Goal: Contribute content: Contribute content

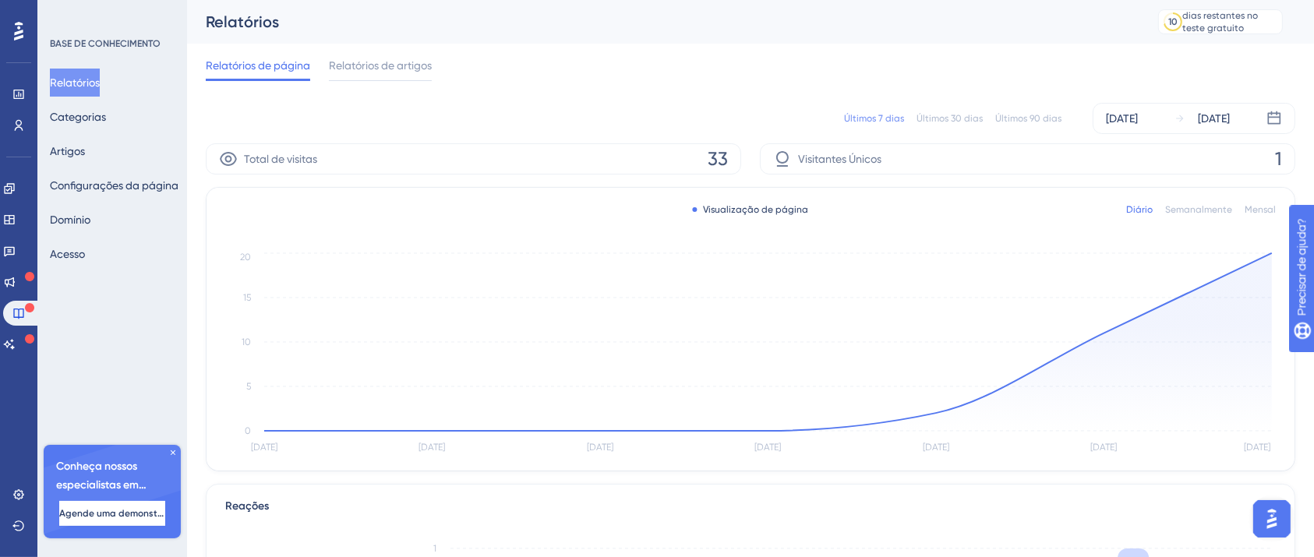
click at [232, 362] on icon "Aug 8 Aug 9 Aug 10 Aug 11 Aug 12 Aug 13 Aug 14 0 5 10 15 20" at bounding box center [750, 353] width 1051 height 209
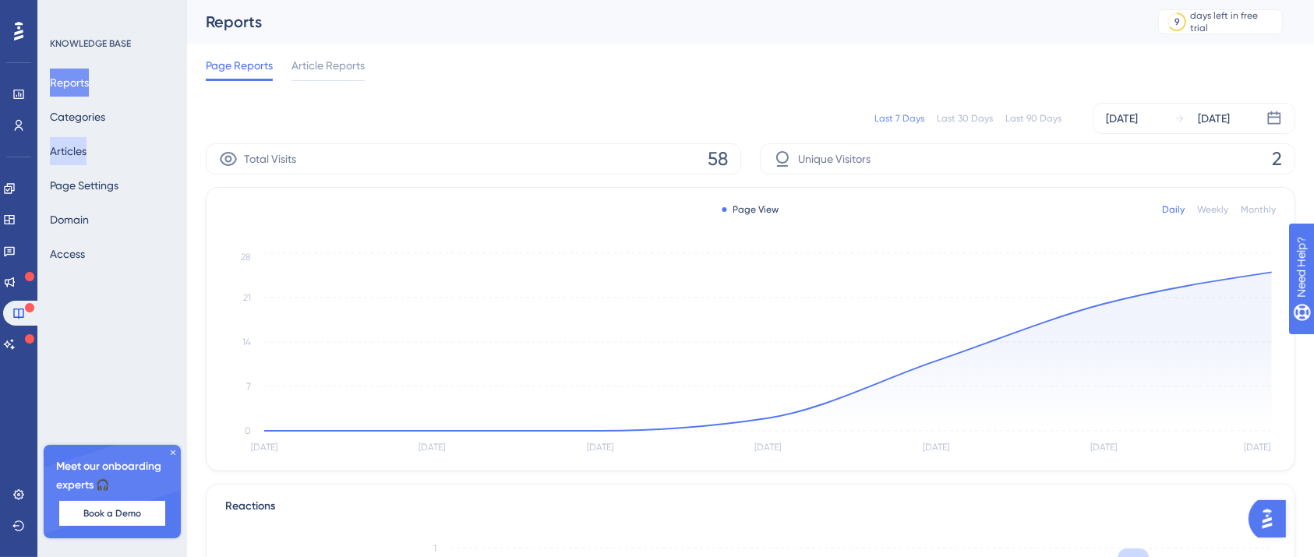
click at [75, 154] on button "Articles" at bounding box center [68, 151] width 37 height 28
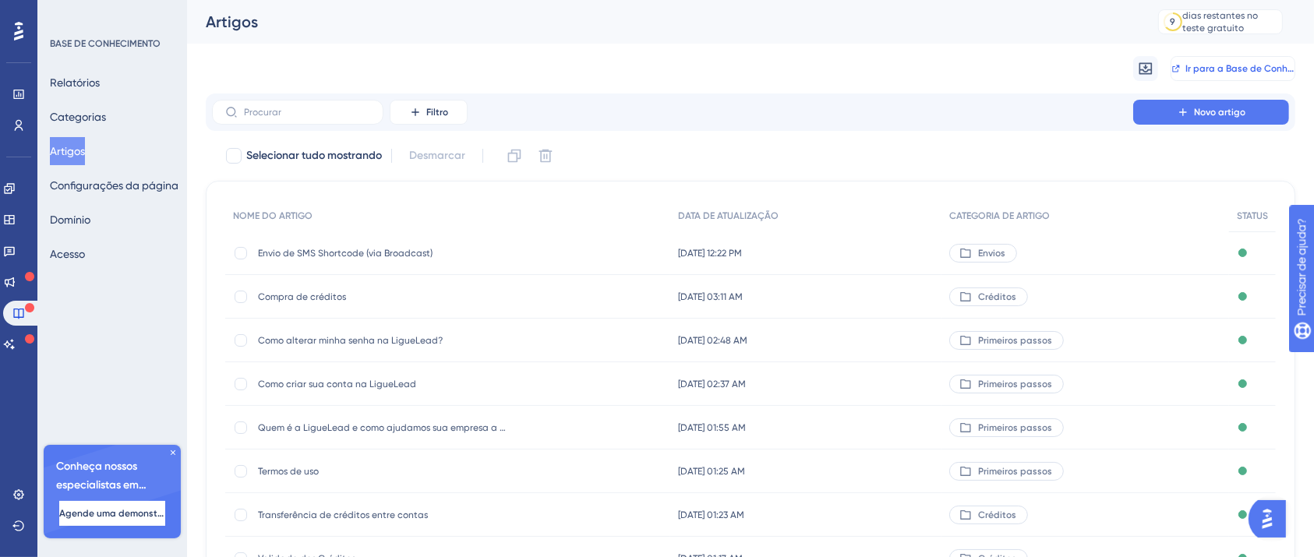
click at [1223, 70] on font "Ir para a Base de Conhecimento" at bounding box center [1257, 68] width 143 height 11
click at [1197, 109] on font "Novo artigo" at bounding box center [1219, 112] width 51 height 11
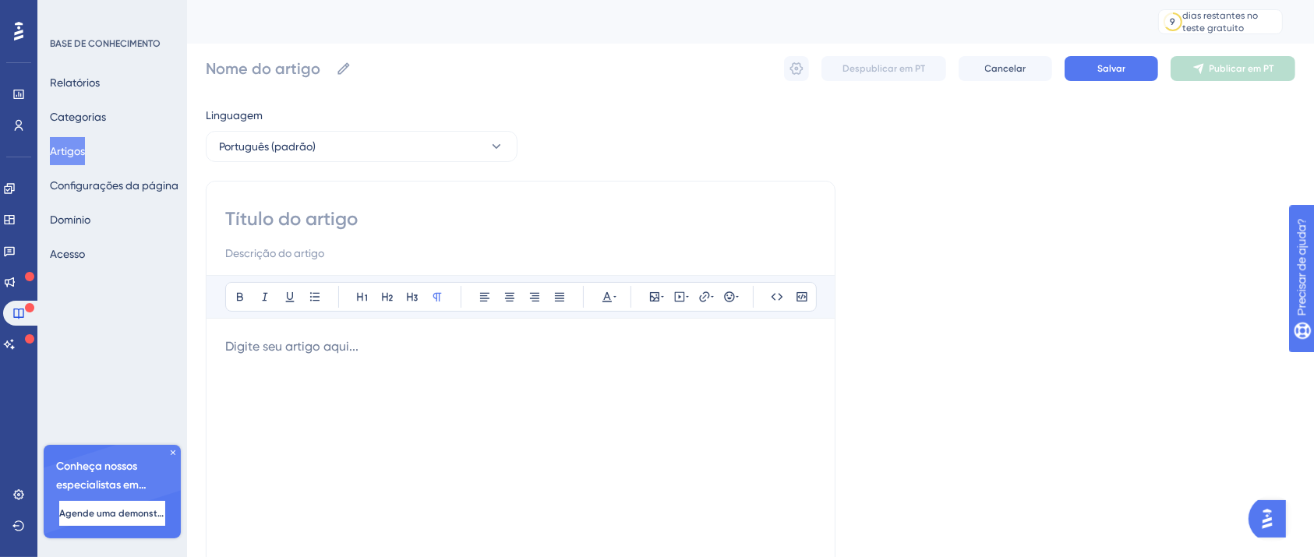
click at [359, 203] on div "Audacioso itálico Sublinhado Ponto de bala Título 1 Título 2 Título 3 Normal Al…" at bounding box center [521, 440] width 630 height 519
click at [366, 221] on input at bounding box center [520, 219] width 591 height 25
click at [679, 213] on input at bounding box center [520, 219] width 591 height 25
type input "Envio de ligação em massa com interação ("
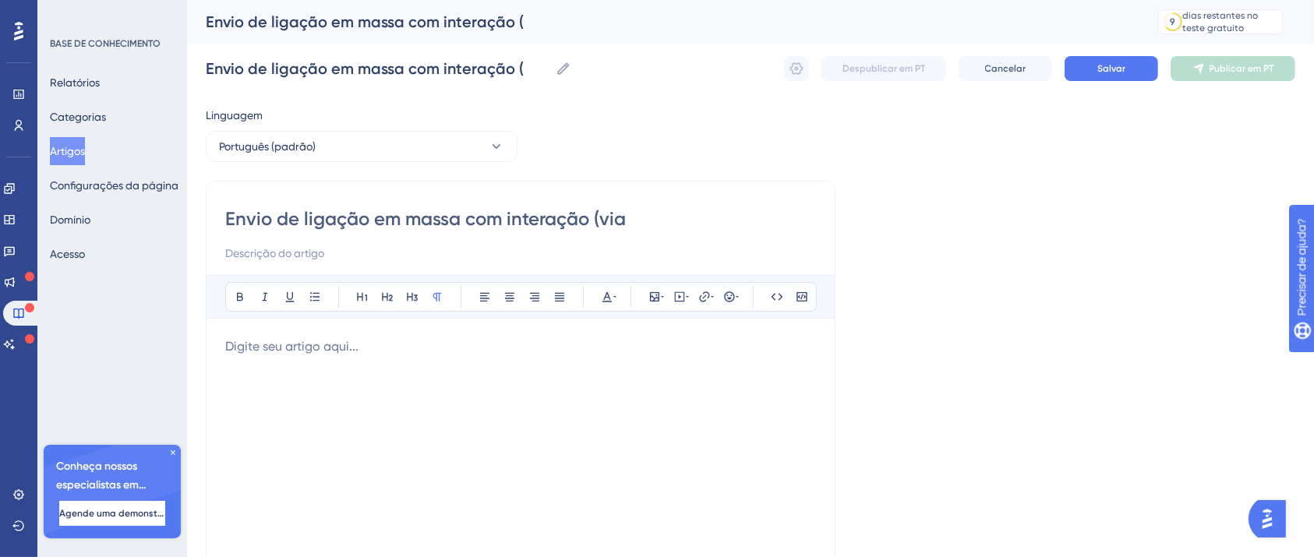
type input "Envio de ligação em massa com interação (via"
type input "Envio de ligação em massa com interação (via Broadv"
type input "Envio de ligação em massa com interação (via Broad"
type input "Envio de ligação em massa com interação (via Broadca"
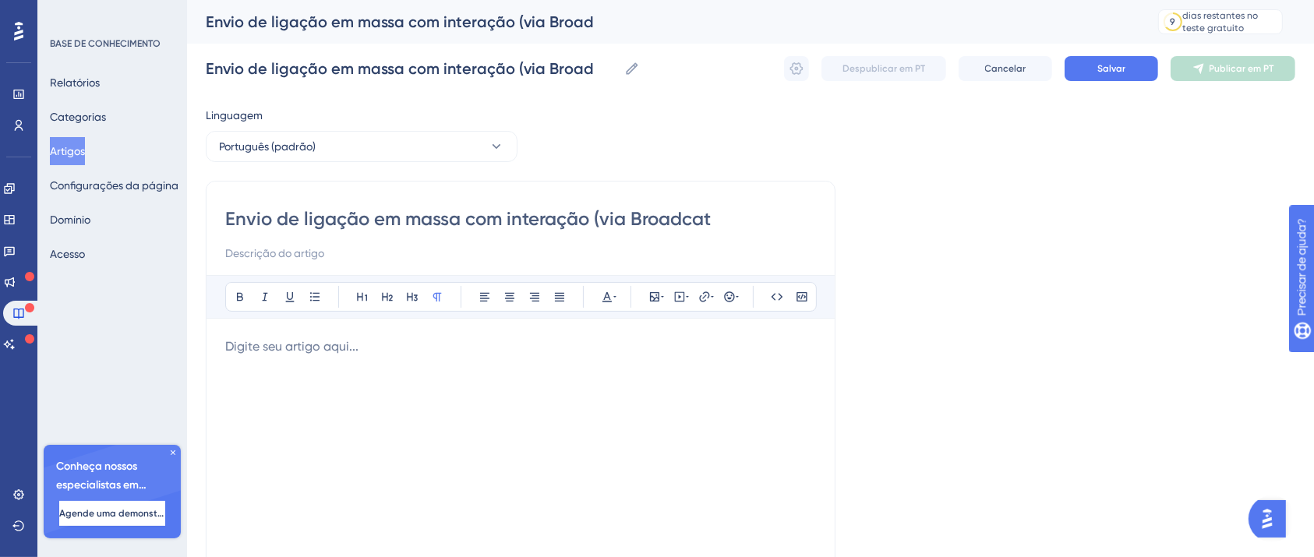
type input "Envio de ligação em massa com interação (via Broadcat"
type input "Envio de ligação em massa com interação (via Broadcast)"
click at [383, 368] on div at bounding box center [520, 509] width 591 height 343
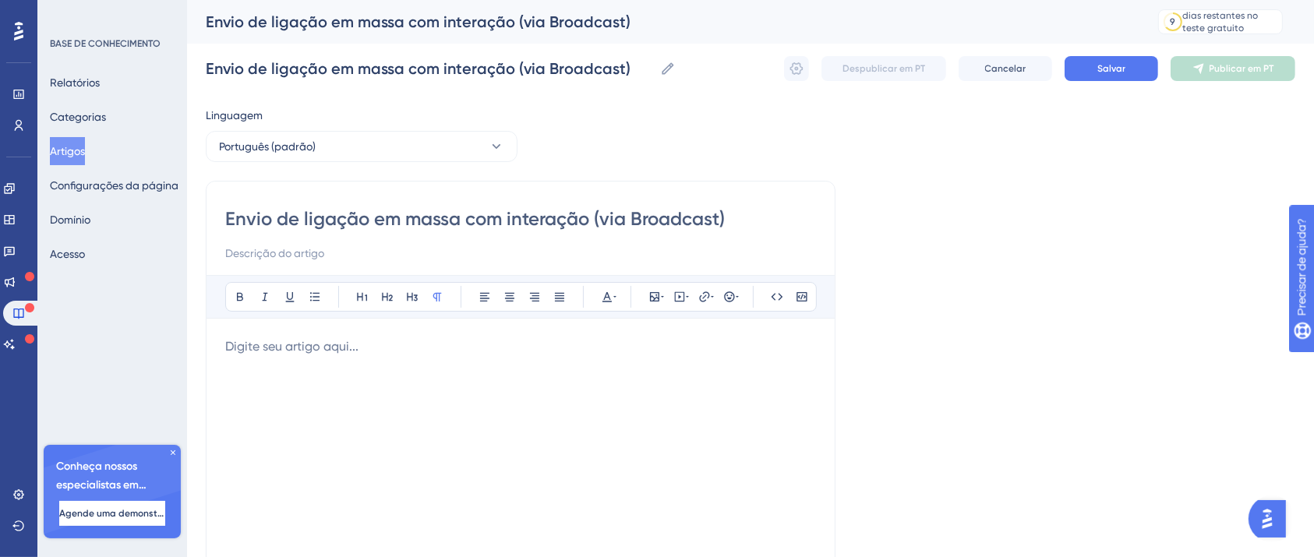
click at [243, 406] on div at bounding box center [520, 509] width 591 height 343
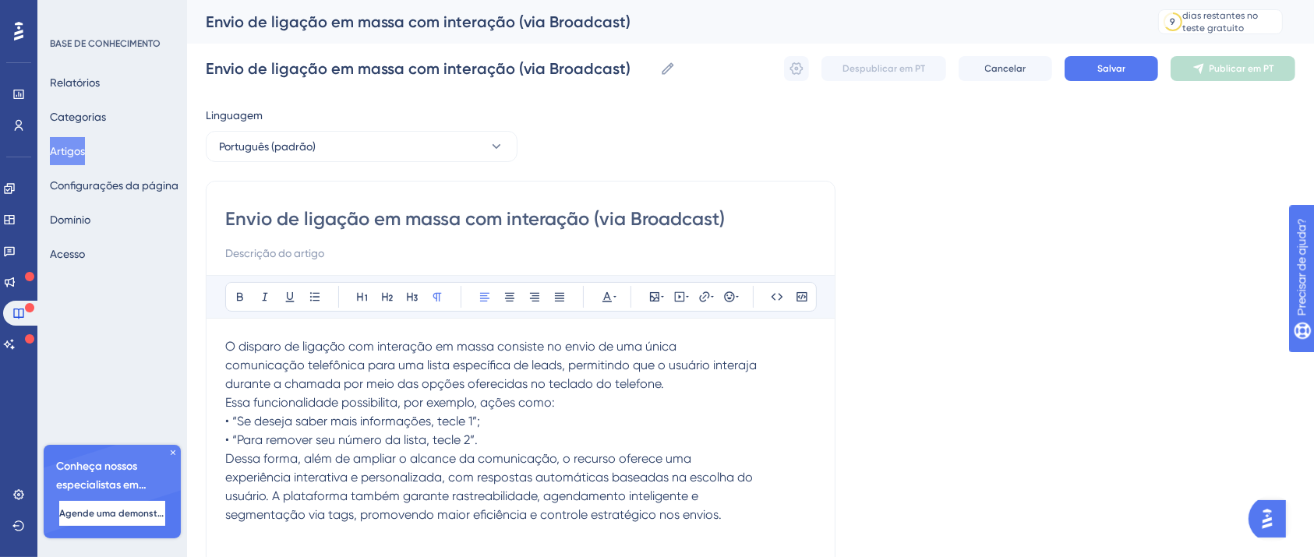
click at [600, 401] on p "Essa funcionalidade possibilita, por exemplo, ações como:" at bounding box center [520, 403] width 591 height 19
click at [617, 438] on p "• “Para remover seu número da lista, tecle 2”." at bounding box center [520, 440] width 591 height 19
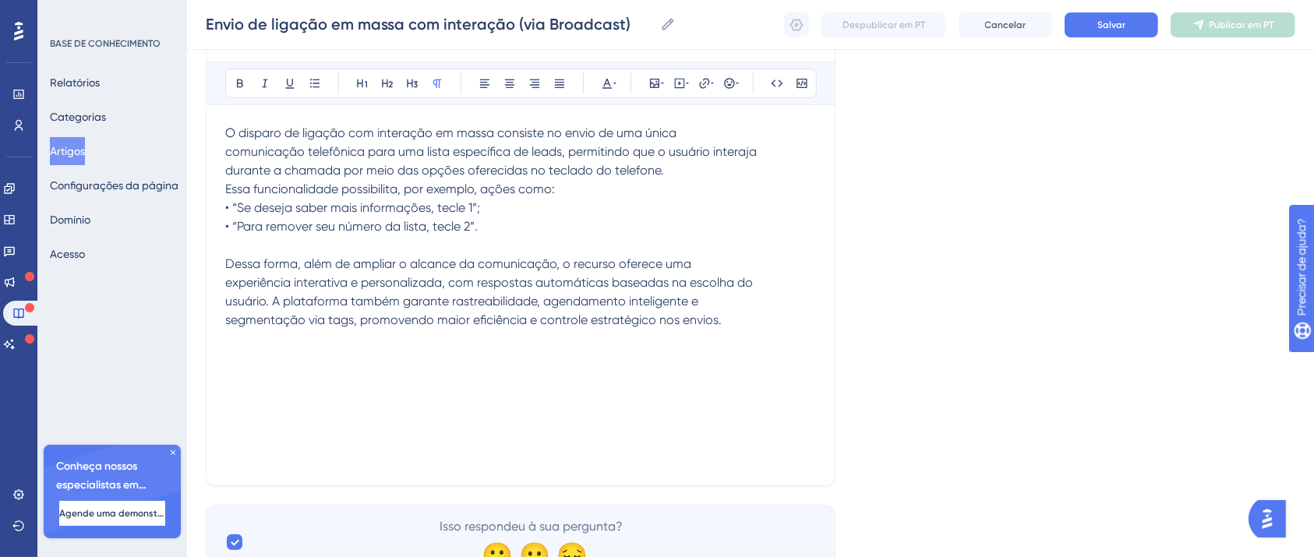
scroll to position [280, 0]
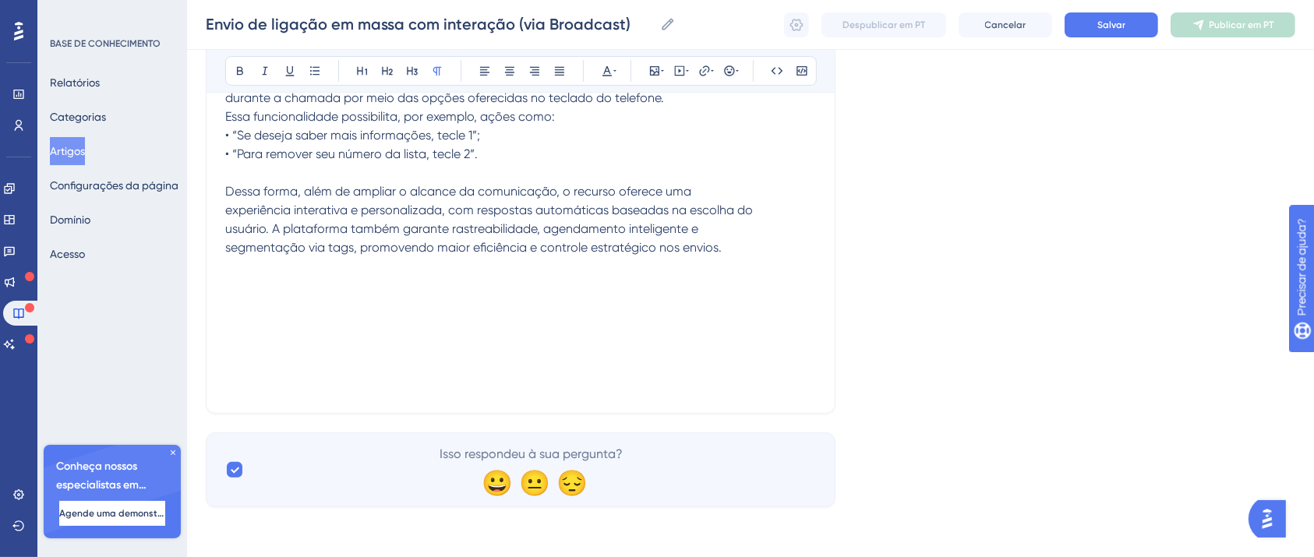
click at [747, 239] on p "segmentação via tags, promovendo maior eficiência e controle estratégico nos en…" at bounding box center [520, 248] width 591 height 19
click at [338, 318] on div "O disparo de ligação com interação em massa consiste no envio de uma única comu…" at bounding box center [520, 222] width 591 height 343
drag, startPoint x: 404, startPoint y: 286, endPoint x: 0, endPoint y: 293, distance: 403.8
click at [187, 293] on div "Desempenho Usuários Noivado Widgets Opinião Atualizações de produtos Base de co…" at bounding box center [750, 126] width 1127 height 812
click at [237, 72] on icon at bounding box center [240, 71] width 6 height 9
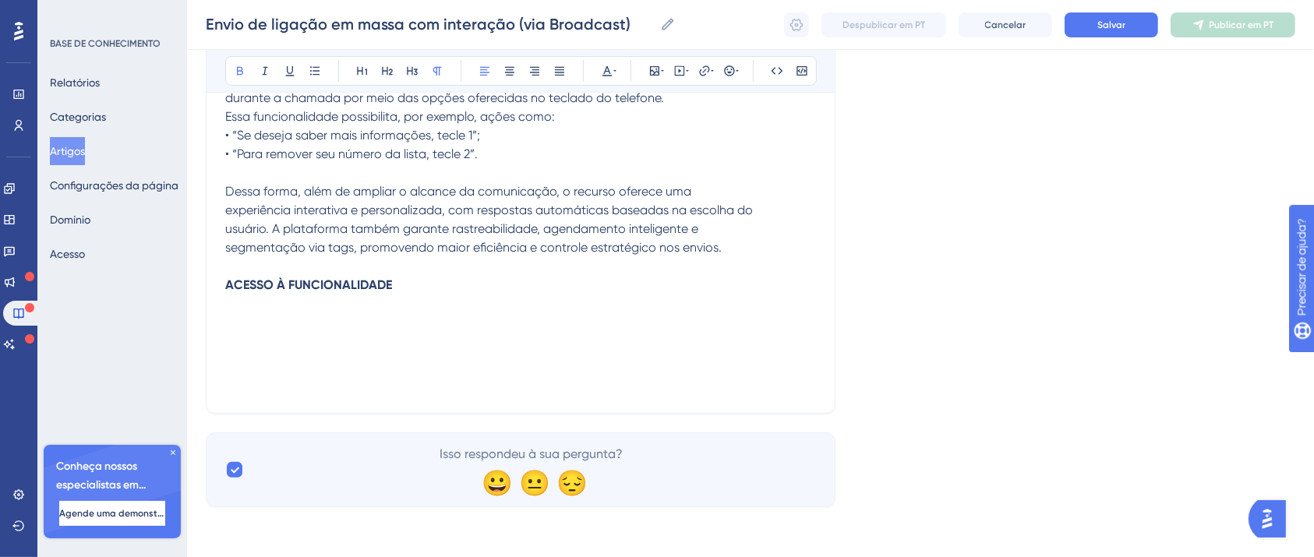
click at [294, 342] on div "O disparo de ligação com interação em massa consiste no envio de uma única comu…" at bounding box center [520, 222] width 591 height 343
click at [398, 304] on p at bounding box center [520, 304] width 591 height 19
click at [351, 354] on div "O disparo de ligação com interação em massa consiste no envio de uma única comu…" at bounding box center [520, 222] width 591 height 343
click at [337, 344] on p at bounding box center [520, 341] width 591 height 19
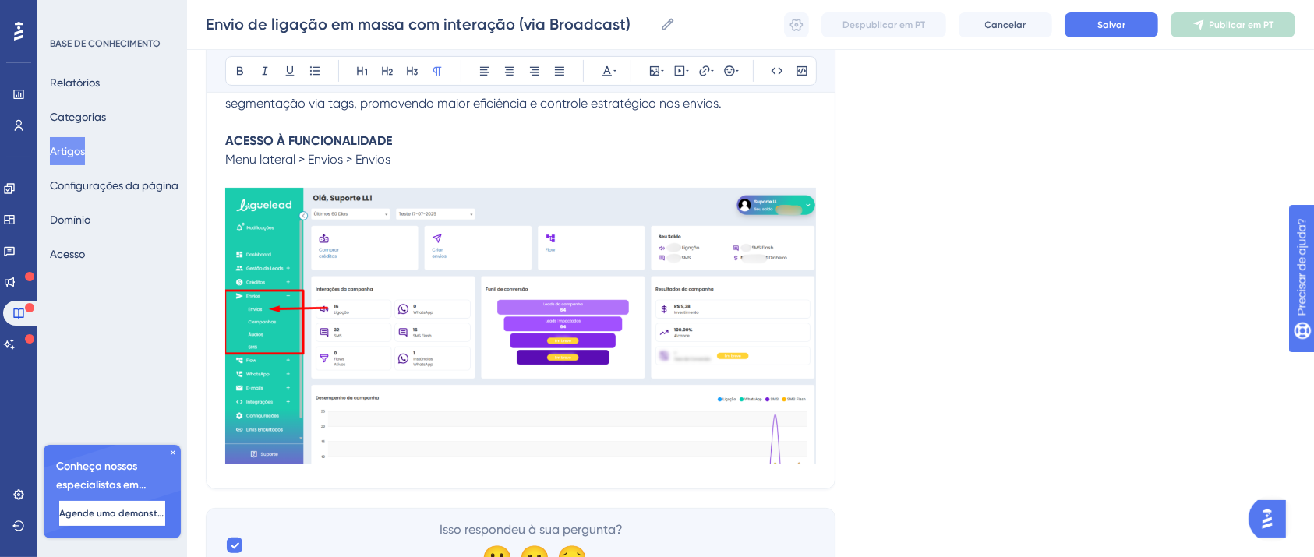
scroll to position [499, 0]
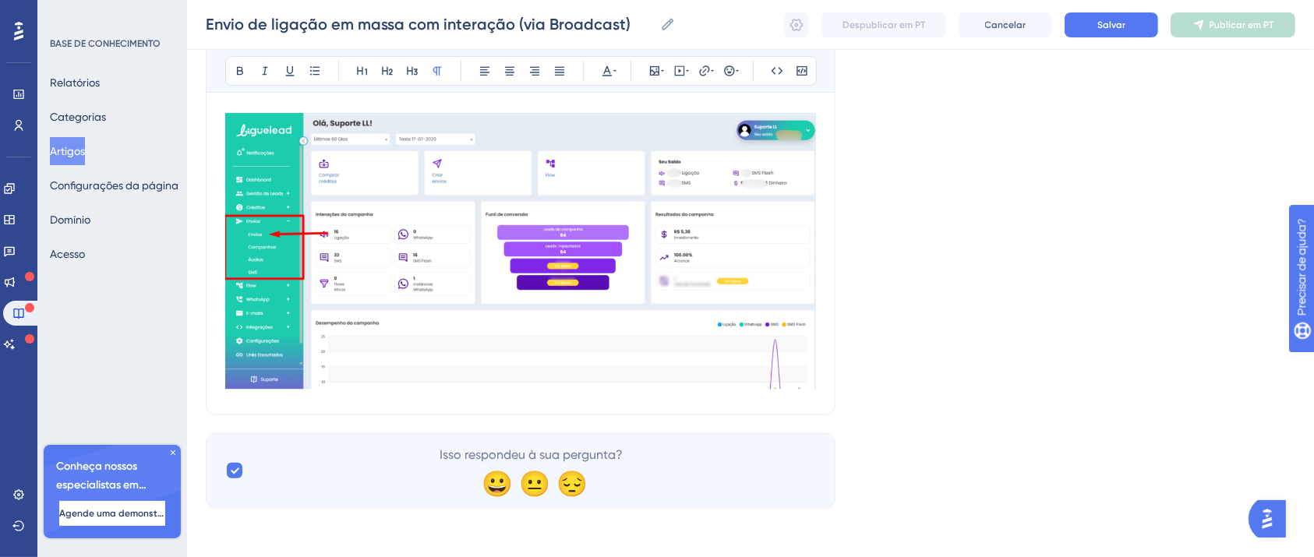
click at [825, 387] on div "Envio de ligação em massa com interação (via Broadcast) Audacioso itálico Subli…" at bounding box center [521, 45] width 630 height 739
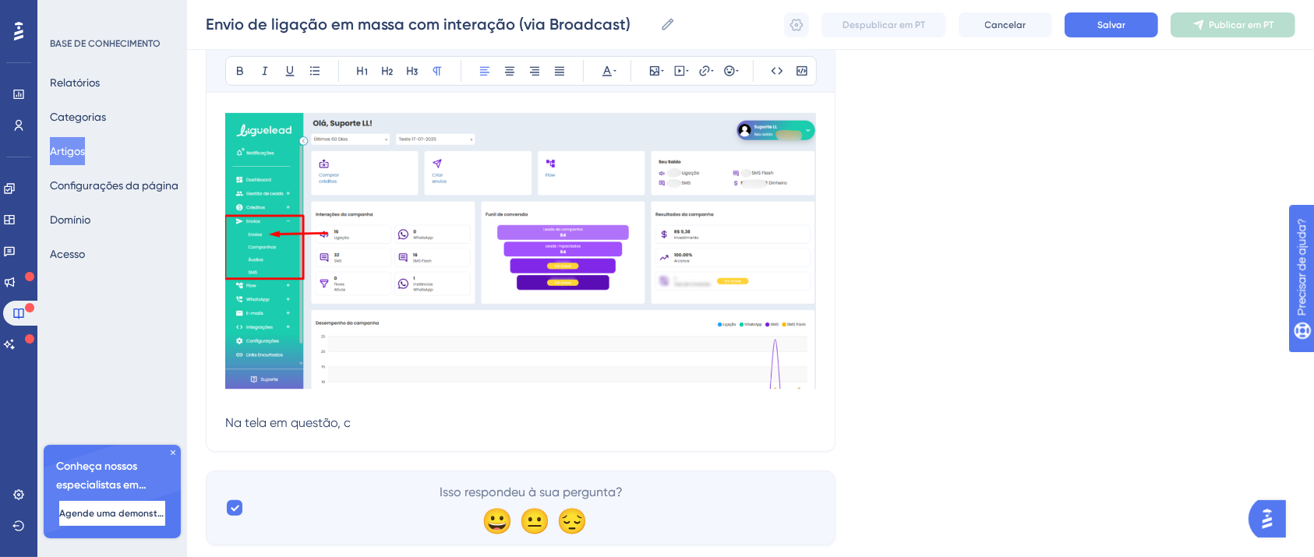
click at [413, 429] on p "Na tela em questão, c" at bounding box center [520, 273] width 591 height 320
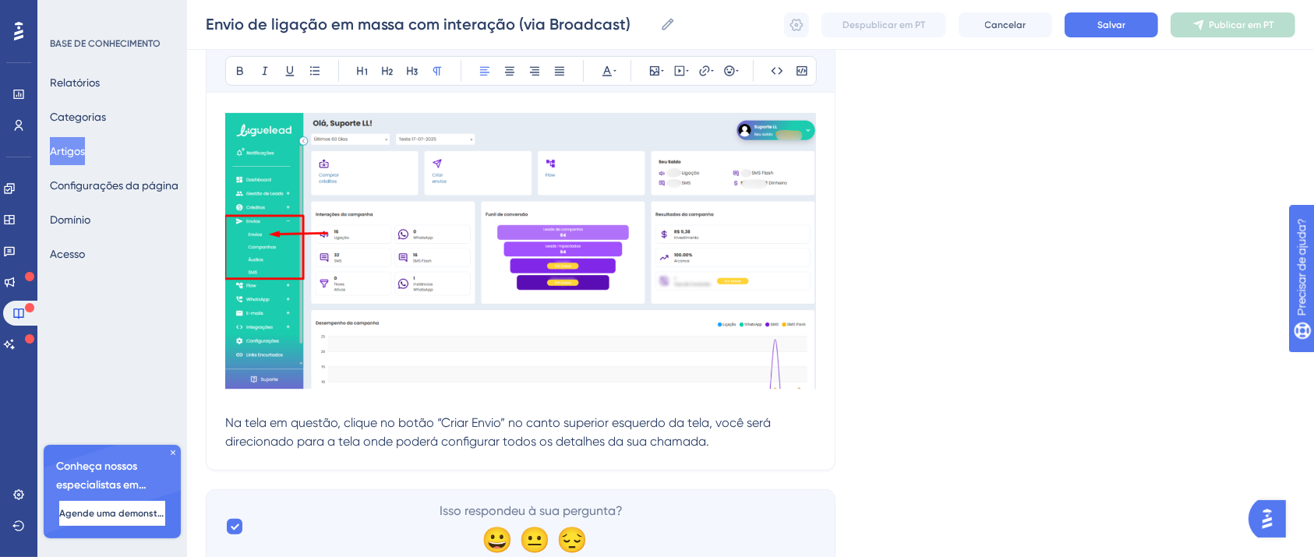
click at [500, 465] on div "Envio de ligação em massa com interação (via Broadcast) Audacioso itálico Subli…" at bounding box center [521, 73] width 630 height 795
click at [499, 458] on div "Envio de ligação em massa com interação (via Broadcast) Audacioso itálico Subli…" at bounding box center [521, 73] width 630 height 795
click at [781, 452] on div "Envio de ligação em massa com interação (via Broadcast) Audacioso itálico Subli…" at bounding box center [521, 73] width 630 height 795
click at [761, 439] on p "direcionado para a tela onde poderá configurar todos os detalhes da sua chamada." at bounding box center [520, 442] width 591 height 19
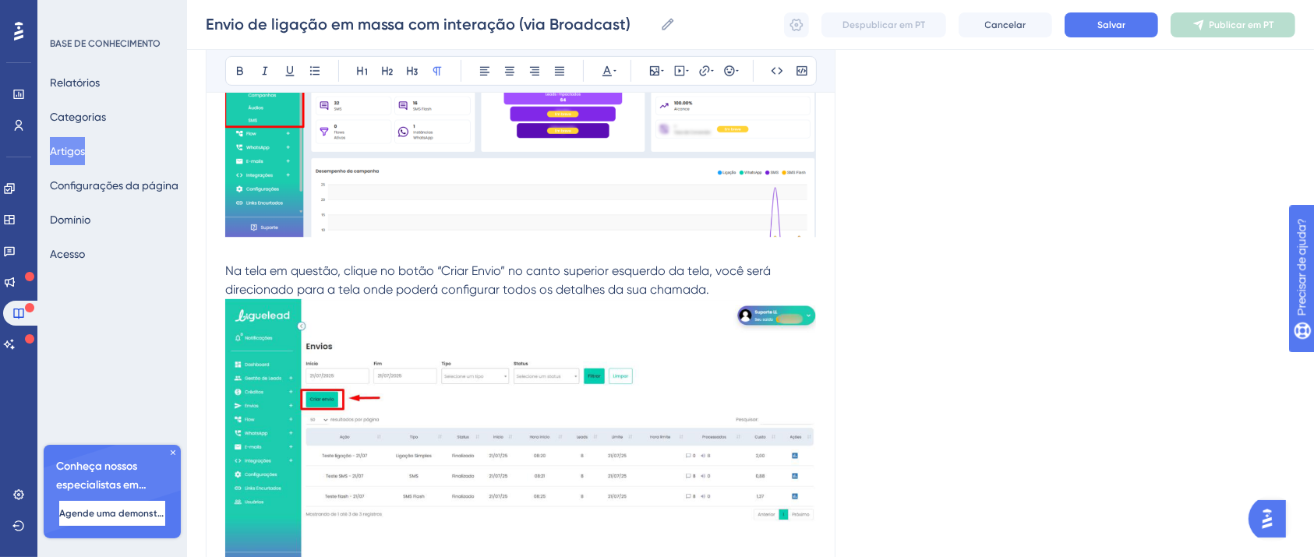
scroll to position [832, 0]
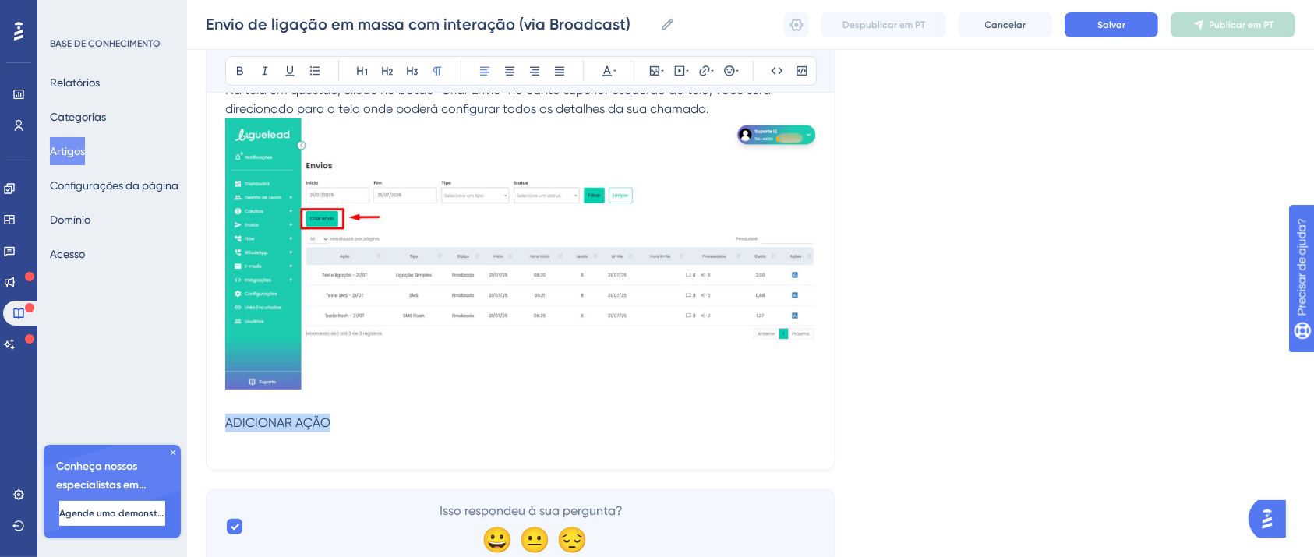
drag, startPoint x: 337, startPoint y: 429, endPoint x: 0, endPoint y: 427, distance: 336.7
click at [235, 69] on icon at bounding box center [240, 71] width 12 height 12
click at [306, 431] on p "ADICIONAR AÇÃO" at bounding box center [520, 423] width 591 height 19
click at [312, 443] on p at bounding box center [520, 442] width 591 height 19
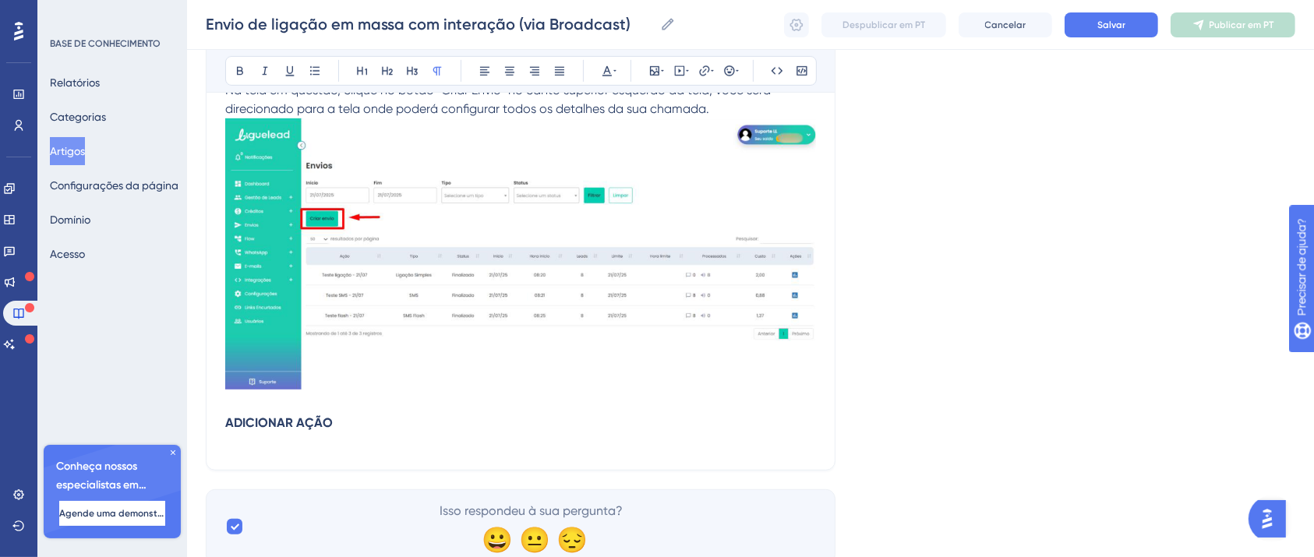
click at [289, 438] on p at bounding box center [520, 442] width 591 height 19
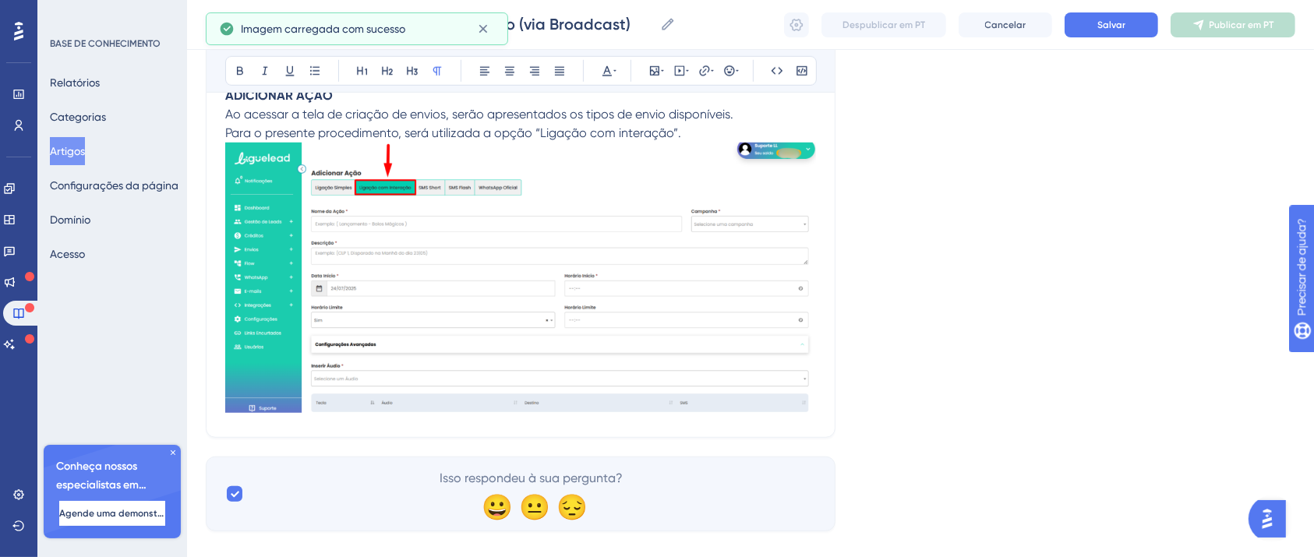
scroll to position [1182, 0]
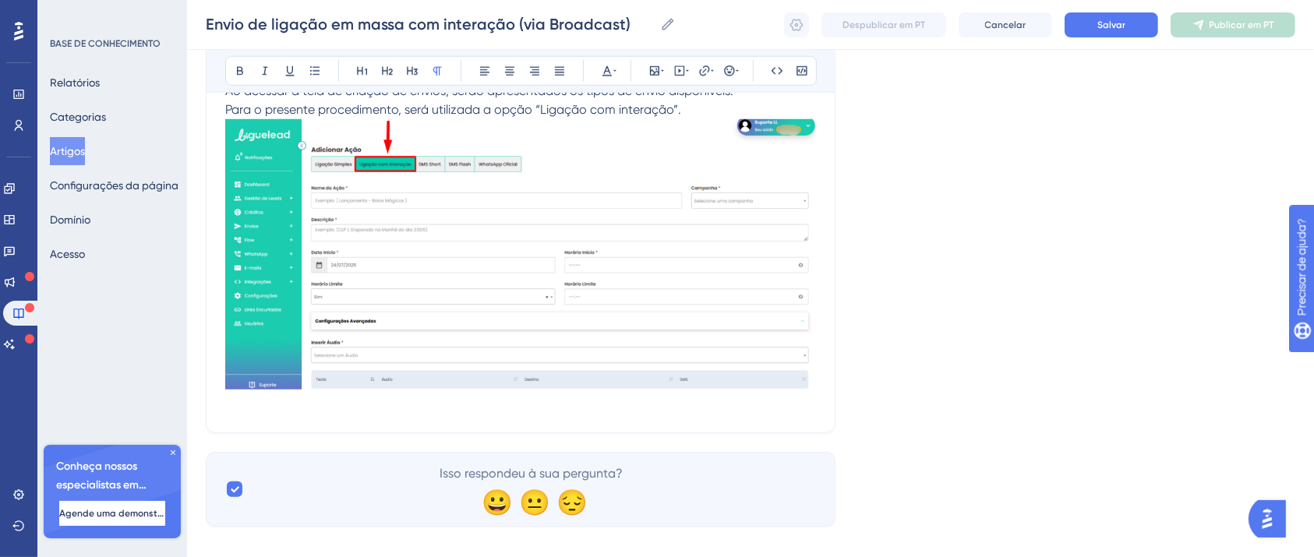
click at [815, 383] on img at bounding box center [520, 254] width 591 height 270
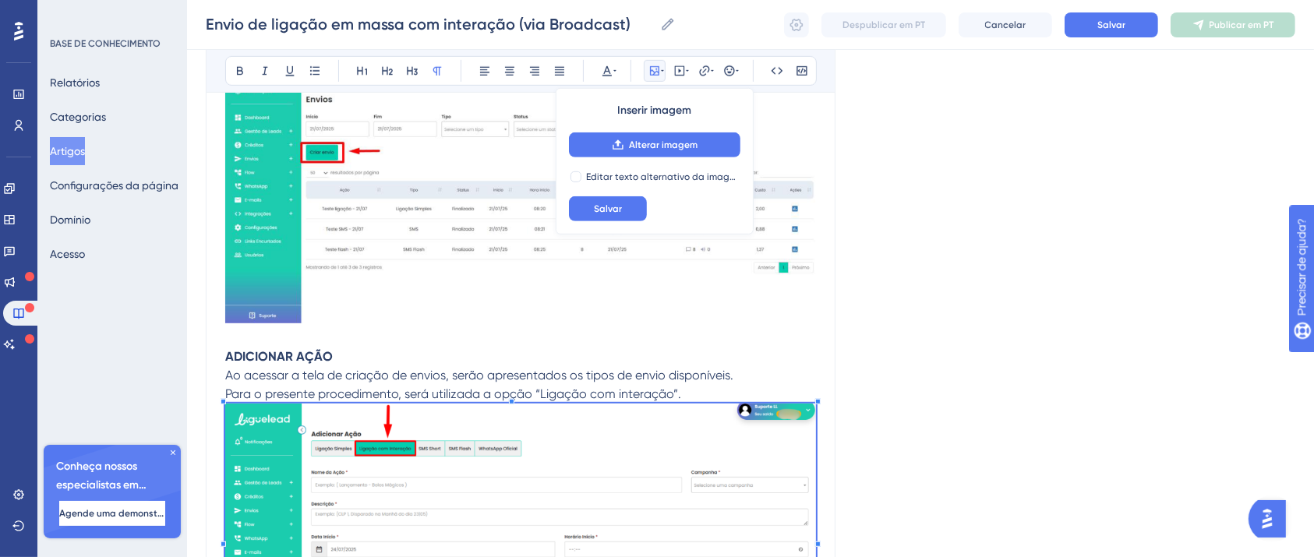
scroll to position [871, 0]
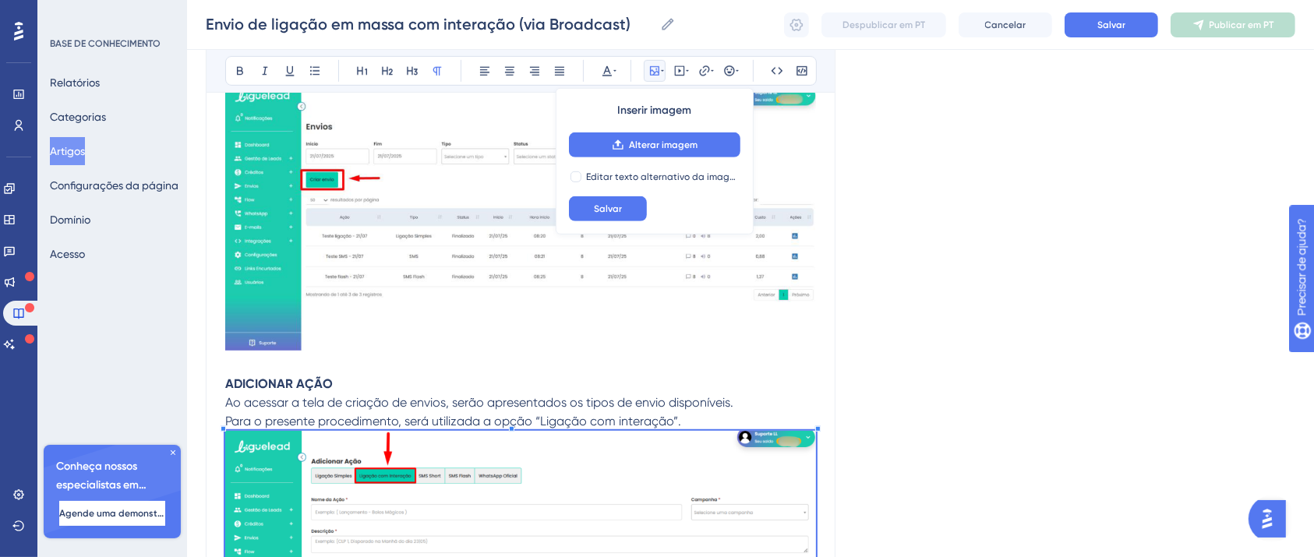
click at [686, 424] on p "Para o presente procedimento, será utilizada a opção “Ligação com interação”." at bounding box center [520, 421] width 591 height 19
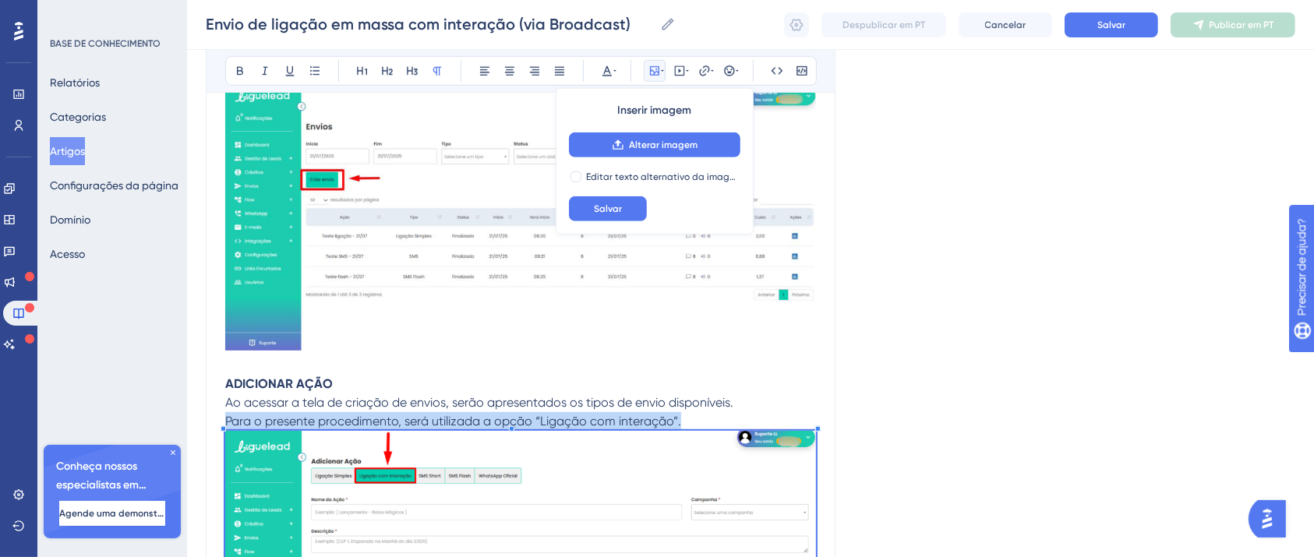
click at [686, 424] on p "Para o presente procedimento, será utilizada a opção “Ligação com interação”." at bounding box center [520, 421] width 591 height 19
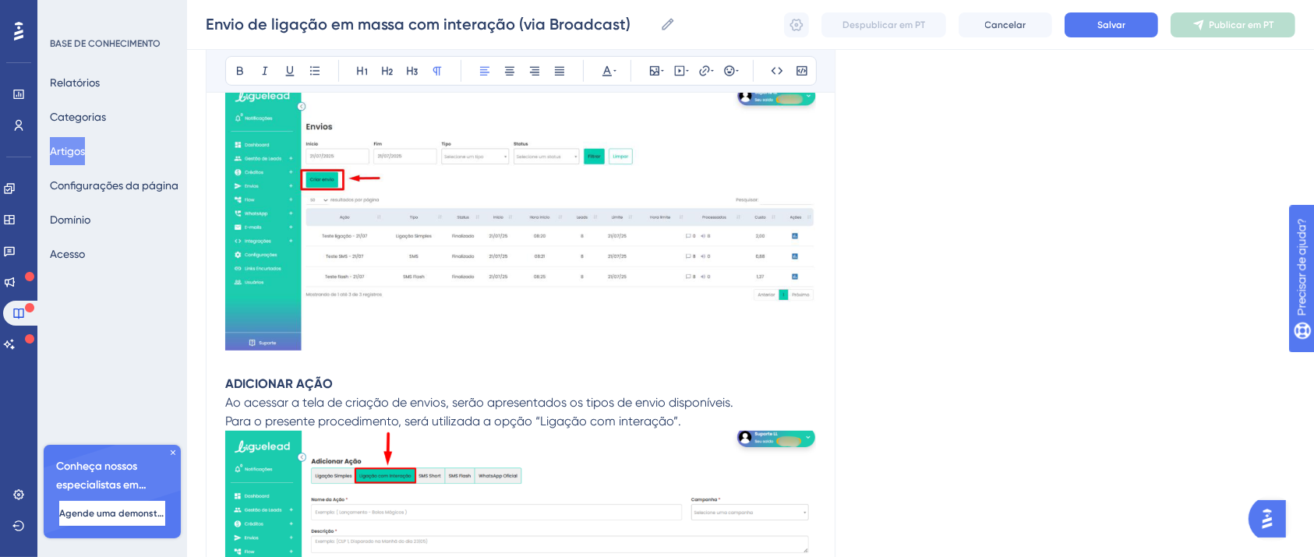
click at [689, 427] on p "Para o presente procedimento, será utilizada a opção “Ligação com interação”." at bounding box center [520, 559] width 591 height 295
click at [703, 415] on p "Para o presente procedimento, será utilizada a opção “Ligação com interação”." at bounding box center [520, 559] width 591 height 295
click at [712, 418] on p "Para o presente procedimento, será utilizada a opção “Ligação com interação”." at bounding box center [520, 559] width 591 height 295
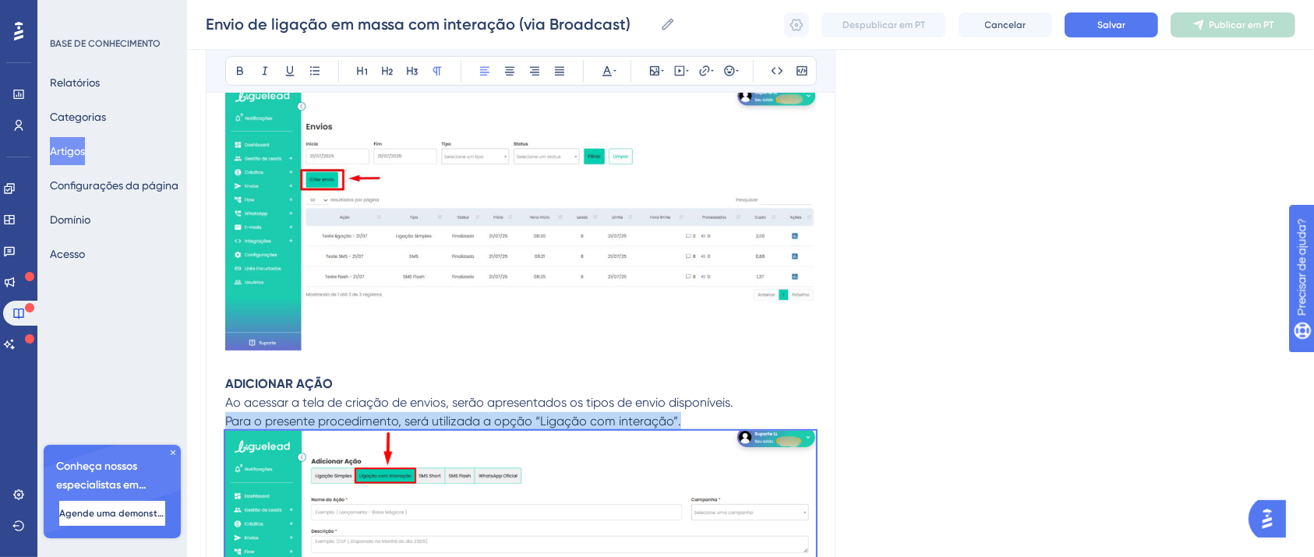
click at [712, 418] on p "Para o presente procedimento, será utilizada a opção “Ligação com interação”." at bounding box center [520, 559] width 591 height 295
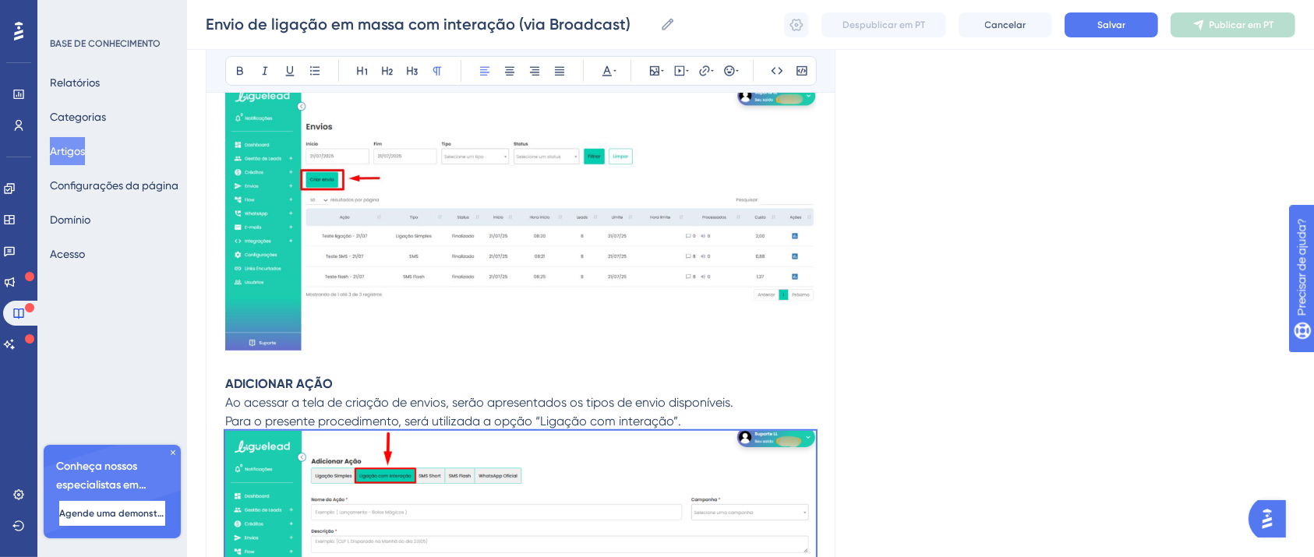
click at [712, 419] on p "Para o presente procedimento, será utilizada a opção “Ligação com interação”." at bounding box center [520, 559] width 591 height 295
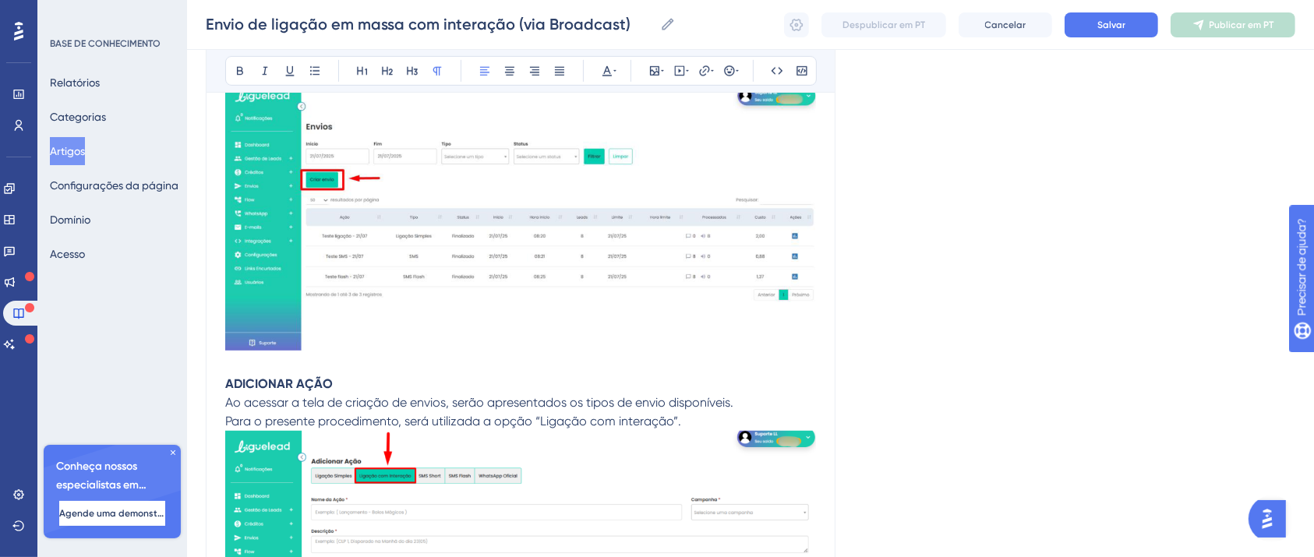
click at [731, 404] on span "Ao acessar a tela de criação de envios, serão apresentados os tipos de envio di…" at bounding box center [479, 402] width 508 height 15
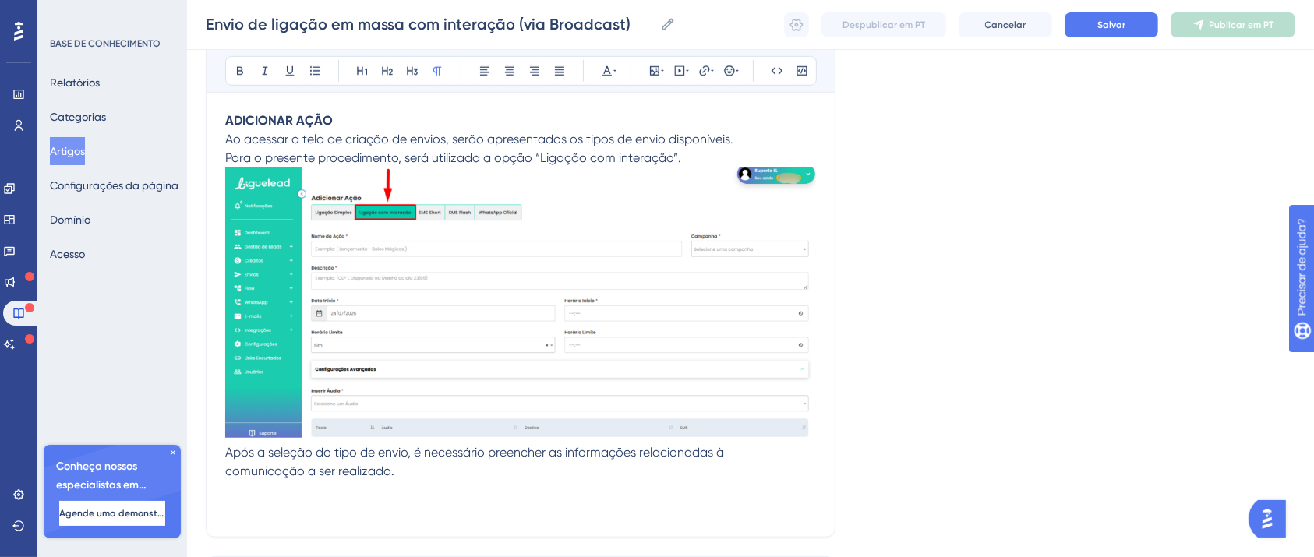
scroll to position [1257, 0]
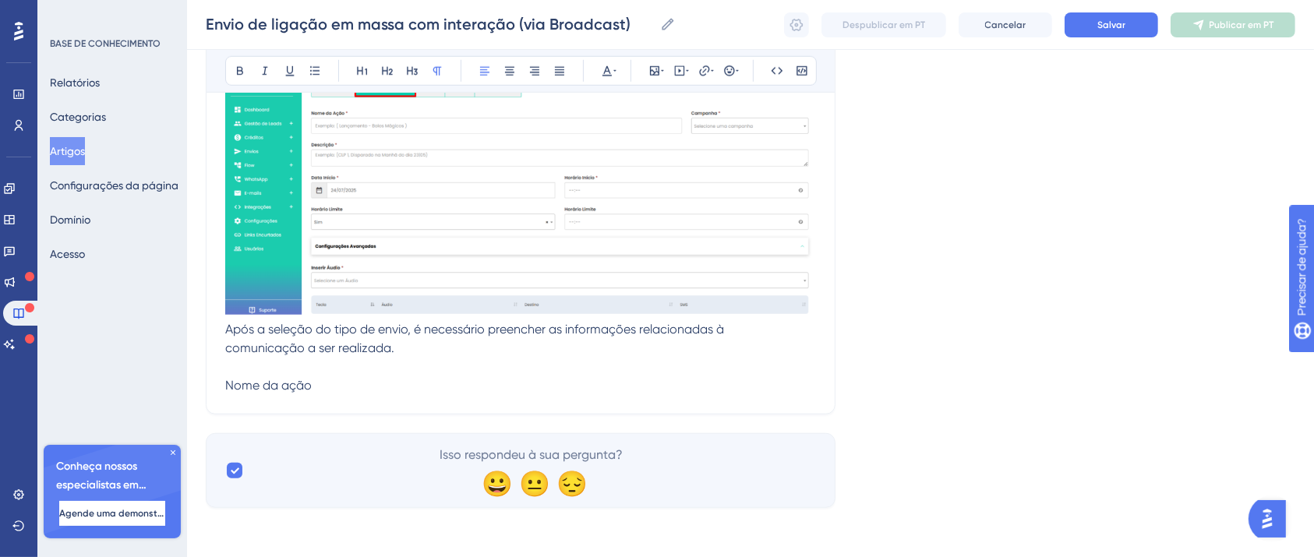
drag, startPoint x: 332, startPoint y: 388, endPoint x: 186, endPoint y: 394, distance: 145.9
click at [243, 72] on icon at bounding box center [240, 71] width 12 height 12
click at [355, 390] on p "Nome da ação" at bounding box center [520, 385] width 591 height 19
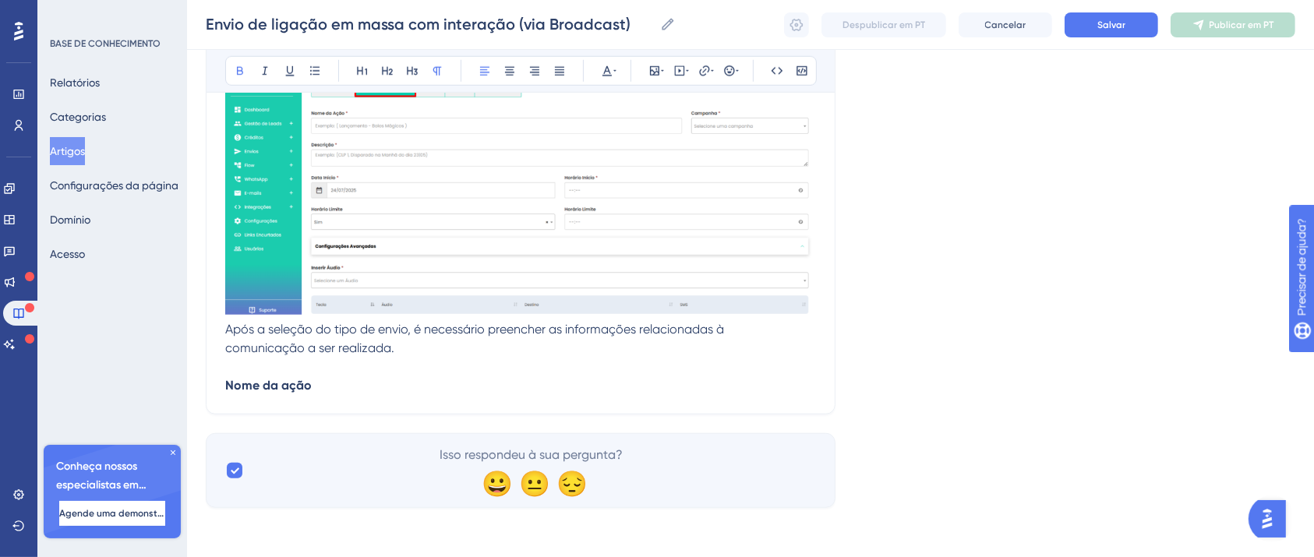
click at [268, 394] on p "Nome da ação" at bounding box center [520, 385] width 591 height 19
click at [318, 376] on p "Nome da ação" at bounding box center [520, 385] width 591 height 19
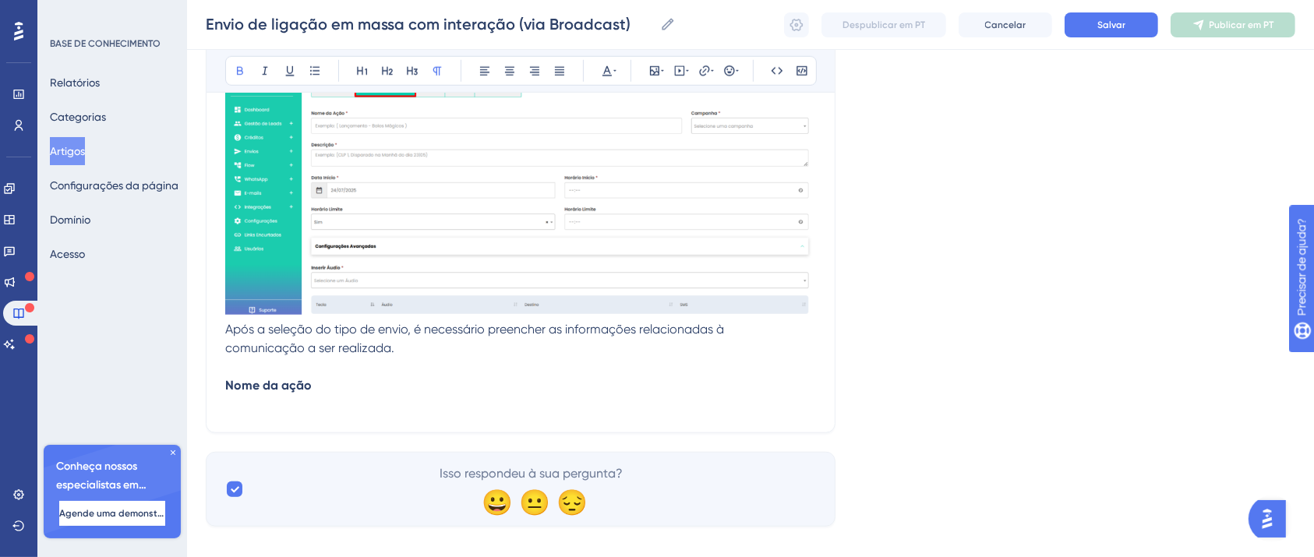
scroll to position [1277, 0]
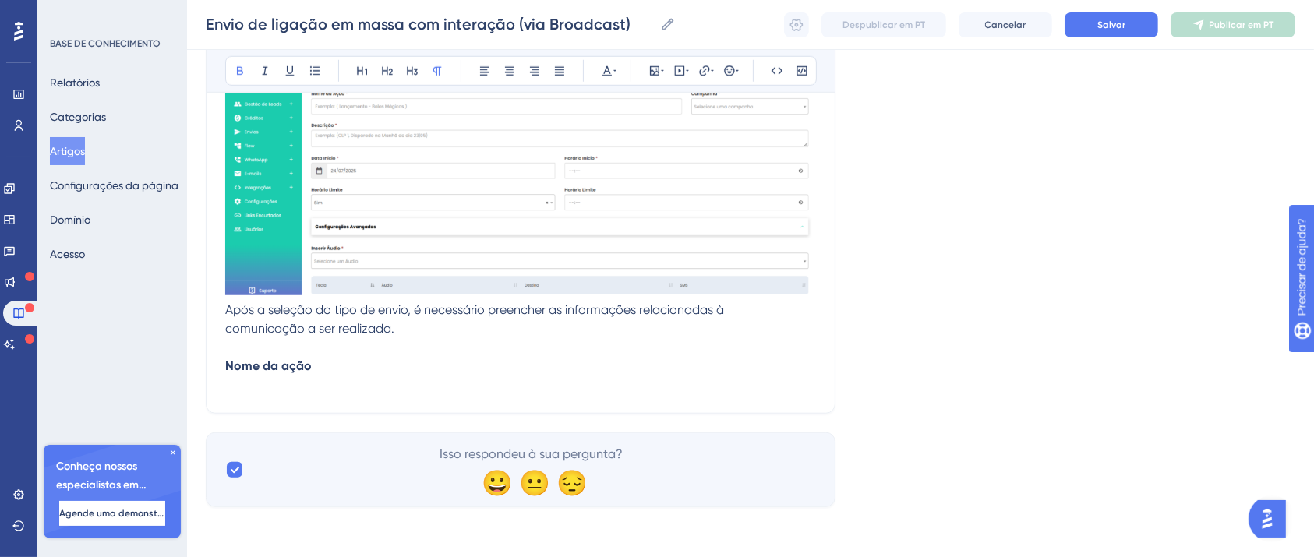
click at [348, 391] on p "Nome da ação" at bounding box center [520, 375] width 591 height 37
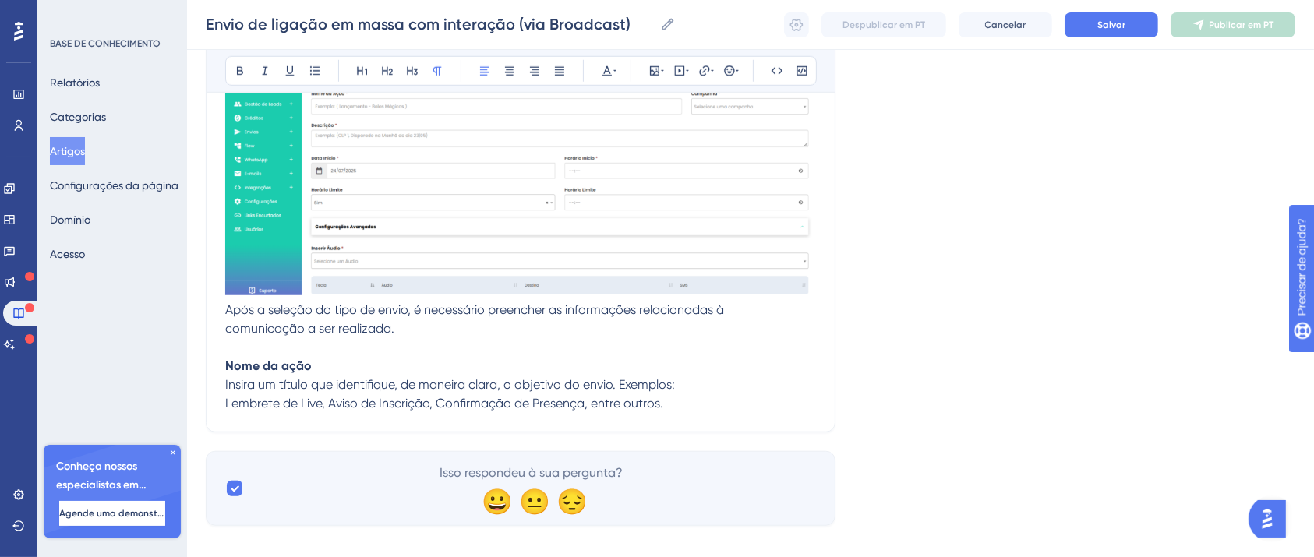
click at [616, 386] on span "Insira um título que identifique, de maneira clara, o objetivo do envio. Exempl…" at bounding box center [450, 384] width 450 height 15
click at [621, 385] on span "Insira um título que identifique, de maneira clara, o objetivo do envio. Exempl…" at bounding box center [450, 384] width 450 height 15
click at [742, 409] on p "Exemplos: Lembrete de Live, Aviso de Inscrição, Confirmação de Presença, entre …" at bounding box center [520, 403] width 591 height 19
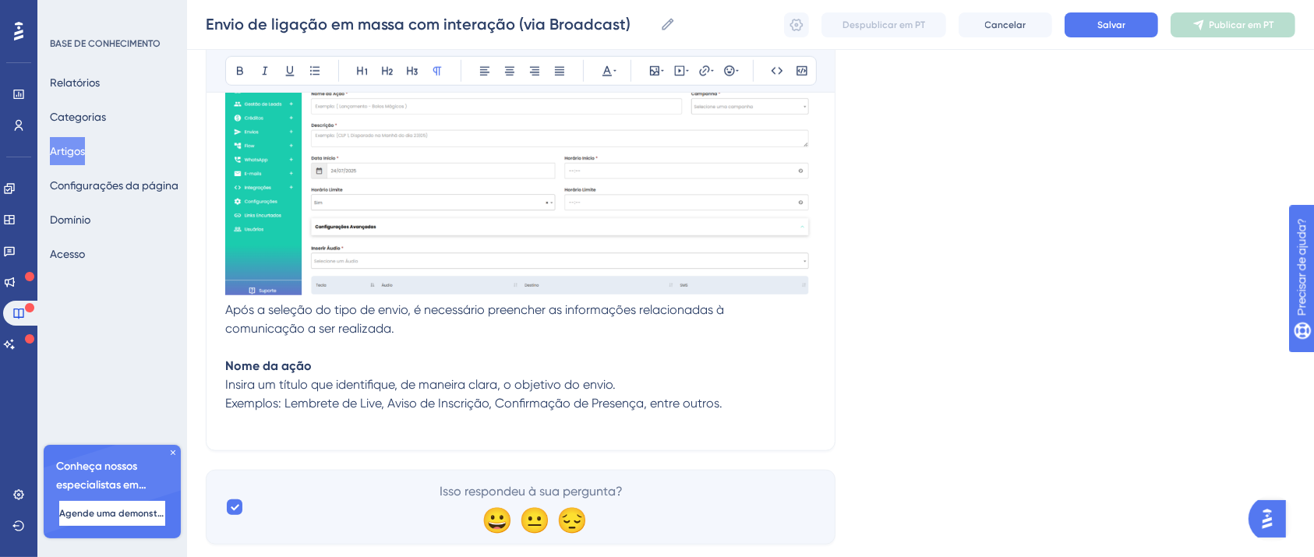
click at [398, 427] on p at bounding box center [520, 422] width 591 height 19
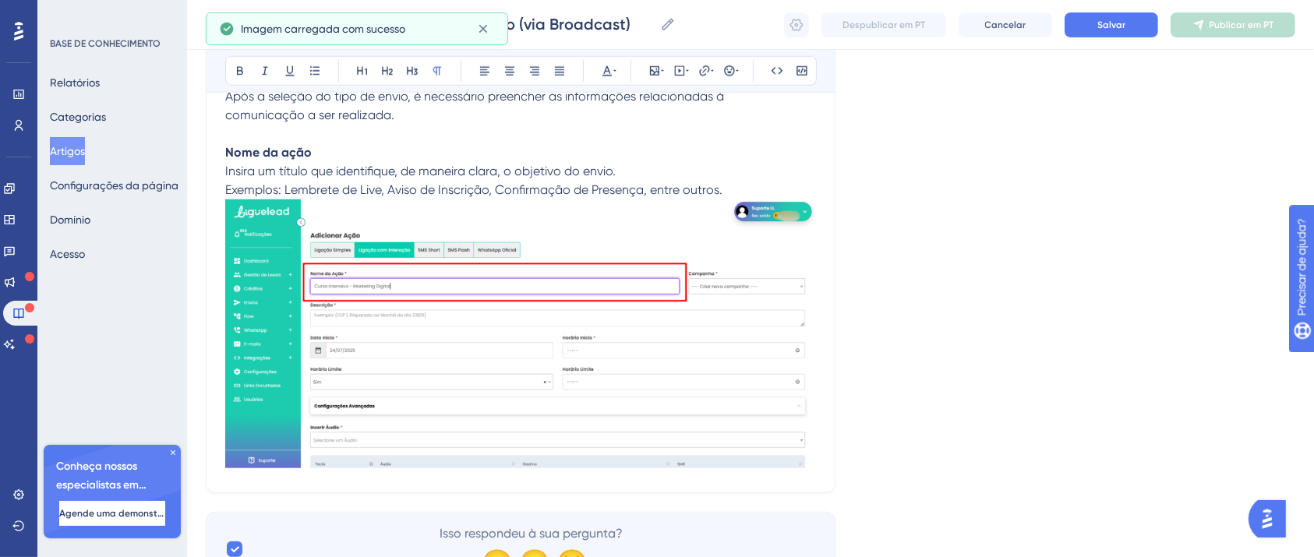
scroll to position [1570, 0]
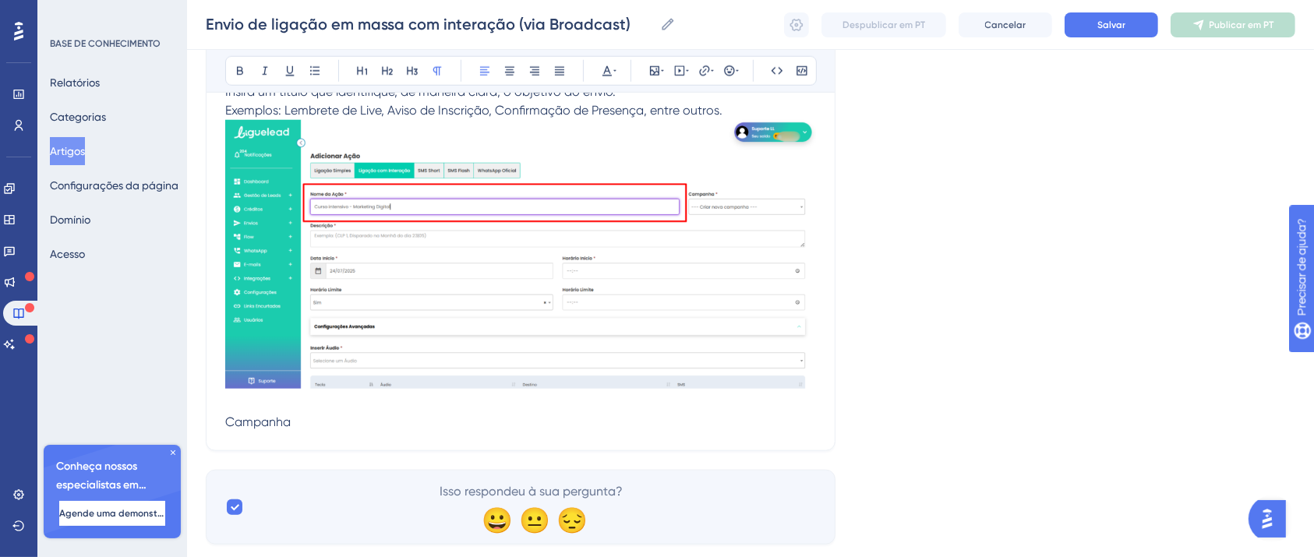
click at [284, 420] on span "Campanha" at bounding box center [257, 422] width 65 height 15
click at [249, 68] on button at bounding box center [240, 71] width 22 height 22
click at [288, 415] on strong "Campanha" at bounding box center [257, 422] width 65 height 15
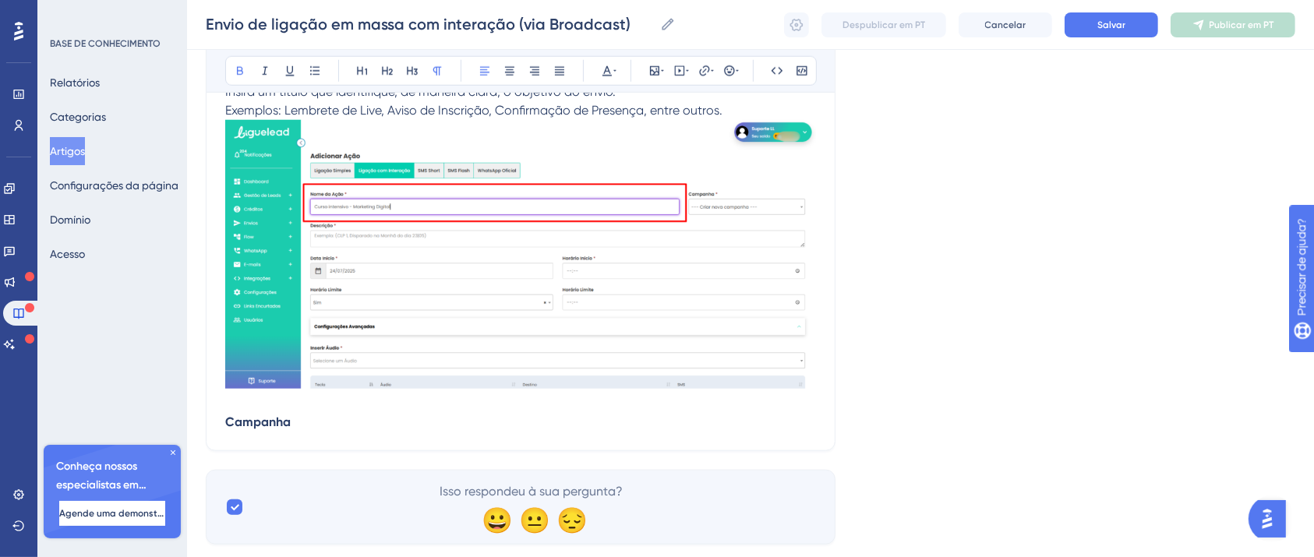
click at [299, 416] on p "Campanha" at bounding box center [520, 412] width 591 height 37
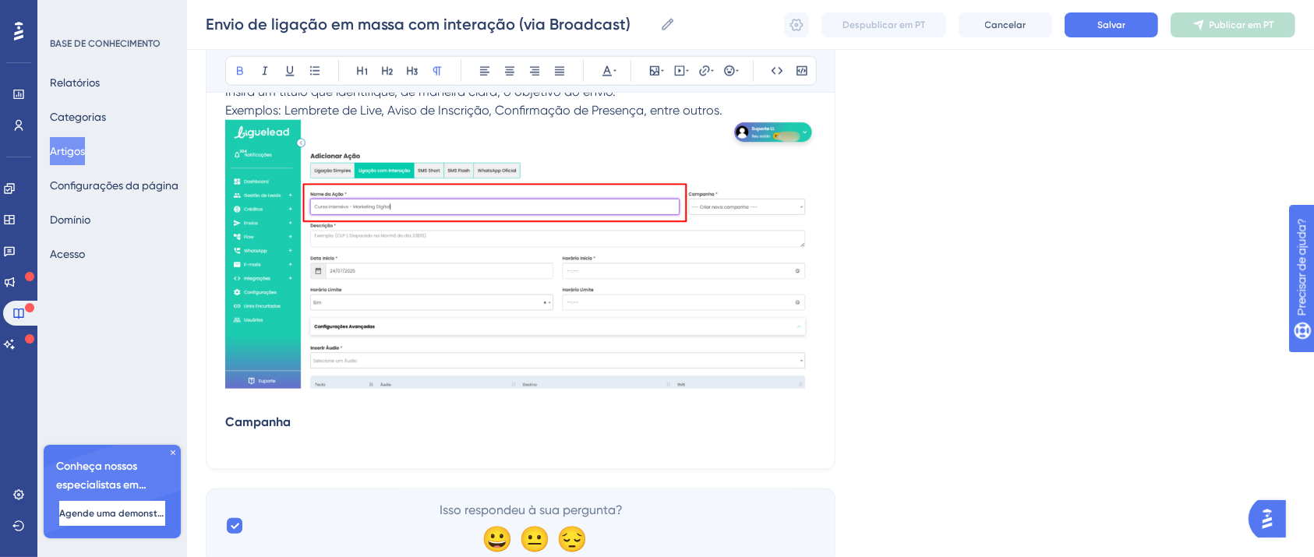
click at [299, 445] on p "Campanha" at bounding box center [520, 422] width 591 height 56
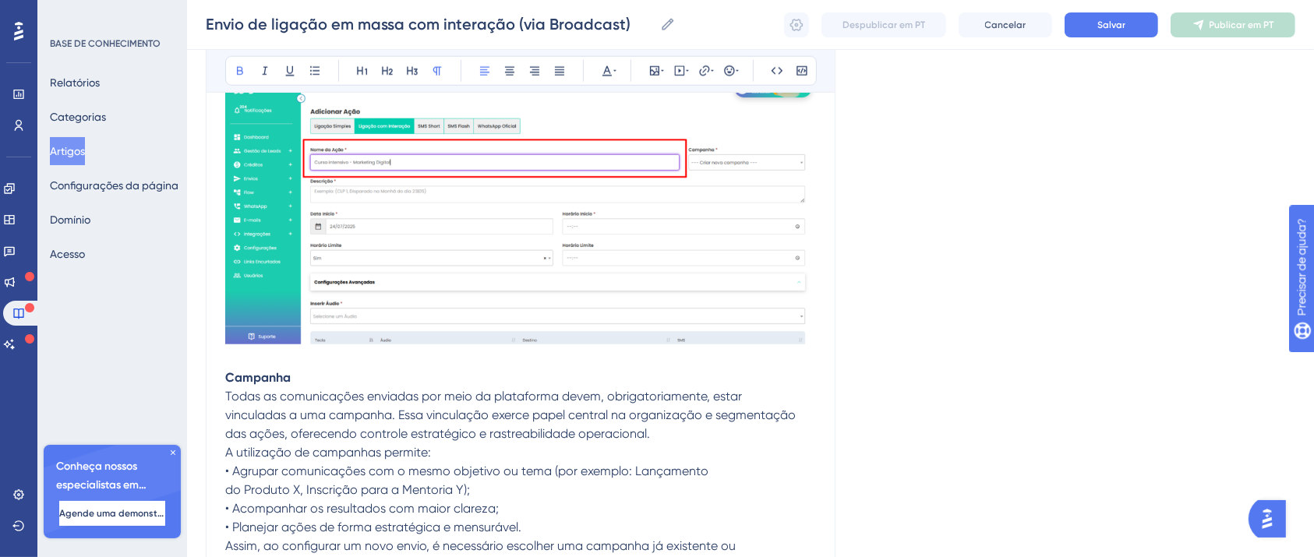
scroll to position [1795, 0]
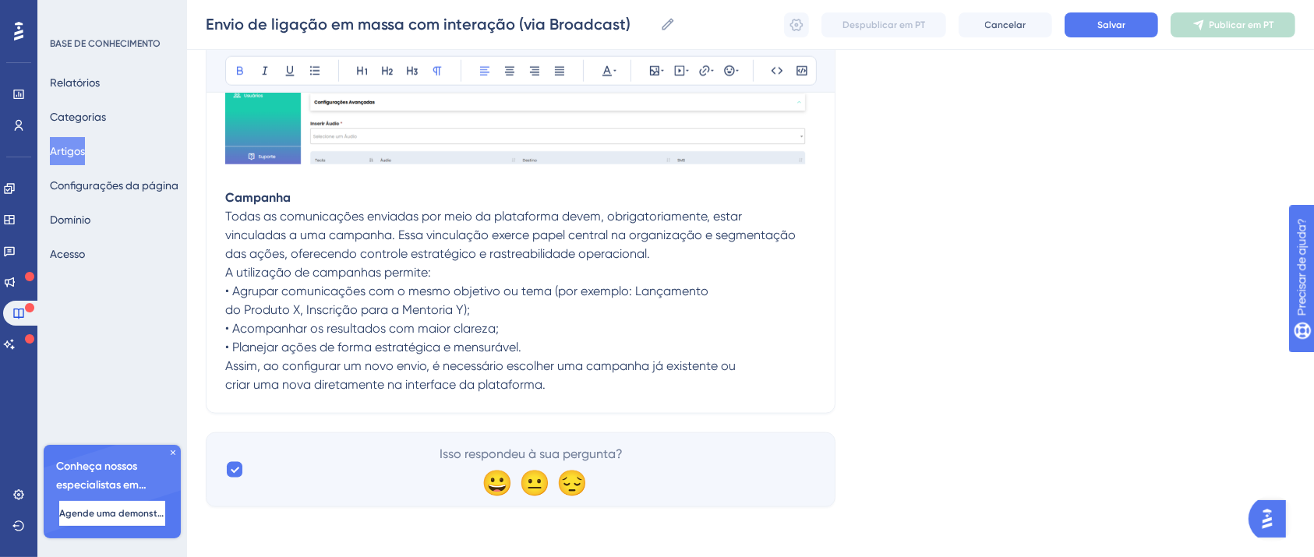
click at [590, 386] on p "criar uma nova diretamente na interface da plataforma." at bounding box center [520, 385] width 591 height 19
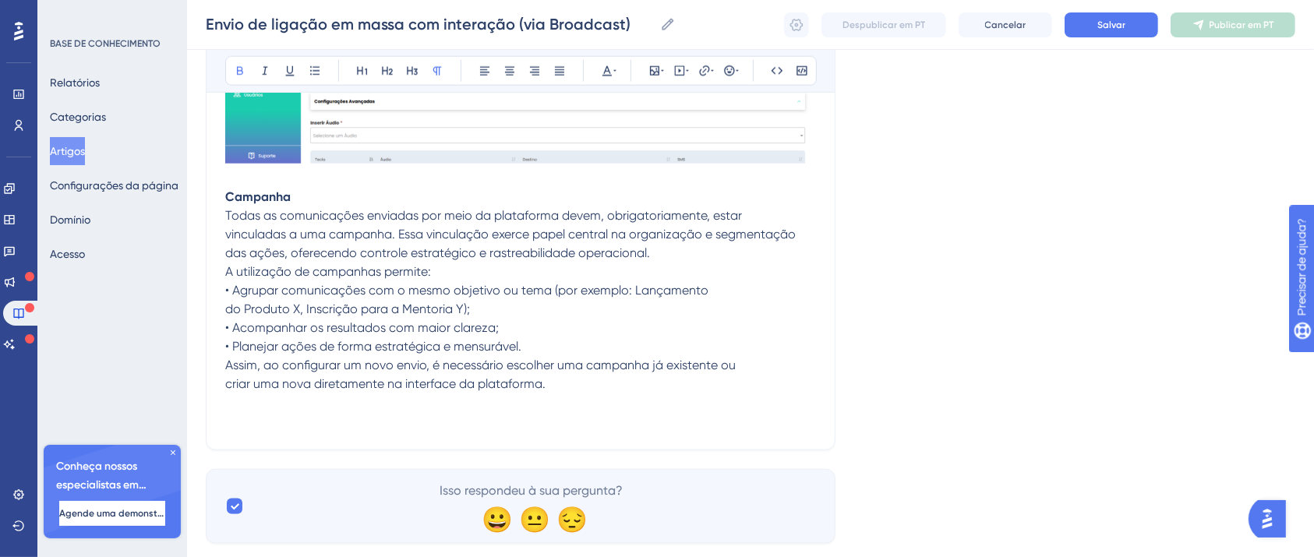
scroll to position [1832, 0]
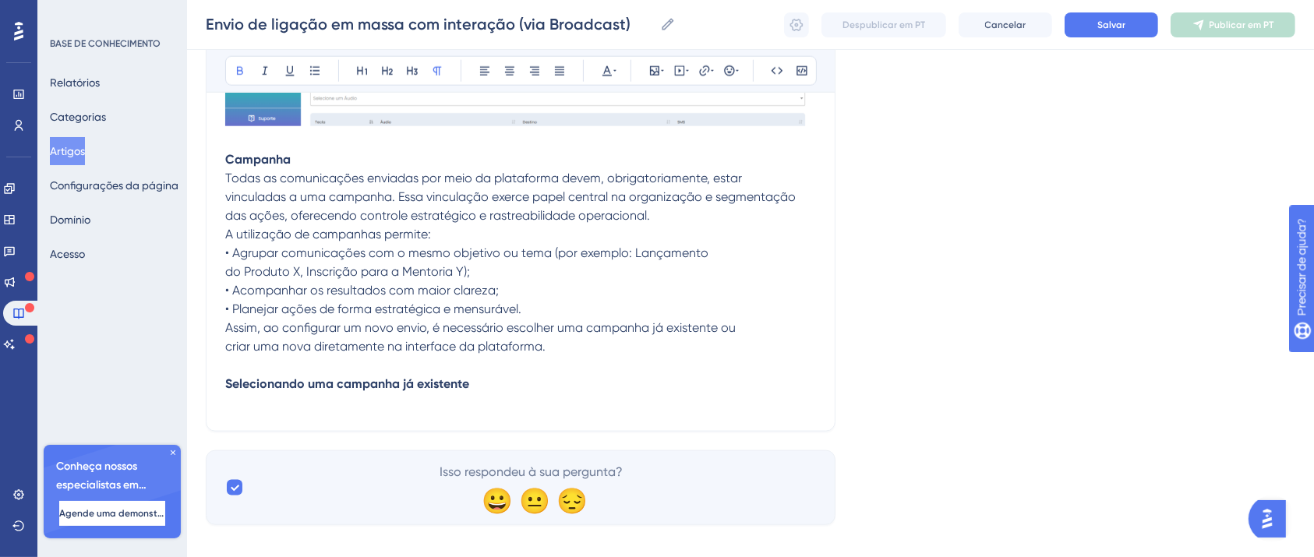
click at [327, 410] on p at bounding box center [520, 403] width 591 height 19
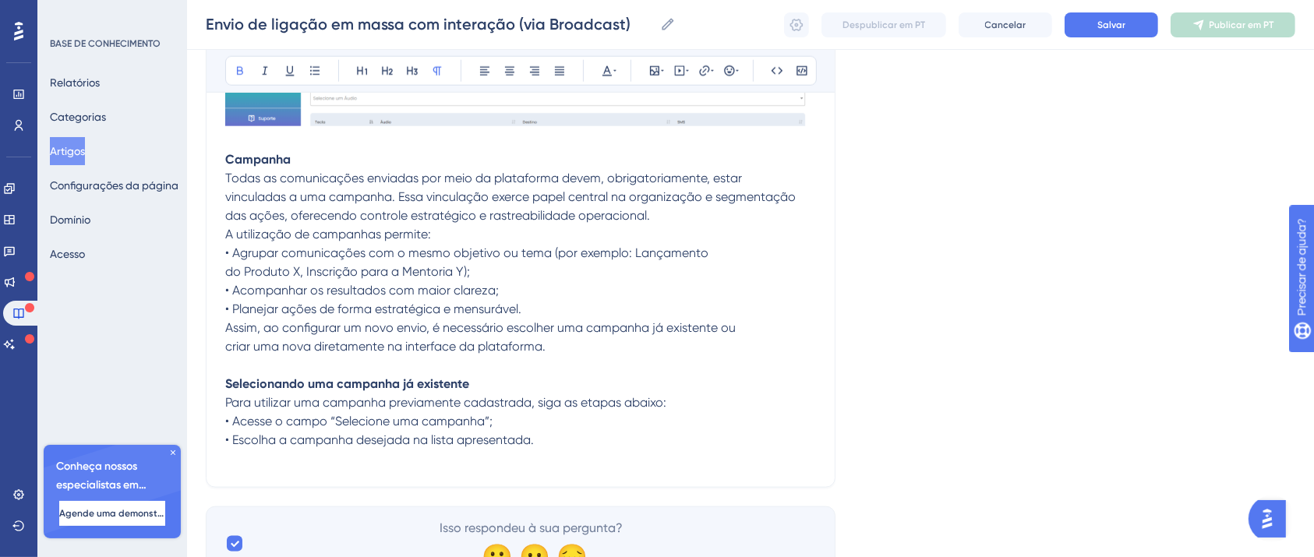
click at [302, 462] on p at bounding box center [520, 459] width 591 height 19
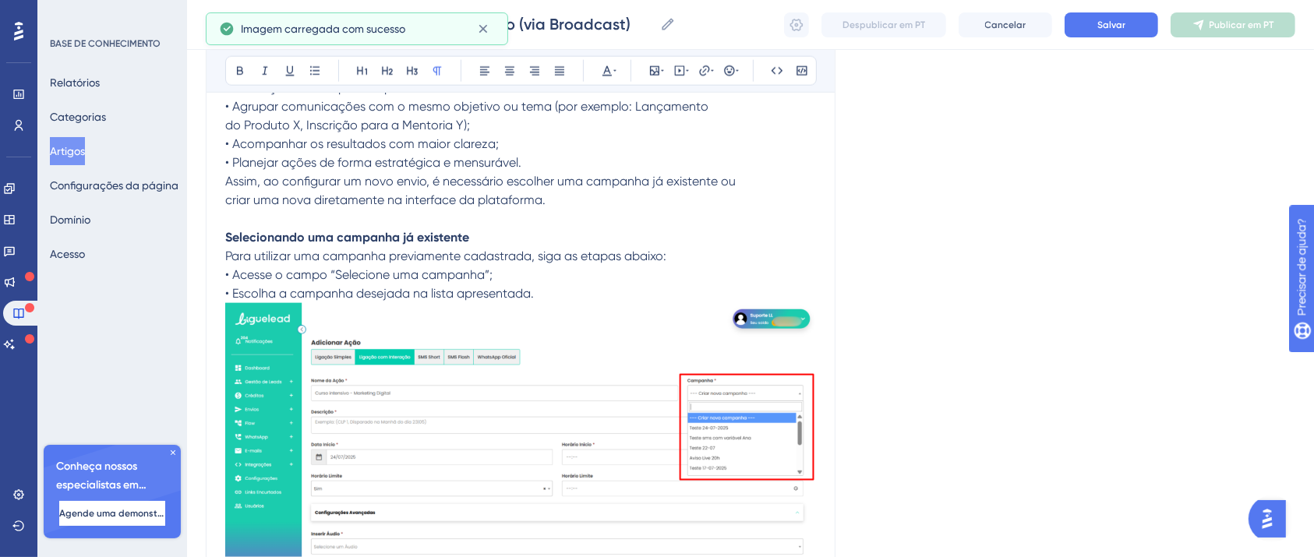
scroll to position [2160, 0]
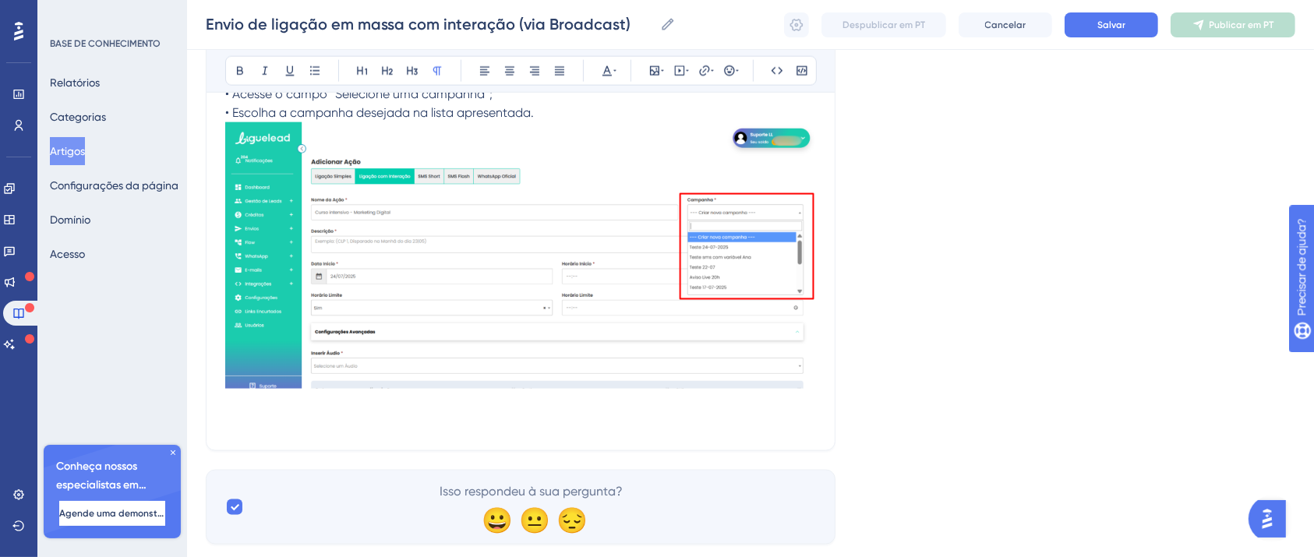
click at [298, 431] on p at bounding box center [520, 422] width 591 height 19
click at [298, 431] on p "Criando uma campanha" at bounding box center [520, 422] width 591 height 19
click at [243, 65] on icon at bounding box center [240, 71] width 12 height 12
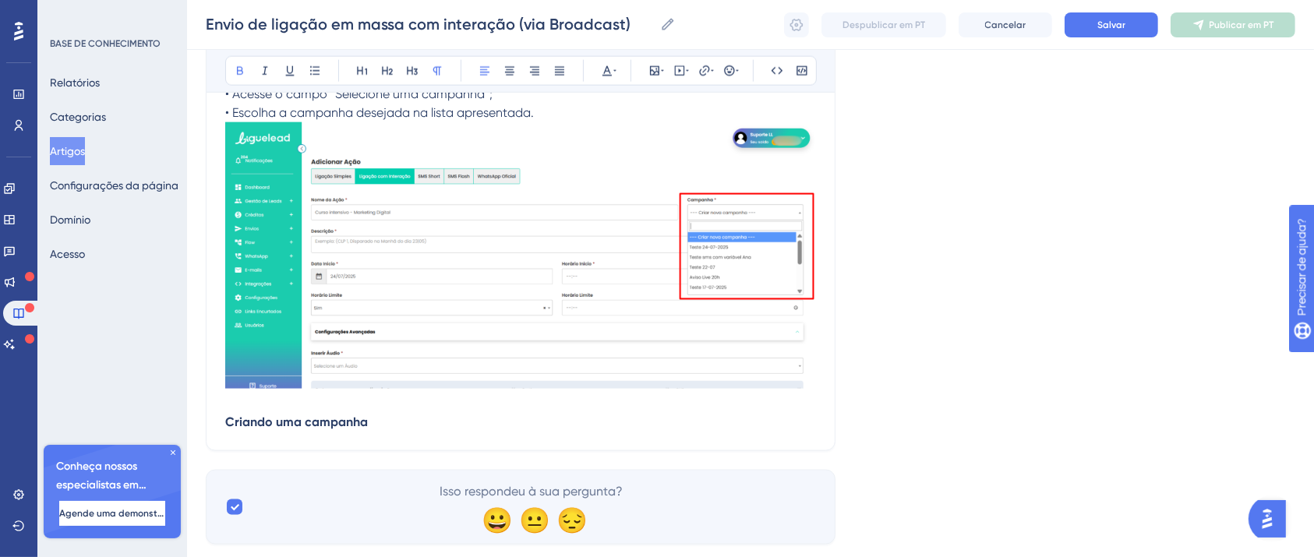
click at [407, 422] on p "Criando uma campanha" at bounding box center [520, 422] width 591 height 19
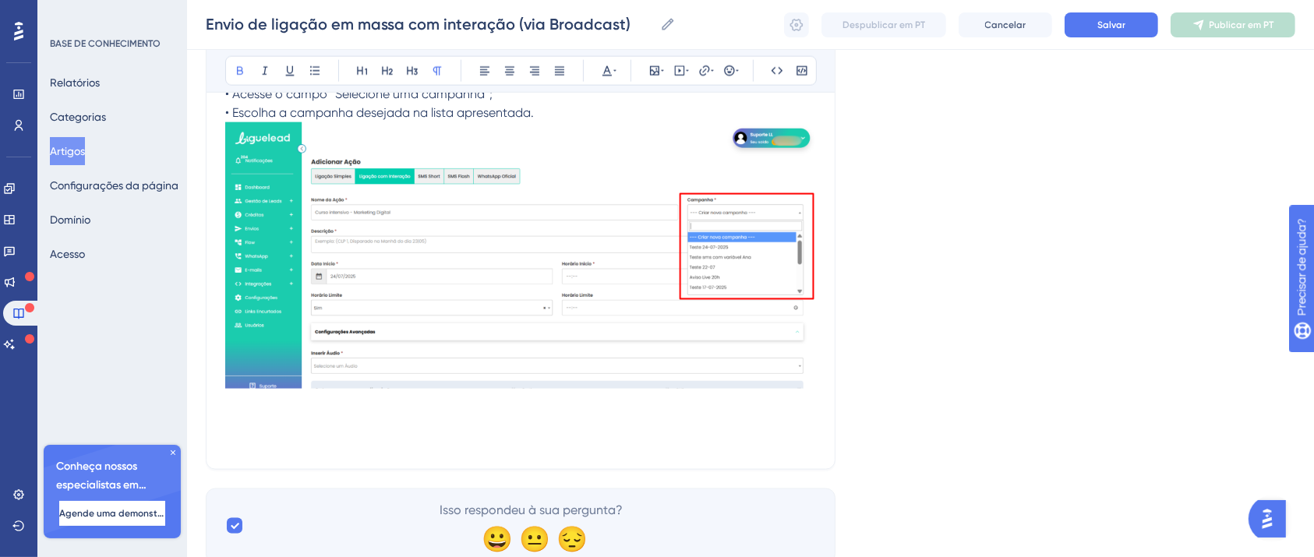
click at [398, 432] on p at bounding box center [520, 441] width 591 height 19
click at [383, 424] on p at bounding box center [520, 422] width 591 height 19
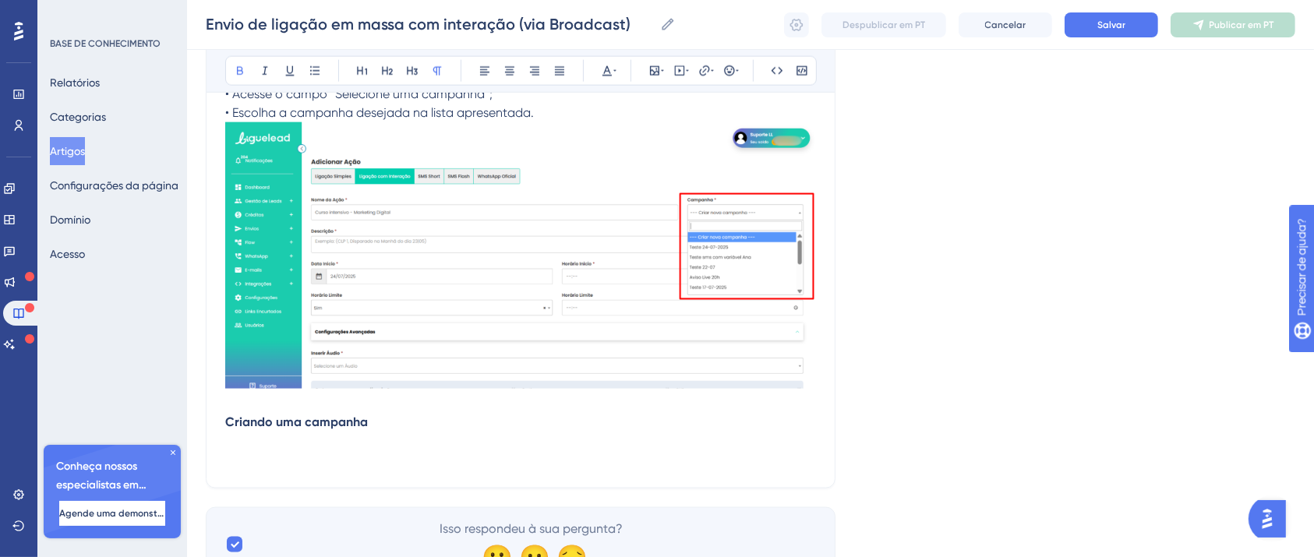
click at [288, 446] on p at bounding box center [520, 441] width 591 height 19
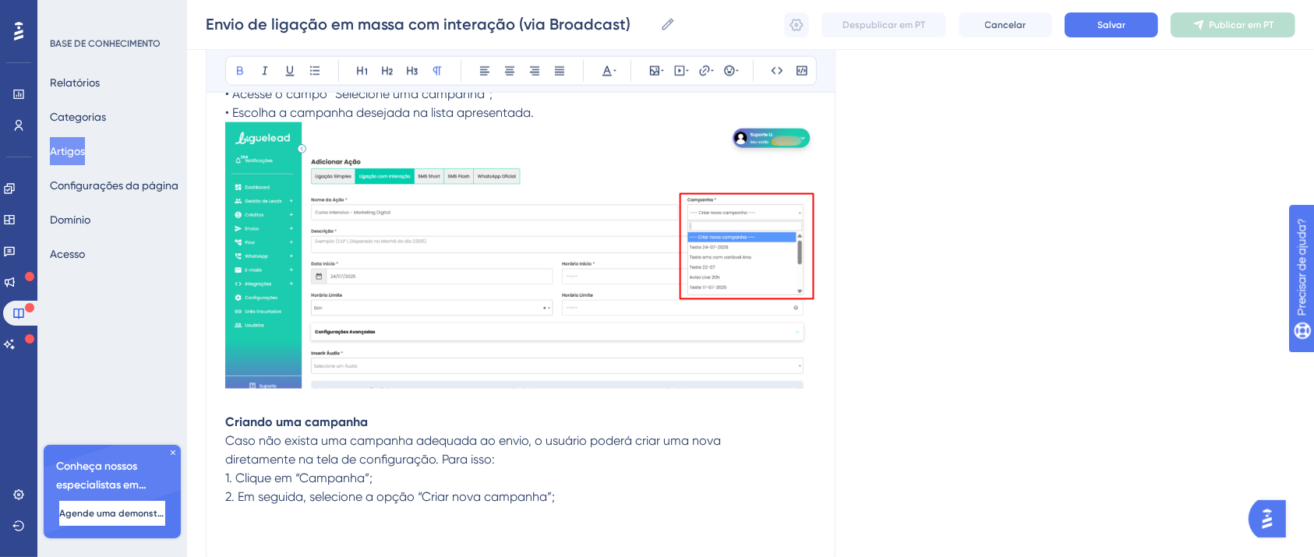
click at [474, 516] on p at bounding box center [520, 516] width 591 height 19
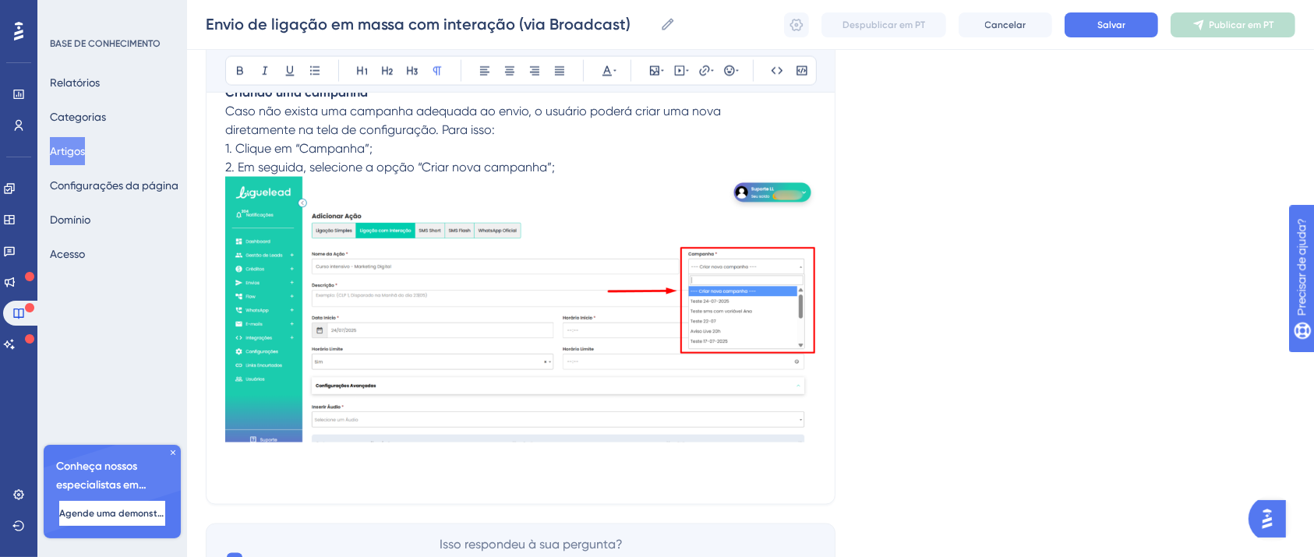
scroll to position [2582, 0]
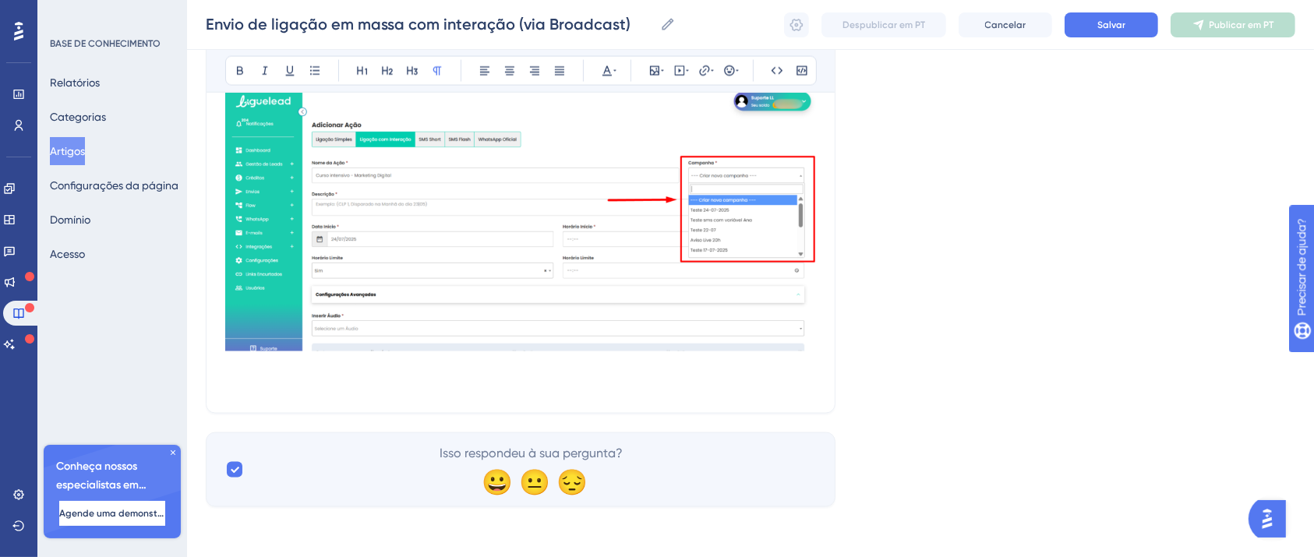
drag, startPoint x: 304, startPoint y: 373, endPoint x: 289, endPoint y: 381, distance: 17.1
click at [304, 373] on p at bounding box center [520, 366] width 591 height 19
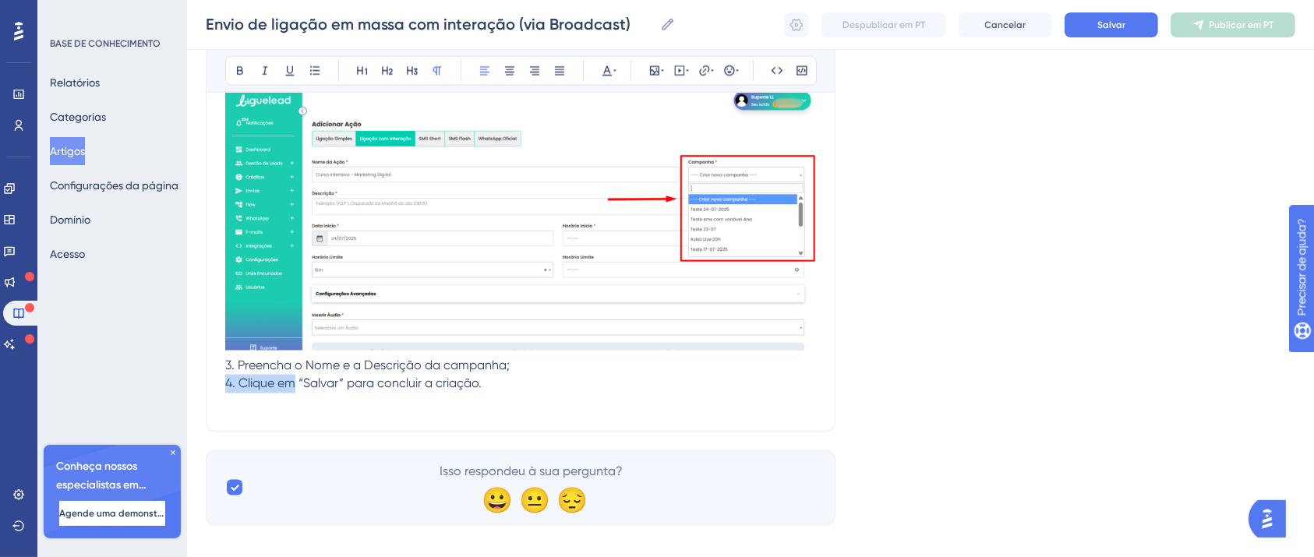
click at [578, 388] on p "4. Clique em “Salvar” para concluir a criação." at bounding box center [520, 384] width 591 height 19
click at [543, 398] on p at bounding box center [520, 403] width 591 height 19
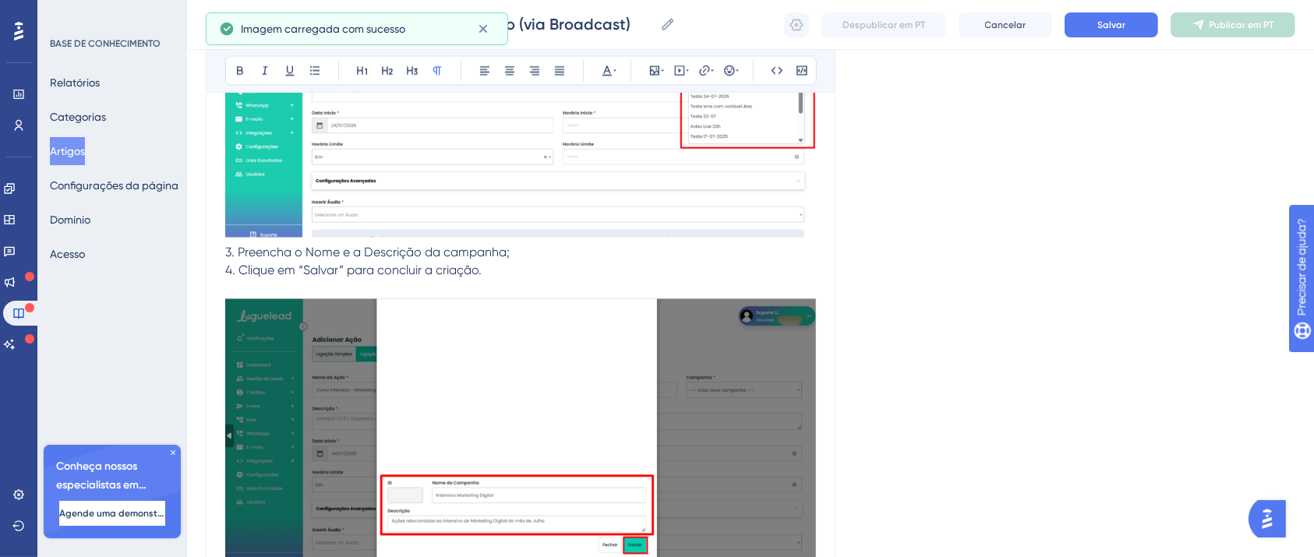
scroll to position [2875, 0]
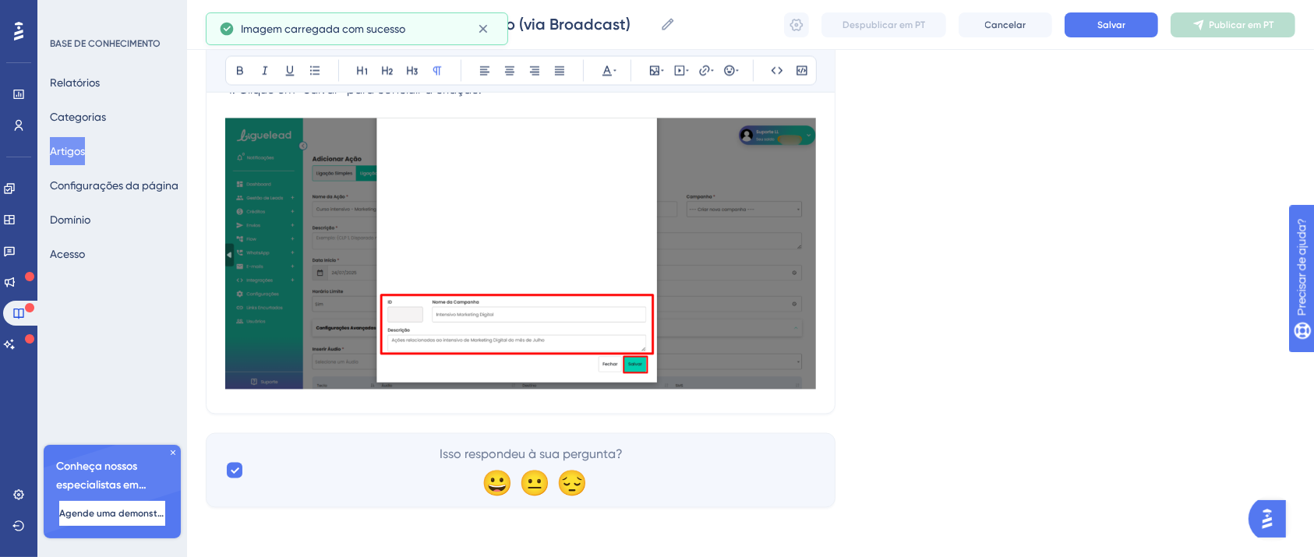
click at [808, 391] on div at bounding box center [520, 256] width 591 height 277
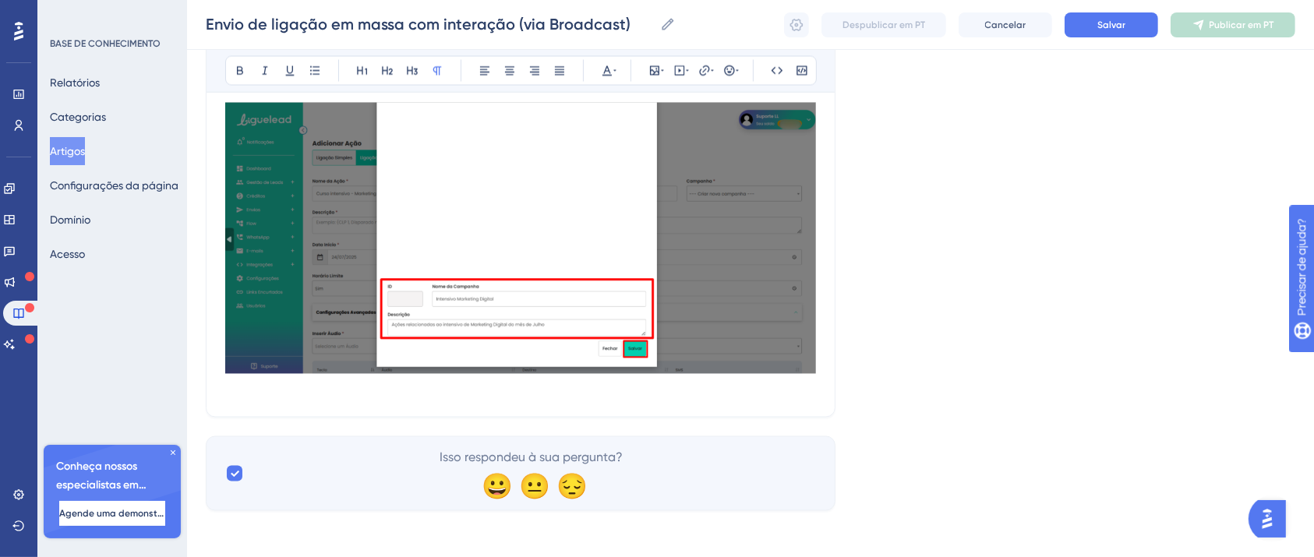
scroll to position [2894, 0]
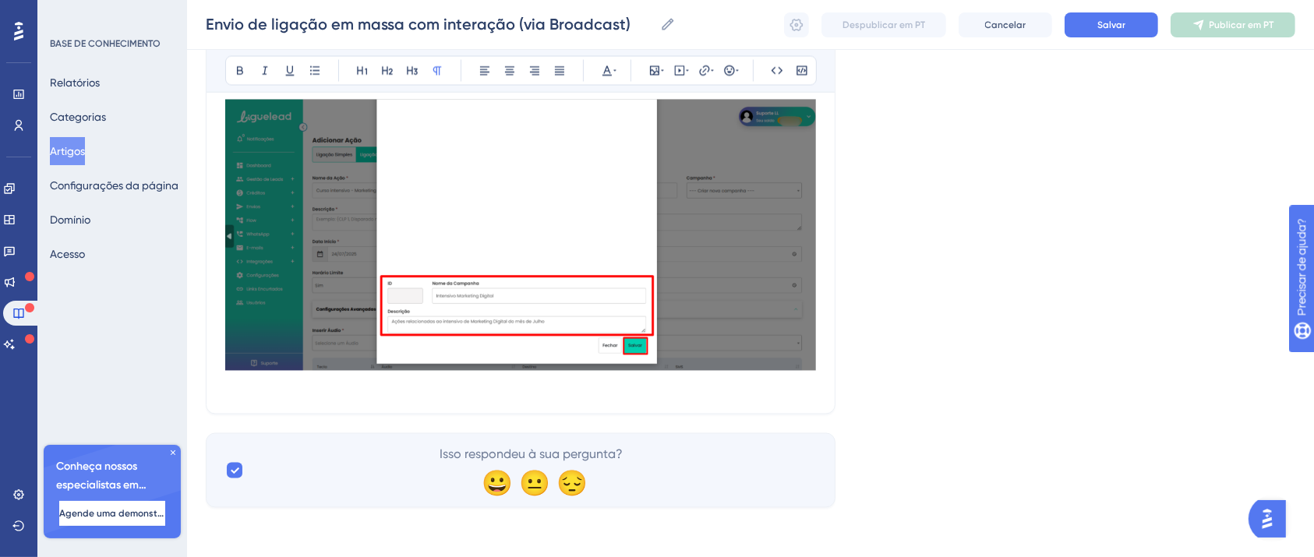
click at [252, 383] on p at bounding box center [520, 385] width 591 height 19
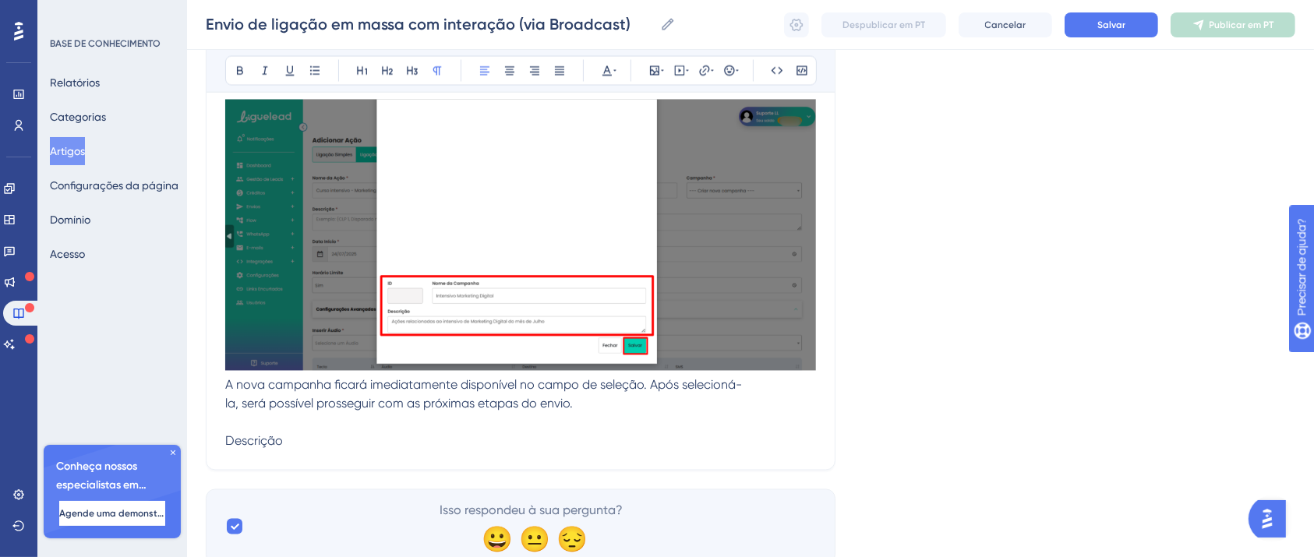
click at [239, 434] on span "Descrição" at bounding box center [254, 441] width 58 height 15
click at [243, 73] on icon at bounding box center [240, 71] width 12 height 12
click at [307, 440] on p "Descrição" at bounding box center [520, 442] width 591 height 19
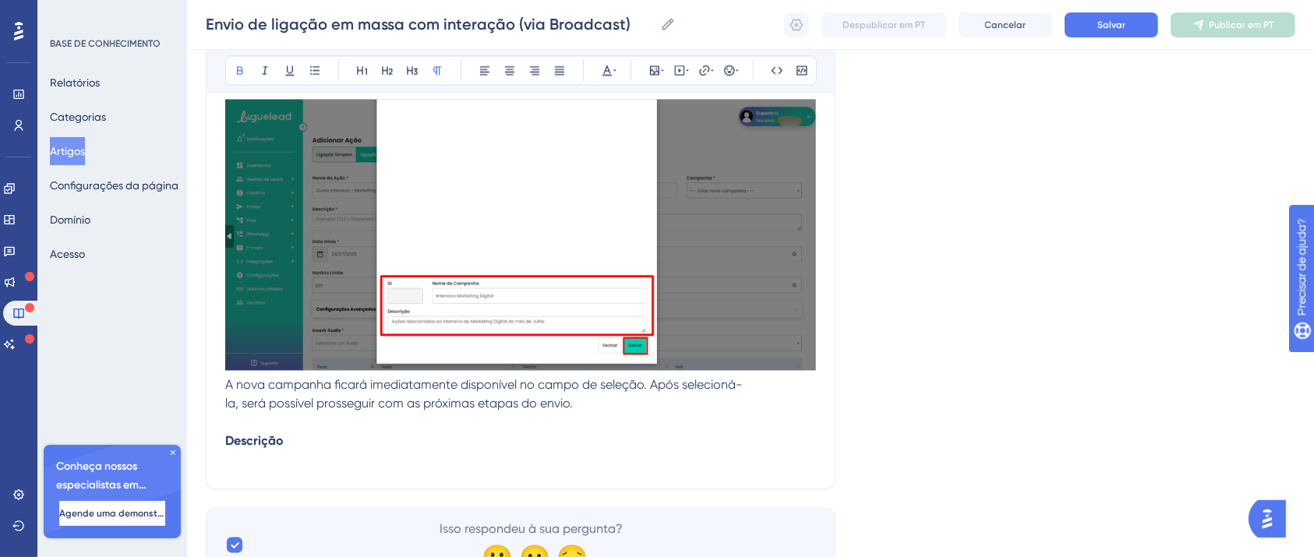
click at [270, 458] on p "Descrição" at bounding box center [520, 451] width 591 height 37
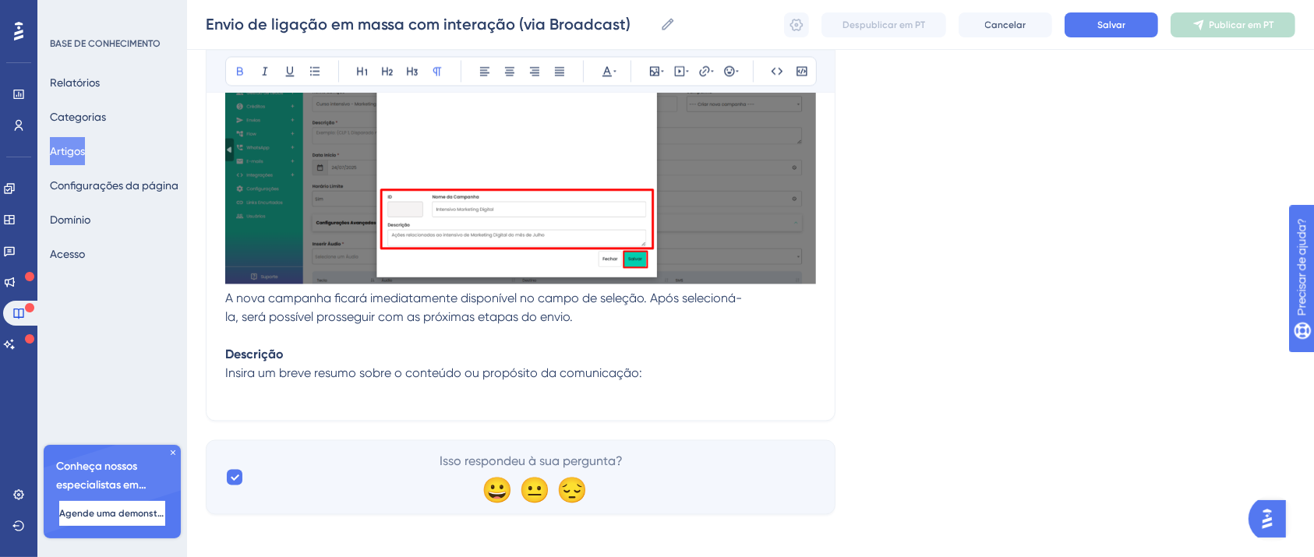
scroll to position [2988, 0]
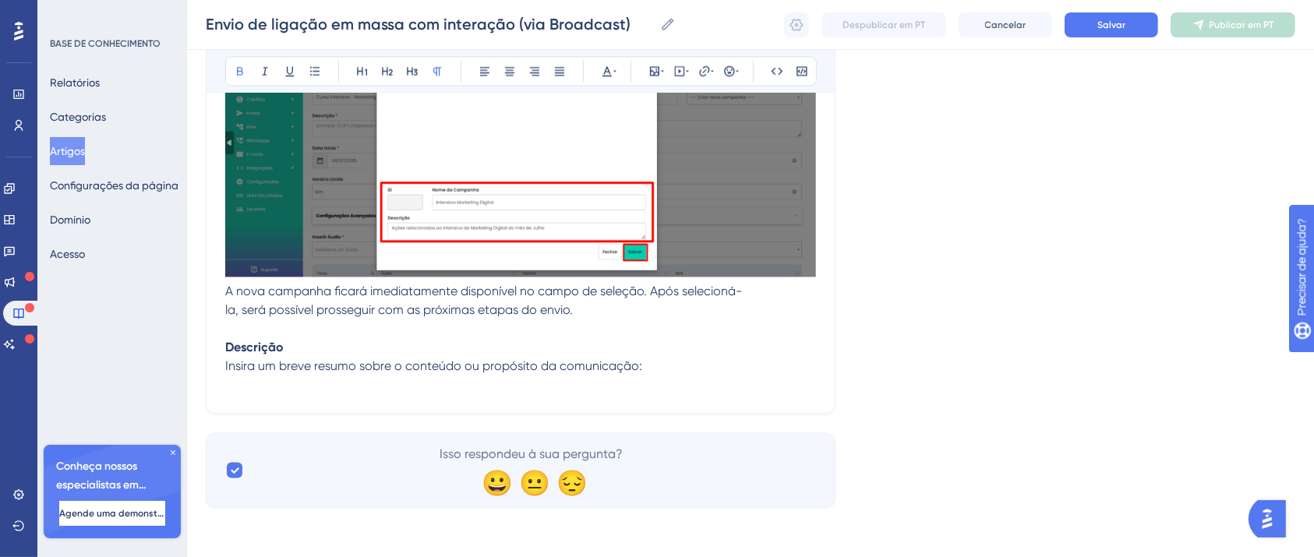
click at [369, 390] on p at bounding box center [520, 385] width 591 height 19
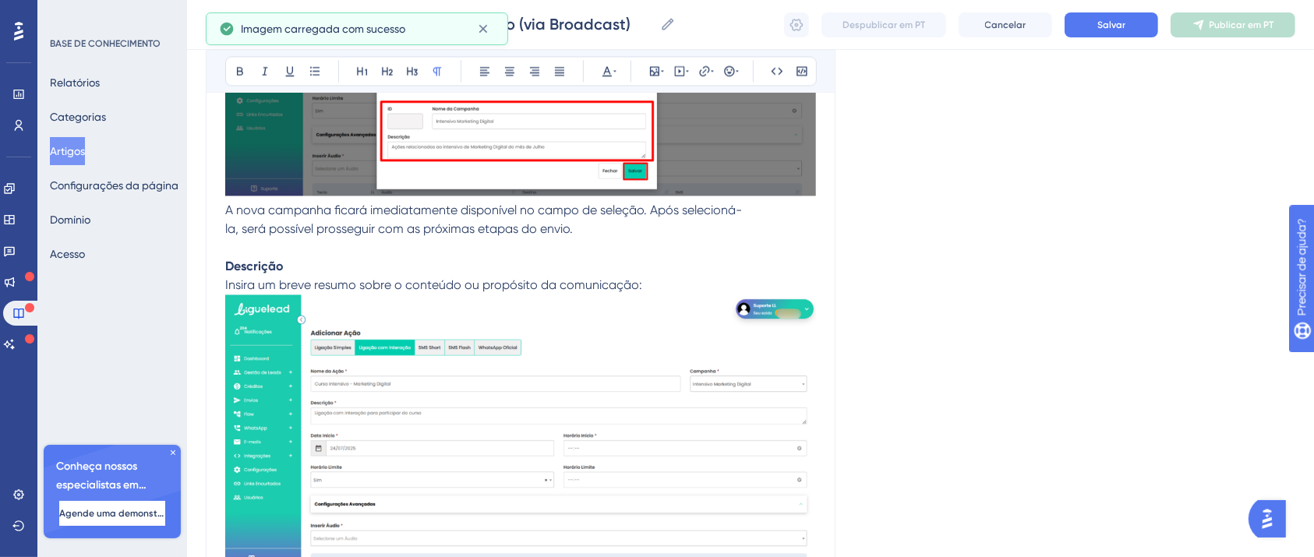
scroll to position [3250, 0]
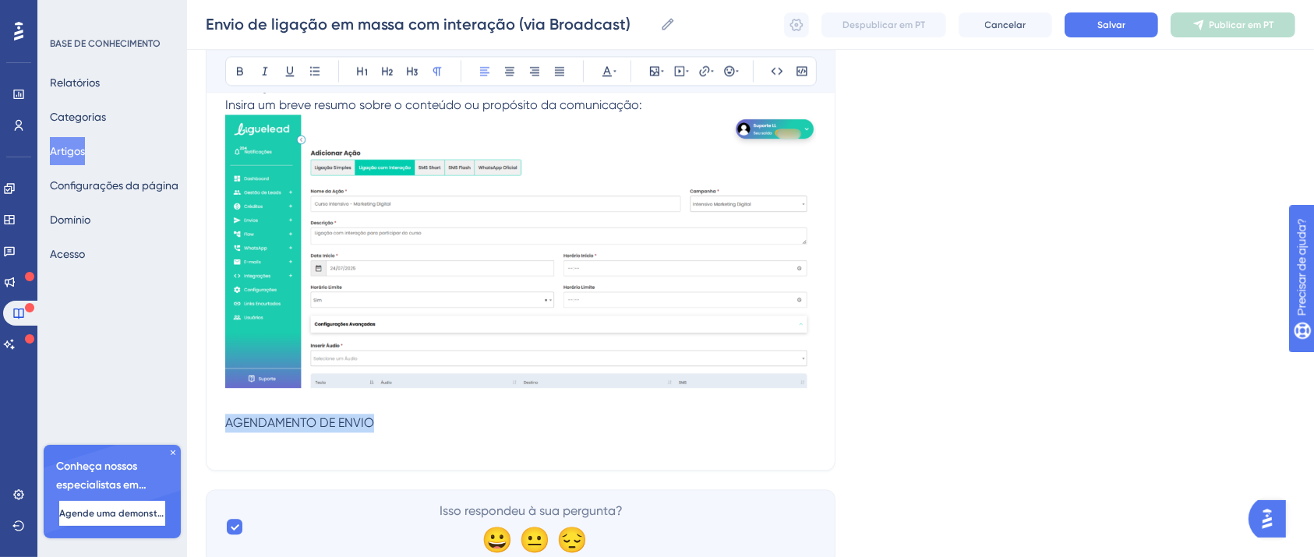
drag, startPoint x: 374, startPoint y: 419, endPoint x: 177, endPoint y: 424, distance: 197.3
click at [232, 74] on button at bounding box center [240, 71] width 22 height 22
click at [320, 450] on p at bounding box center [520, 442] width 591 height 19
click at [295, 436] on p at bounding box center [520, 442] width 591 height 19
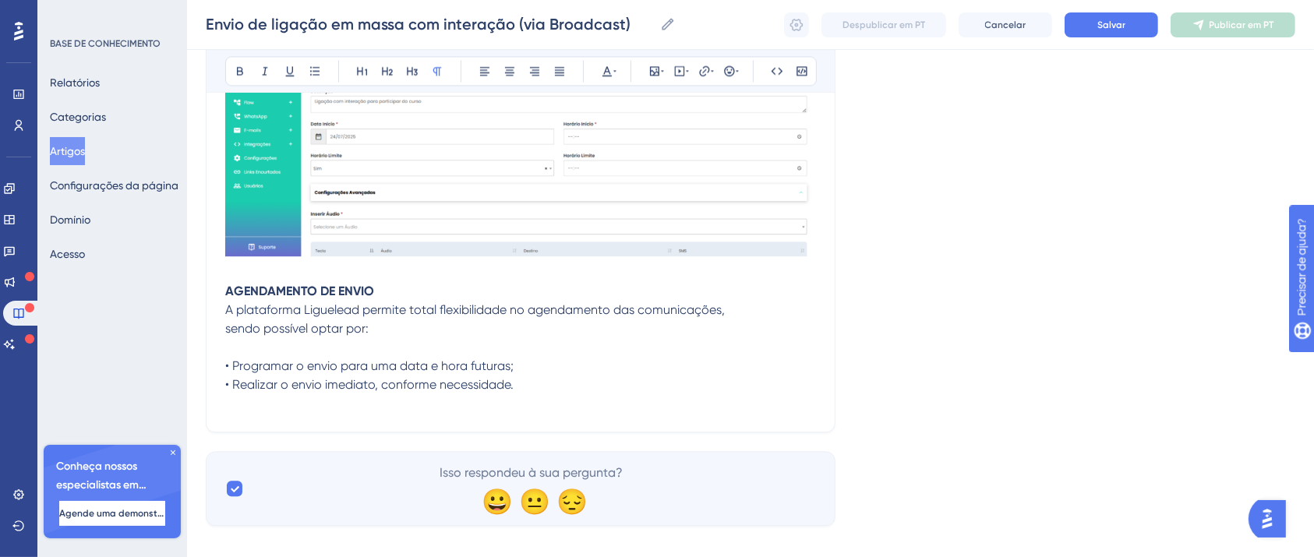
scroll to position [3400, 0]
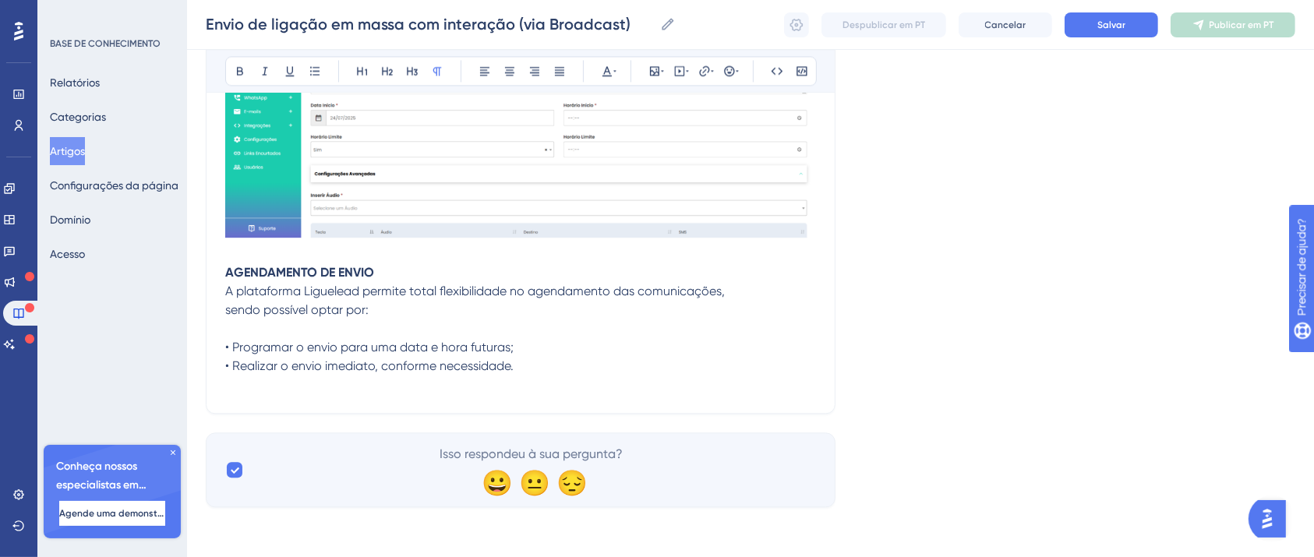
click at [375, 386] on p at bounding box center [520, 385] width 591 height 19
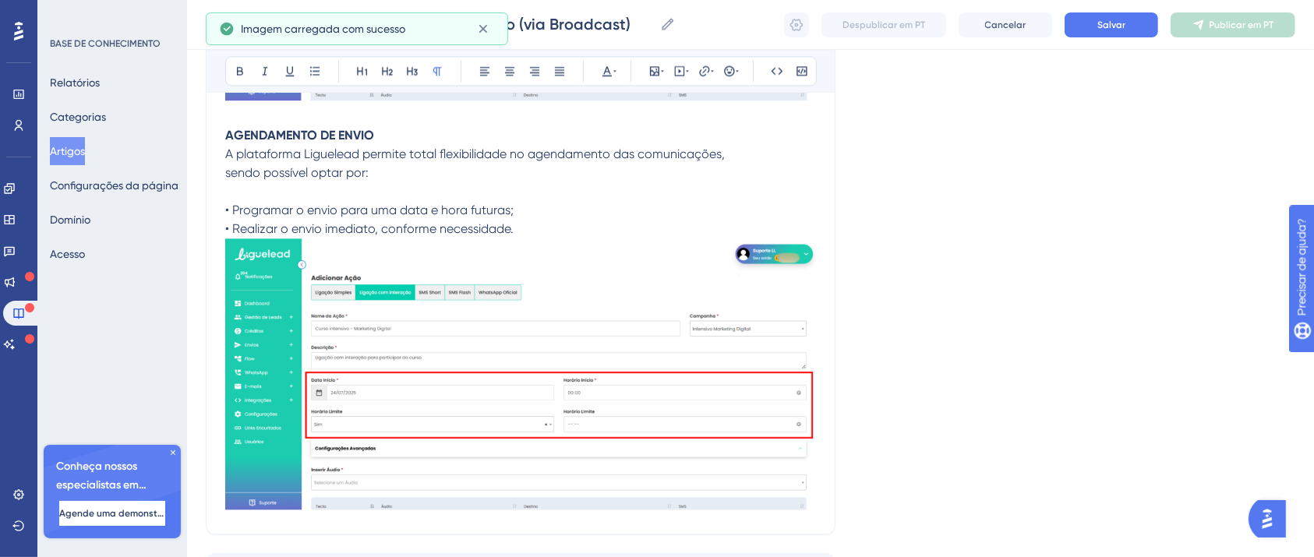
scroll to position [3659, 0]
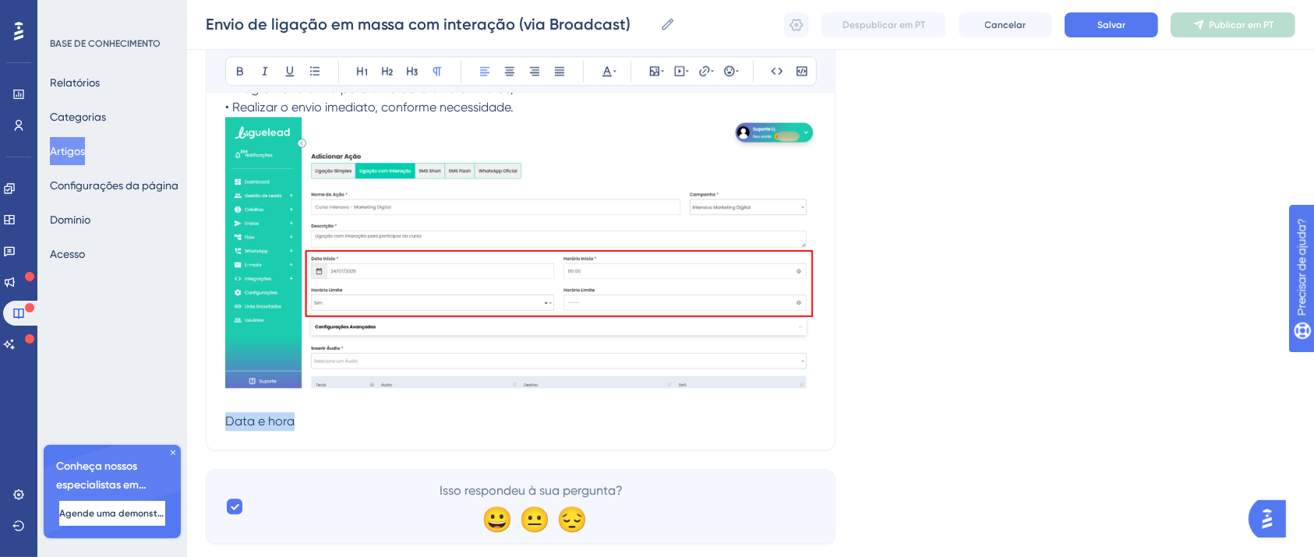
drag, startPoint x: 281, startPoint y: 427, endPoint x: 221, endPoint y: 427, distance: 60.0
click at [239, 72] on icon at bounding box center [240, 71] width 12 height 12
click at [335, 426] on p "Data e hora" at bounding box center [520, 421] width 591 height 19
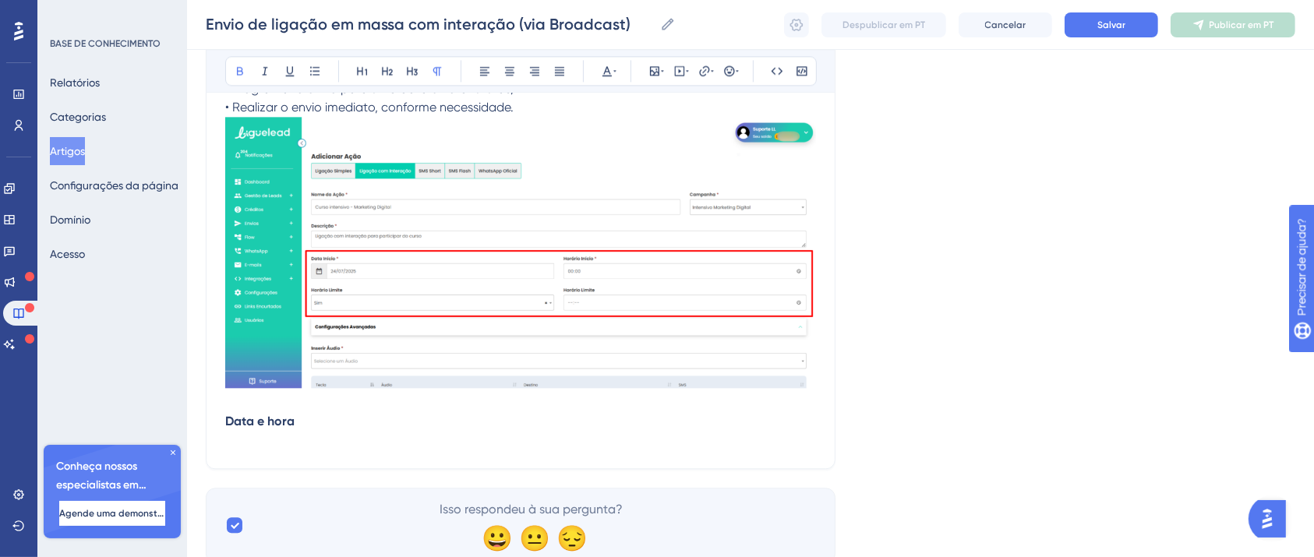
click at [237, 432] on p at bounding box center [520, 440] width 591 height 19
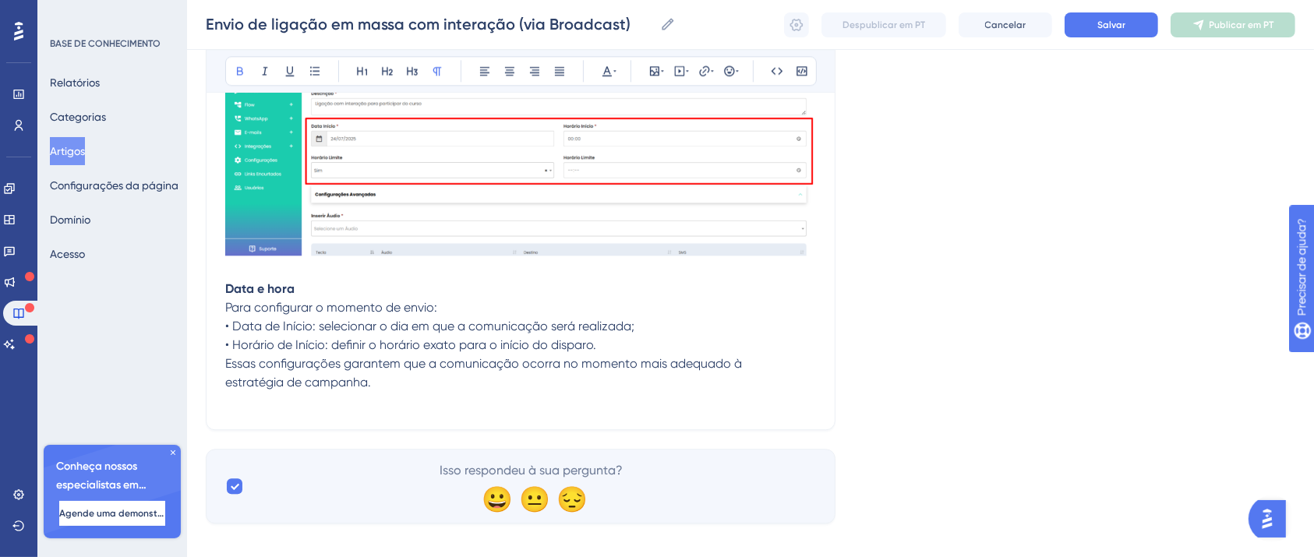
scroll to position [3809, 0]
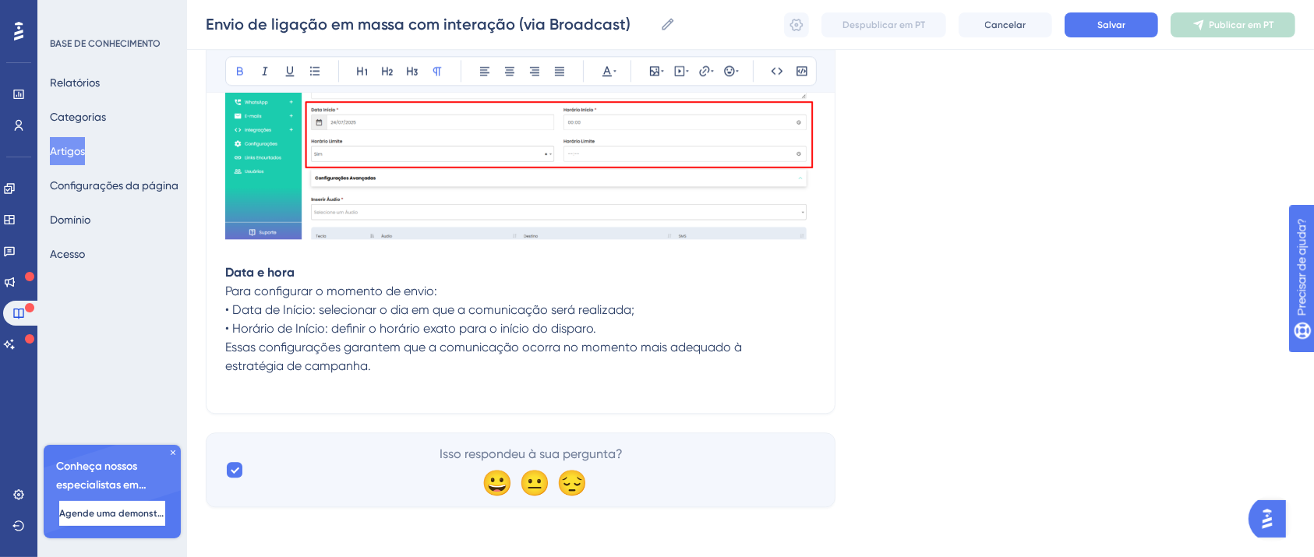
click at [329, 391] on p at bounding box center [520, 385] width 591 height 19
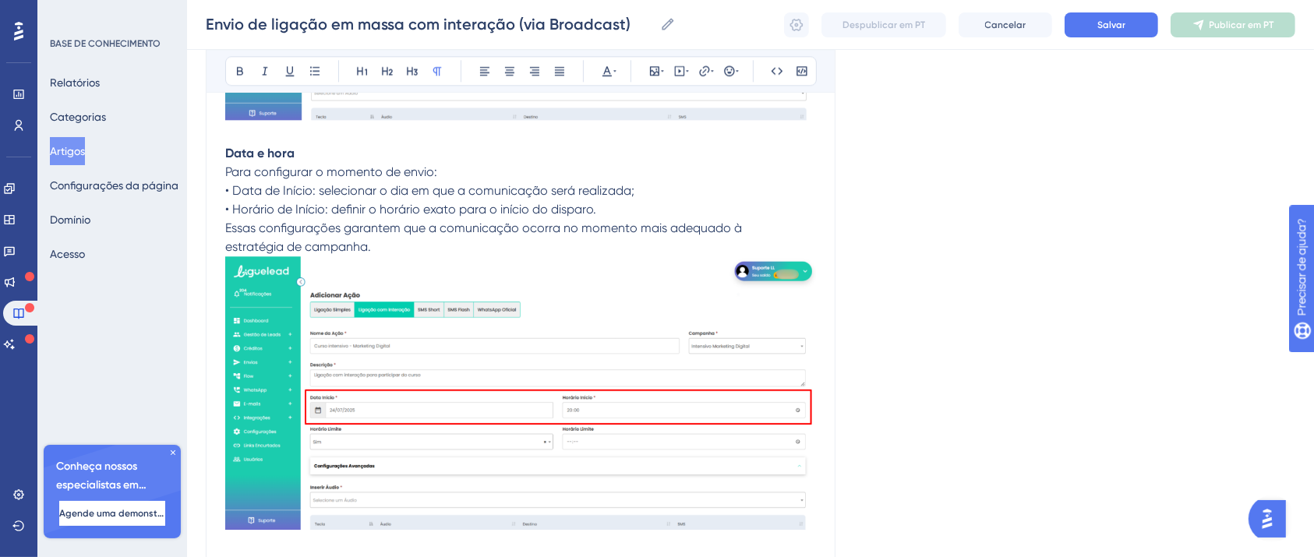
scroll to position [4108, 0]
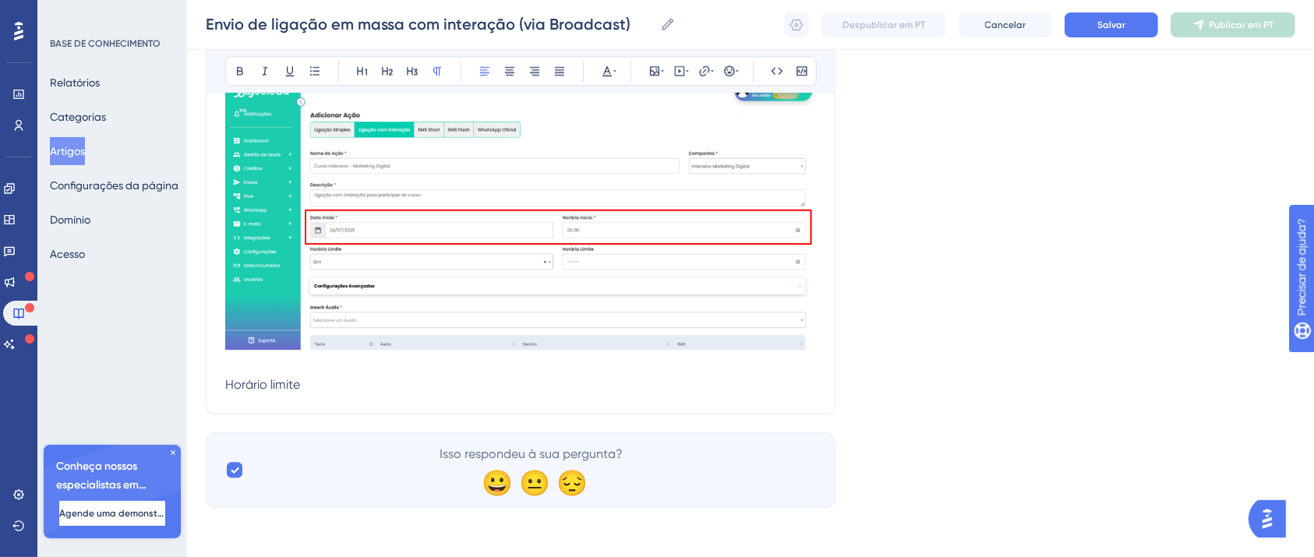
drag, startPoint x: 330, startPoint y: 396, endPoint x: 147, endPoint y: 389, distance: 183.3
click at [240, 76] on icon at bounding box center [240, 71] width 12 height 12
click at [332, 379] on p "Horário limite" at bounding box center [520, 385] width 591 height 19
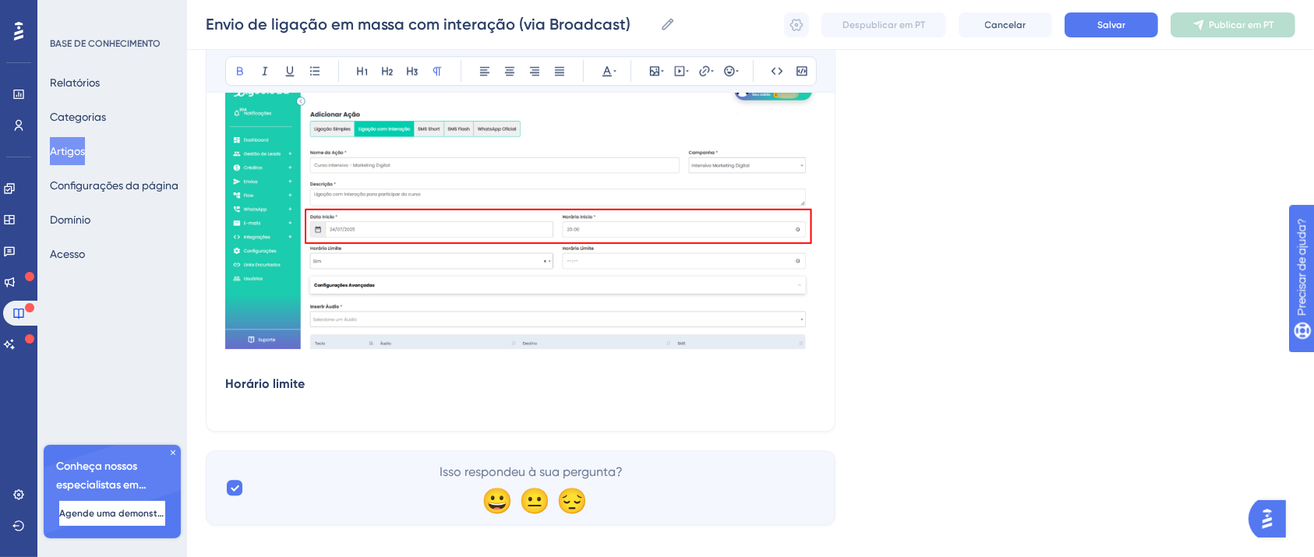
click at [298, 405] on p at bounding box center [520, 403] width 591 height 19
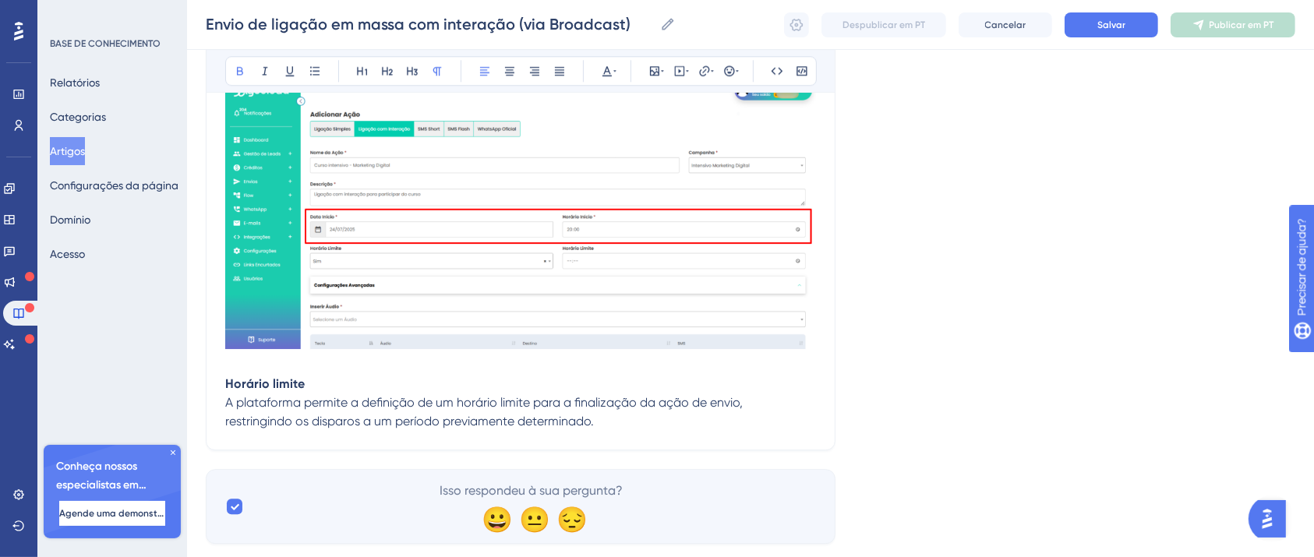
click at [689, 421] on p "restringindo os disparos a um período previamente determinado." at bounding box center [520, 421] width 591 height 19
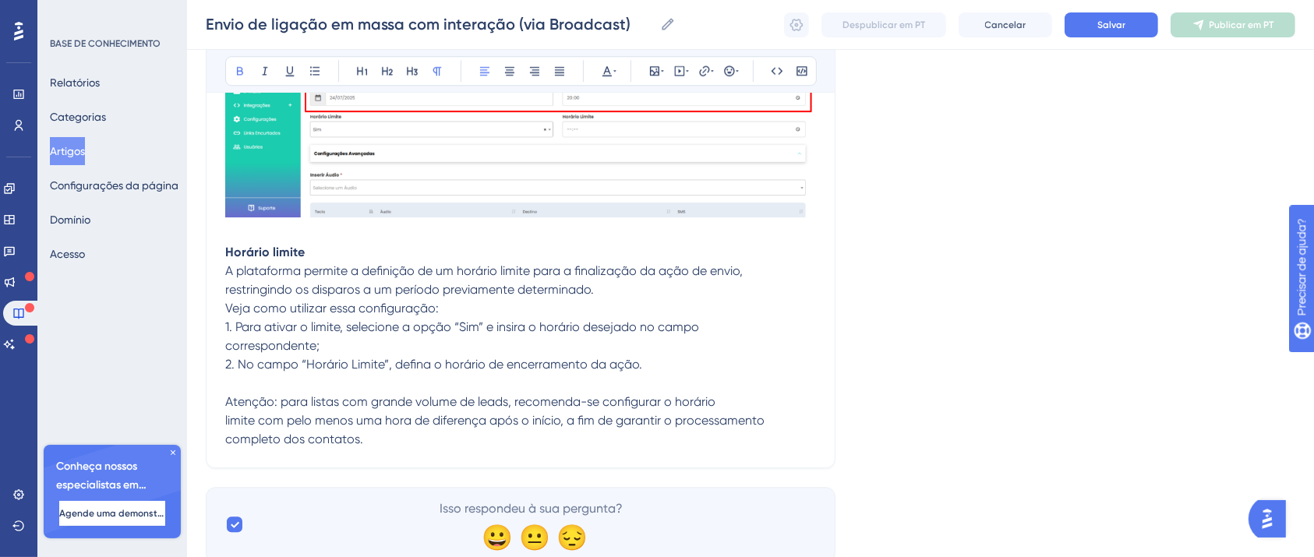
scroll to position [4296, 0]
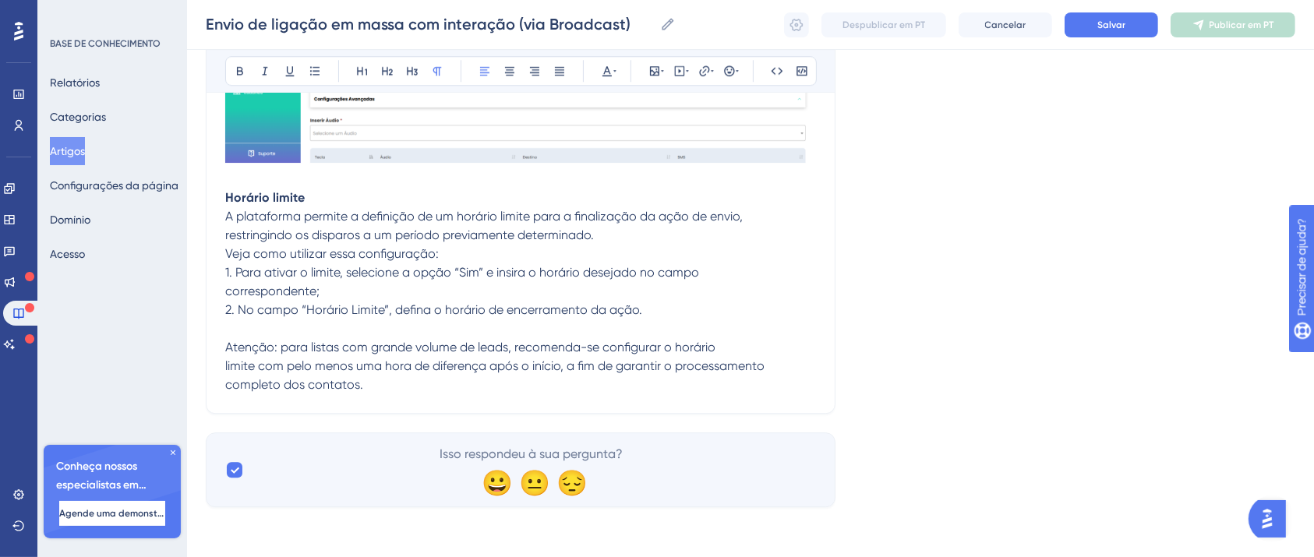
click at [616, 235] on p "restringindo os disparos a um período previamente determinado. Veja como utiliz…" at bounding box center [520, 244] width 591 height 37
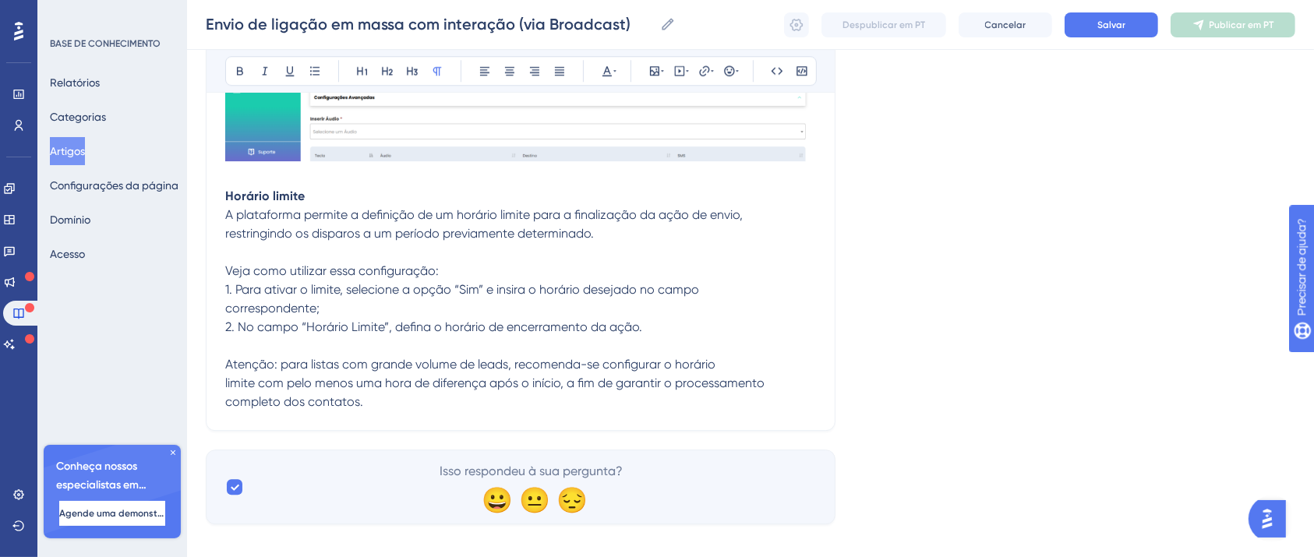
scroll to position [4314, 0]
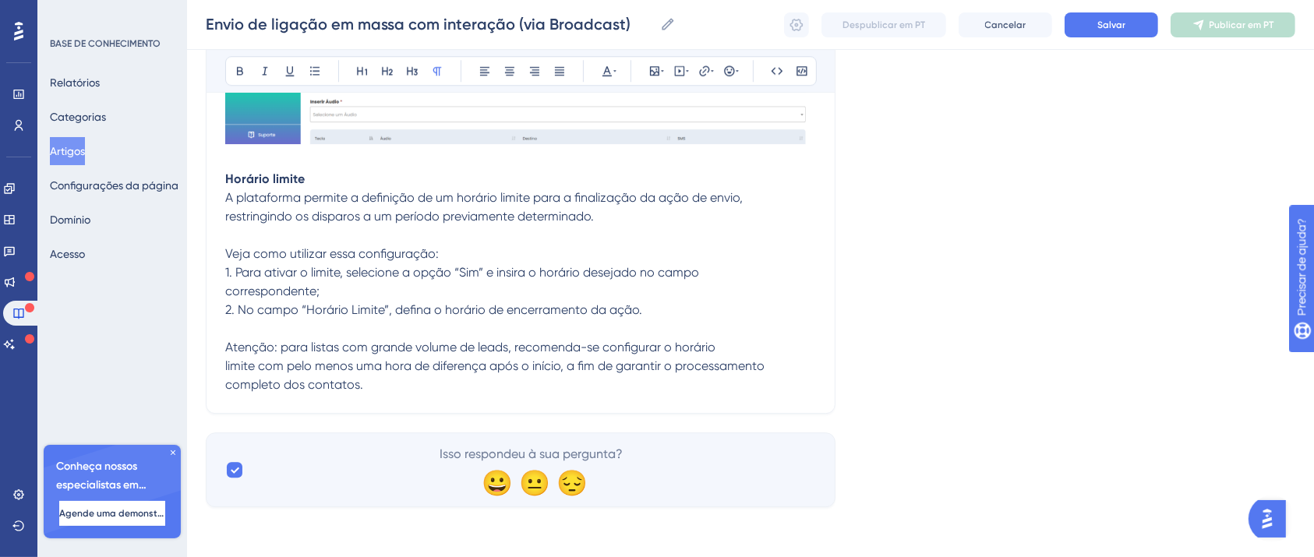
click at [400, 383] on p "completo dos contatos." at bounding box center [520, 385] width 591 height 19
drag, startPoint x: 276, startPoint y: 350, endPoint x: 199, endPoint y: 353, distance: 77.2
click at [240, 72] on icon at bounding box center [240, 71] width 12 height 12
click at [293, 72] on icon at bounding box center [290, 71] width 12 height 12
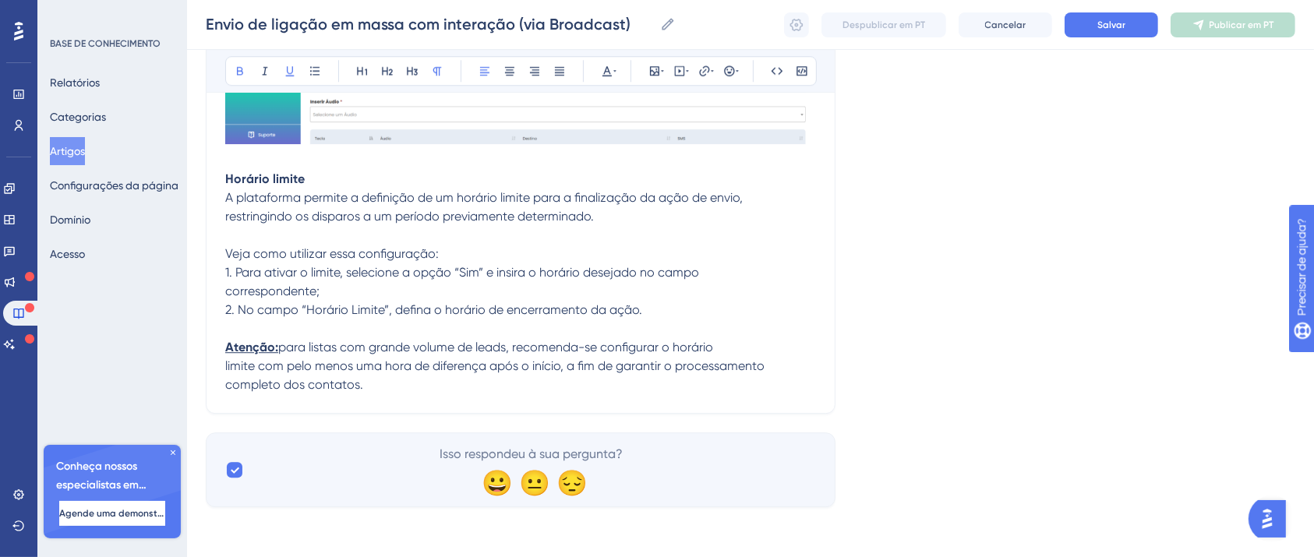
click at [376, 380] on p "completo dos contatos." at bounding box center [520, 385] width 591 height 19
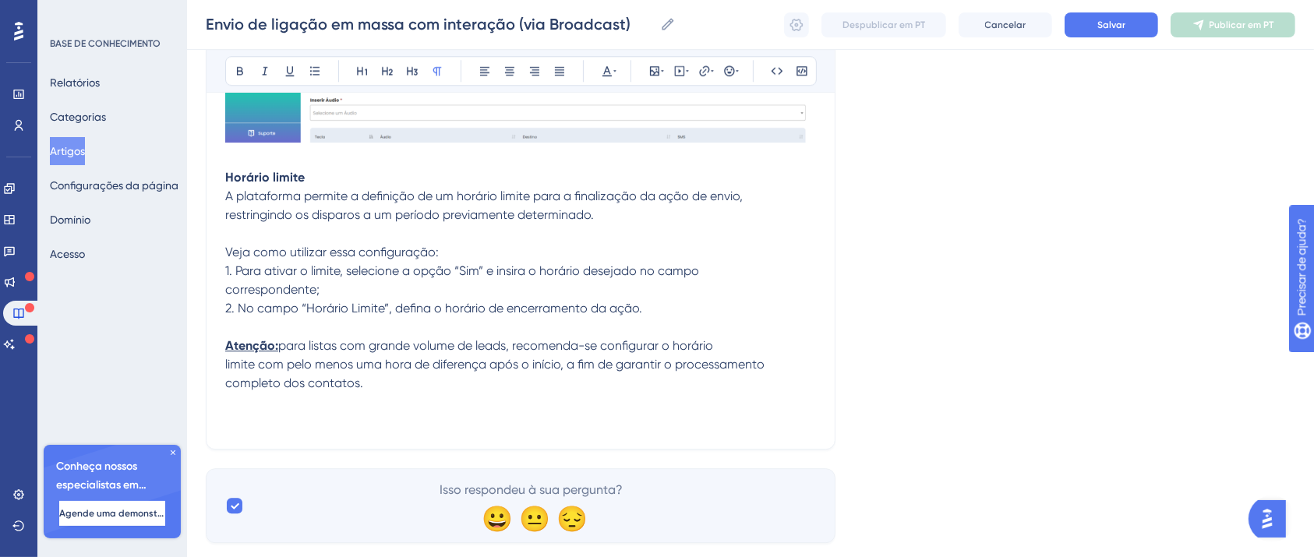
click at [293, 419] on p at bounding box center [520, 421] width 591 height 19
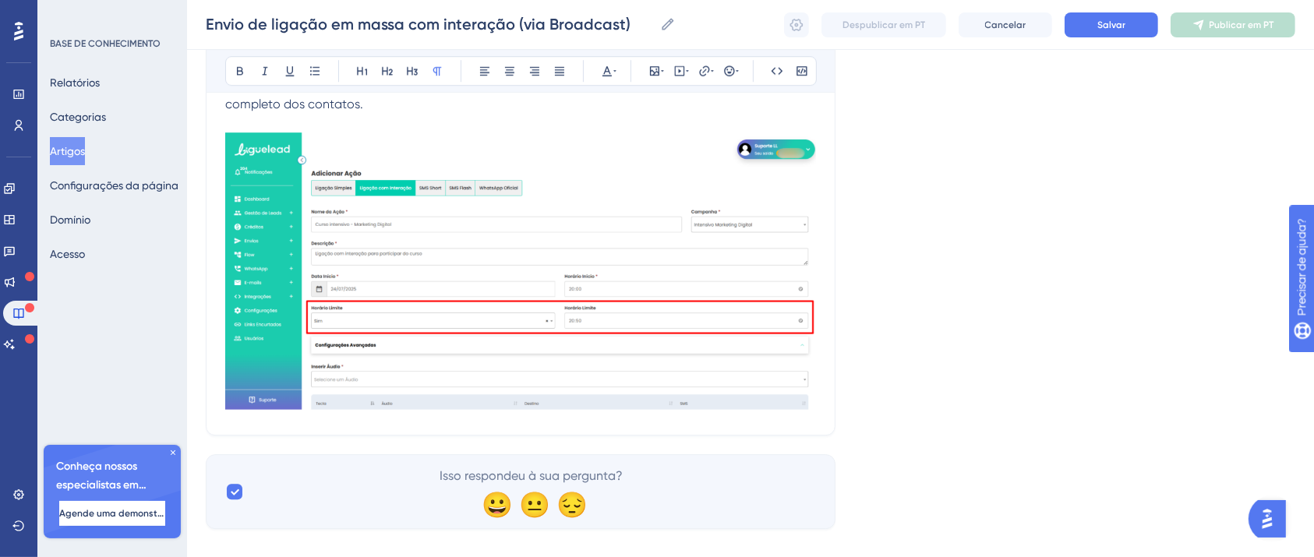
scroll to position [4616, 0]
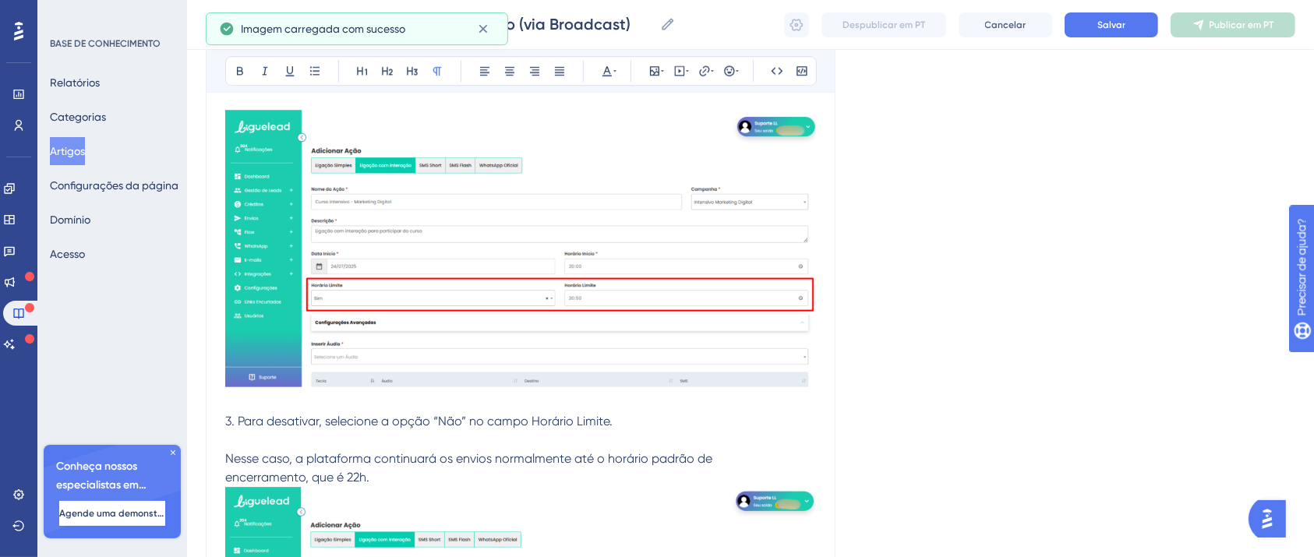
scroll to position [4807, 0]
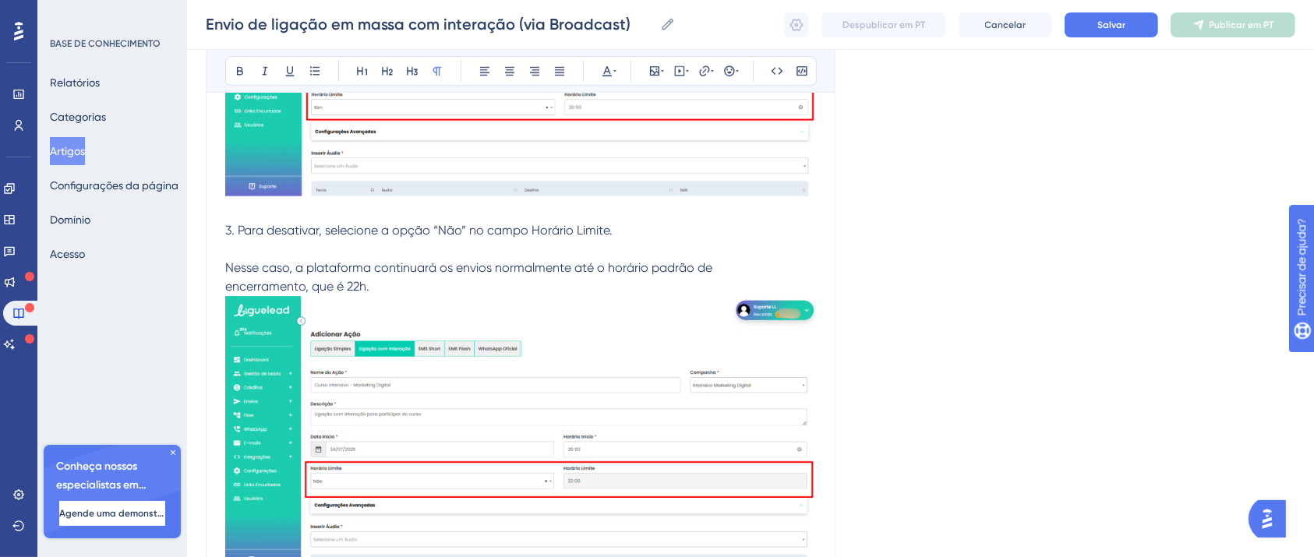
click at [350, 285] on span "encerramento, que é 22h." at bounding box center [297, 286] width 144 height 15
click at [348, 286] on span "encerramento, que é 22h." at bounding box center [297, 286] width 144 height 15
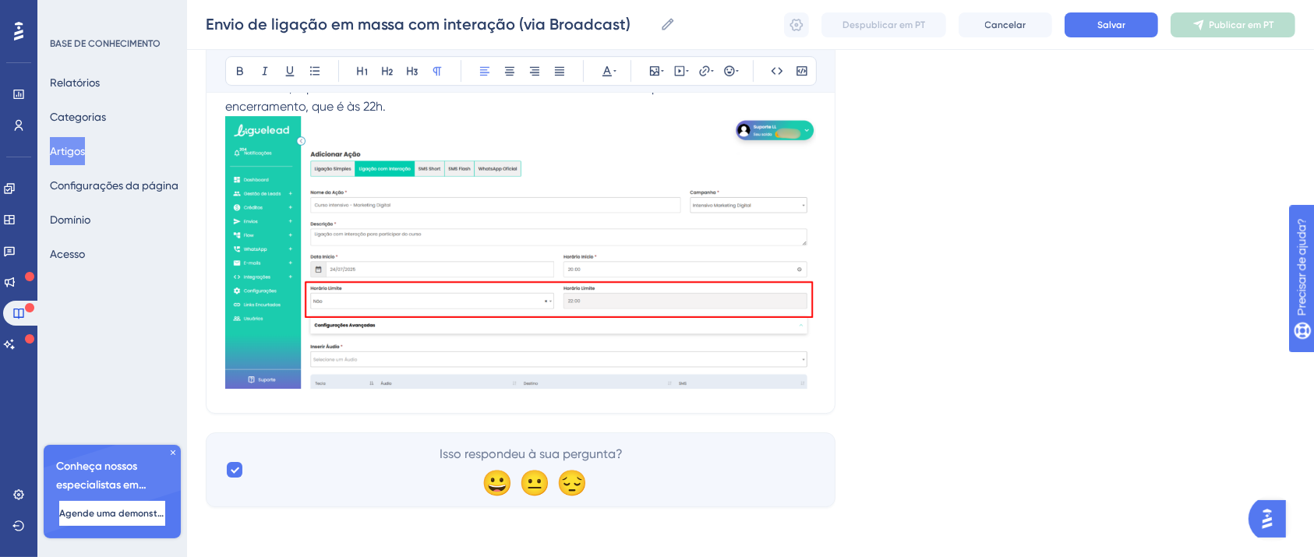
click at [800, 374] on img at bounding box center [520, 252] width 591 height 273
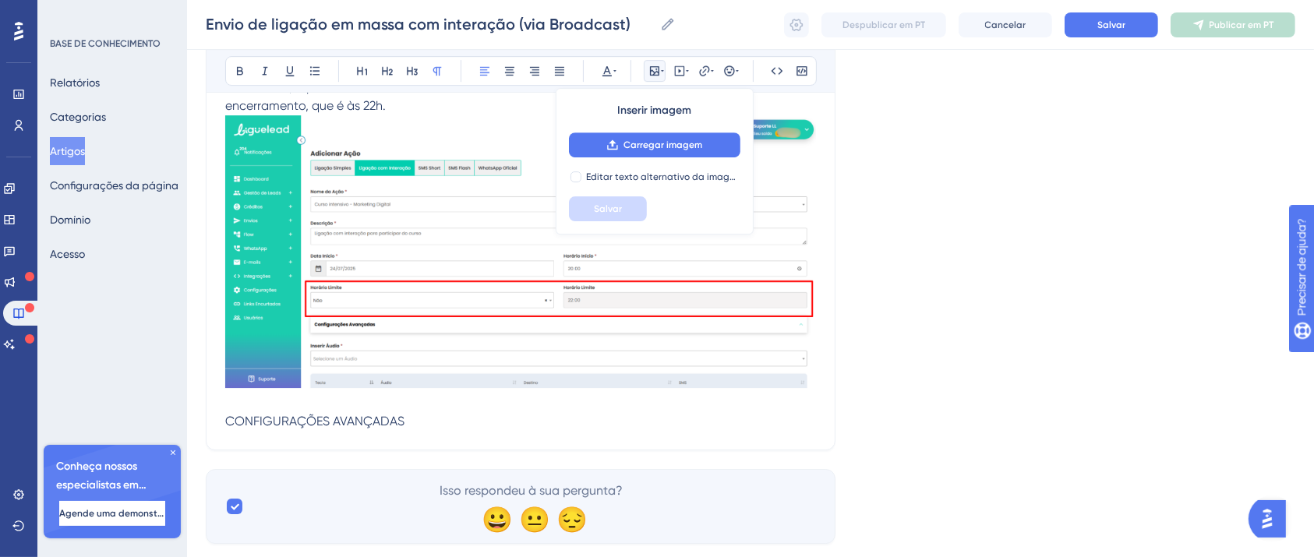
drag, startPoint x: 433, startPoint y: 440, endPoint x: 222, endPoint y: 426, distance: 210.9
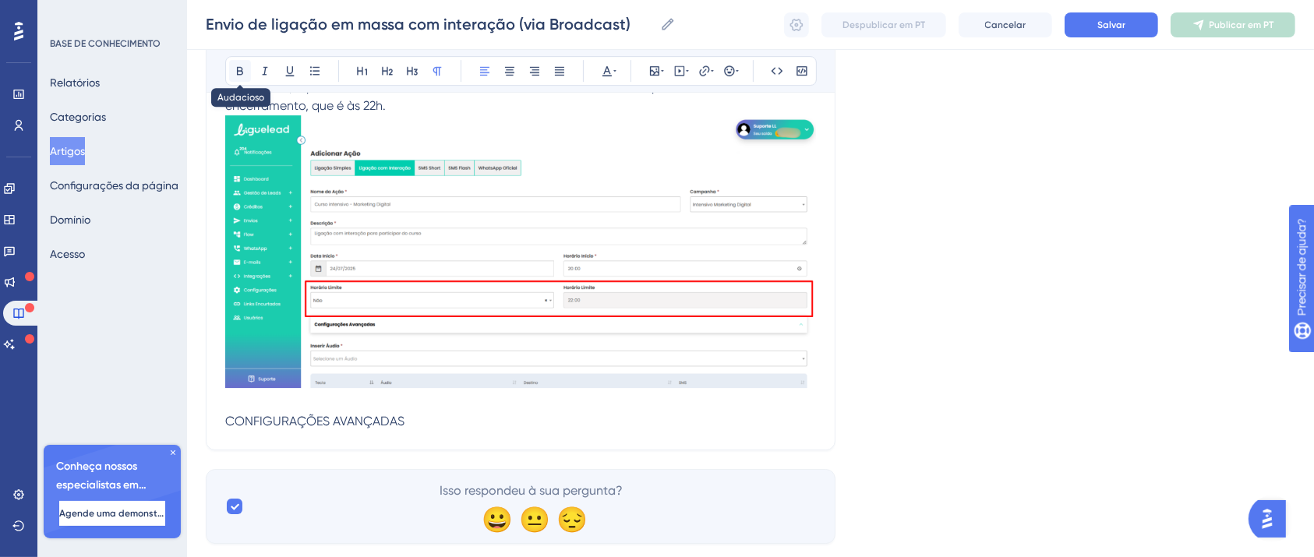
click at [235, 79] on button at bounding box center [240, 71] width 22 height 22
click at [419, 423] on p "CONFIGURAÇÕES AVANÇADAS" at bounding box center [520, 421] width 591 height 19
click at [430, 427] on p "CONFIGURAÇÕES AVANÇADAS" at bounding box center [520, 421] width 591 height 19
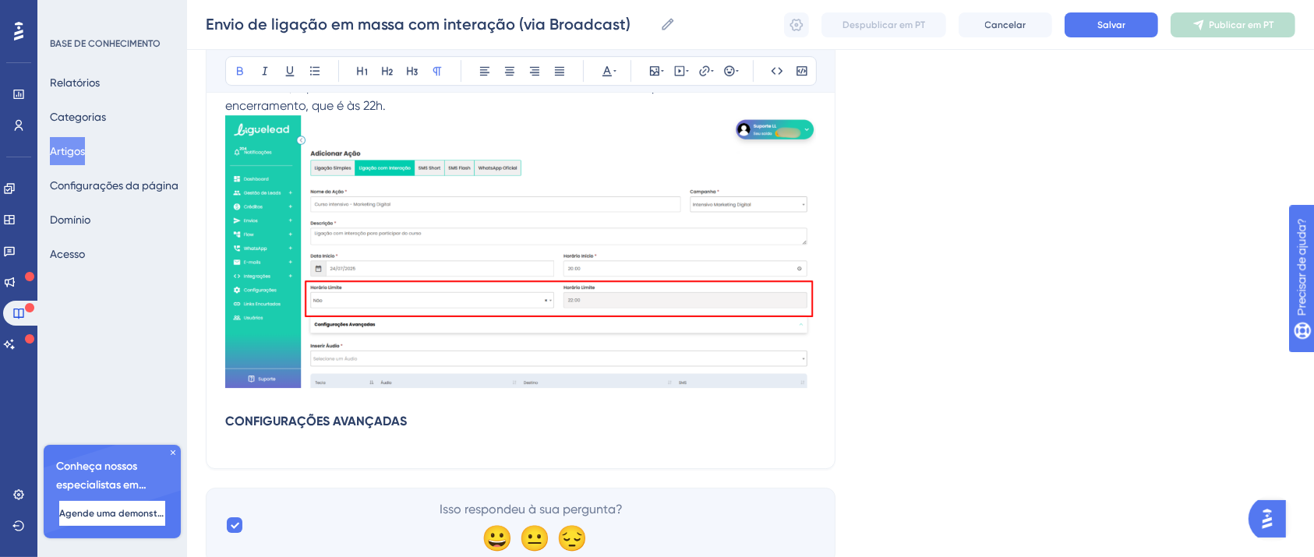
click at [292, 450] on p "CONFIGURAÇÕES AVANÇADAS" at bounding box center [520, 430] width 591 height 37
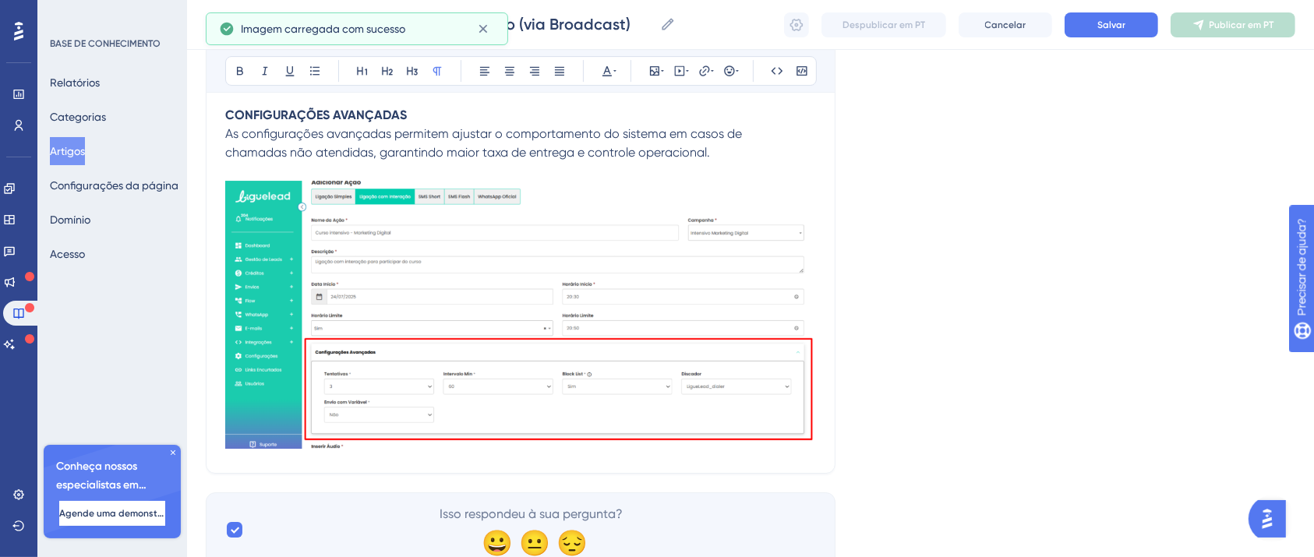
scroll to position [5355, 0]
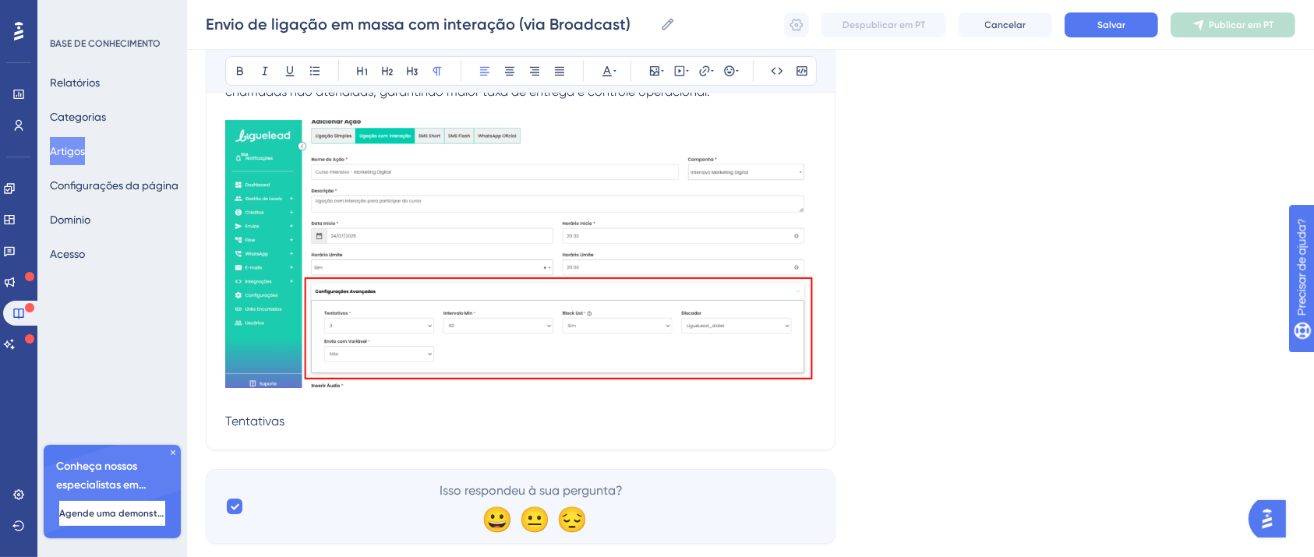
click at [274, 425] on span "Tentativas" at bounding box center [254, 421] width 59 height 15
click at [237, 69] on icon at bounding box center [240, 71] width 6 height 9
click at [327, 423] on p "Tentativas" at bounding box center [520, 421] width 591 height 19
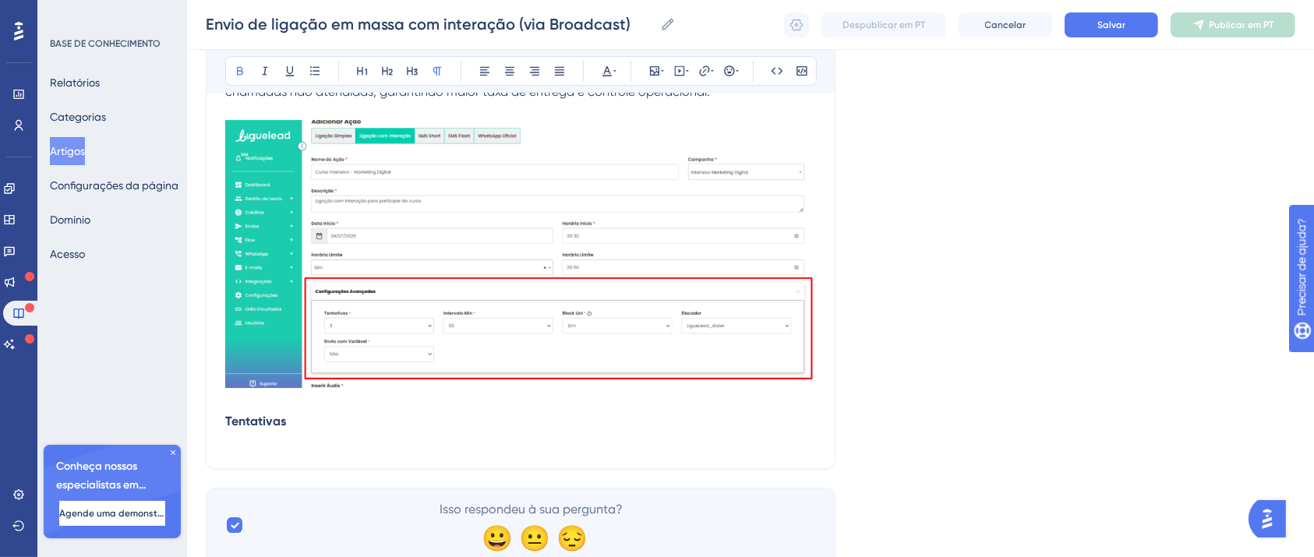
drag, startPoint x: 340, startPoint y: 460, endPoint x: 337, endPoint y: 448, distance: 12.1
click at [329, 441] on p at bounding box center [520, 440] width 591 height 19
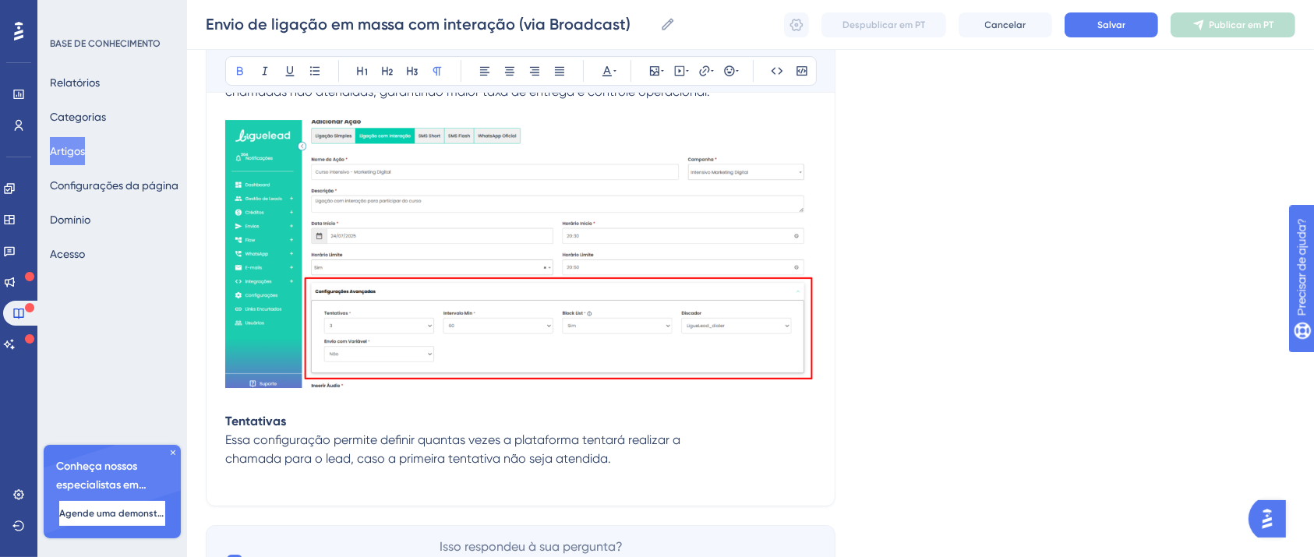
click at [252, 482] on p at bounding box center [520, 477] width 591 height 19
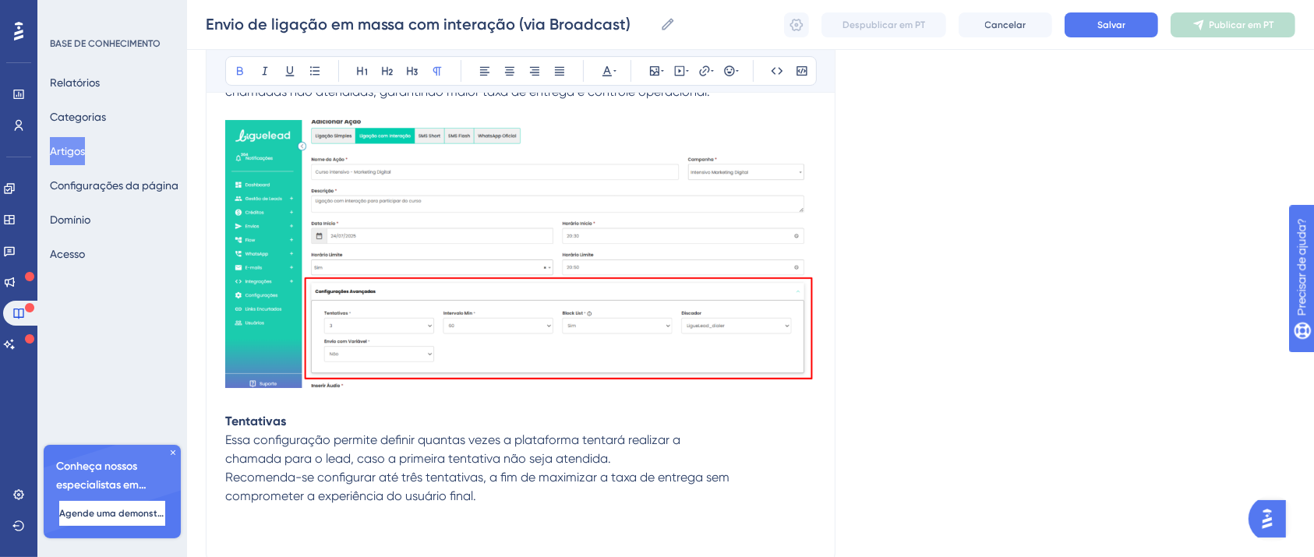
scroll to position [5459, 0]
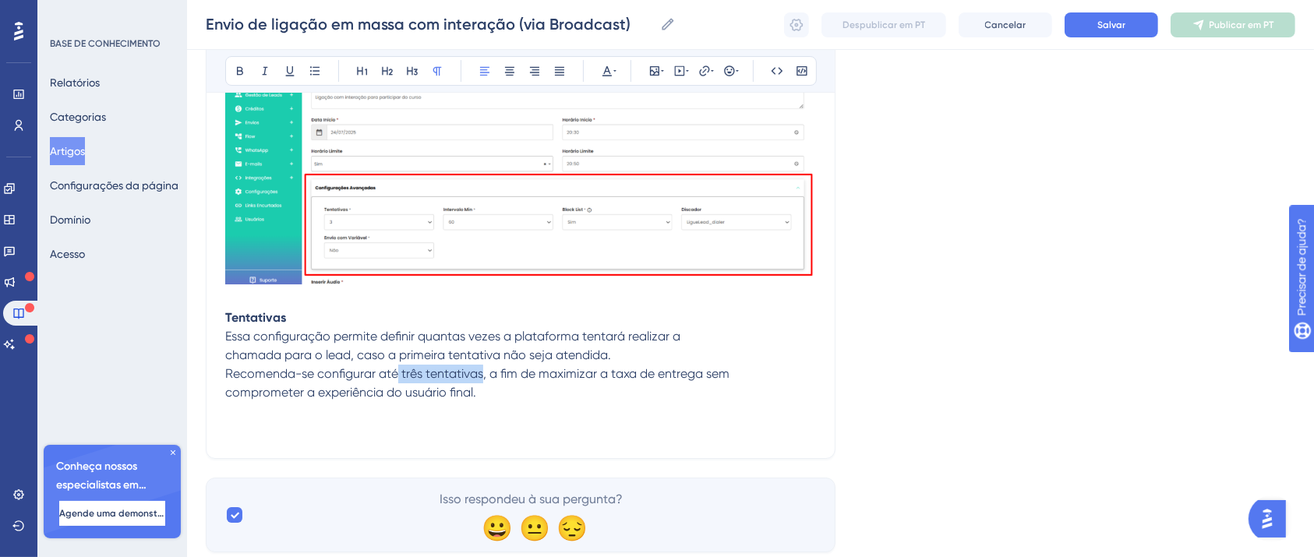
drag, startPoint x: 398, startPoint y: 375, endPoint x: 480, endPoint y: 374, distance: 82.6
click at [480, 374] on span "Recomenda-se configurar até três tentativas, a fim de maximizar a taxa de entre…" at bounding box center [477, 373] width 504 height 15
click at [232, 75] on button at bounding box center [240, 71] width 22 height 22
click at [380, 435] on p at bounding box center [520, 430] width 591 height 19
click at [295, 422] on p at bounding box center [520, 430] width 591 height 19
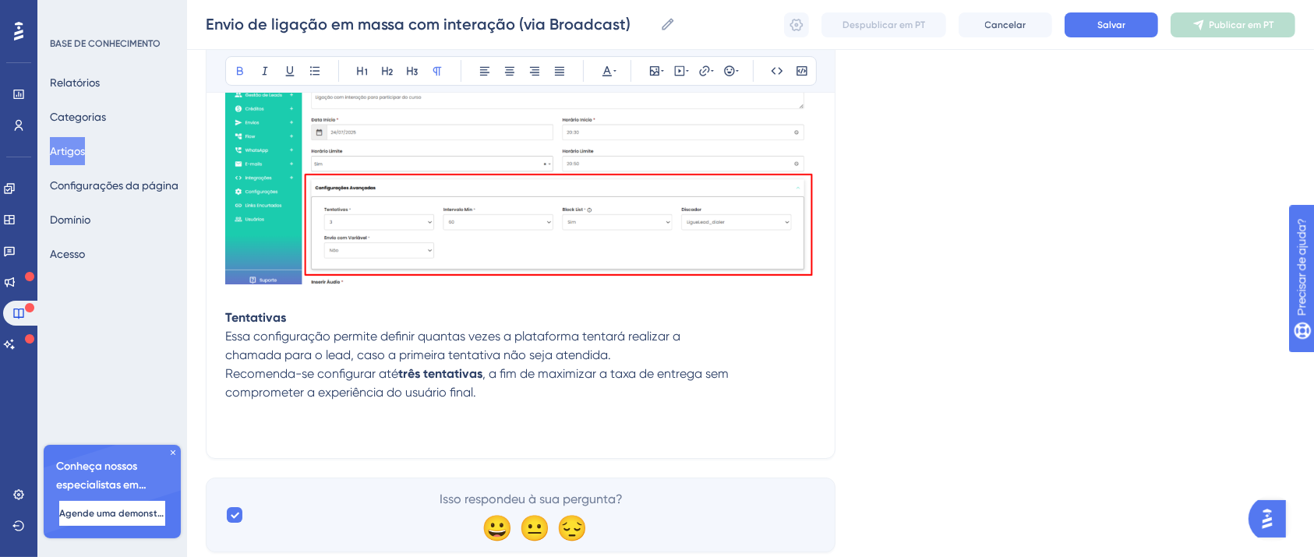
click at [300, 435] on p at bounding box center [520, 430] width 591 height 19
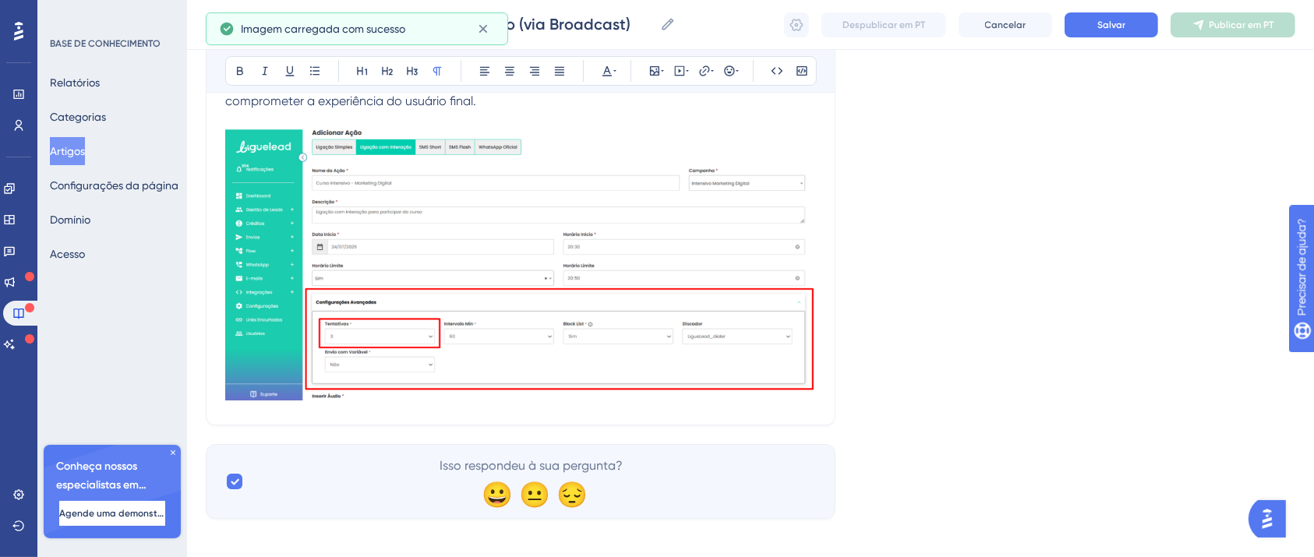
scroll to position [5764, 0]
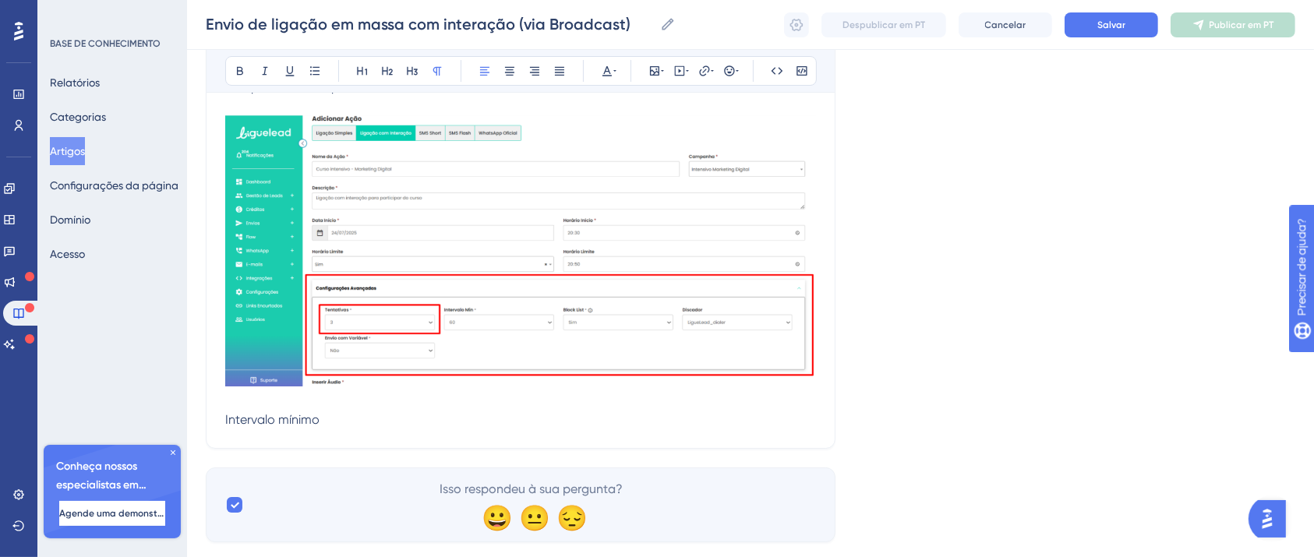
drag, startPoint x: 345, startPoint y: 430, endPoint x: 197, endPoint y: 424, distance: 148.2
click at [234, 83] on div "Audacioso itálico Sublinhado Ponto de bala Título 1 Título 2 Título 3 Normal Al…" at bounding box center [521, 71] width 592 height 30
click at [232, 66] on button at bounding box center [240, 71] width 22 height 22
click at [357, 408] on p at bounding box center [520, 401] width 591 height 19
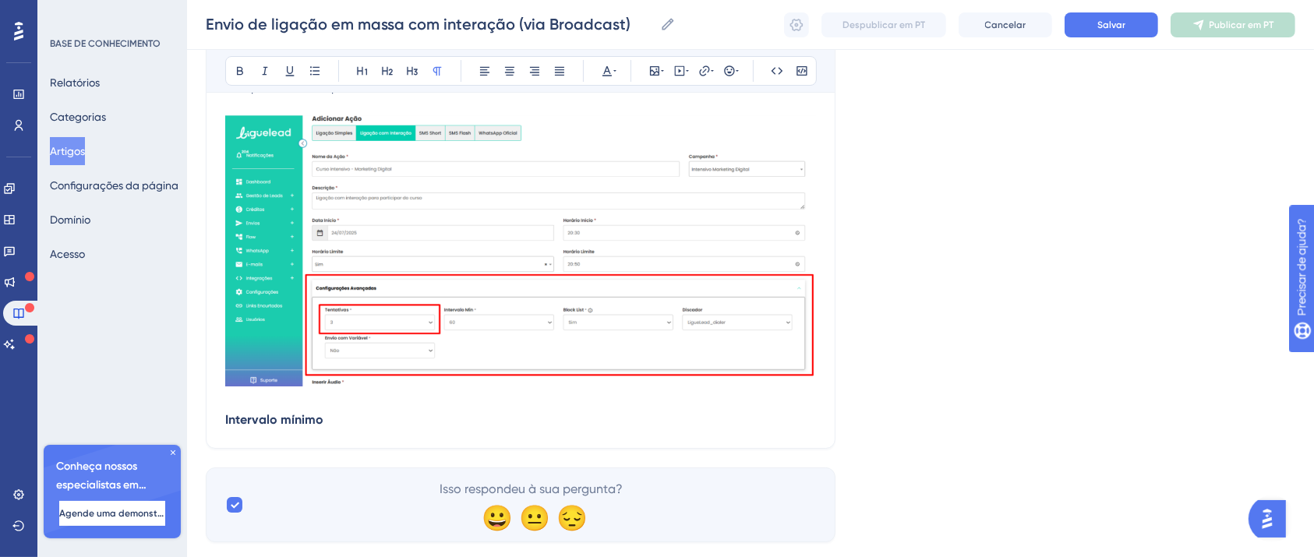
click at [369, 417] on p "Intervalo mínimo" at bounding box center [520, 420] width 591 height 19
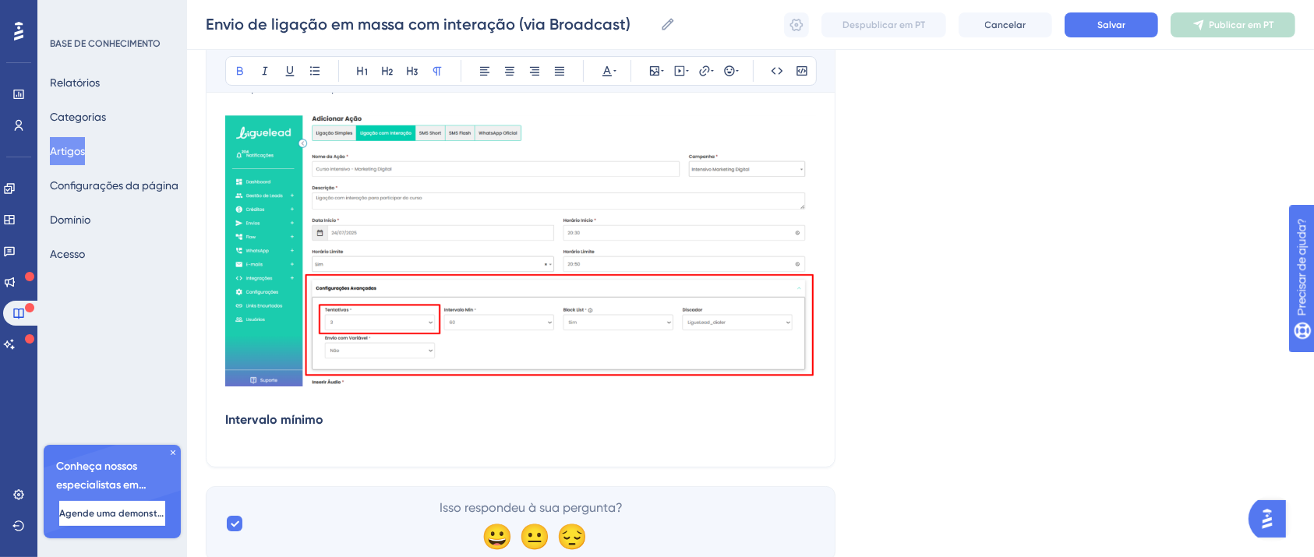
click at [309, 445] on p at bounding box center [520, 438] width 591 height 19
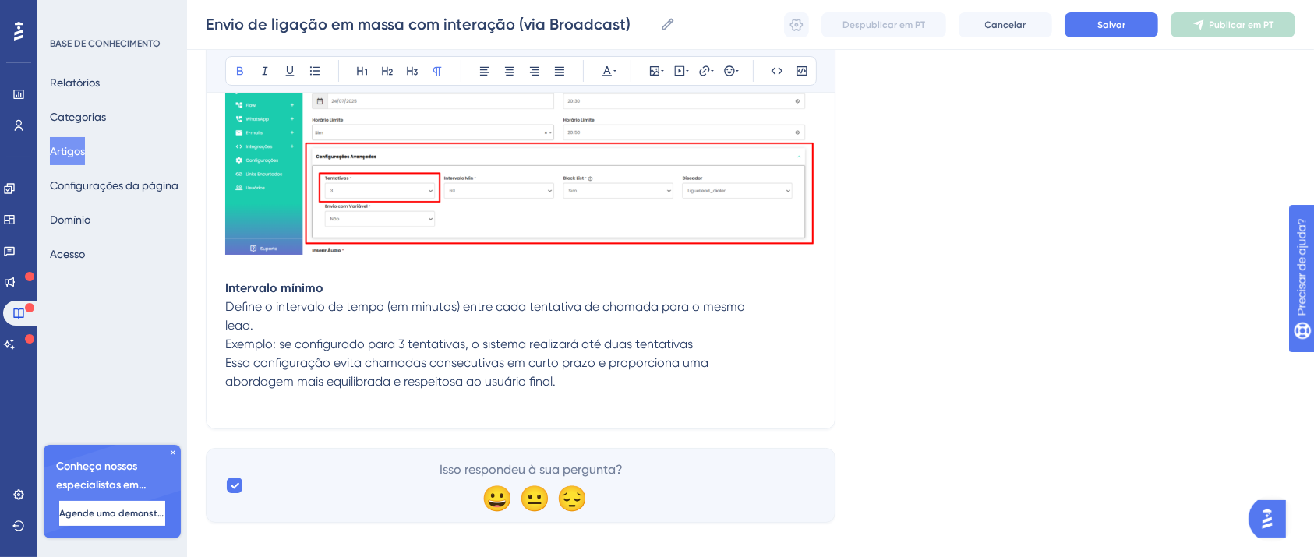
scroll to position [5914, 0]
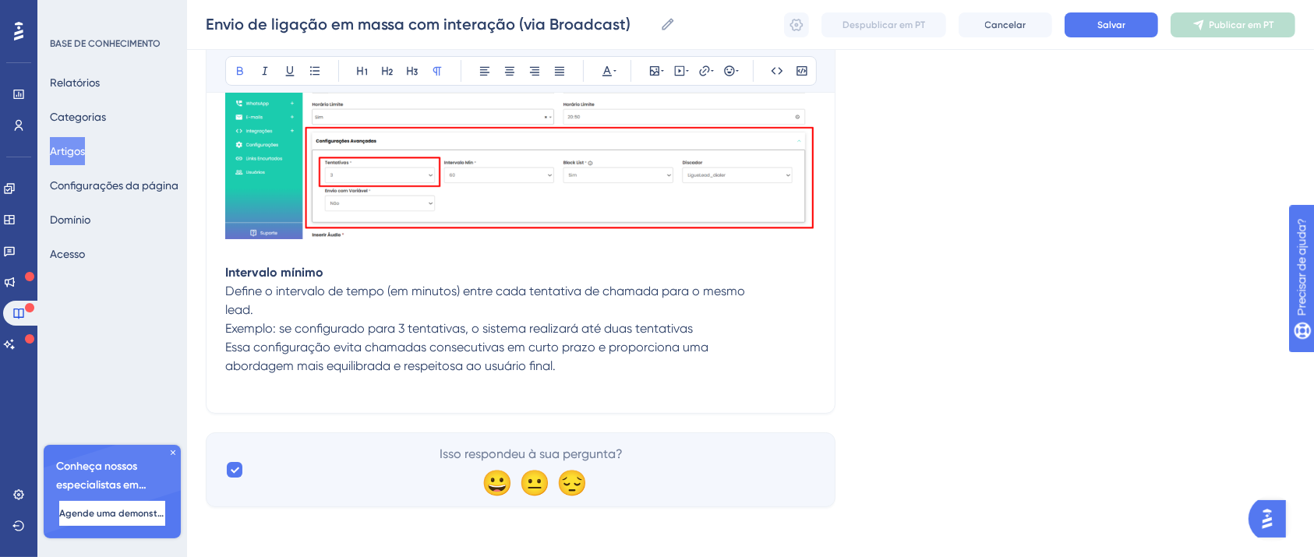
click at [329, 385] on p at bounding box center [520, 385] width 591 height 19
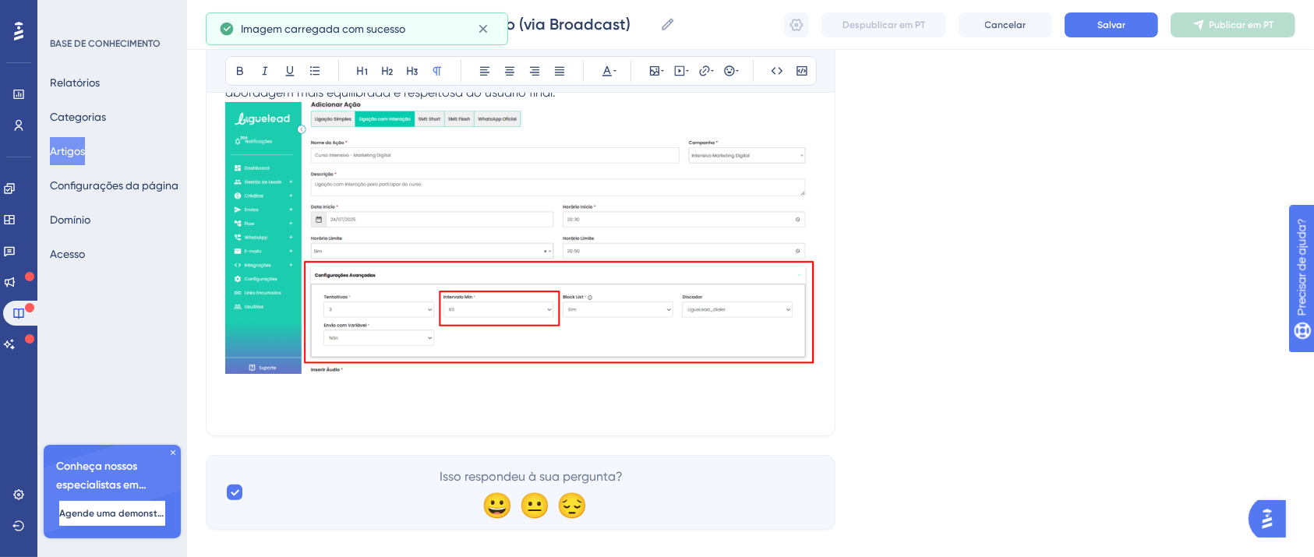
scroll to position [6210, 0]
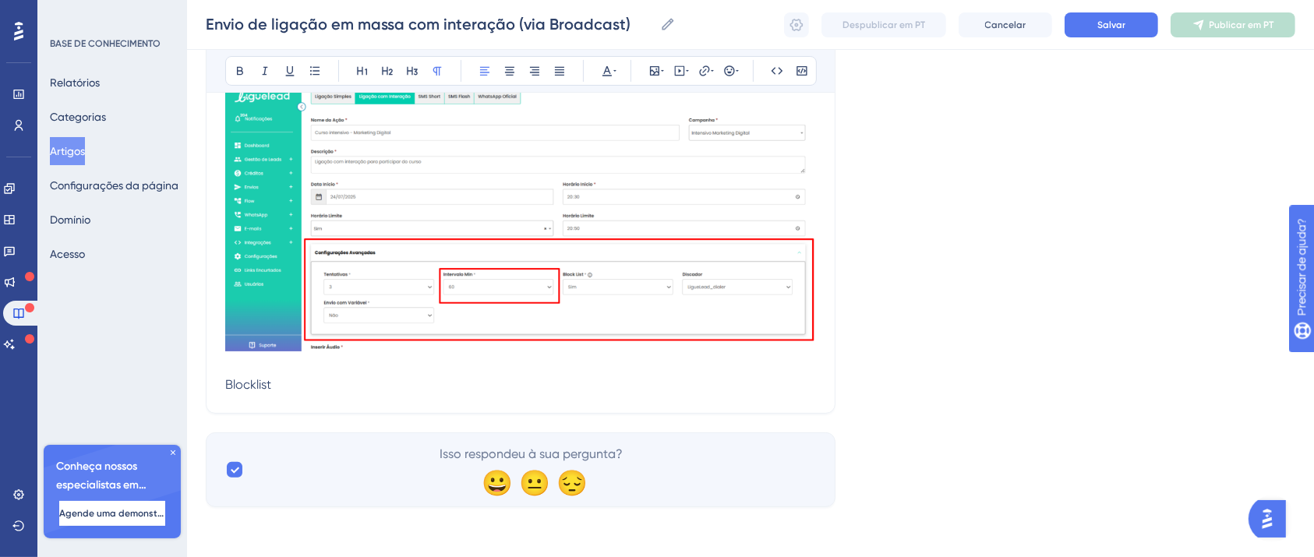
click at [256, 393] on p "Blocklist" at bounding box center [520, 385] width 591 height 19
click at [240, 70] on icon at bounding box center [240, 71] width 6 height 9
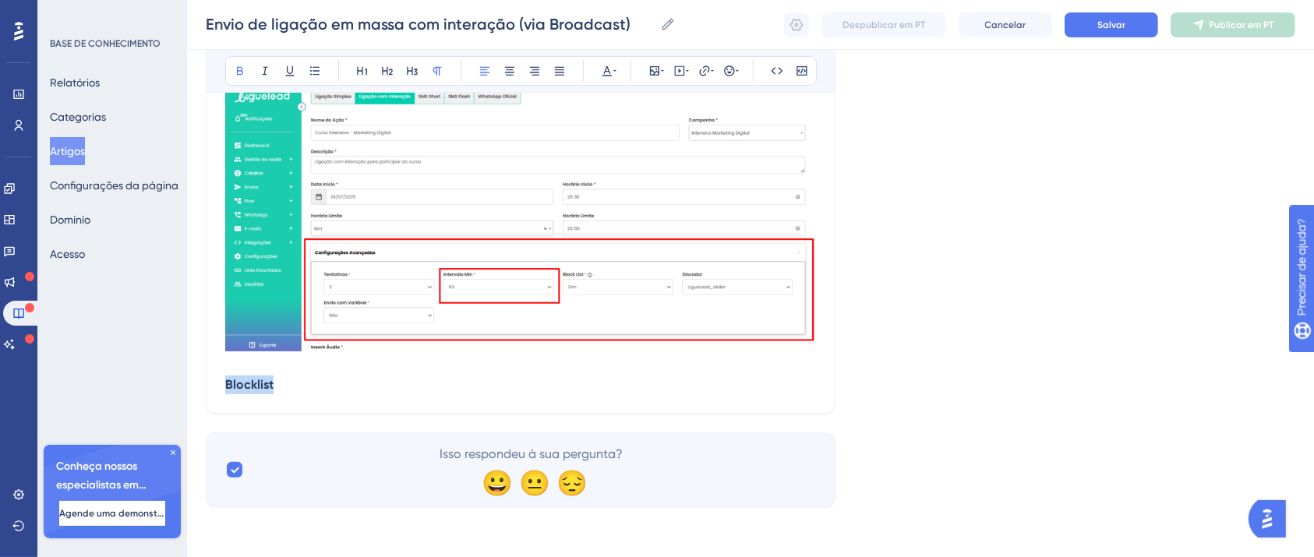
click at [306, 394] on p "Blocklist" at bounding box center [520, 385] width 591 height 19
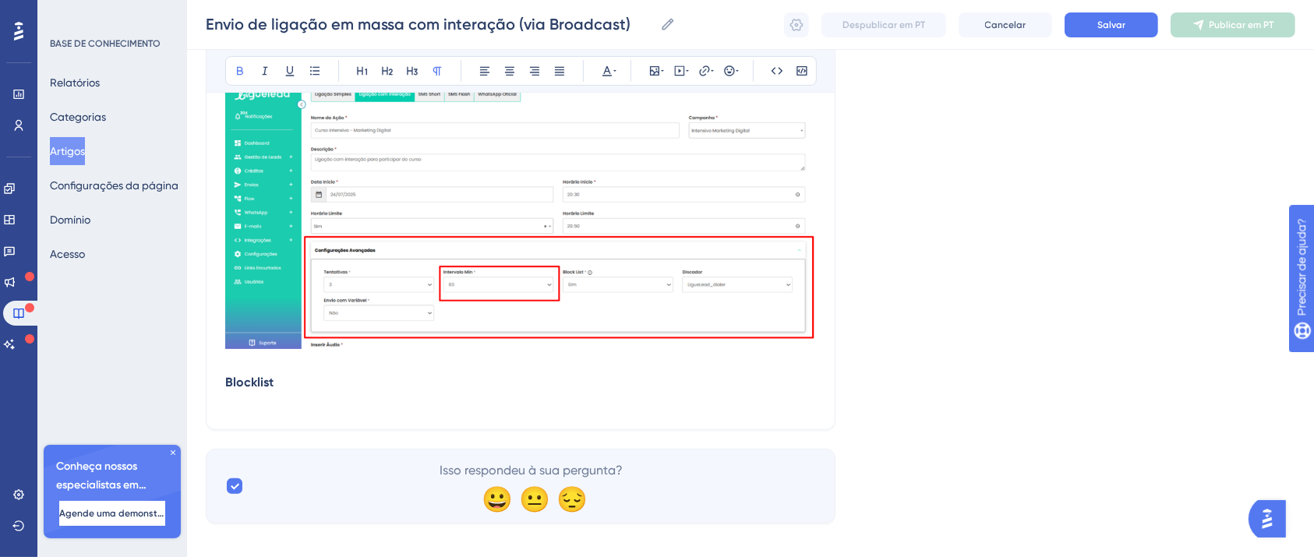
click at [236, 411] on p "Blocklist" at bounding box center [520, 391] width 591 height 37
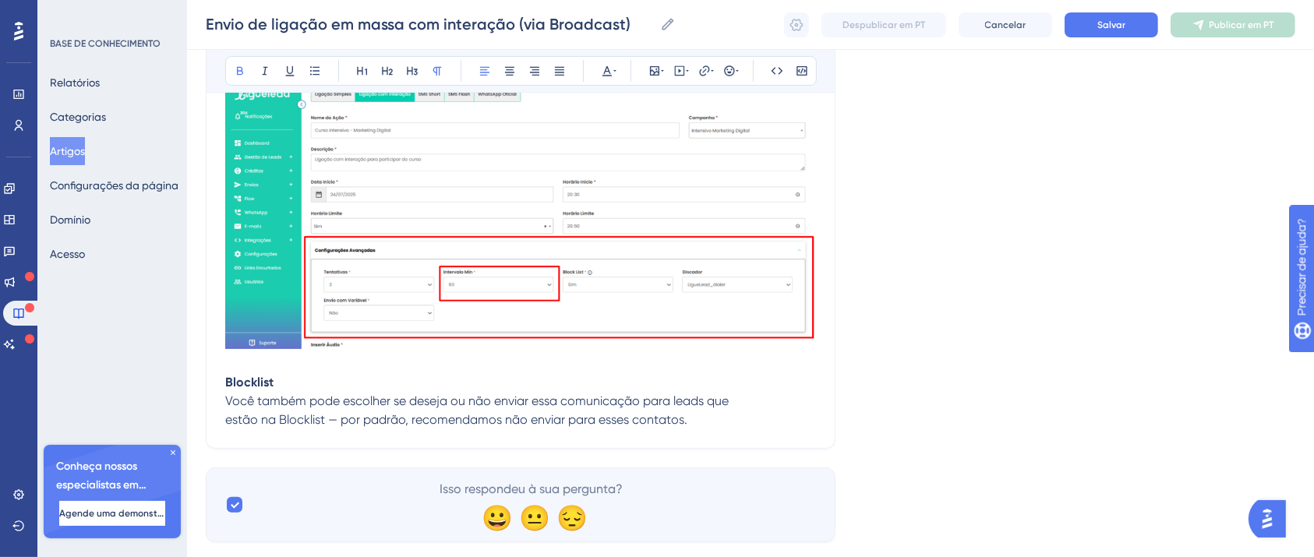
click at [712, 428] on p "estão na Blocklist — por padrão, recomendamos não enviar para esses contatos." at bounding box center [520, 420] width 591 height 19
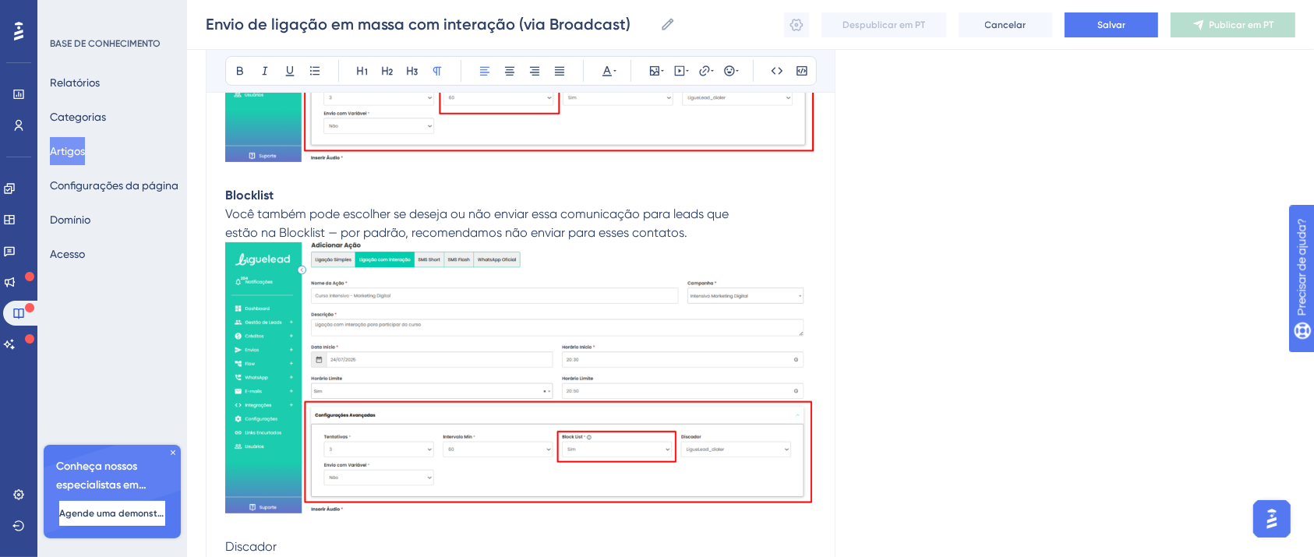
scroll to position [6561, 0]
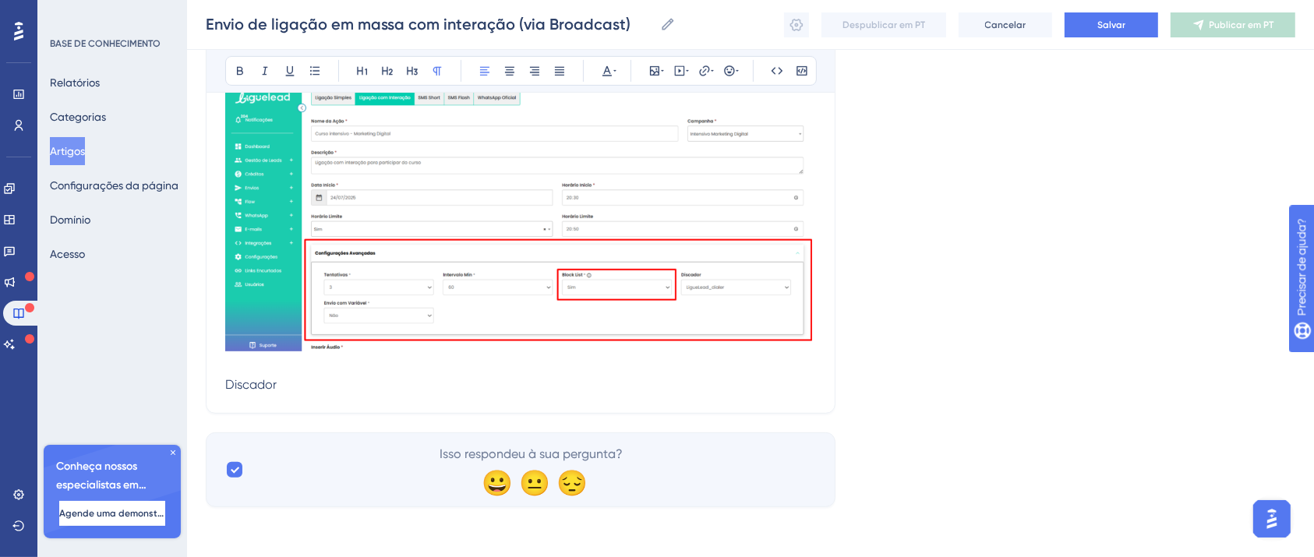
click at [270, 385] on span "Discador" at bounding box center [250, 384] width 51 height 15
click at [237, 65] on icon at bounding box center [240, 71] width 12 height 12
click at [307, 391] on p "Discador" at bounding box center [520, 385] width 591 height 19
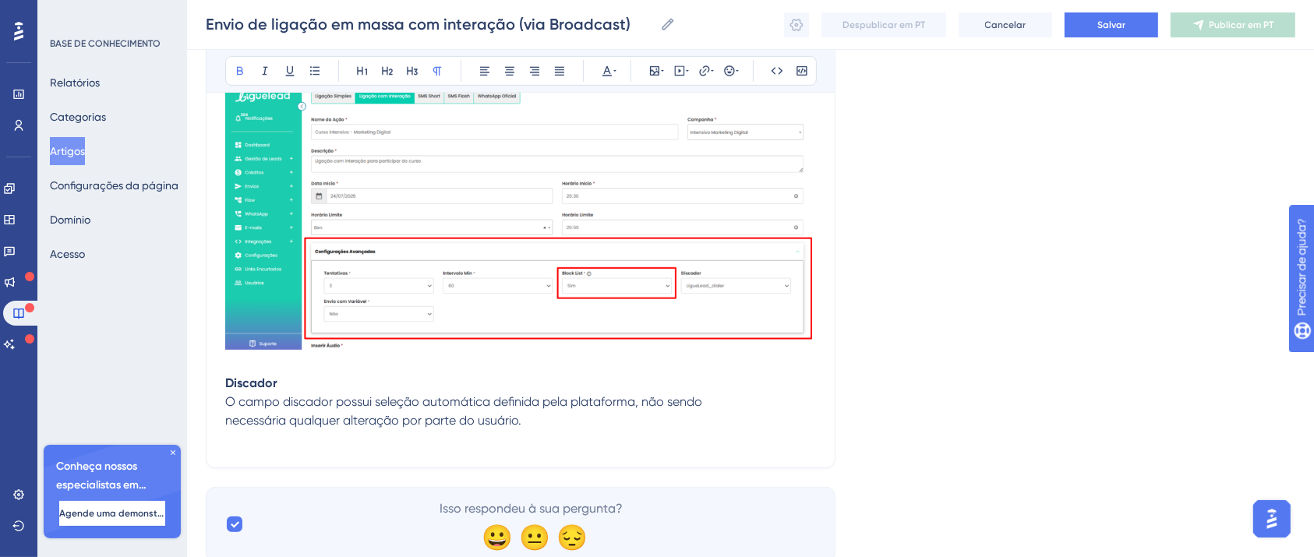
click at [277, 444] on p at bounding box center [520, 439] width 591 height 19
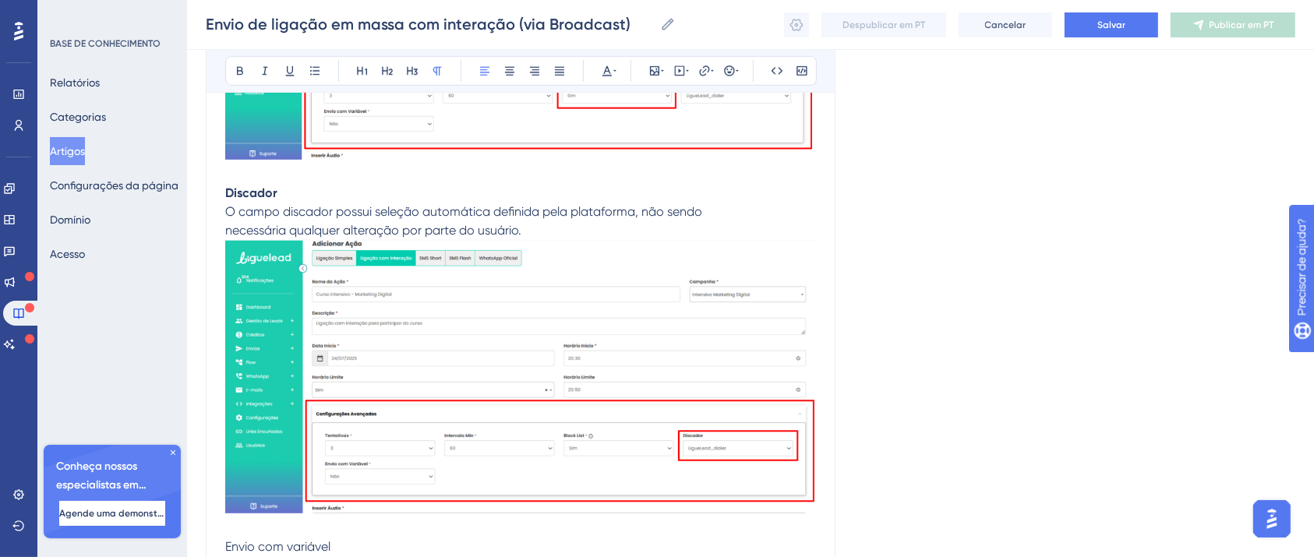
scroll to position [6915, 0]
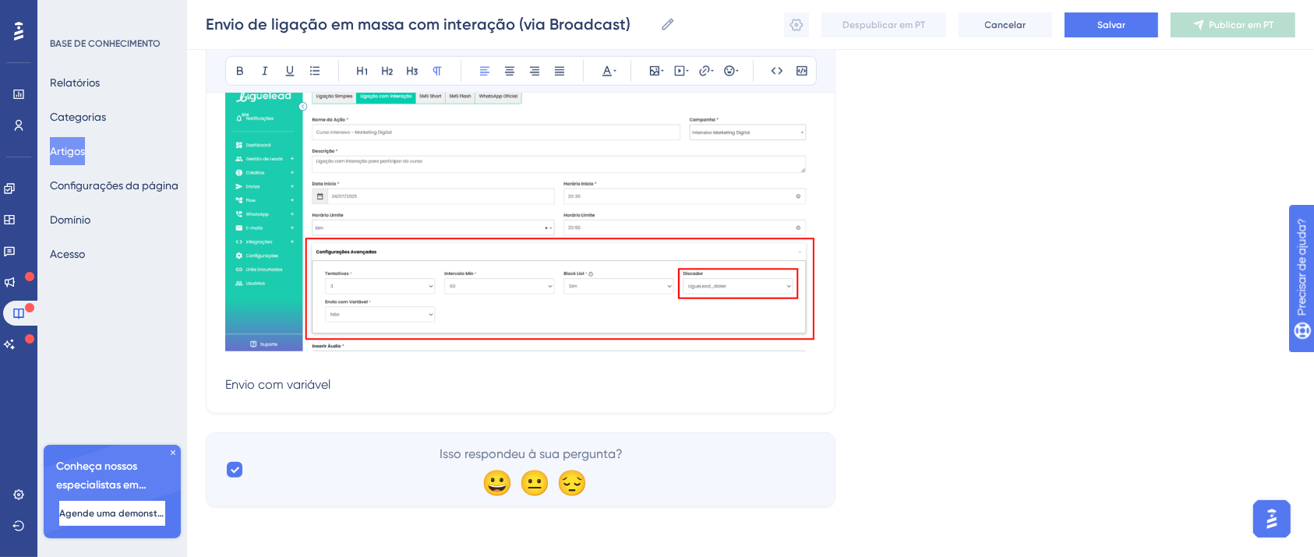
drag, startPoint x: 355, startPoint y: 389, endPoint x: 0, endPoint y: 347, distance: 357.9
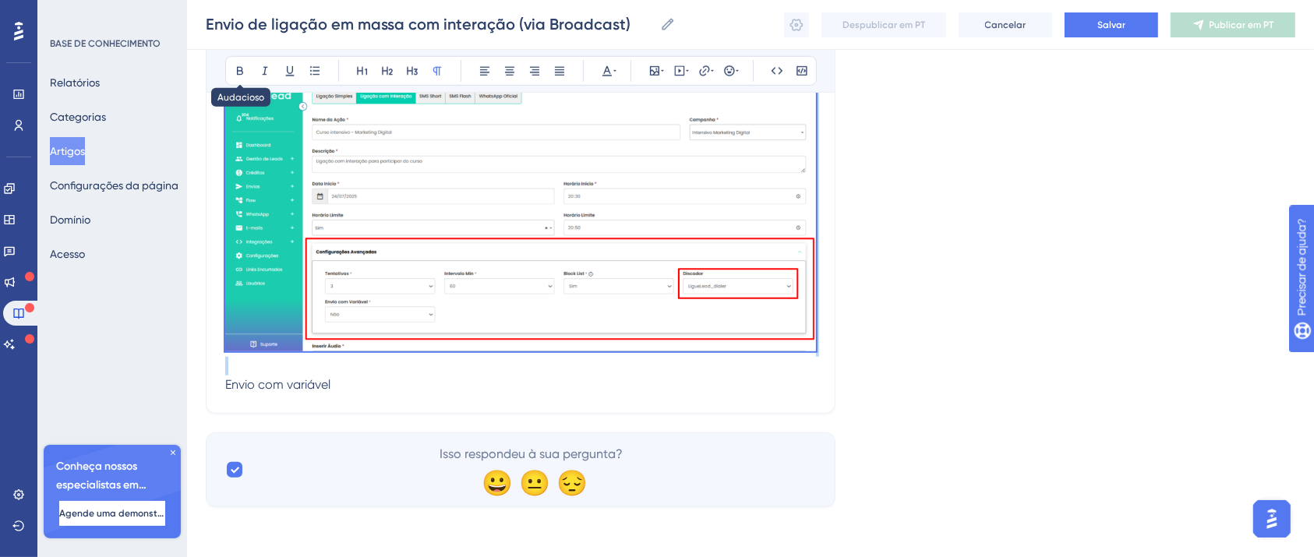
drag, startPoint x: 239, startPoint y: 71, endPoint x: 317, endPoint y: 176, distance: 131.0
click at [239, 71] on icon at bounding box center [240, 71] width 6 height 9
click at [399, 393] on p "Envio com variável" at bounding box center [520, 385] width 591 height 19
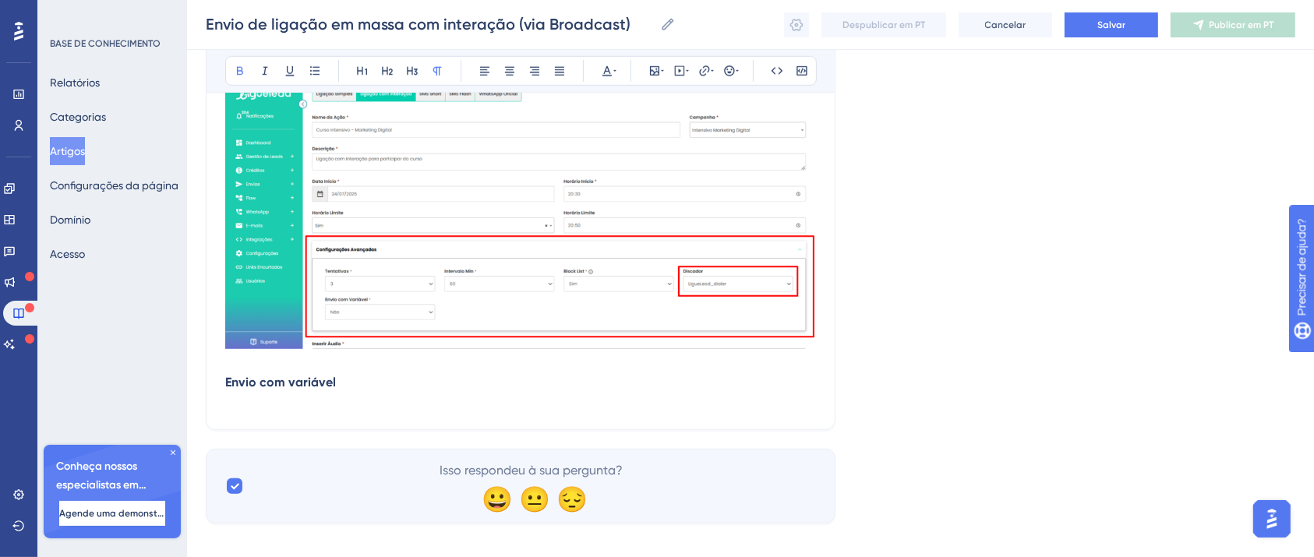
click at [280, 408] on p at bounding box center [520, 401] width 591 height 19
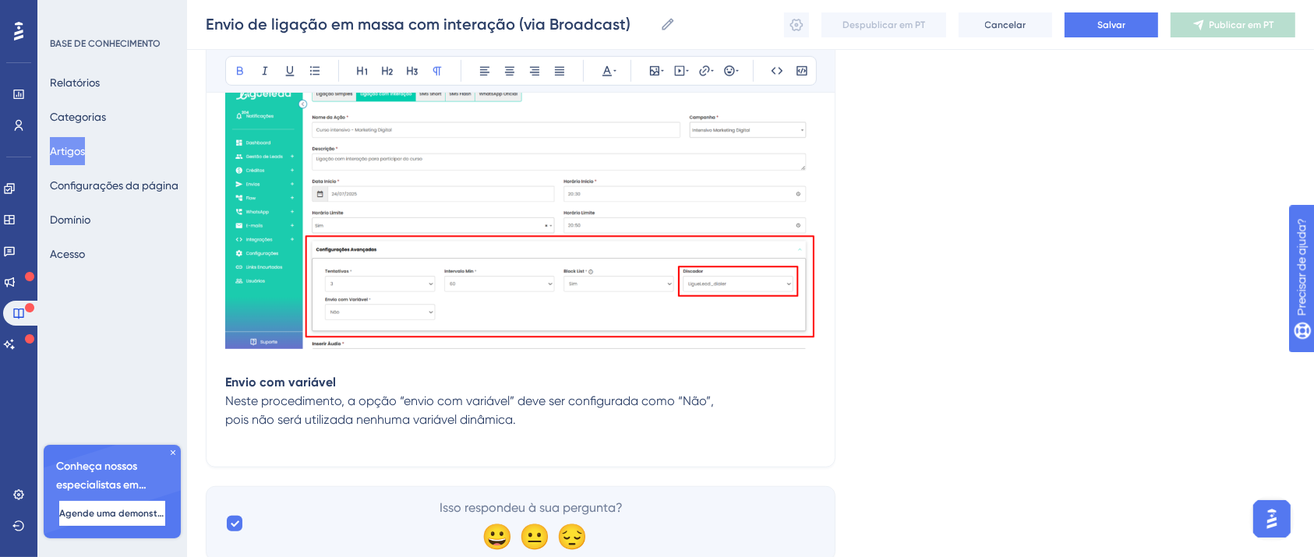
click at [401, 448] on p at bounding box center [520, 438] width 591 height 19
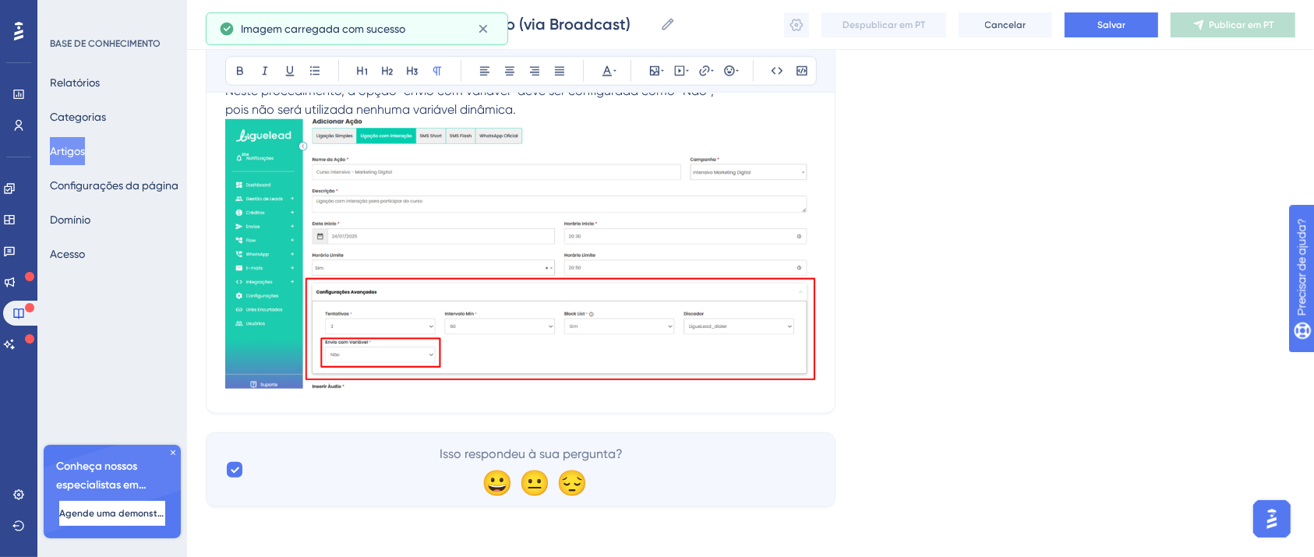
scroll to position [7227, 0]
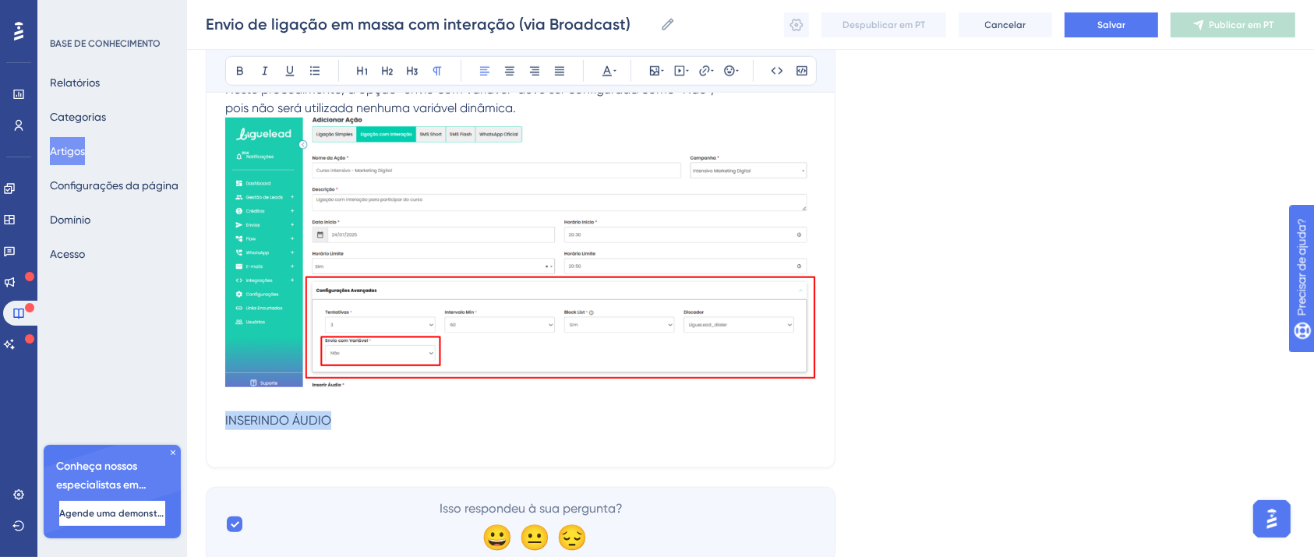
drag, startPoint x: 333, startPoint y: 426, endPoint x: 177, endPoint y: 427, distance: 155.9
click at [232, 70] on button at bounding box center [240, 71] width 22 height 22
click at [255, 440] on p at bounding box center [520, 439] width 591 height 19
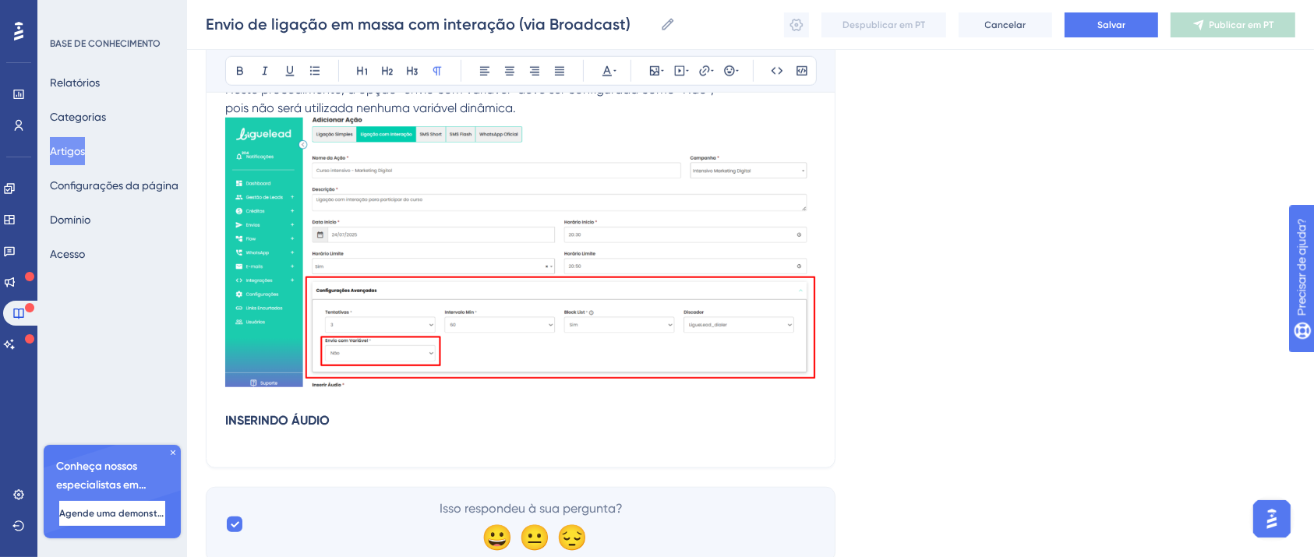
click at [257, 446] on p at bounding box center [520, 439] width 591 height 19
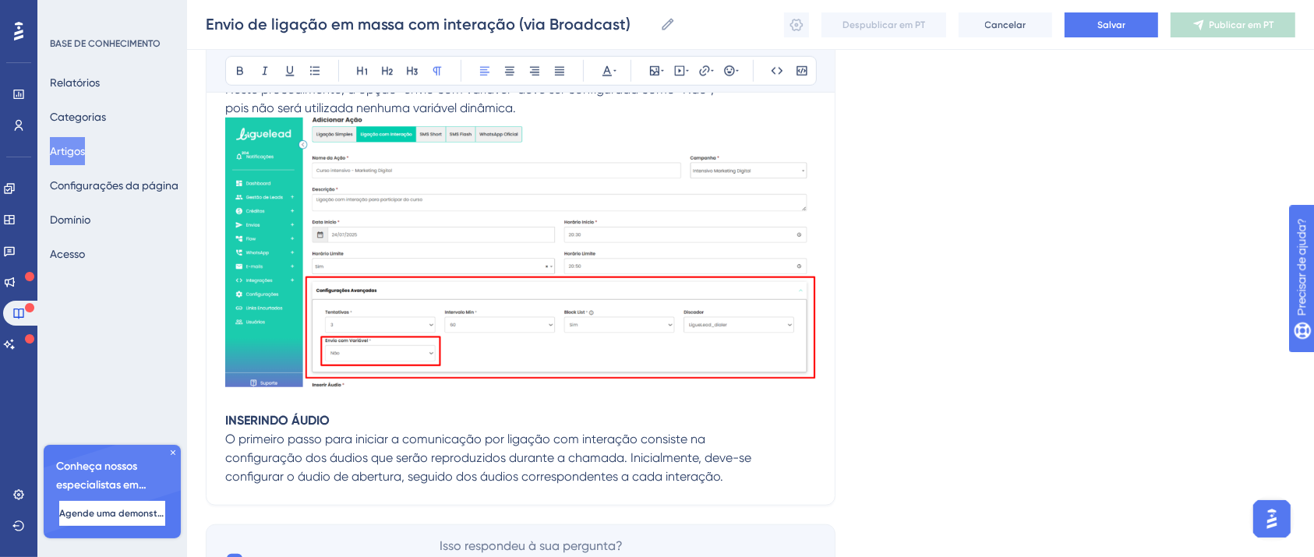
scroll to position [7321, 0]
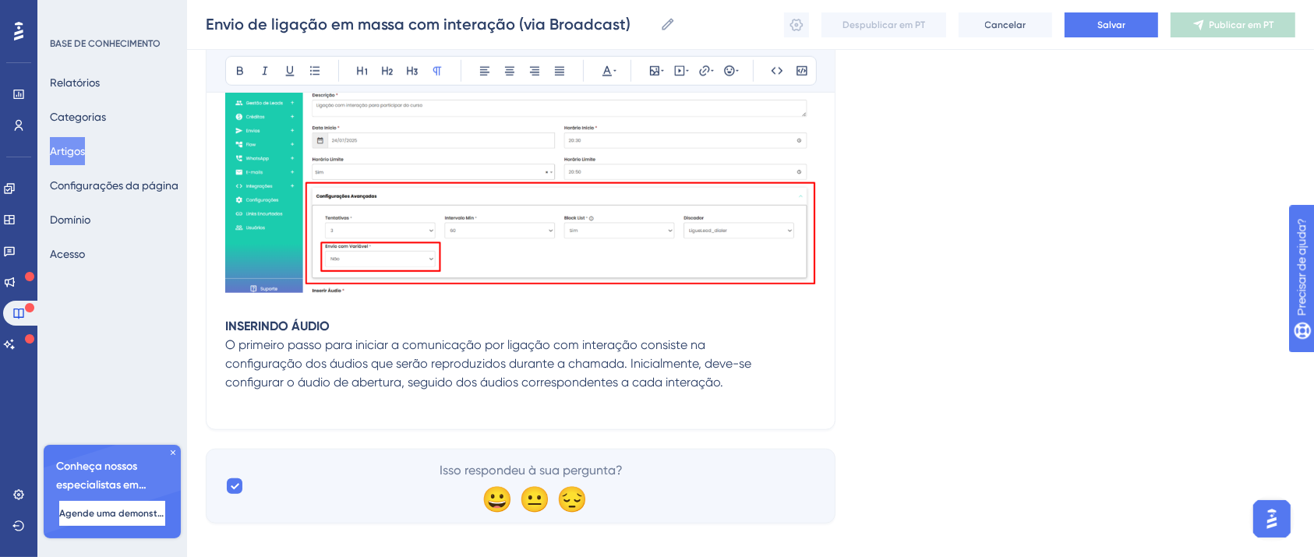
click at [324, 392] on p "configurar o áudio de abertura, seguido dos áudios correspondentes a cada inter…" at bounding box center [520, 382] width 591 height 19
click at [330, 411] on p at bounding box center [520, 401] width 591 height 19
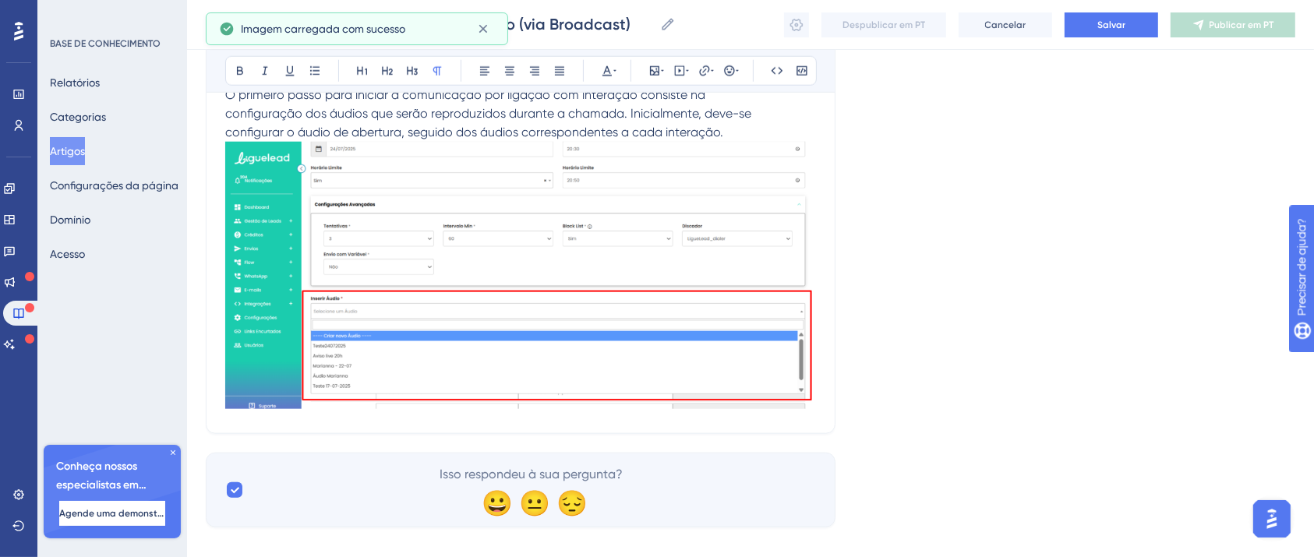
scroll to position [7595, 0]
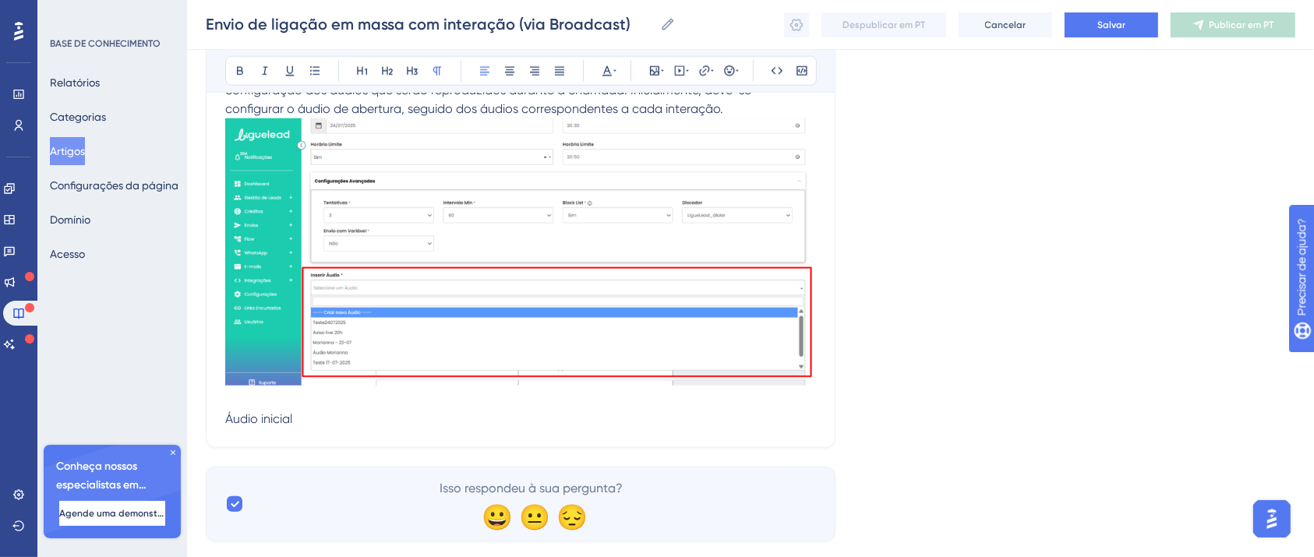
drag, startPoint x: 304, startPoint y: 423, endPoint x: 143, endPoint y: 426, distance: 160.6
click at [231, 72] on button at bounding box center [240, 71] width 22 height 22
click at [349, 426] on p "Áudio inicial" at bounding box center [520, 419] width 591 height 19
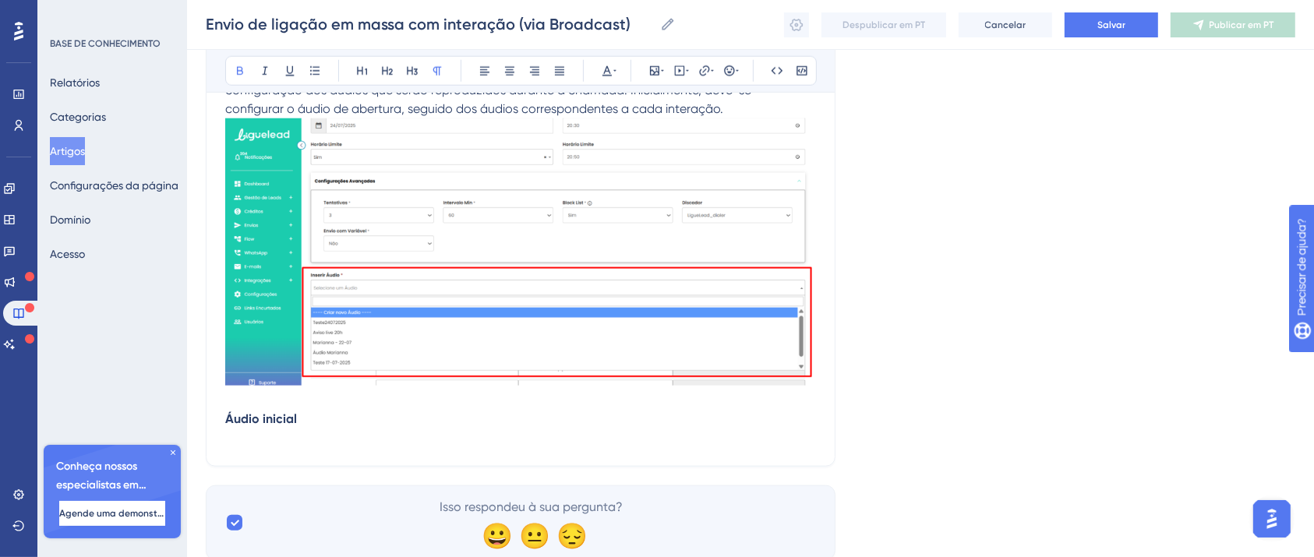
drag, startPoint x: 245, startPoint y: 447, endPoint x: 271, endPoint y: 440, distance: 27.4
click at [246, 447] on p at bounding box center [520, 438] width 591 height 19
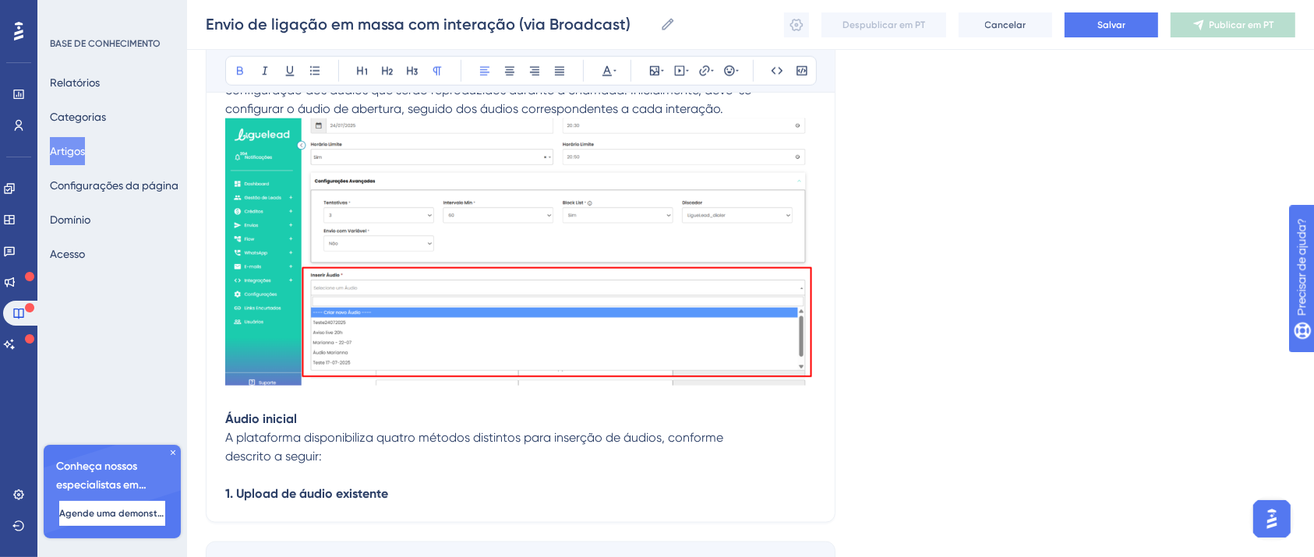
click at [384, 500] on strong "1. Upload de áudio existente" at bounding box center [306, 493] width 163 height 15
click at [455, 503] on p "1. Upload de áudio existente" at bounding box center [520, 494] width 591 height 19
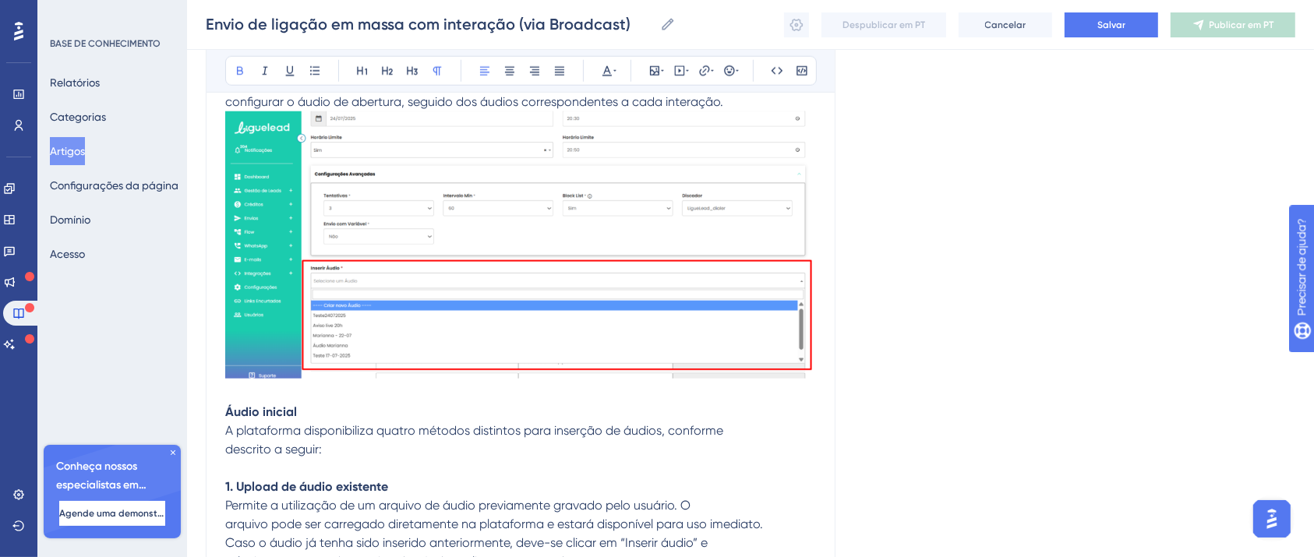
scroll to position [7783, 0]
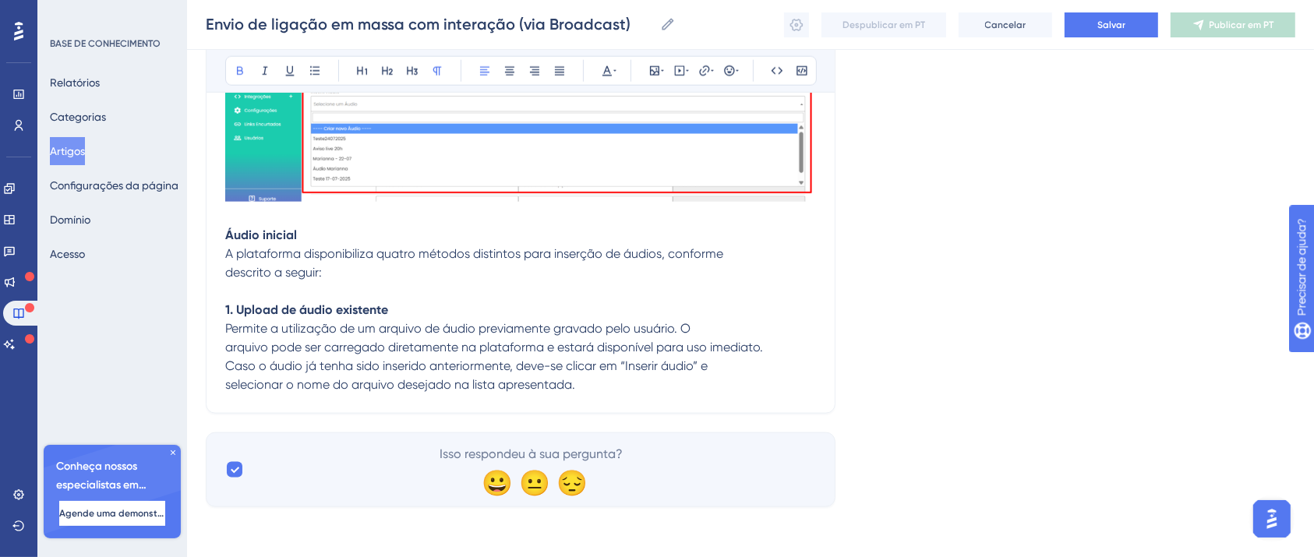
click at [656, 392] on p "selecionar o nome do arquivo desejado na lista apresentada." at bounding box center [520, 385] width 591 height 19
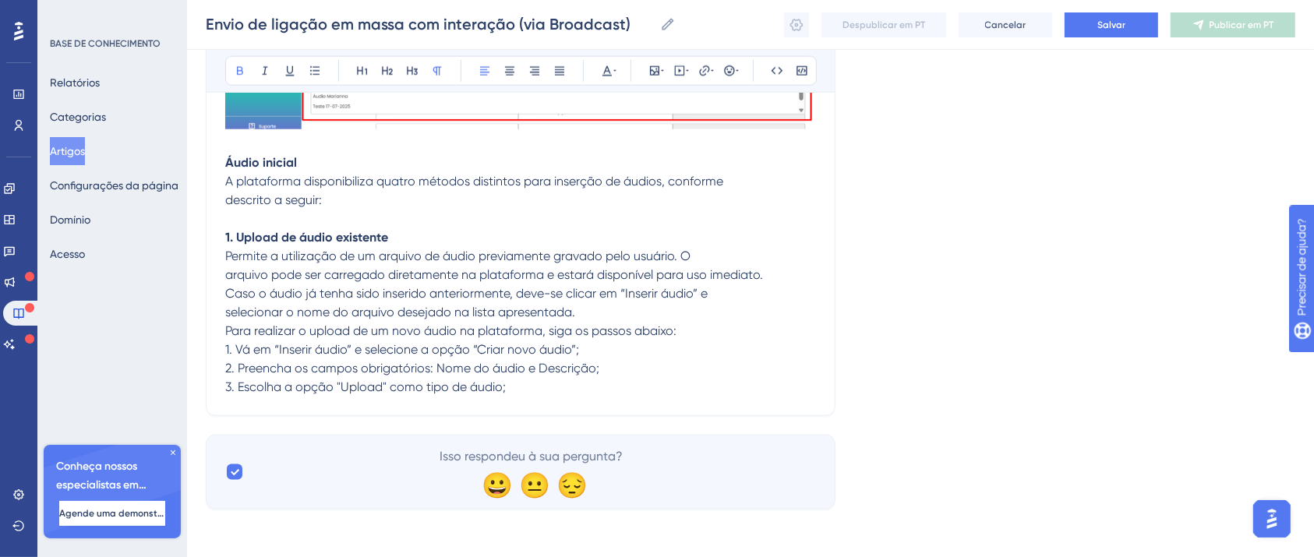
scroll to position [7858, 0]
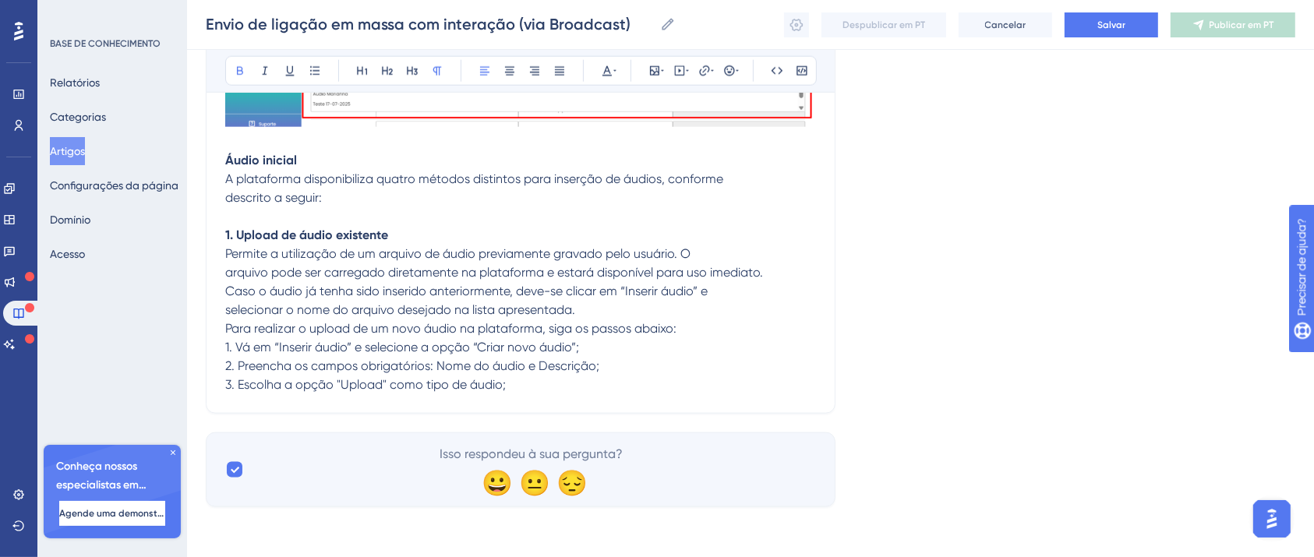
click at [565, 392] on p "3. Escolha a opção "Upload" como tipo de áudio;" at bounding box center [520, 385] width 591 height 19
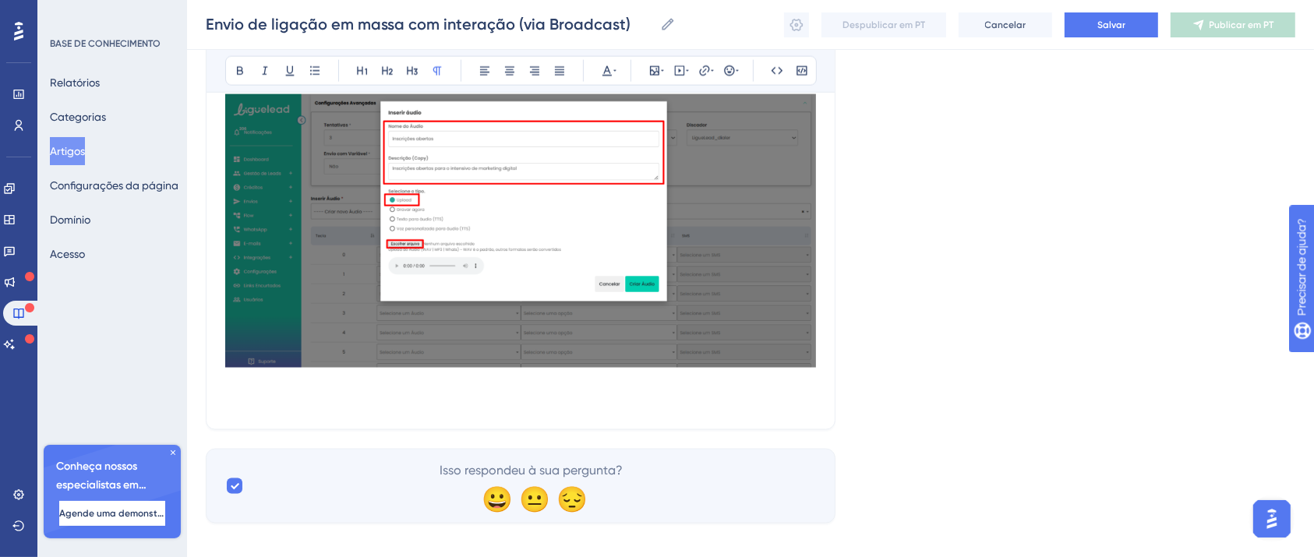
scroll to position [8173, 0]
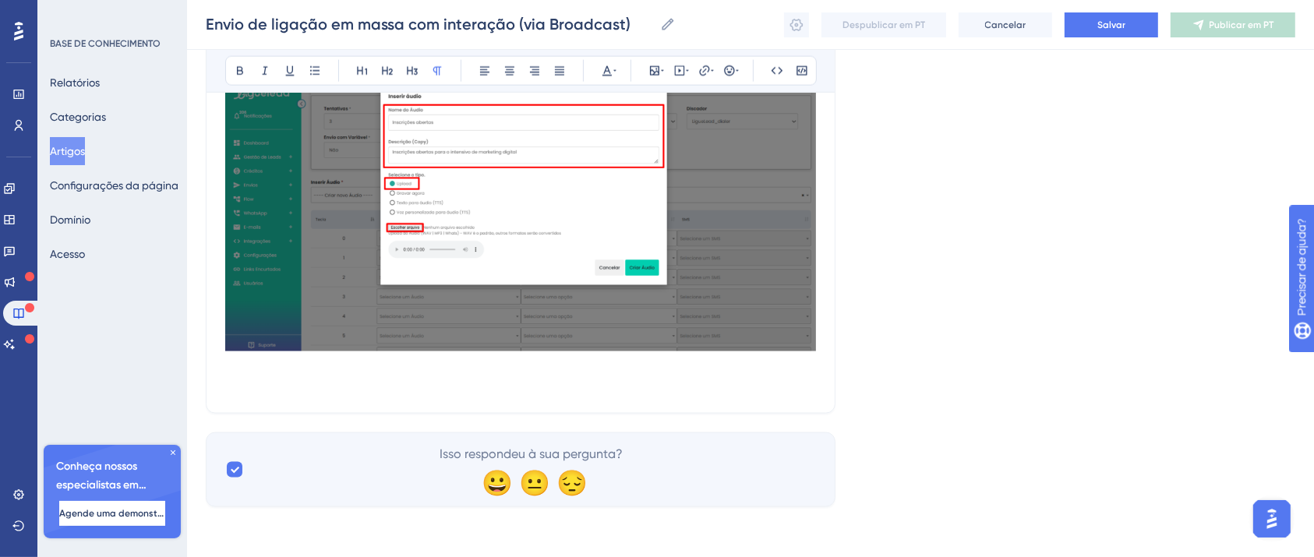
click at [312, 366] on p "3. Escolha a opção "Upload" como tipo de áudio;" at bounding box center [520, 226] width 591 height 334
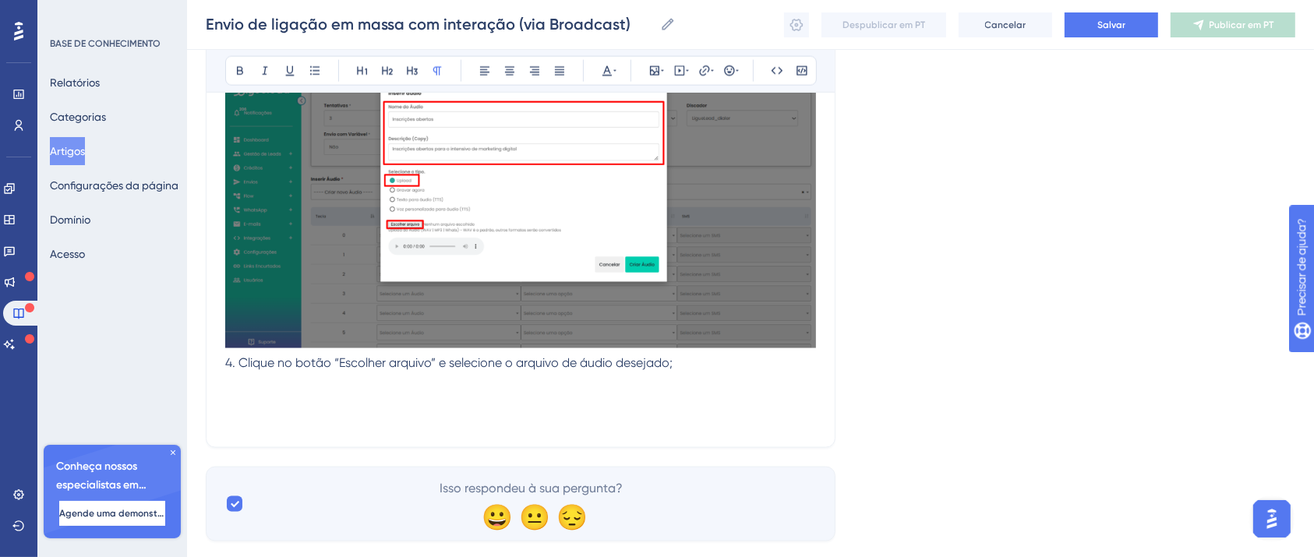
click at [338, 409] on p at bounding box center [520, 409] width 591 height 37
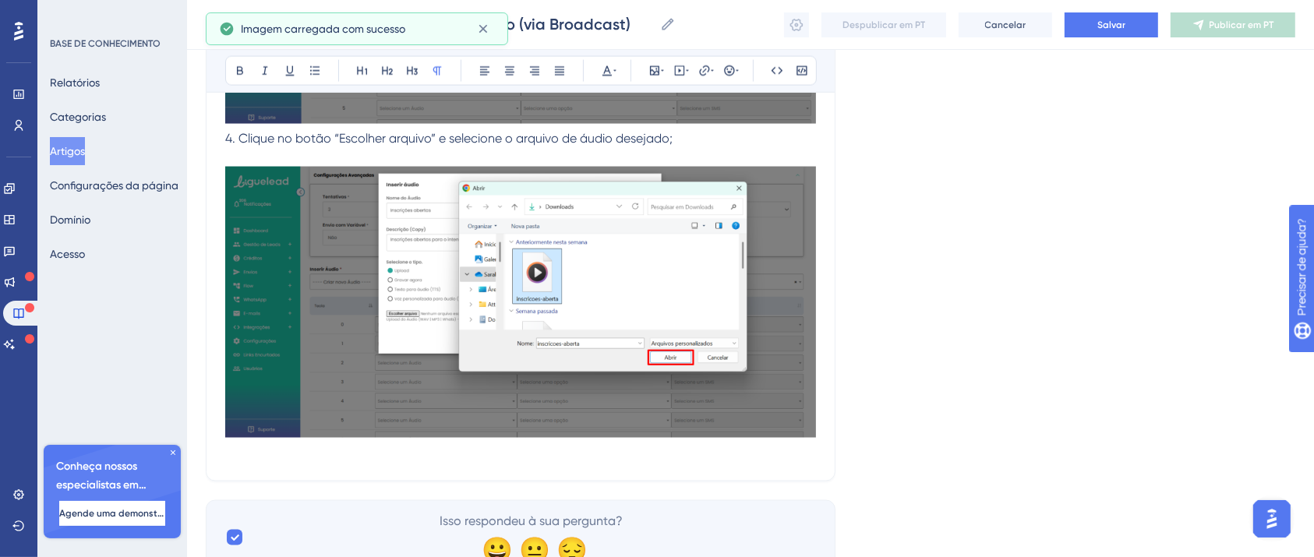
scroll to position [8469, 0]
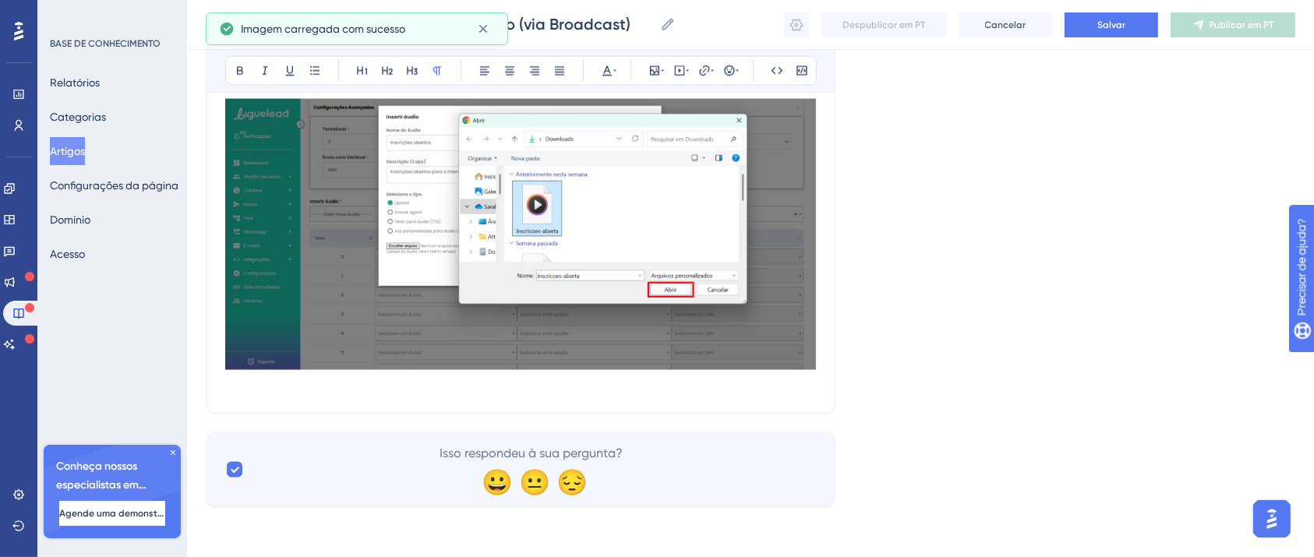
click at [339, 391] on p at bounding box center [520, 247] width 591 height 296
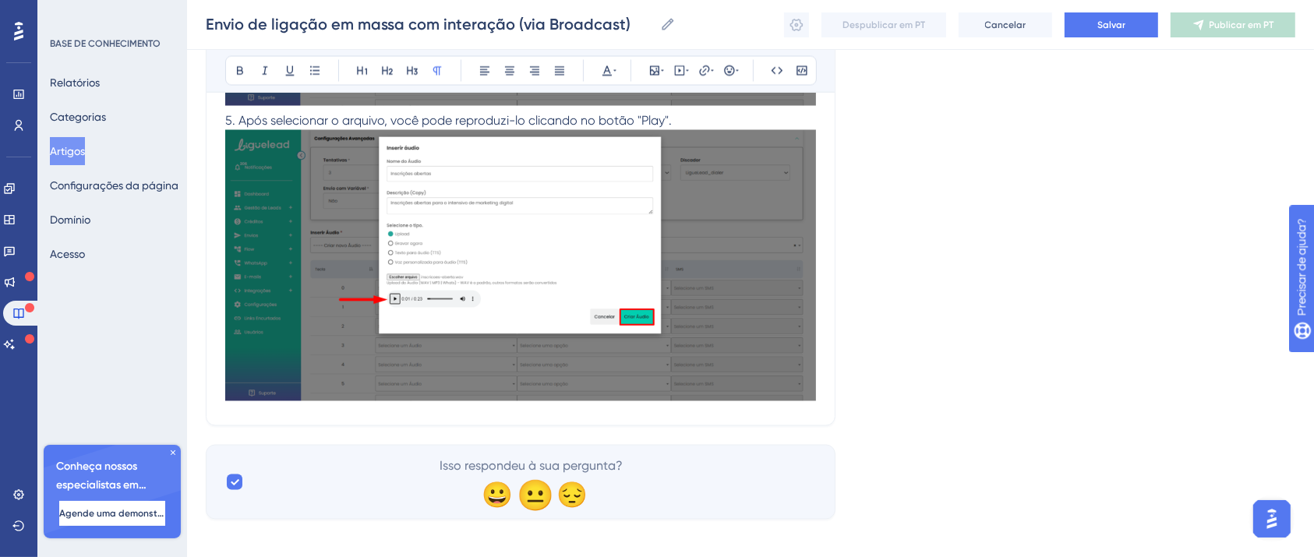
scroll to position [8744, 0]
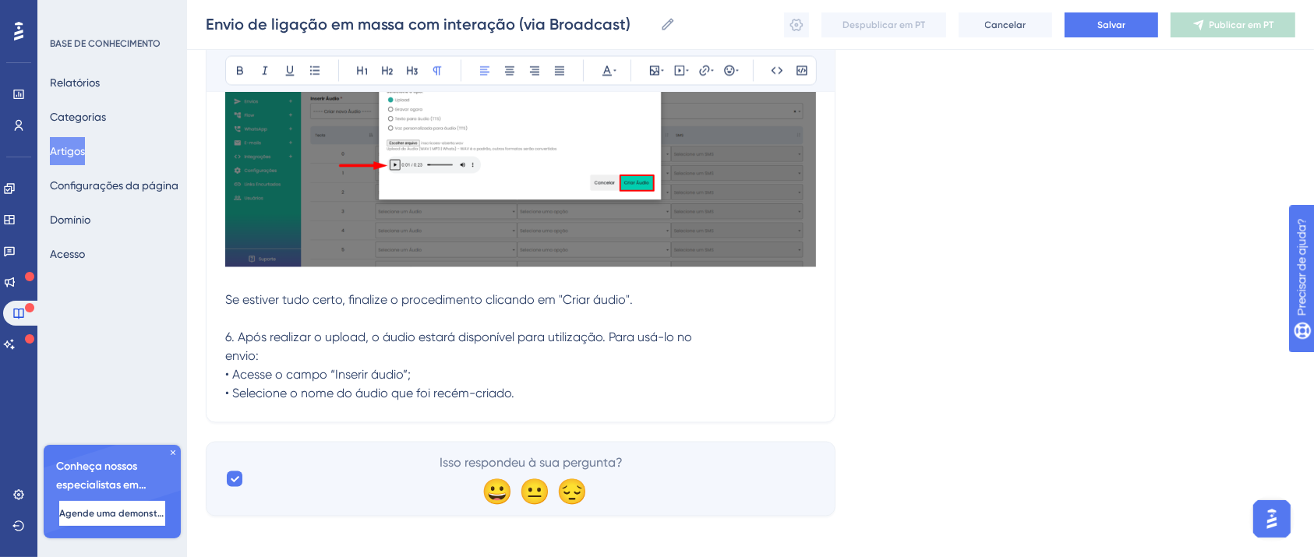
scroll to position [8875, 0]
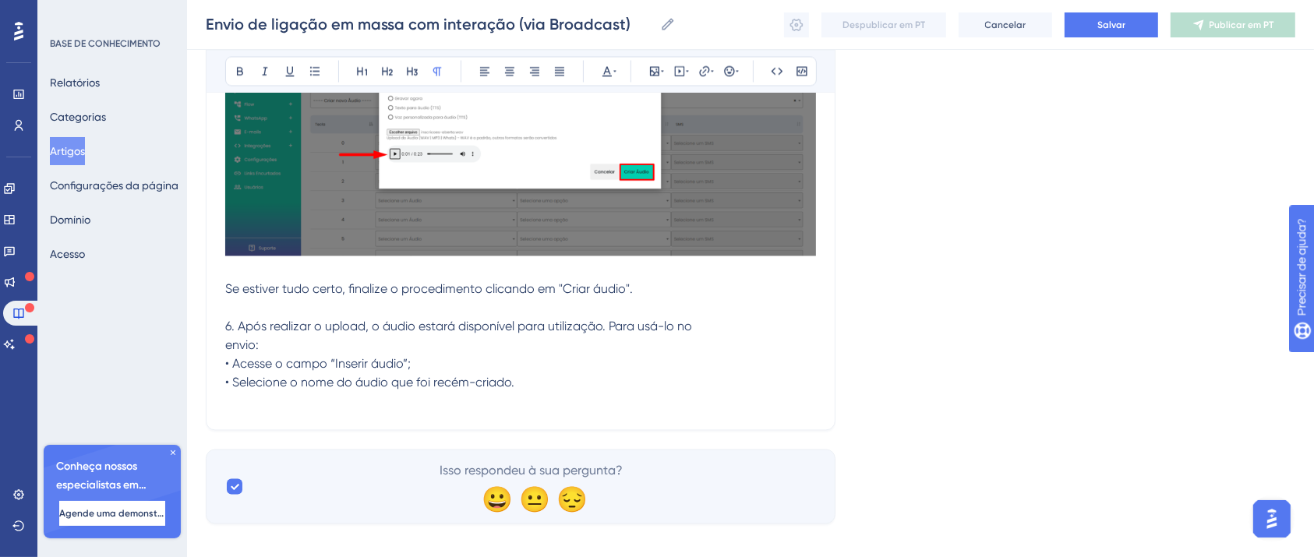
click at [328, 405] on p at bounding box center [520, 402] width 591 height 19
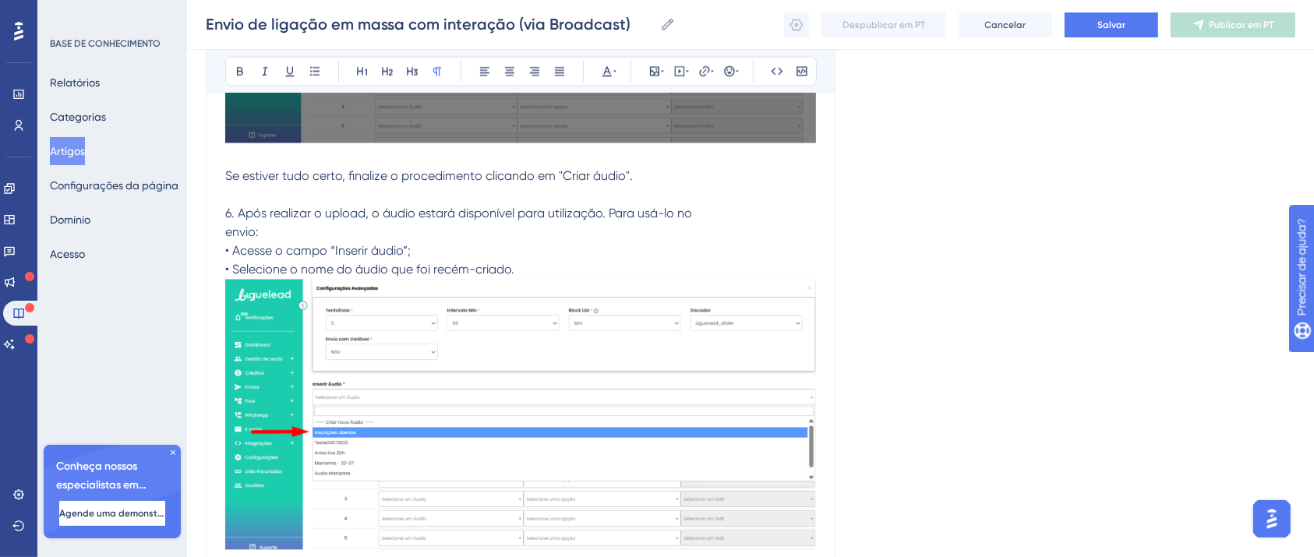
scroll to position [9169, 0]
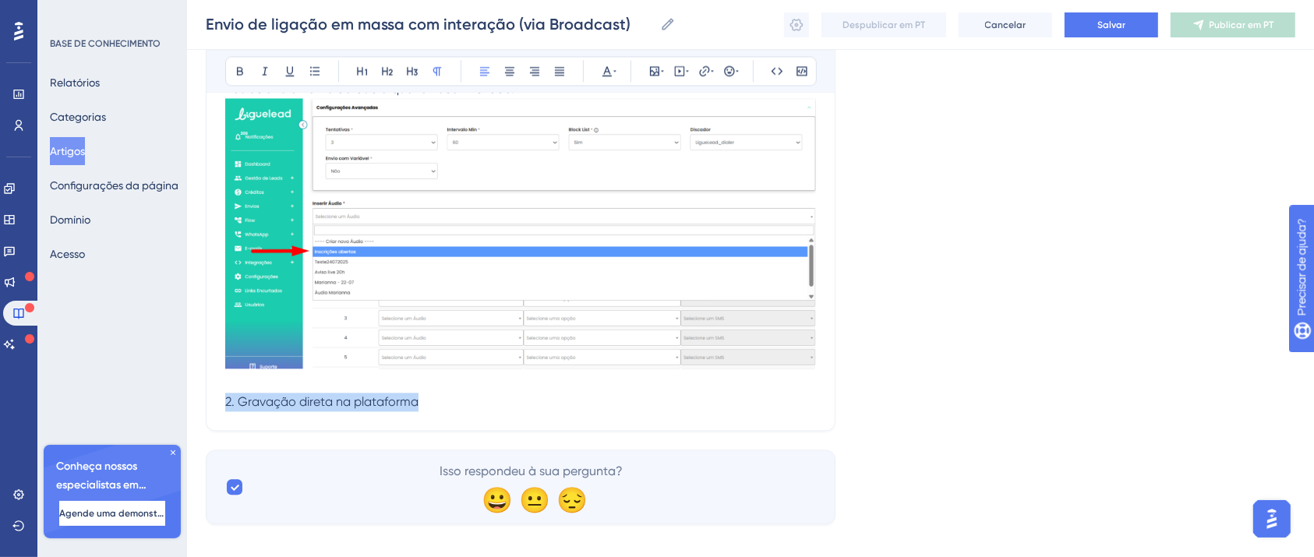
drag, startPoint x: 443, startPoint y: 401, endPoint x: 34, endPoint y: 401, distance: 409.2
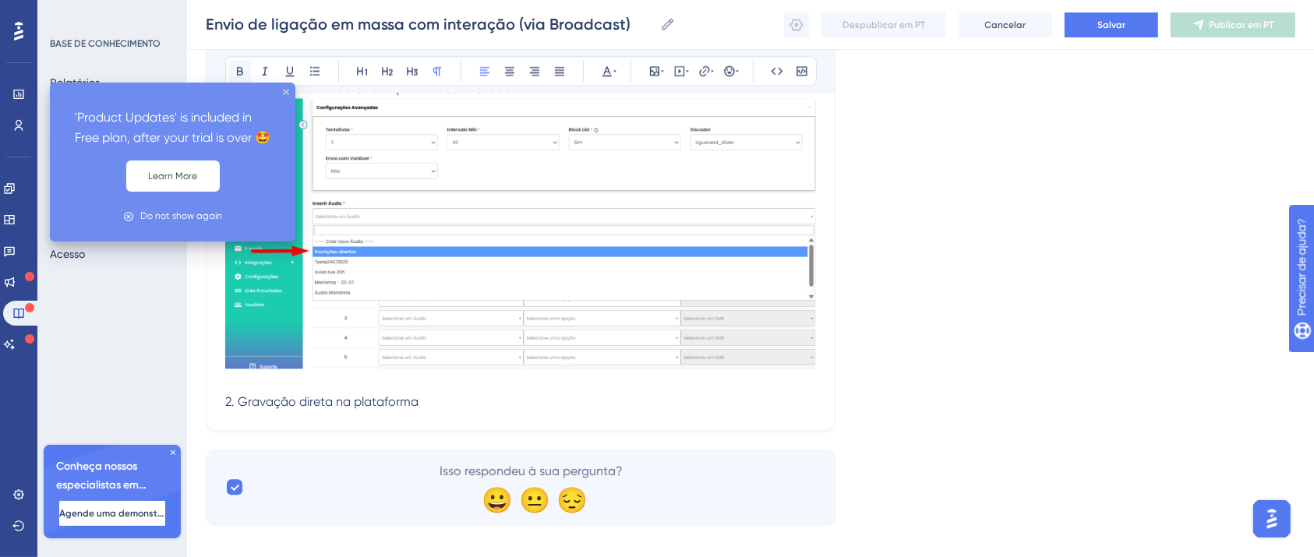
click at [244, 66] on icon at bounding box center [240, 71] width 12 height 12
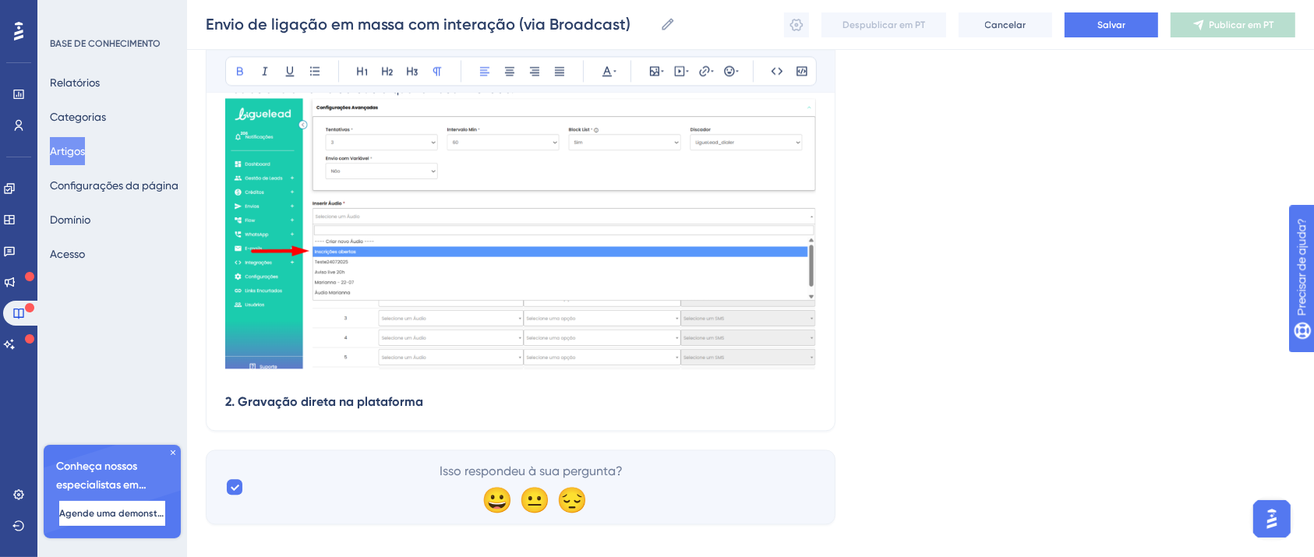
click at [431, 400] on p "2. Gravação direta na plataforma" at bounding box center [520, 392] width 591 height 37
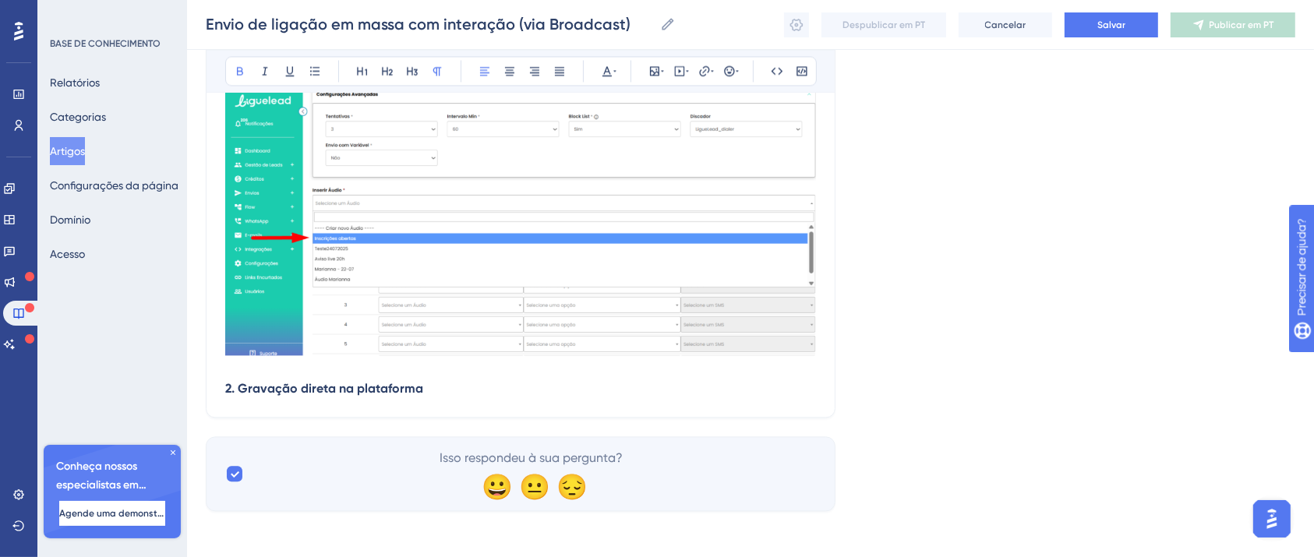
scroll to position [9189, 0]
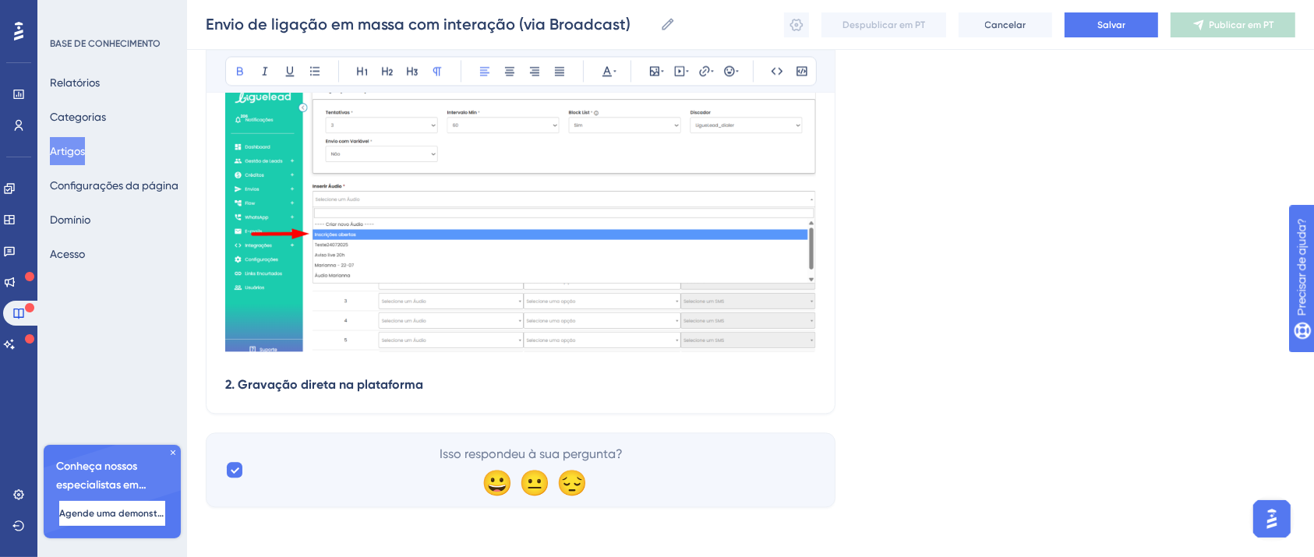
click at [443, 385] on p "2. Gravação direta na plataforma" at bounding box center [520, 375] width 591 height 37
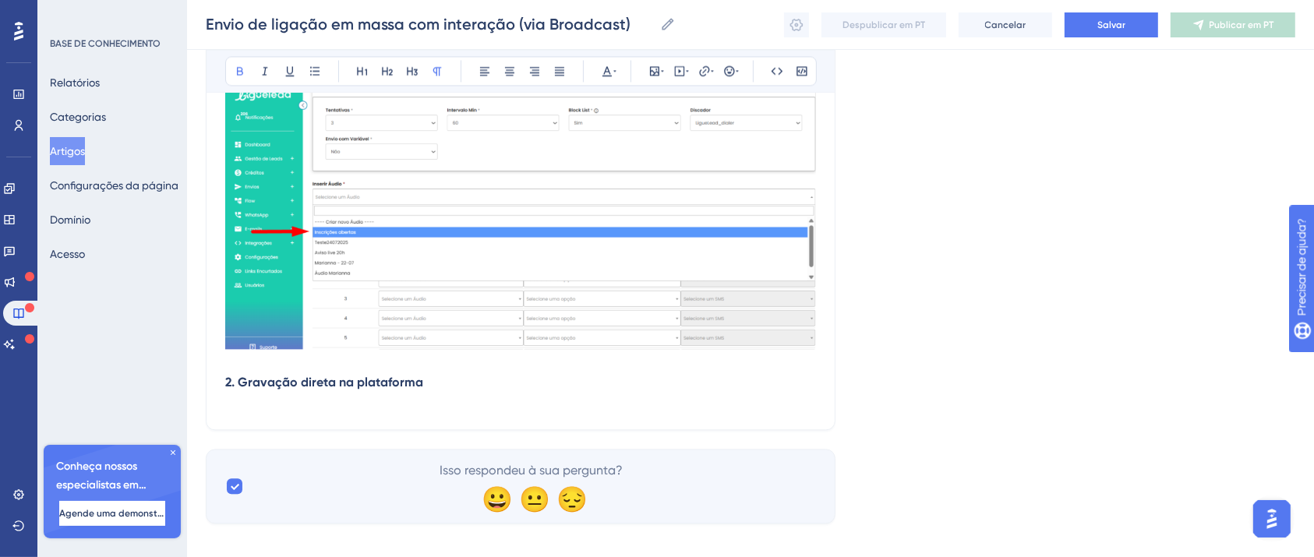
click at [334, 400] on p "2. Gravação direta na plataforma" at bounding box center [520, 383] width 591 height 56
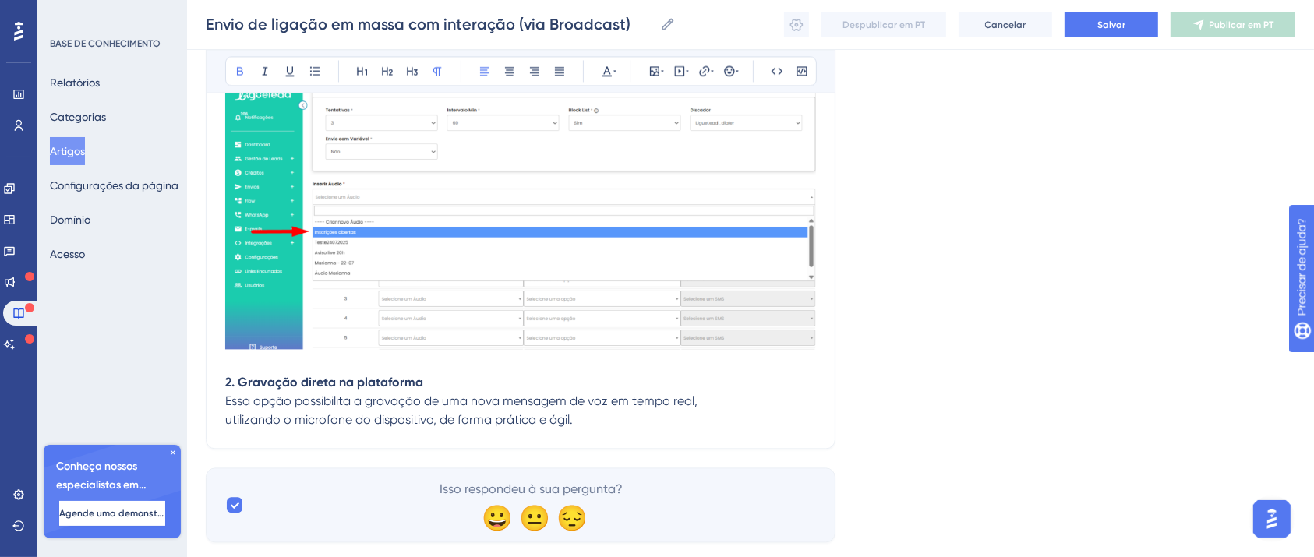
click at [650, 424] on p "utilizando o microfone do dispositivo, de forma prática e ágil." at bounding box center [520, 420] width 591 height 19
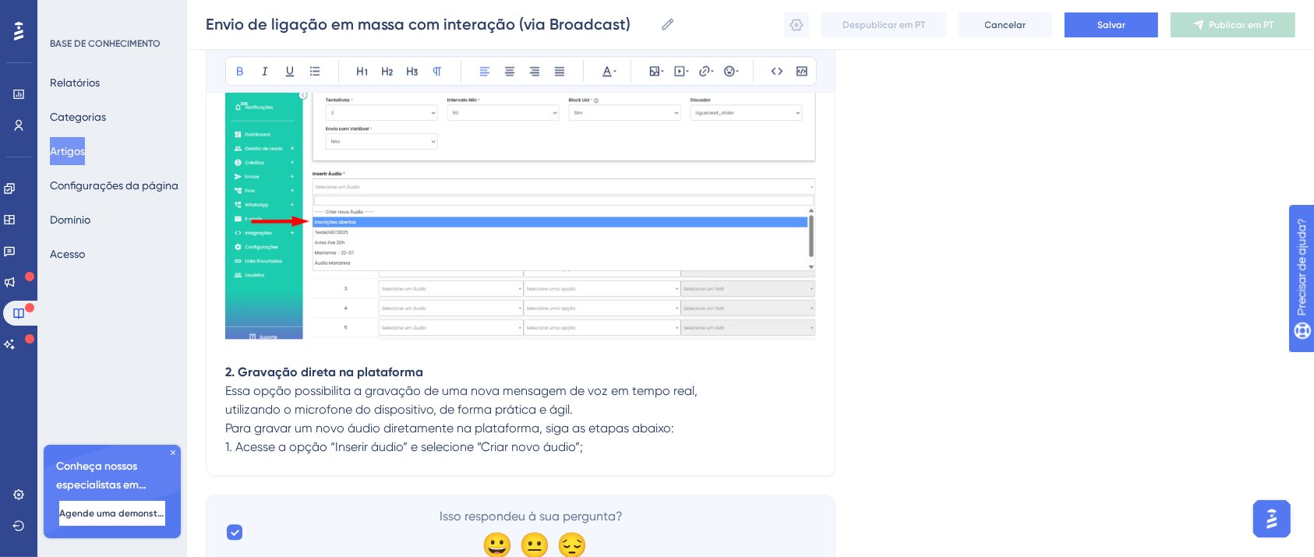
scroll to position [9264, 0]
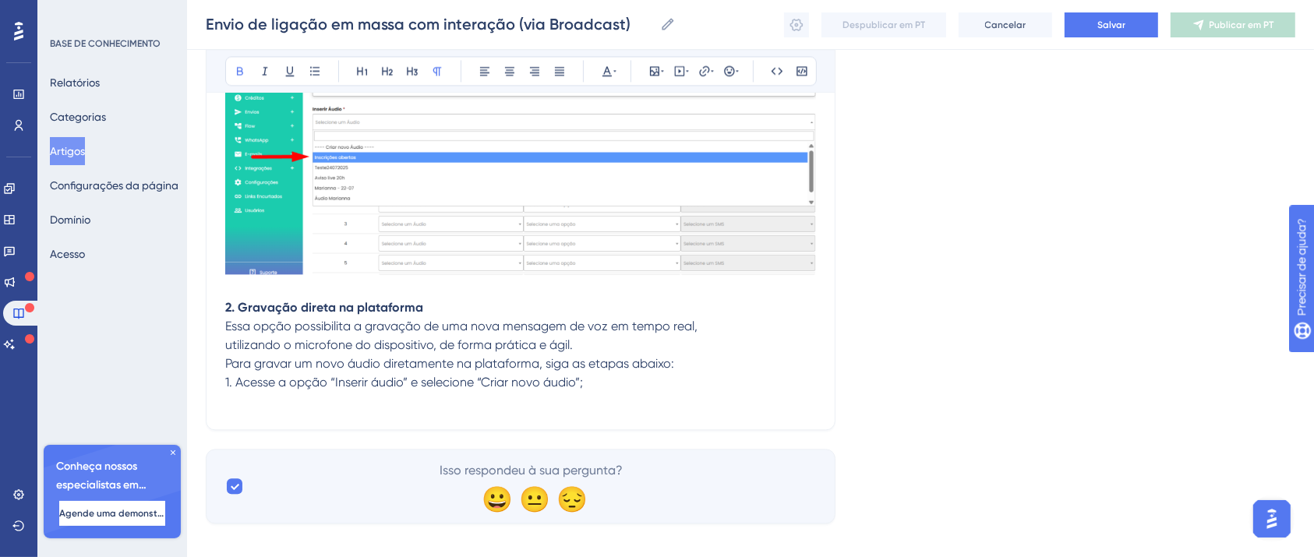
click at [376, 390] on span "1. Acesse a opção “Inserir áudio” e selecione “Criar novo áudio”;" at bounding box center [404, 382] width 358 height 15
click at [379, 404] on p at bounding box center [520, 401] width 591 height 19
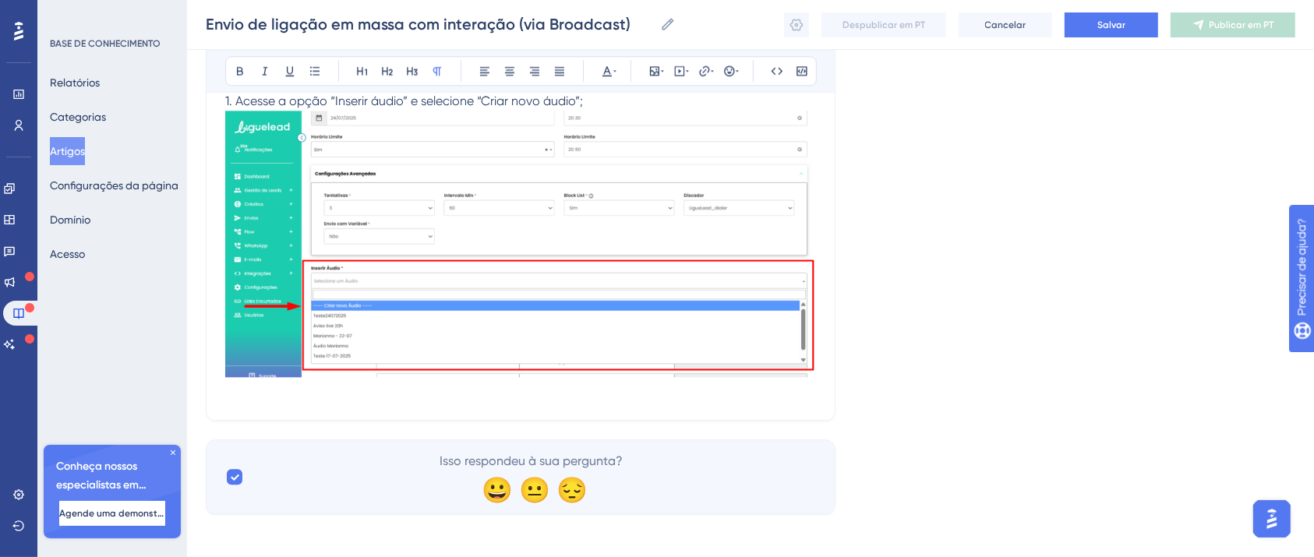
scroll to position [9555, 0]
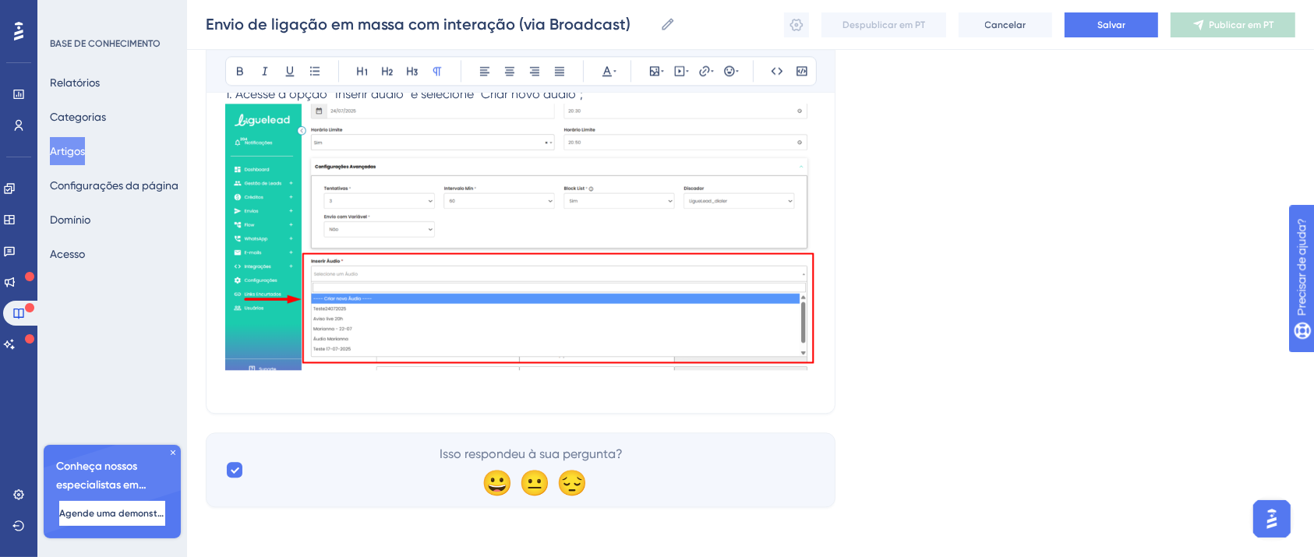
click at [261, 394] on p at bounding box center [520, 385] width 591 height 19
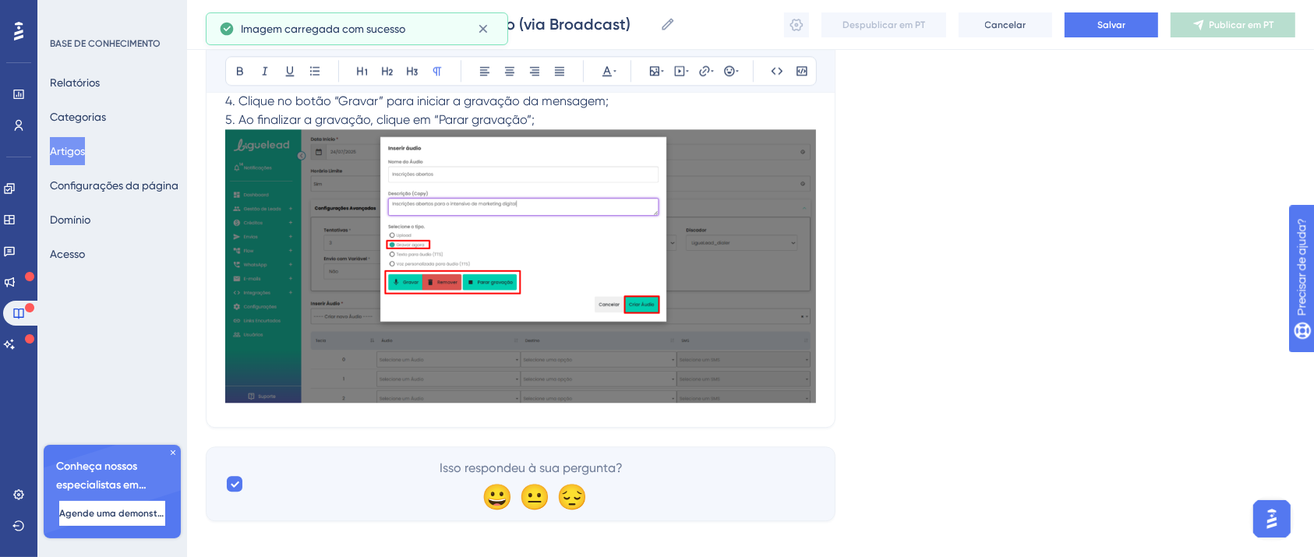
scroll to position [9889, 0]
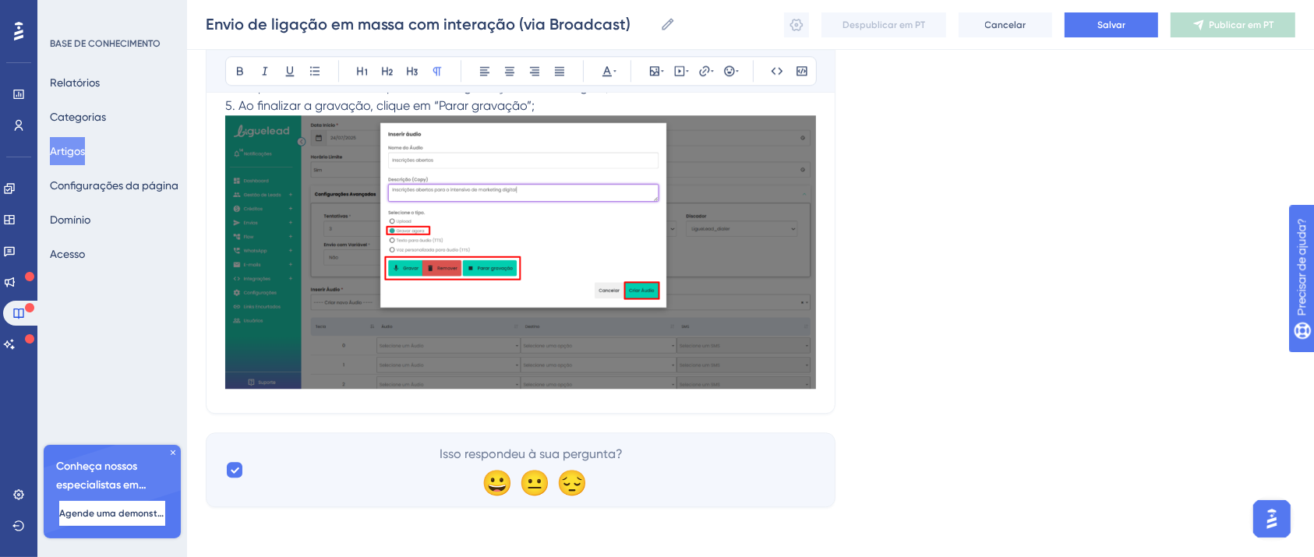
drag, startPoint x: 832, startPoint y: 391, endPoint x: 823, endPoint y: 380, distance: 13.9
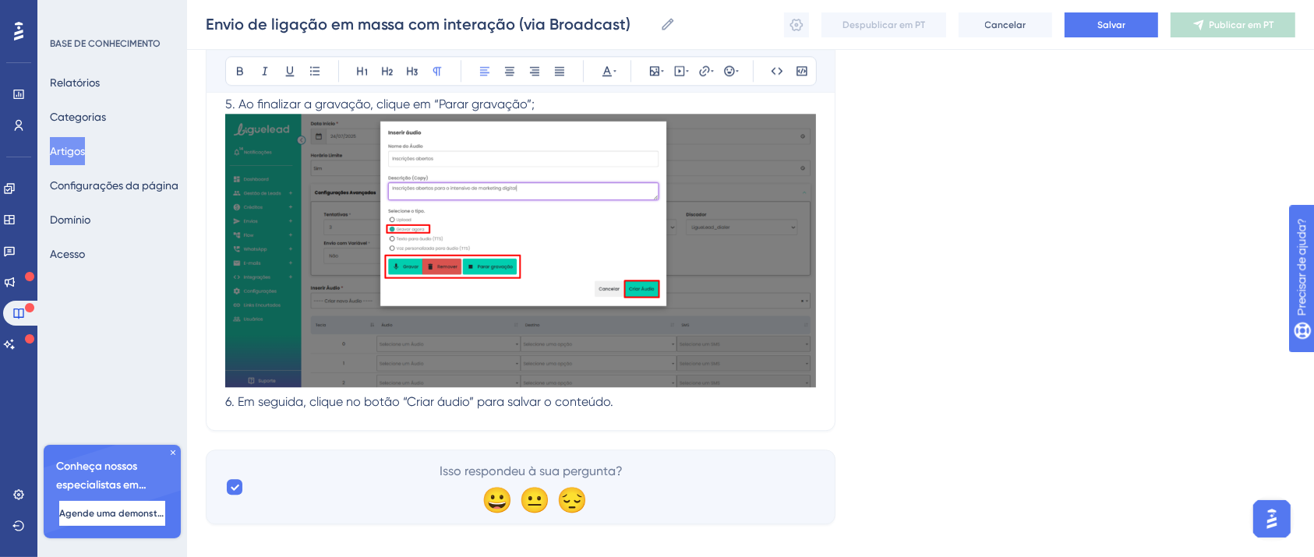
click at [687, 404] on p "6. Em seguida, clique no botão “Criar áudio” para salvar o conteúdo." at bounding box center [520, 402] width 591 height 19
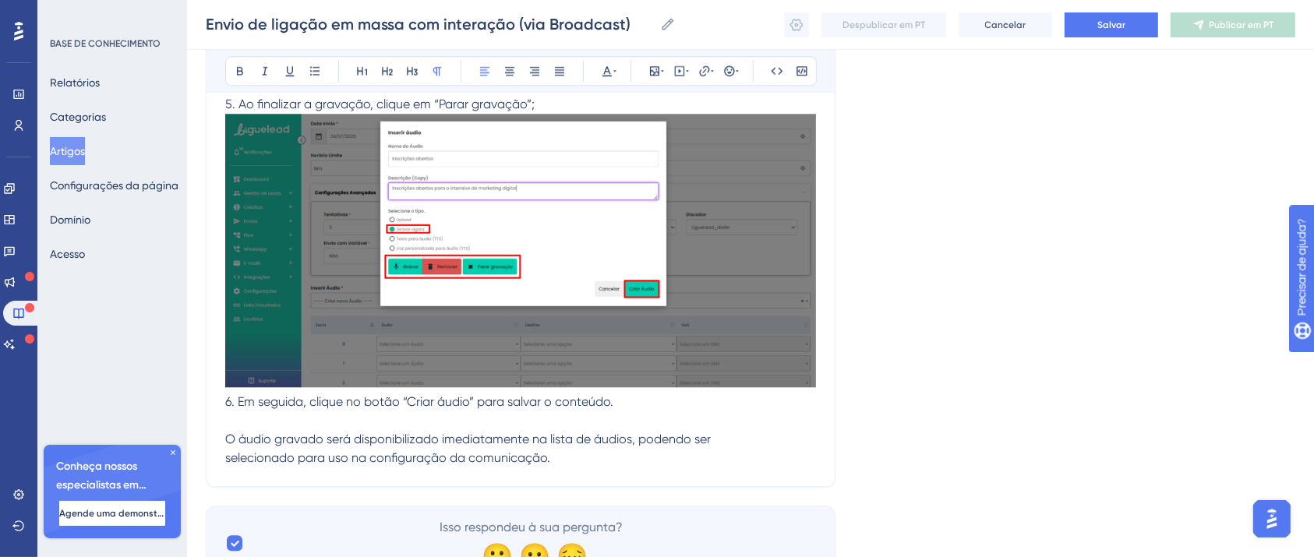
scroll to position [9964, 0]
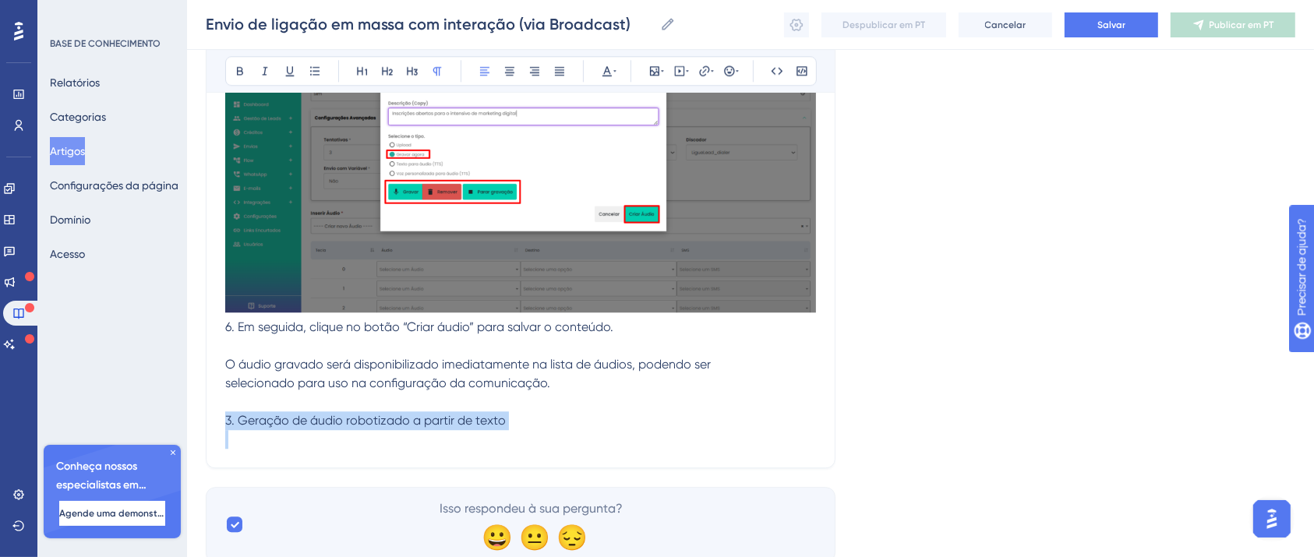
drag, startPoint x: 511, startPoint y: 426, endPoint x: 148, endPoint y: 440, distance: 363.5
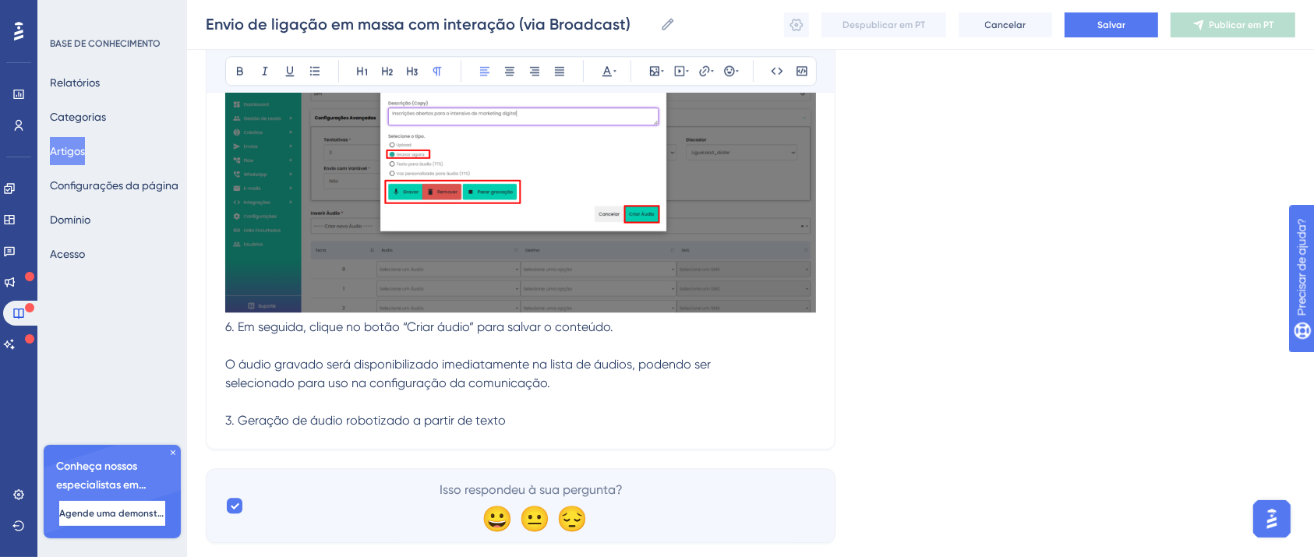
drag, startPoint x: 511, startPoint y: 421, endPoint x: 224, endPoint y: 420, distance: 286.8
click at [225, 420] on p "3. Geração de áudio robotizado a partir de texto" at bounding box center [520, 421] width 591 height 19
click at [226, 76] on div "Audacioso itálico Sublinhado Ponto de bala Título 1 Título 2 Título 3 Normal Al…" at bounding box center [521, 71] width 592 height 30
click at [231, 75] on button at bounding box center [240, 71] width 22 height 22
click at [560, 389] on p "selecionado para uso na configuração da comunicação." at bounding box center [520, 383] width 591 height 19
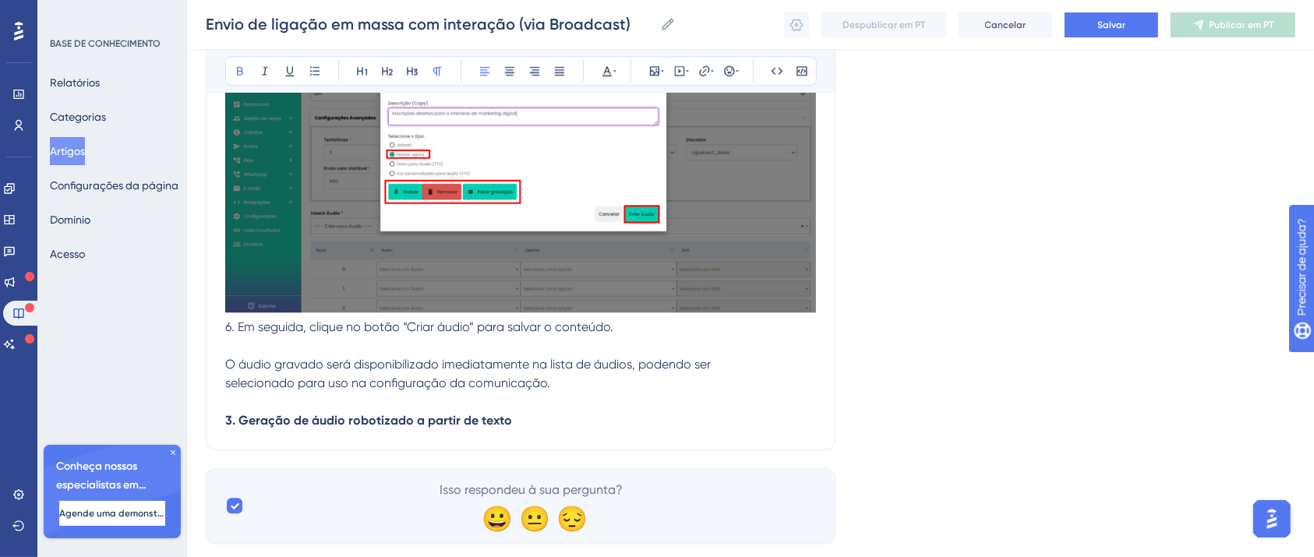
click at [552, 421] on p "3. Geração de áudio robotizado a partir de texto" at bounding box center [520, 421] width 591 height 19
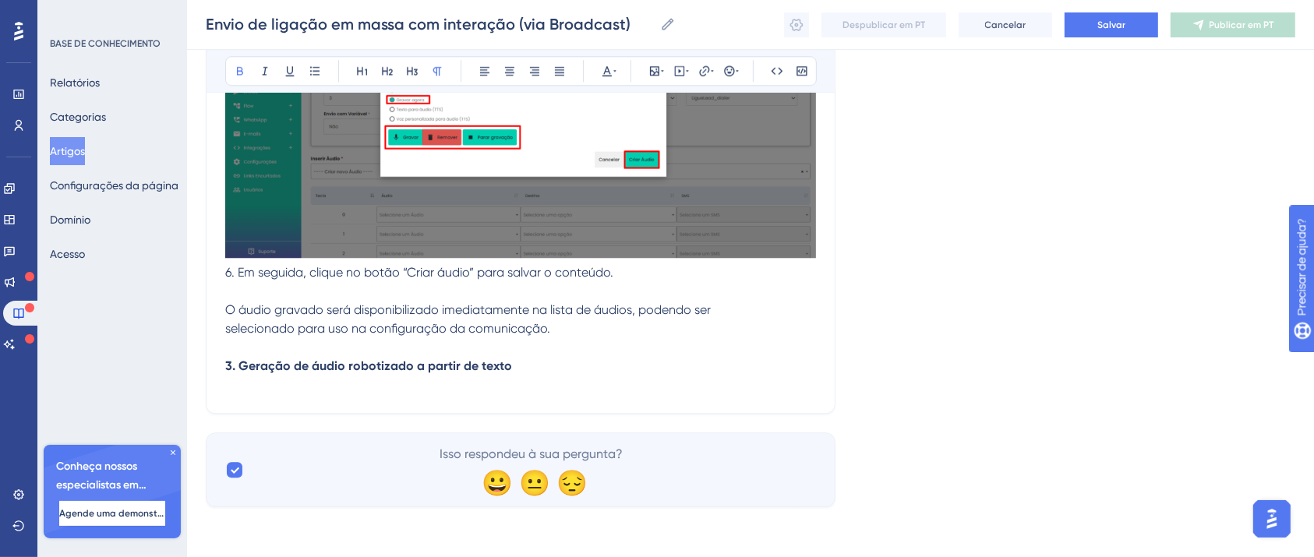
scroll to position [10021, 0]
click at [432, 389] on p at bounding box center [520, 385] width 591 height 19
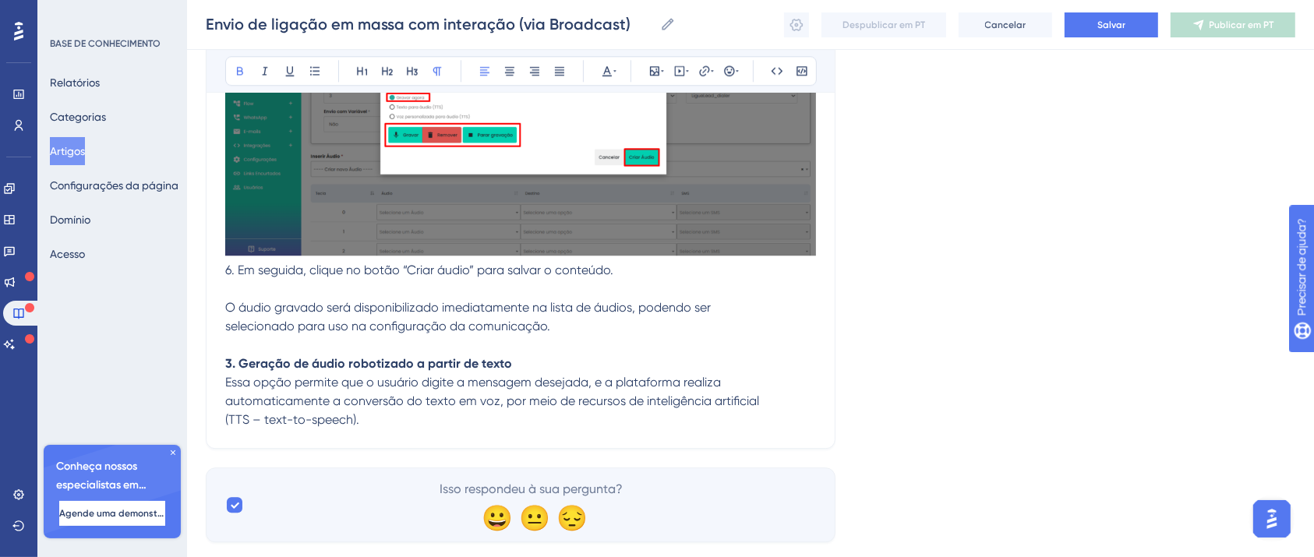
click at [405, 420] on p "(TTS – text-to-speech)." at bounding box center [520, 420] width 591 height 19
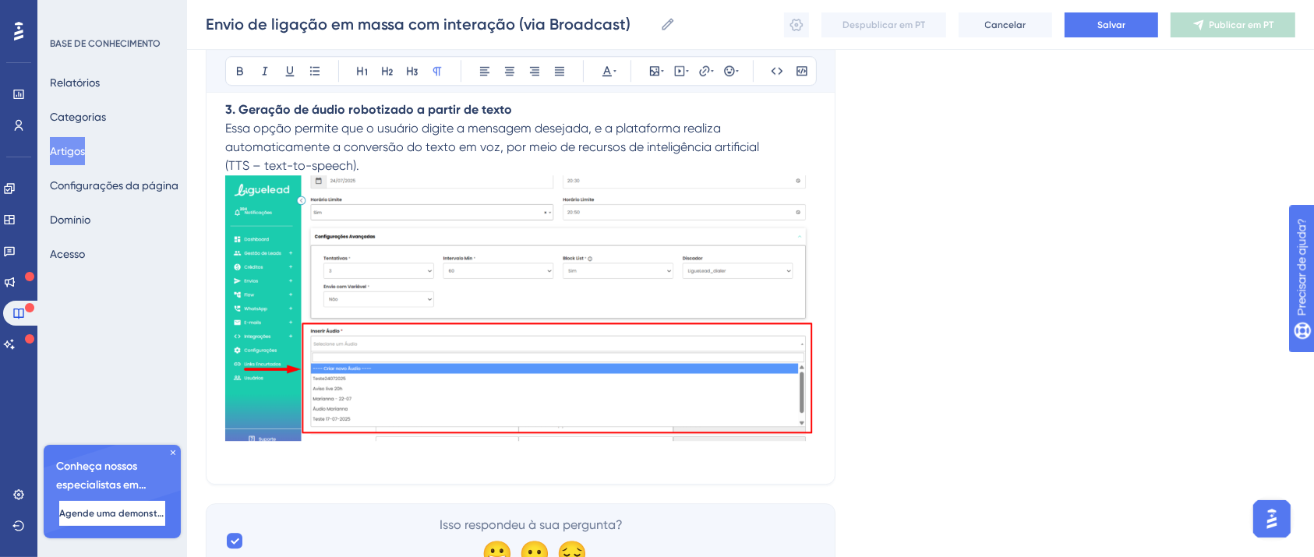
scroll to position [10347, 0]
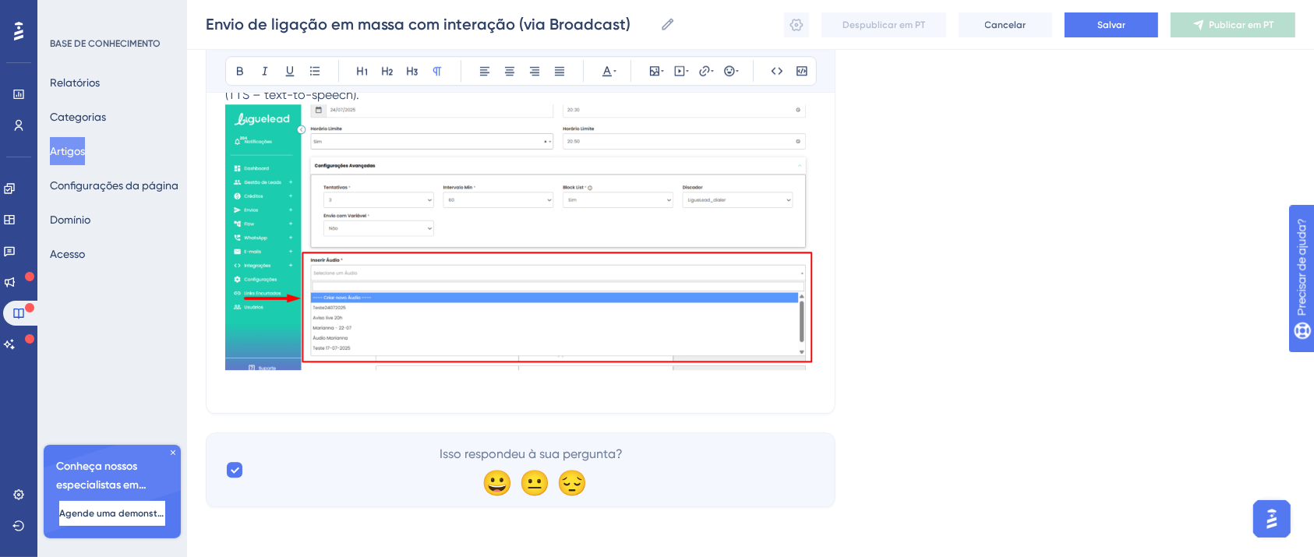
click at [303, 384] on p at bounding box center [520, 385] width 591 height 19
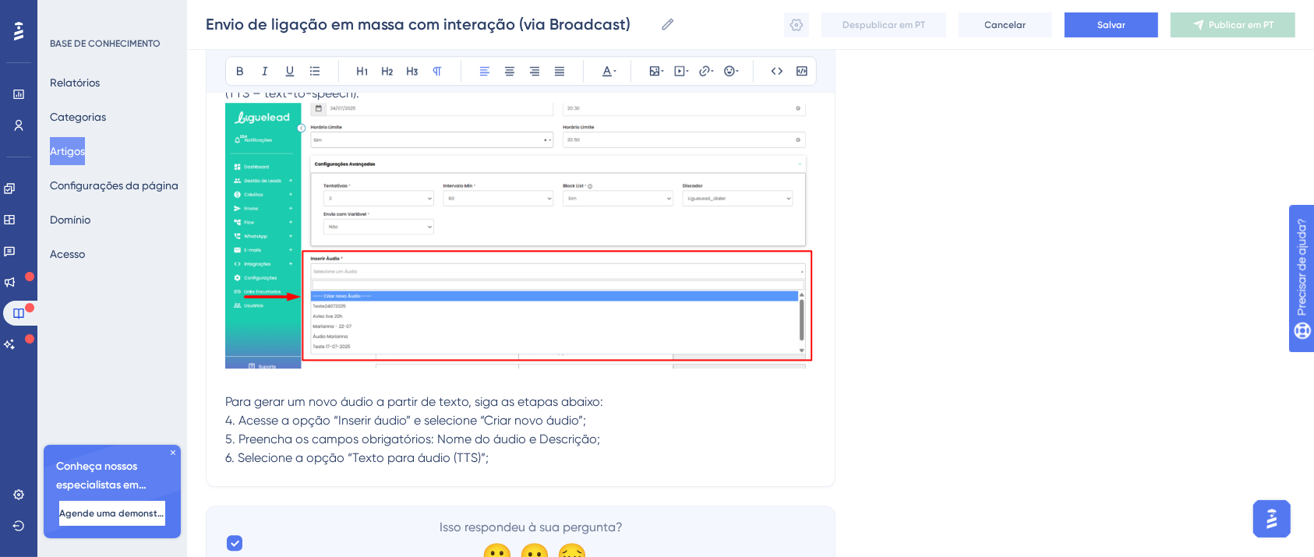
click at [304, 384] on p at bounding box center [520, 383] width 591 height 19
click at [511, 458] on p "6. Selecione a opção “Texto para áudio (TTS)”;" at bounding box center [520, 458] width 591 height 19
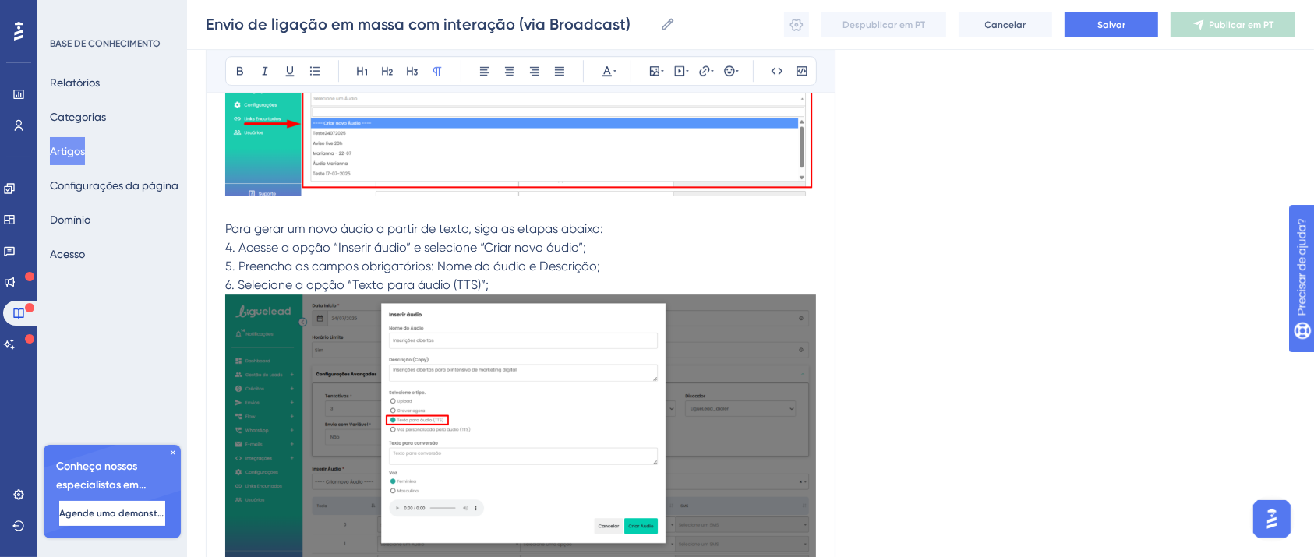
scroll to position [10701, 0]
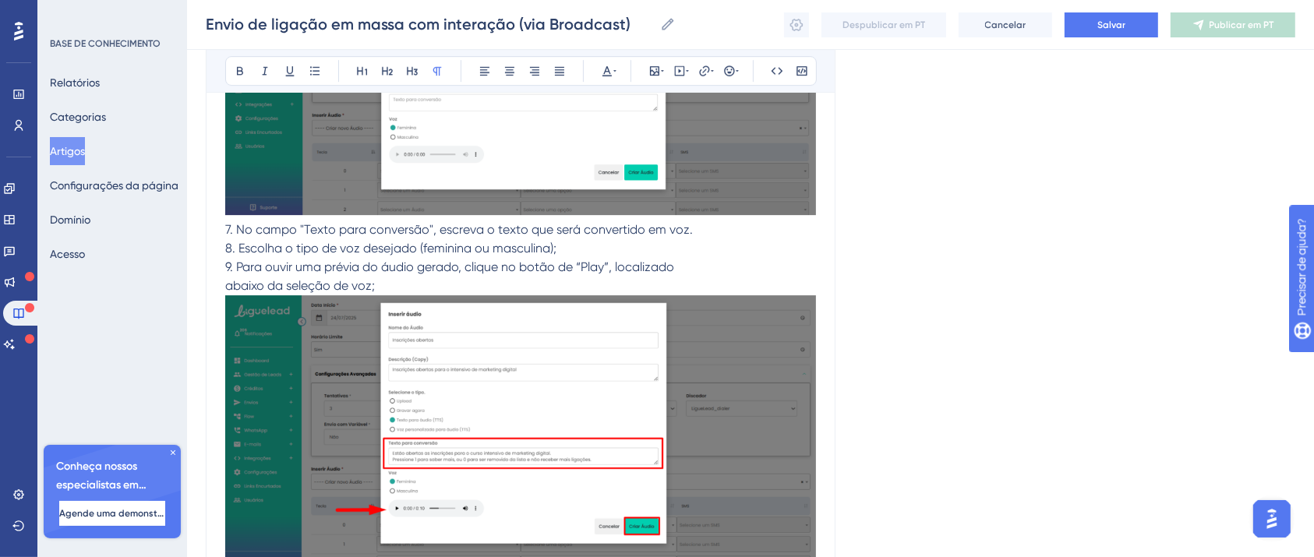
scroll to position [11055, 0]
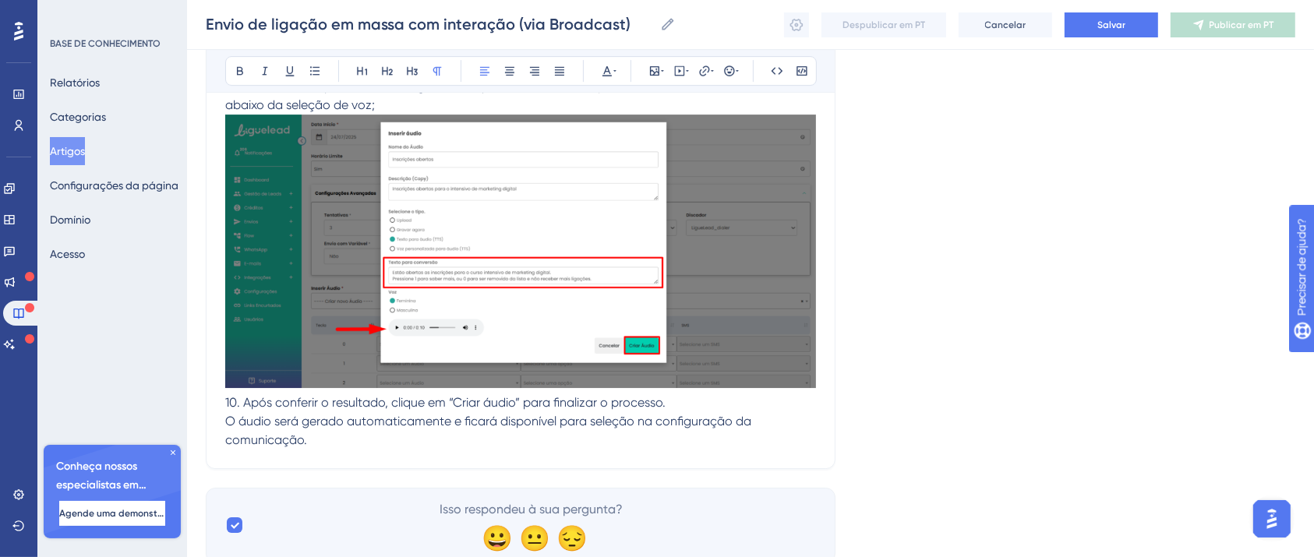
scroll to position [11111, 0]
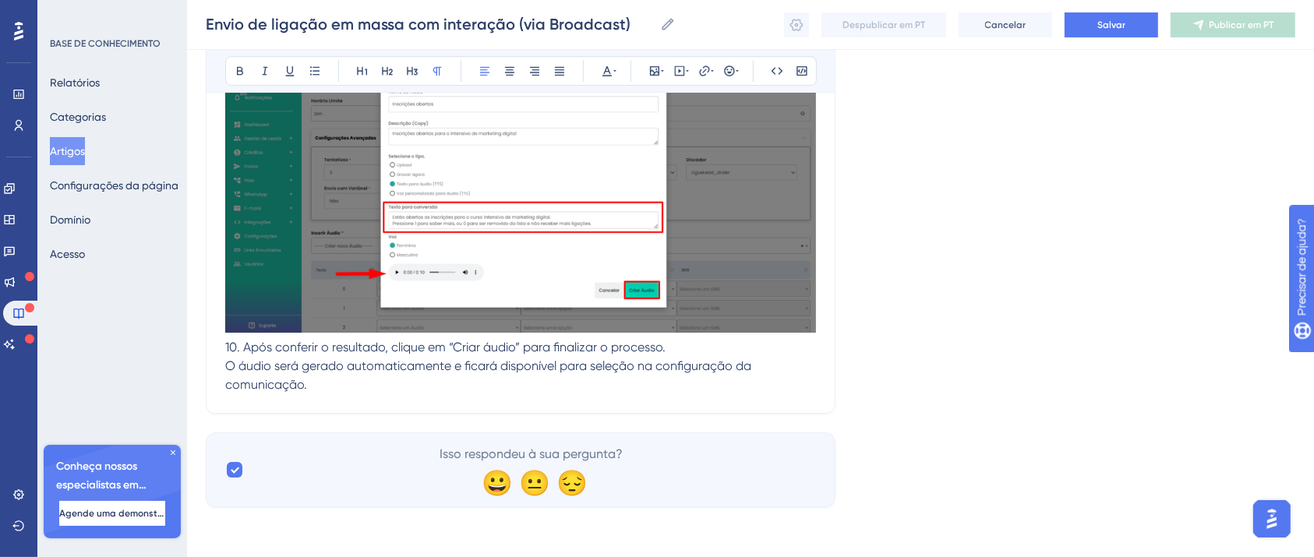
click at [330, 386] on p "comunicação." at bounding box center [520, 385] width 591 height 19
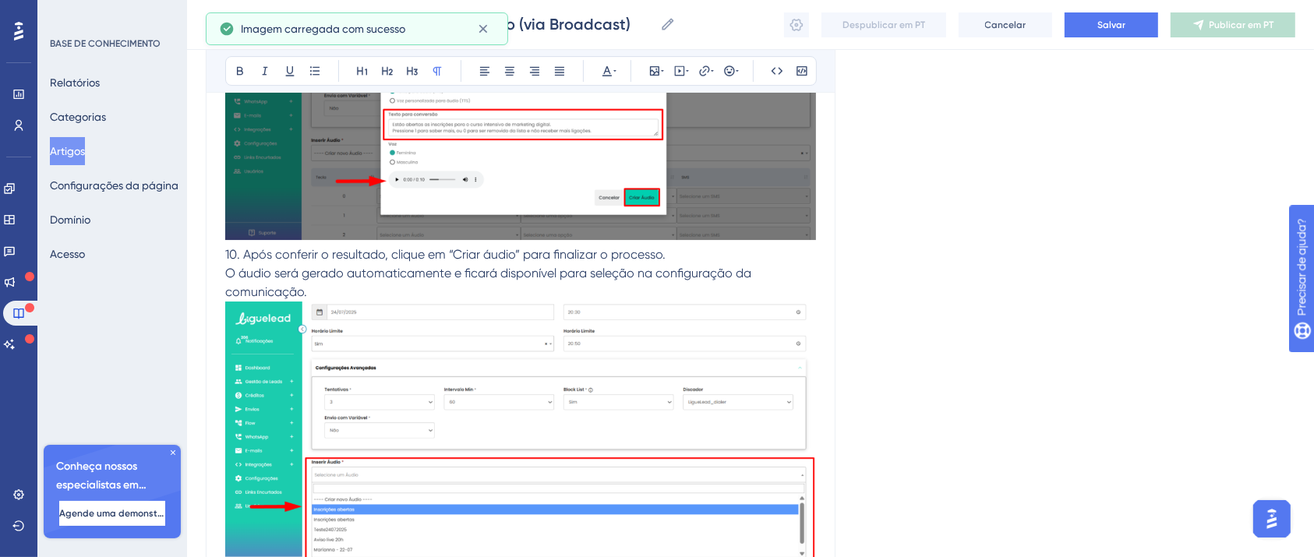
scroll to position [11383, 0]
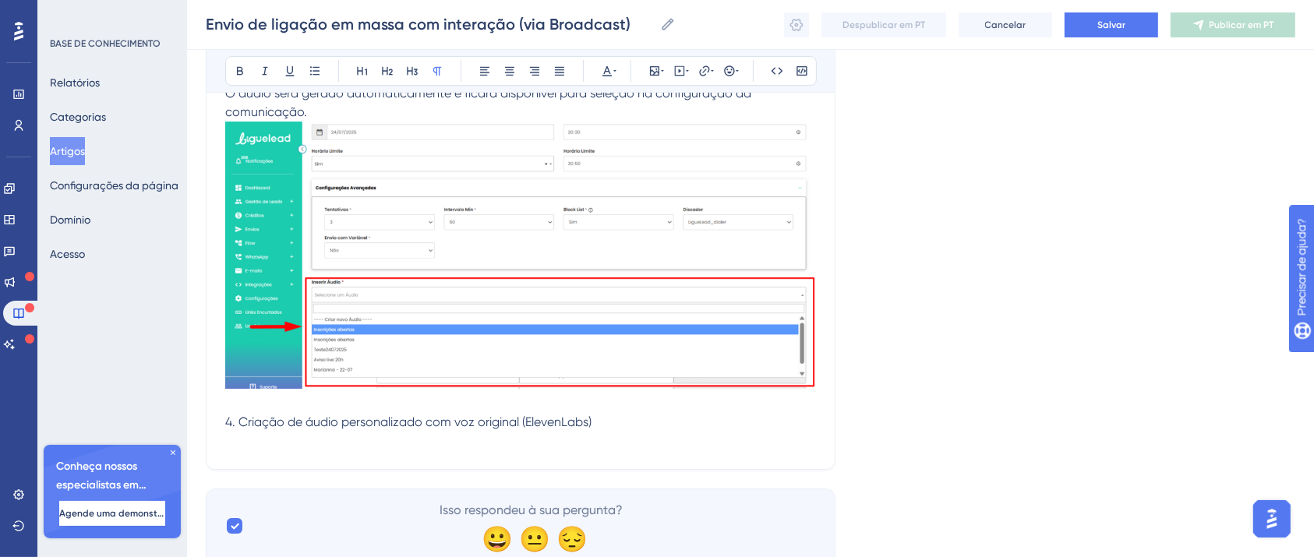
click at [645, 430] on p "4. Criação de áudio personalizado com voz original (ElevenLabs)" at bounding box center [520, 422] width 591 height 19
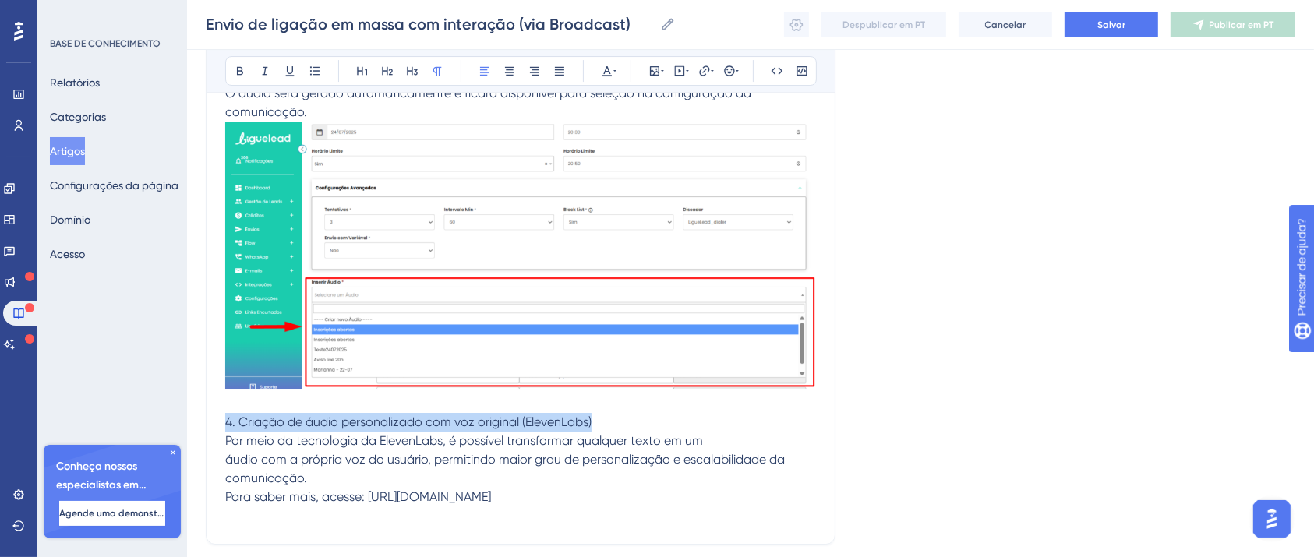
drag, startPoint x: 605, startPoint y: 425, endPoint x: 110, endPoint y: 422, distance: 495.0
click at [240, 67] on icon at bounding box center [240, 71] width 6 height 9
click at [521, 502] on p "Para saber mais, acesse: https://elevenlabs.io/pt" at bounding box center [520, 497] width 591 height 19
click at [553, 394] on p at bounding box center [520, 403] width 591 height 19
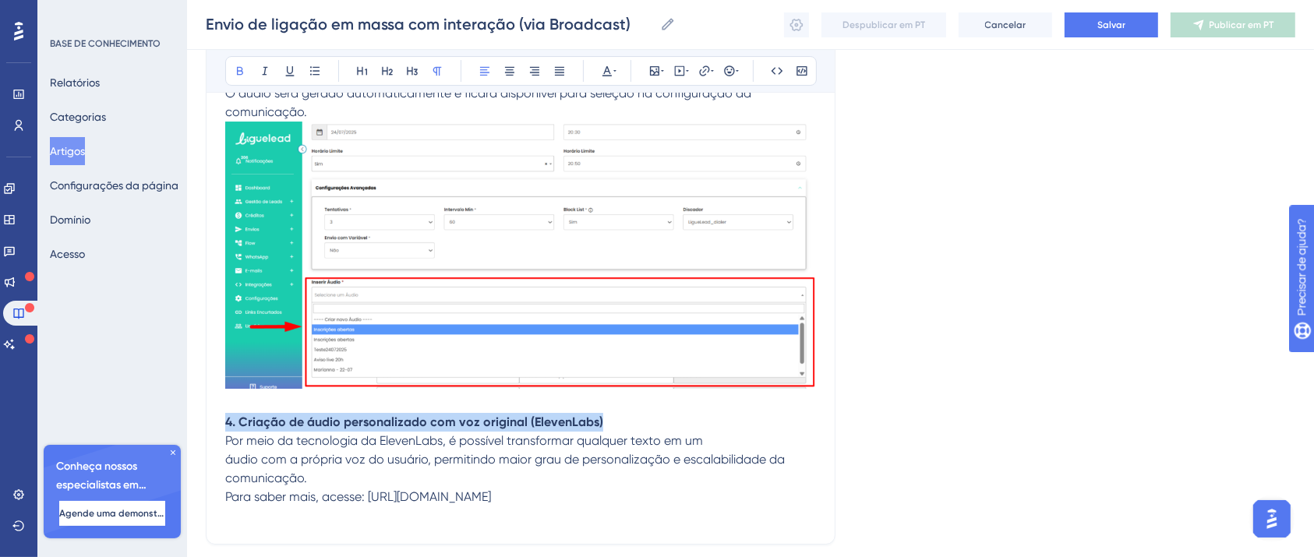
click at [521, 373] on img at bounding box center [520, 255] width 591 height 267
click at [515, 396] on p at bounding box center [520, 403] width 591 height 19
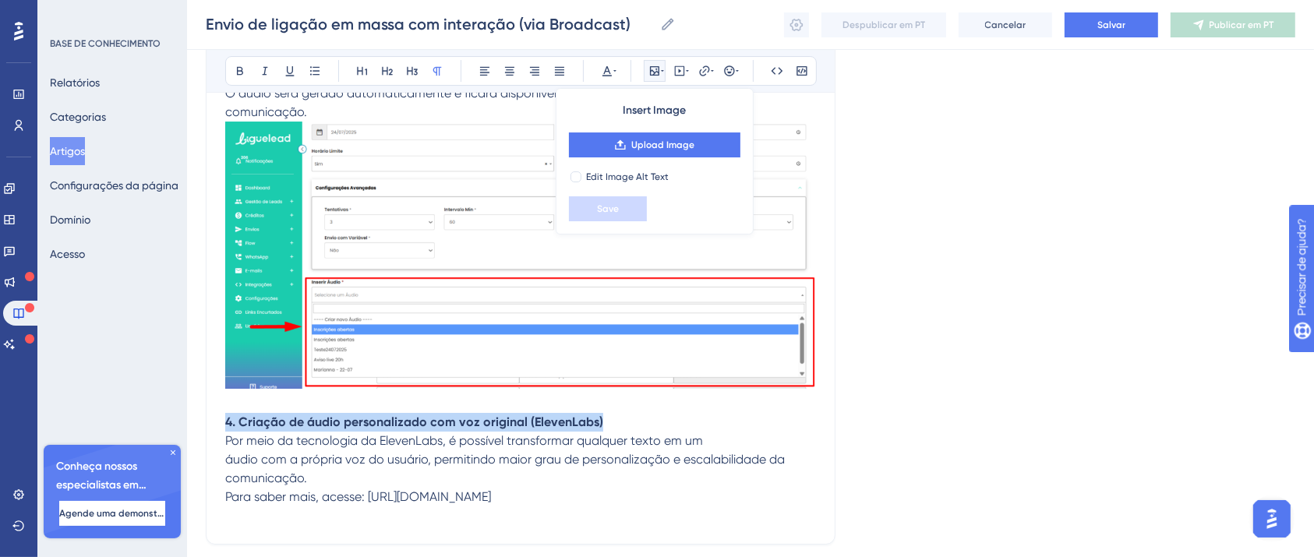
scroll to position [11487, 0]
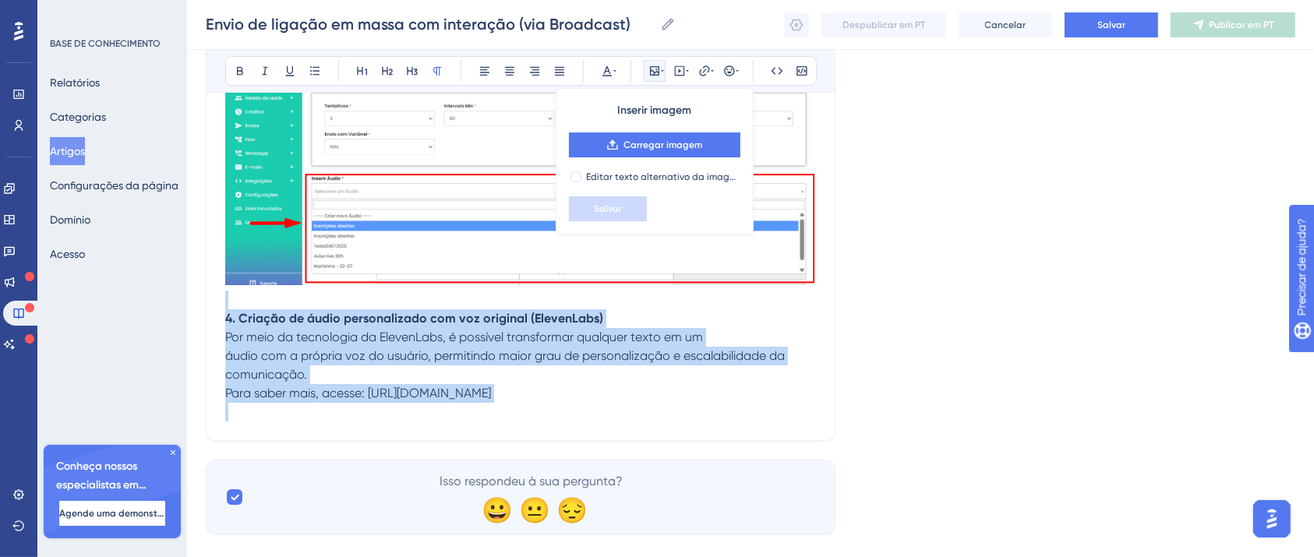
click at [543, 394] on p "Para saber mais, acesse: https://elevenlabs.io/pt" at bounding box center [520, 393] width 591 height 19
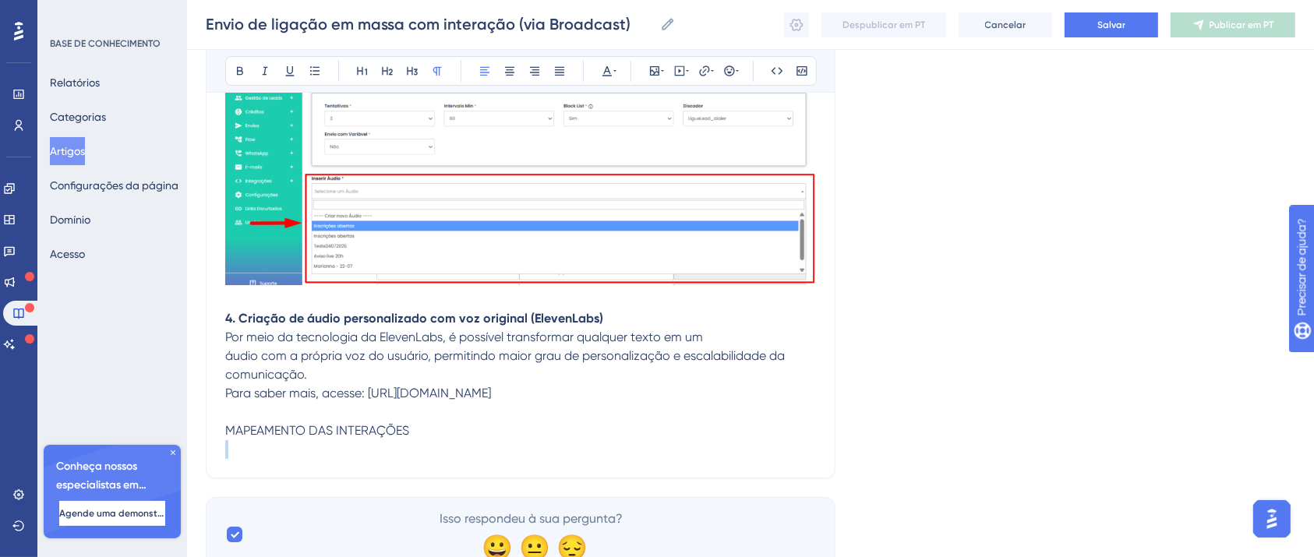
drag, startPoint x: 418, startPoint y: 438, endPoint x: 124, endPoint y: 442, distance: 293.9
click at [405, 437] on span "MAPEAMENTO DAS INTERAÇÕES" at bounding box center [317, 430] width 184 height 15
drag, startPoint x: 419, startPoint y: 434, endPoint x: 218, endPoint y: 435, distance: 200.3
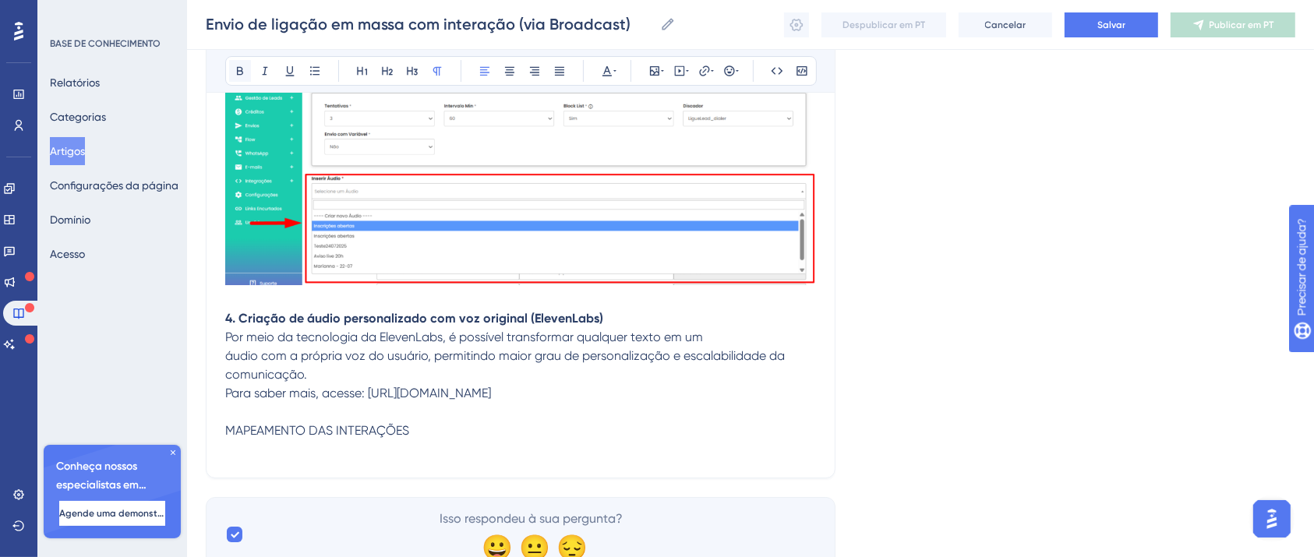
click at [242, 72] on icon at bounding box center [240, 71] width 6 height 9
click at [480, 426] on p "MAPEAMENTO DAS INTERAÇÕES" at bounding box center [520, 431] width 591 height 19
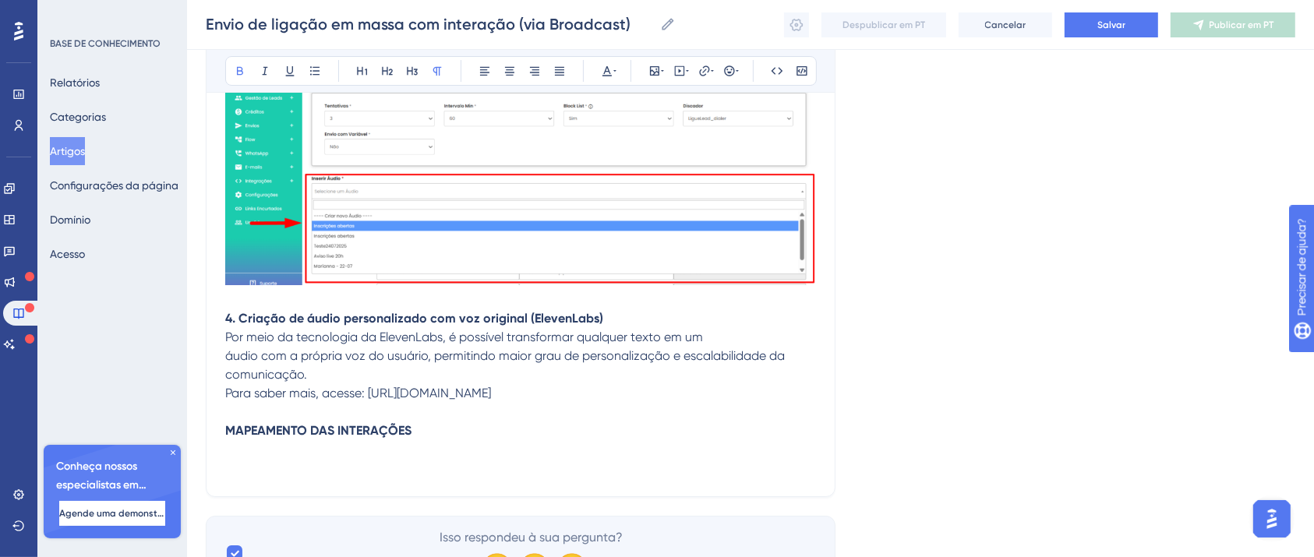
click at [410, 461] on p at bounding box center [520, 468] width 591 height 19
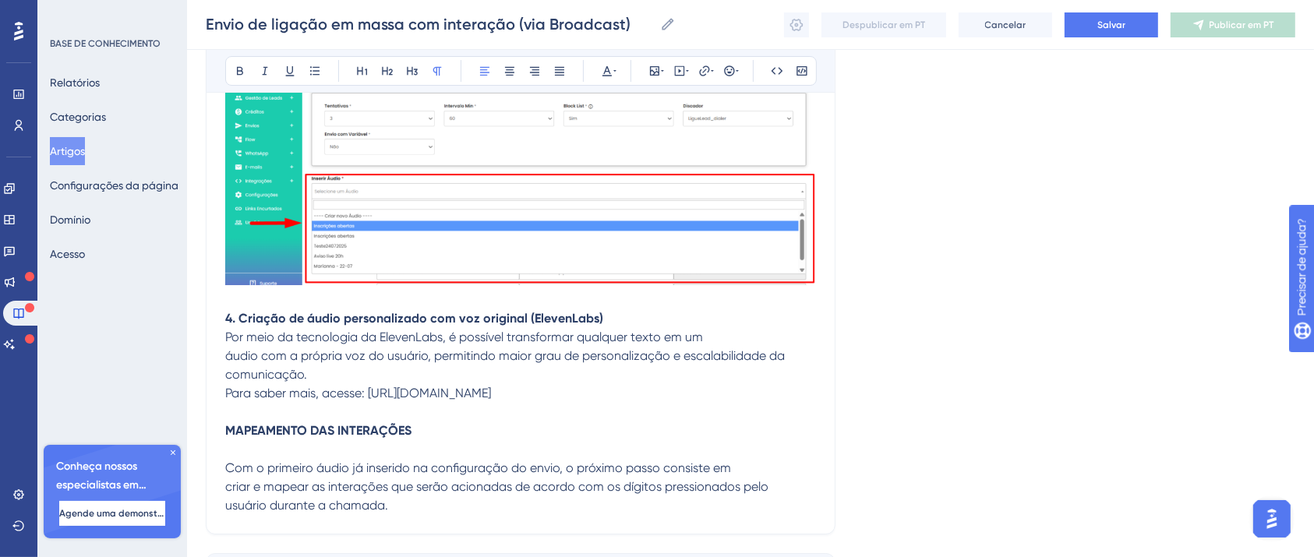
click at [405, 452] on p at bounding box center [520, 449] width 591 height 19
drag, startPoint x: 461, startPoint y: 525, endPoint x: 454, endPoint y: 510, distance: 17.4
click at [453, 510] on p "usuário durante a chamada." at bounding box center [520, 506] width 591 height 19
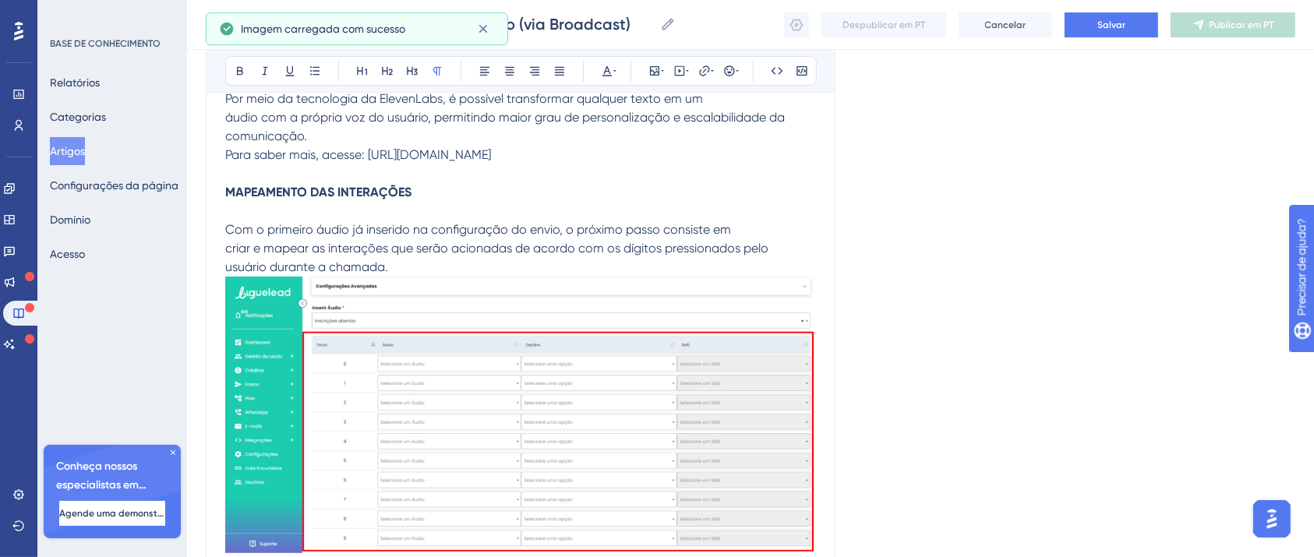
scroll to position [11891, 0]
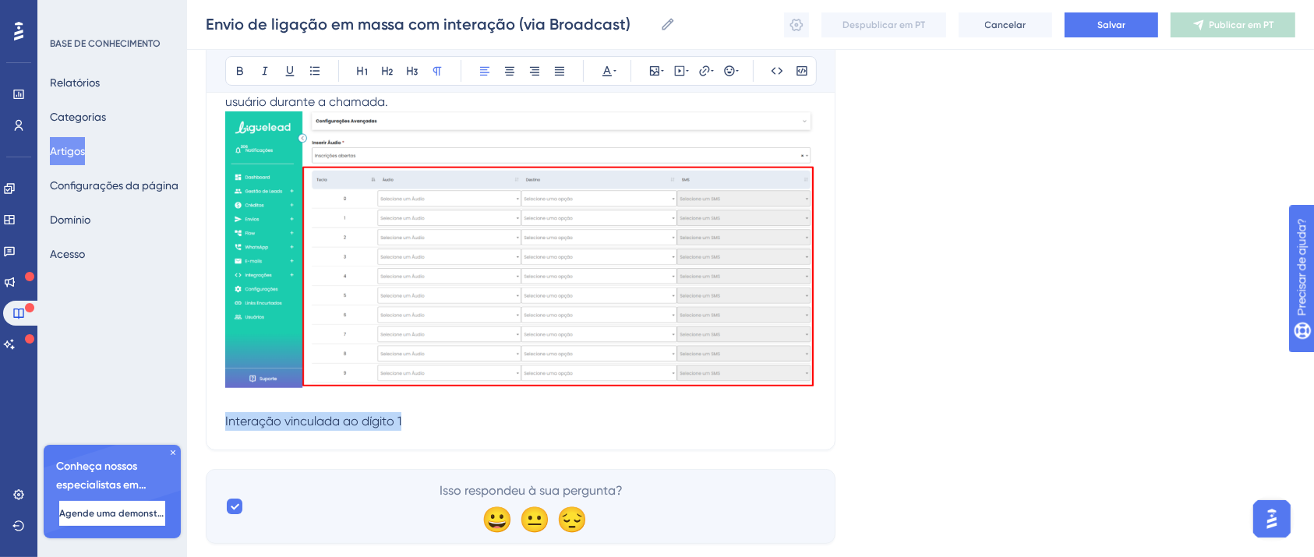
drag, startPoint x: 409, startPoint y: 427, endPoint x: 158, endPoint y: 432, distance: 251.0
click at [239, 75] on icon at bounding box center [240, 71] width 12 height 12
click at [443, 424] on p "Interação vinculada ao dígito 1" at bounding box center [520, 421] width 591 height 19
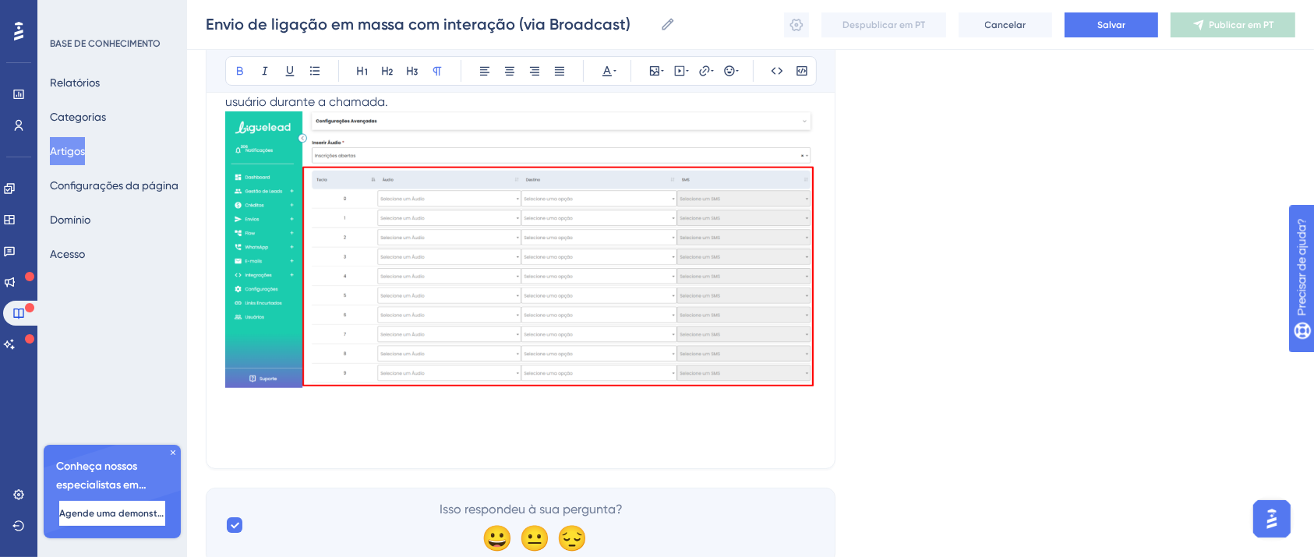
click at [443, 424] on p at bounding box center [520, 421] width 591 height 19
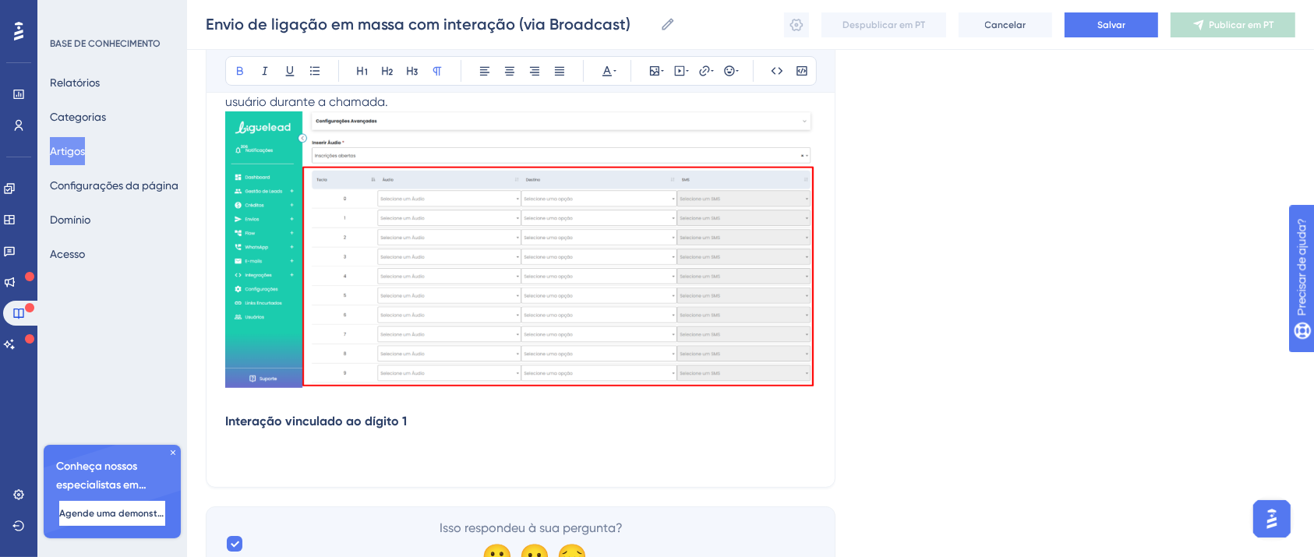
click at [324, 427] on strong "Interação vinculado ao dígito 1" at bounding box center [316, 421] width 182 height 15
click at [327, 444] on p at bounding box center [520, 440] width 591 height 19
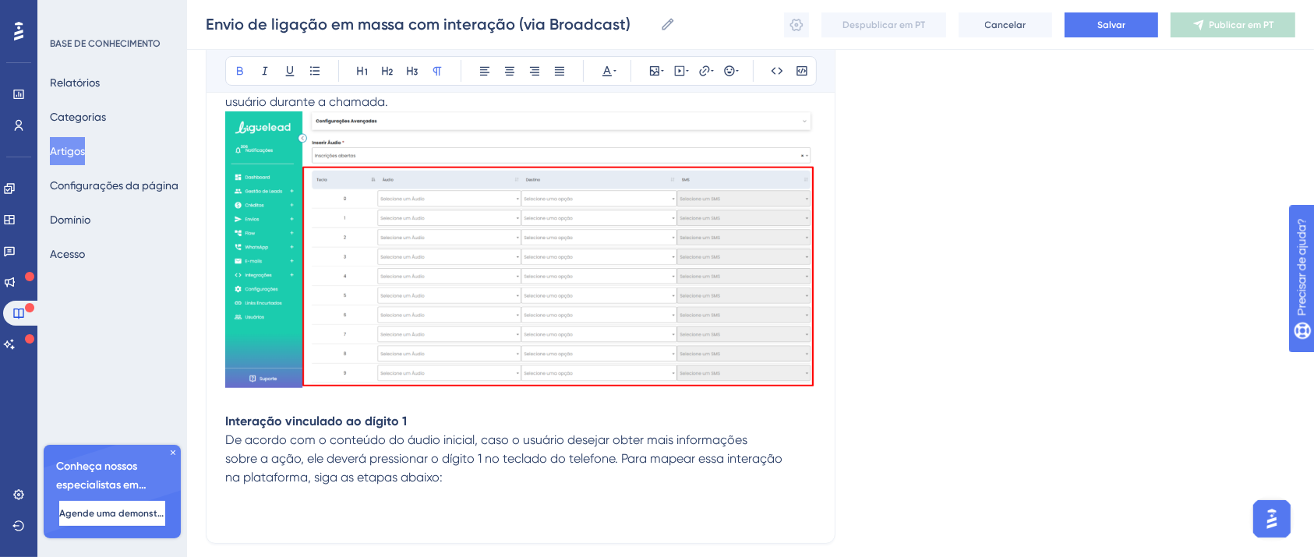
click at [468, 495] on p at bounding box center [520, 496] width 591 height 19
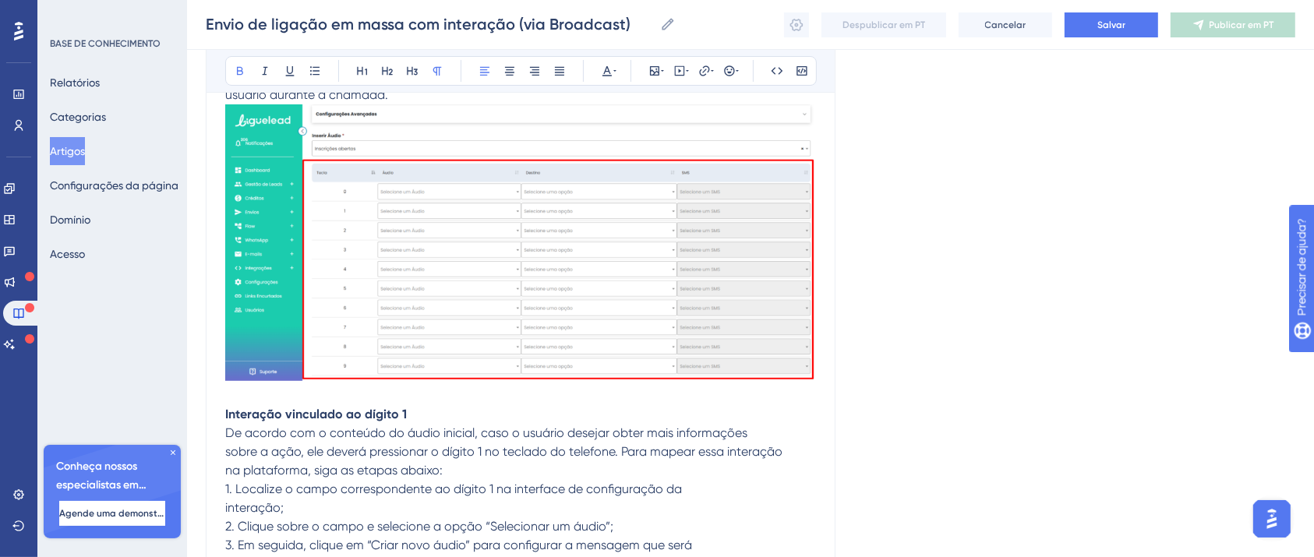
scroll to position [12097, 0]
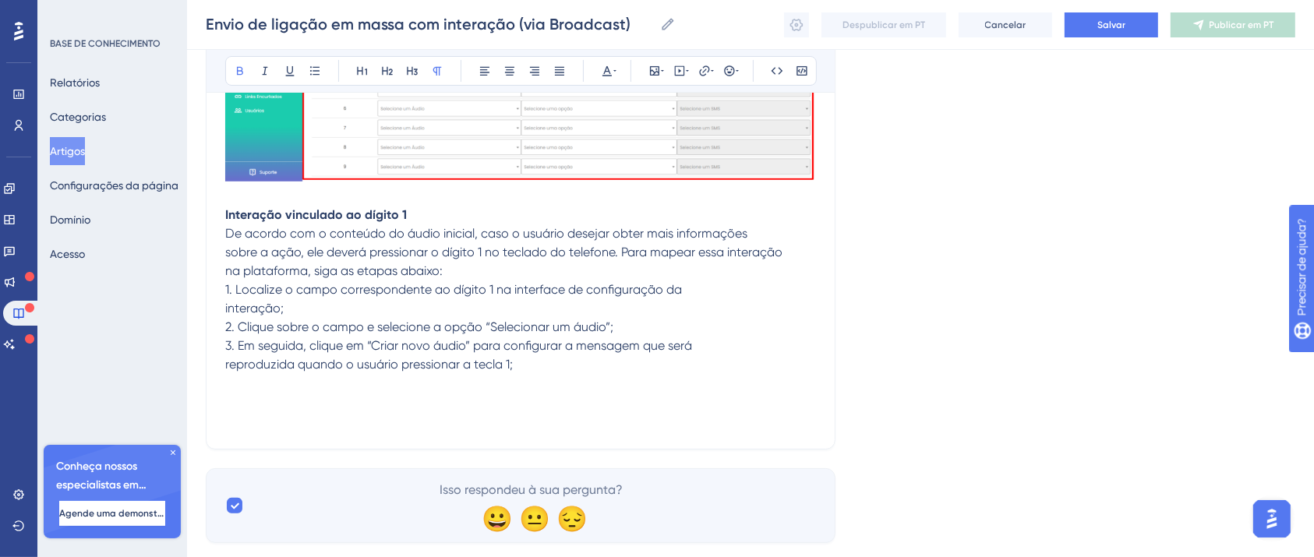
click at [324, 394] on p at bounding box center [520, 402] width 591 height 19
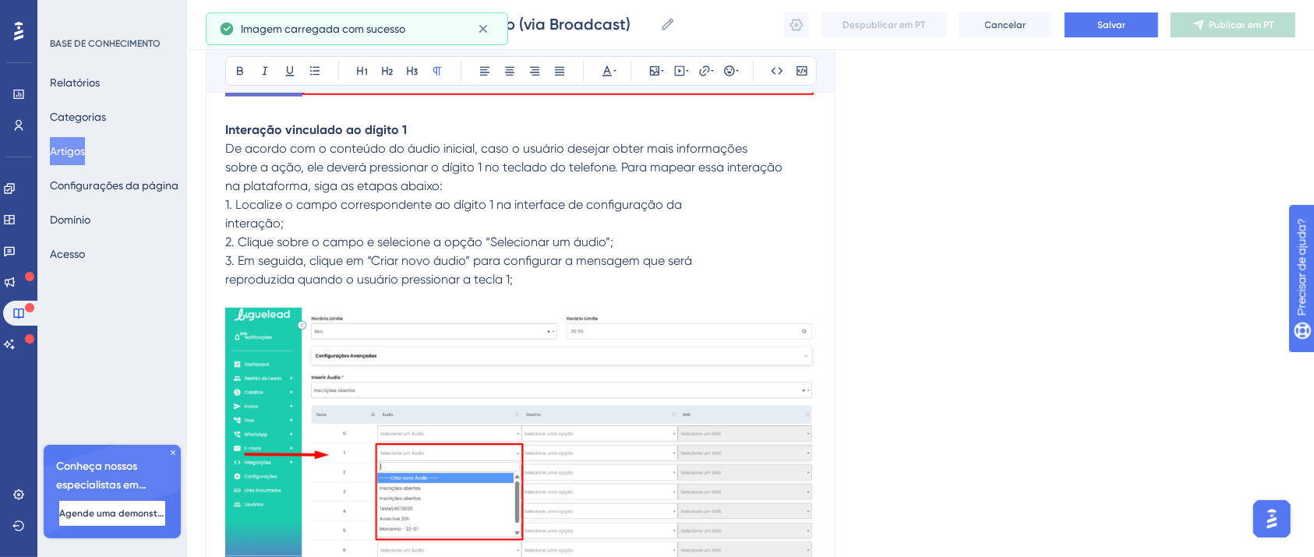
scroll to position [12382, 0]
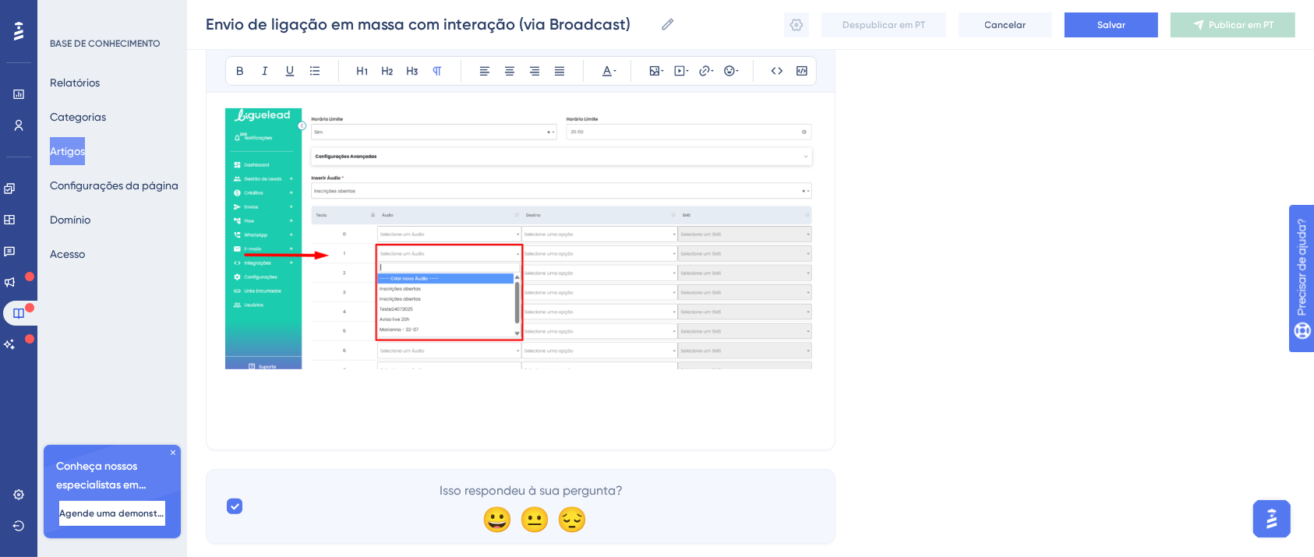
click at [356, 391] on p at bounding box center [520, 384] width 591 height 19
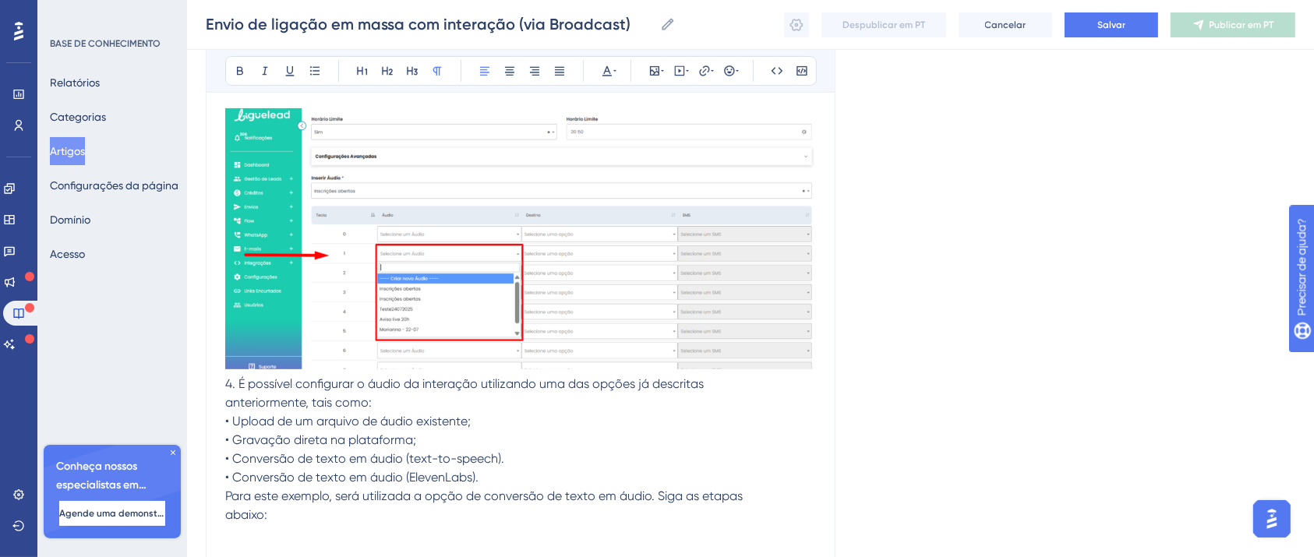
click at [319, 510] on p "abaixo:" at bounding box center [520, 515] width 591 height 19
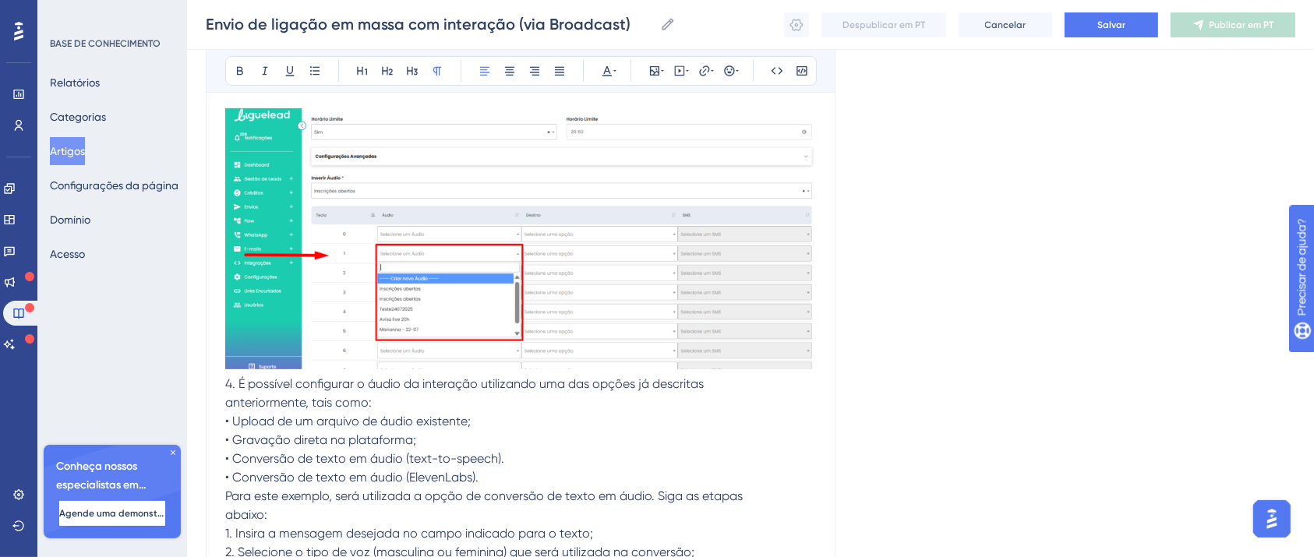
click at [228, 388] on span "4. É possível configurar o áudio da interação utilizando uma das opções já desc…" at bounding box center [464, 383] width 479 height 15
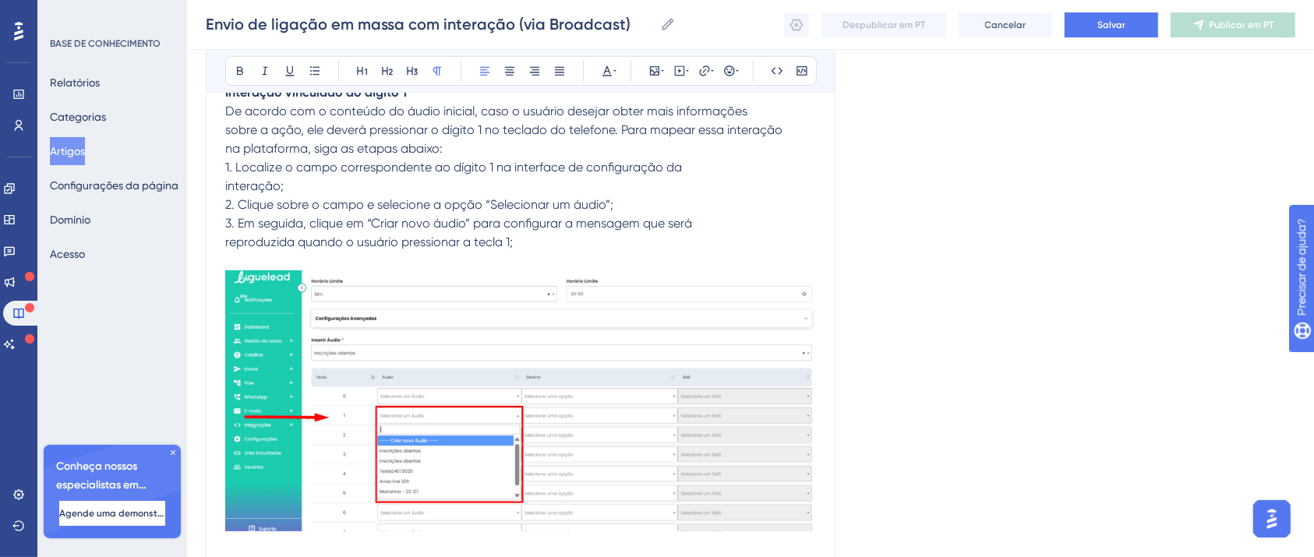
scroll to position [12606, 0]
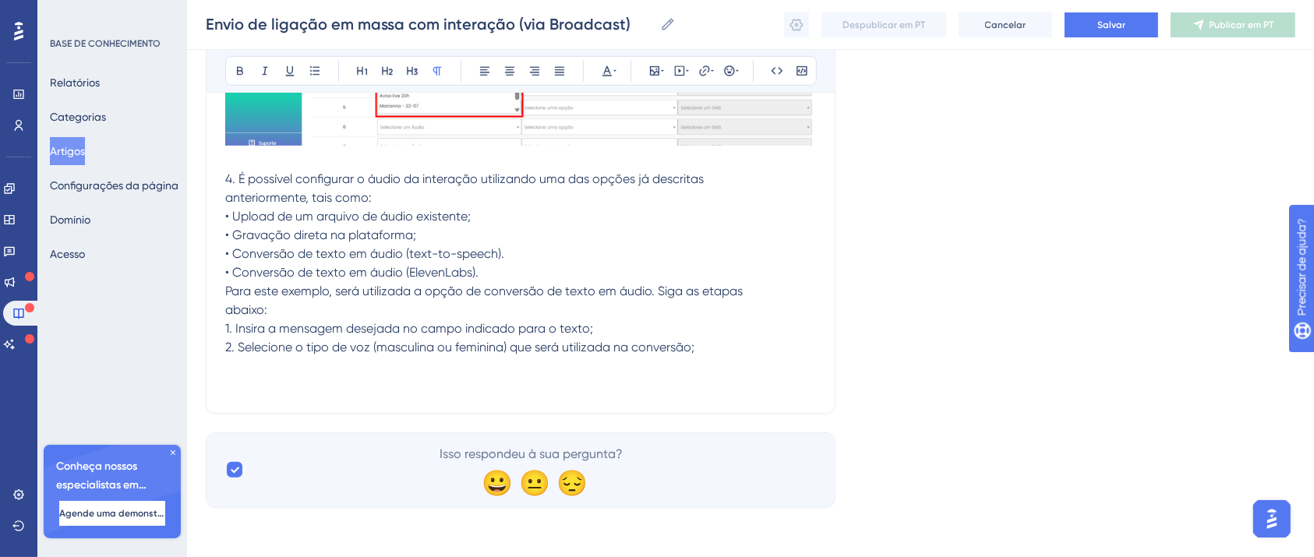
click at [710, 359] on p at bounding box center [520, 366] width 591 height 19
click at [721, 346] on p "2. Selecione o tipo de voz (masculina ou feminina) que será utilizada na conver…" at bounding box center [520, 347] width 591 height 19
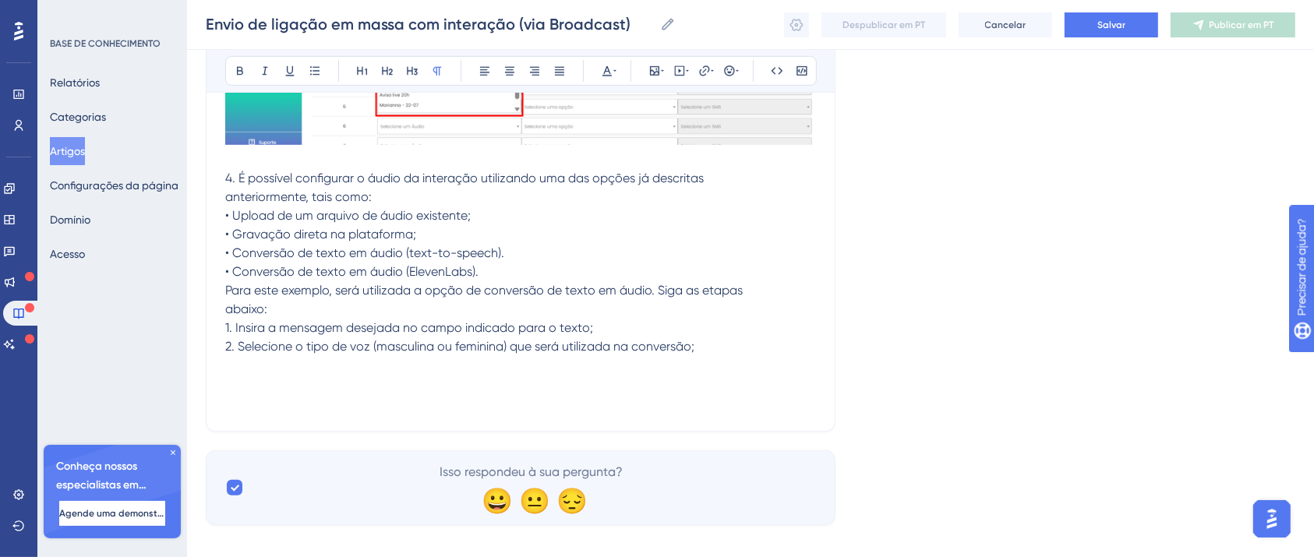
click at [345, 385] on p at bounding box center [520, 384] width 591 height 19
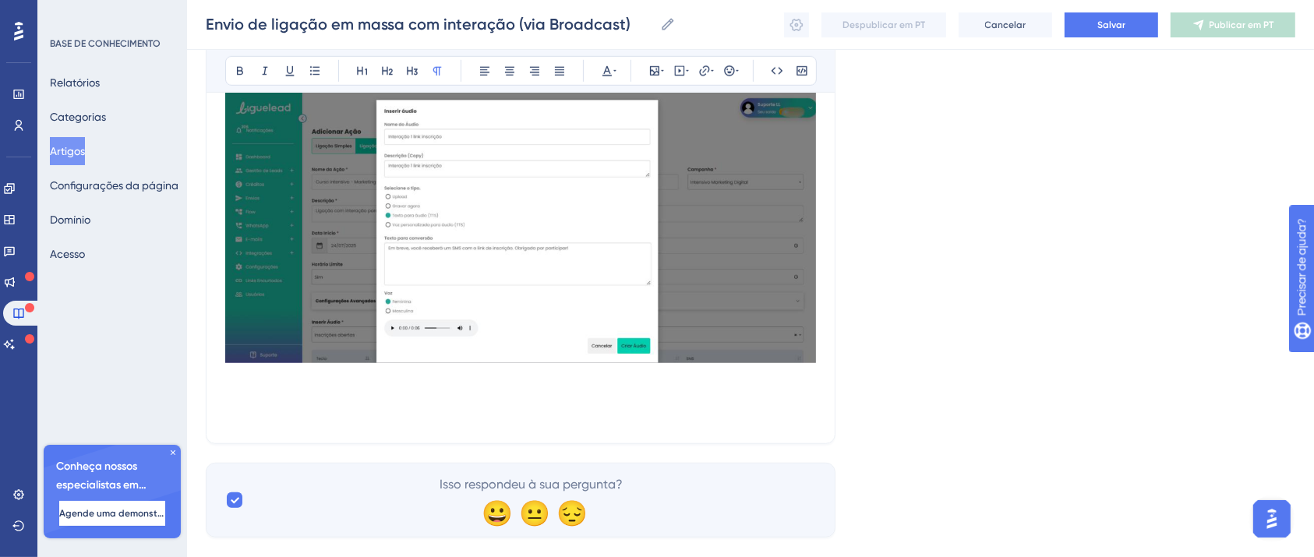
scroll to position [12919, 0]
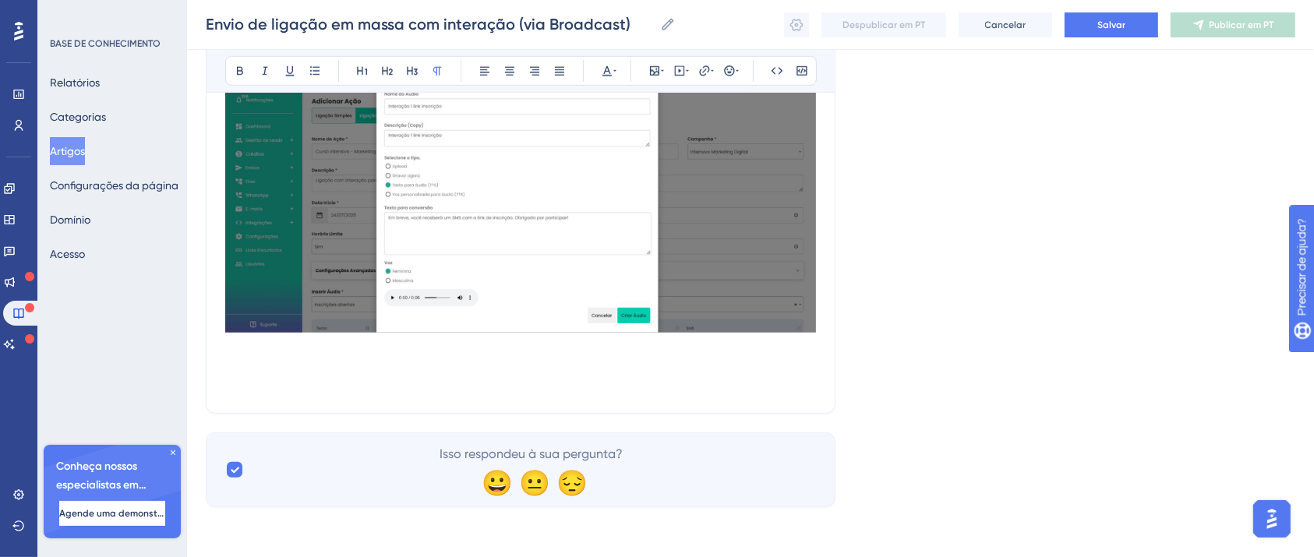
click at [736, 372] on p at bounding box center [520, 366] width 591 height 19
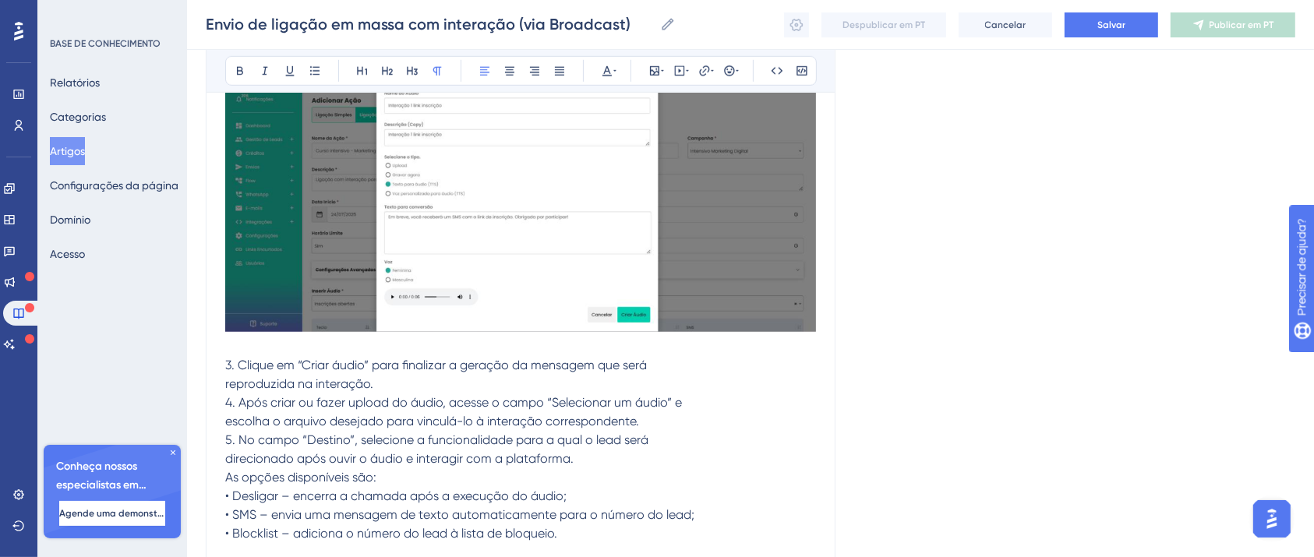
scroll to position [13088, 0]
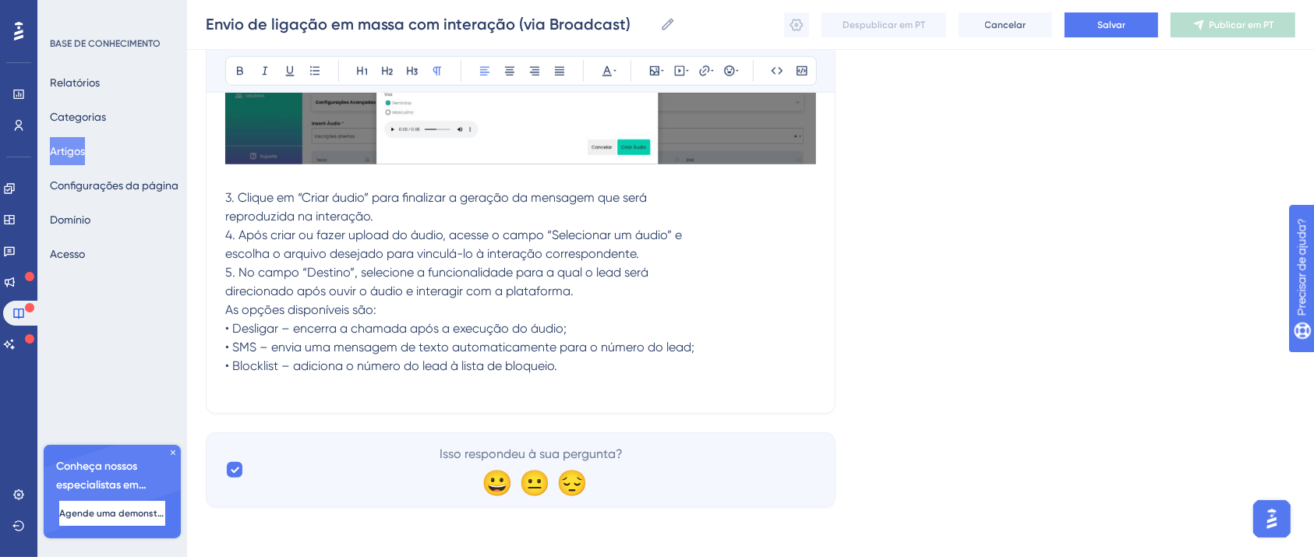
click at [590, 364] on p "• Blocklist – adiciona o número do lead à lista de bloqueio." at bounding box center [520, 366] width 591 height 19
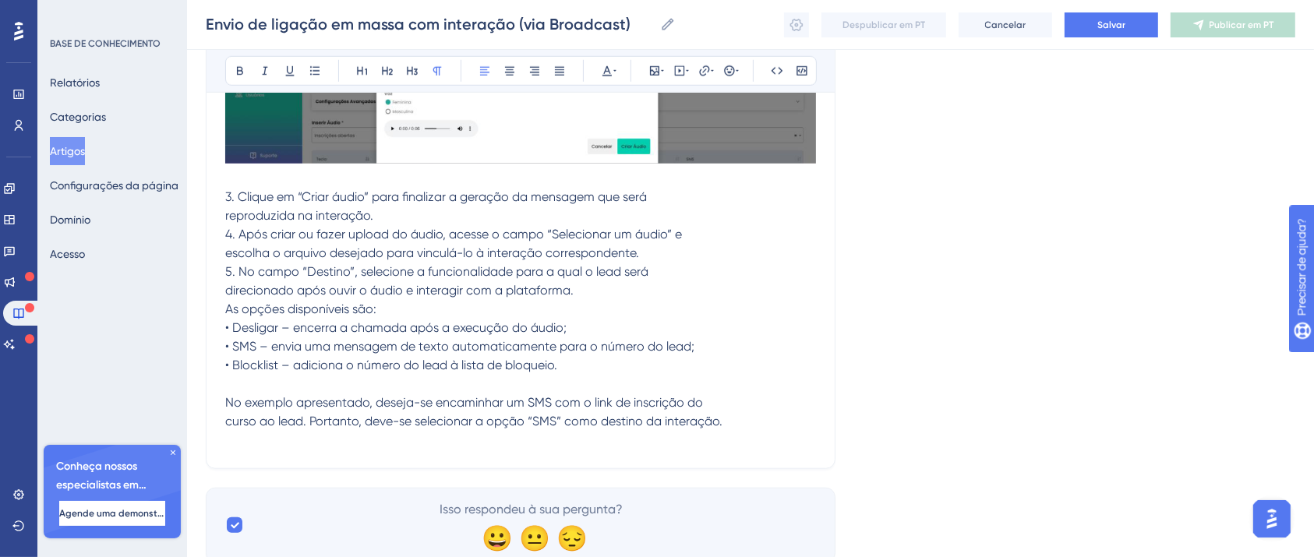
click at [418, 440] on p at bounding box center [520, 440] width 591 height 19
click at [761, 413] on p "curso ao lead. Portanto, deve-se selecionar a opção “SMS” como destino da inter…" at bounding box center [520, 421] width 591 height 19
click at [731, 417] on p "curso ao lead. Portanto, deve-se selecionar a opção “SMS” como destino da inter…" at bounding box center [520, 421] width 591 height 19
click at [755, 419] on p "curso ao lead. Portanto, deve-se selecionar a opção “SMS” como destino da inter…" at bounding box center [520, 421] width 591 height 19
click at [405, 359] on span "• Blocklist – adiciona o número do lead à lista de bloqueio." at bounding box center [391, 365] width 332 height 15
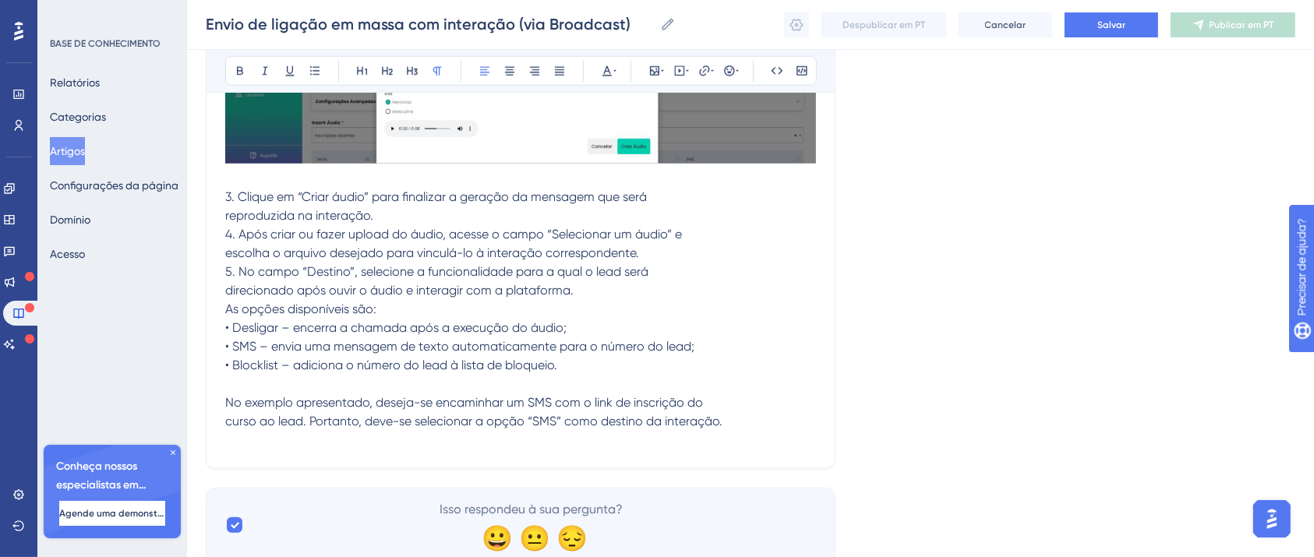
click at [405, 359] on span "• Blocklist – adiciona o número do lead à lista de bloqueio." at bounding box center [391, 365] width 332 height 15
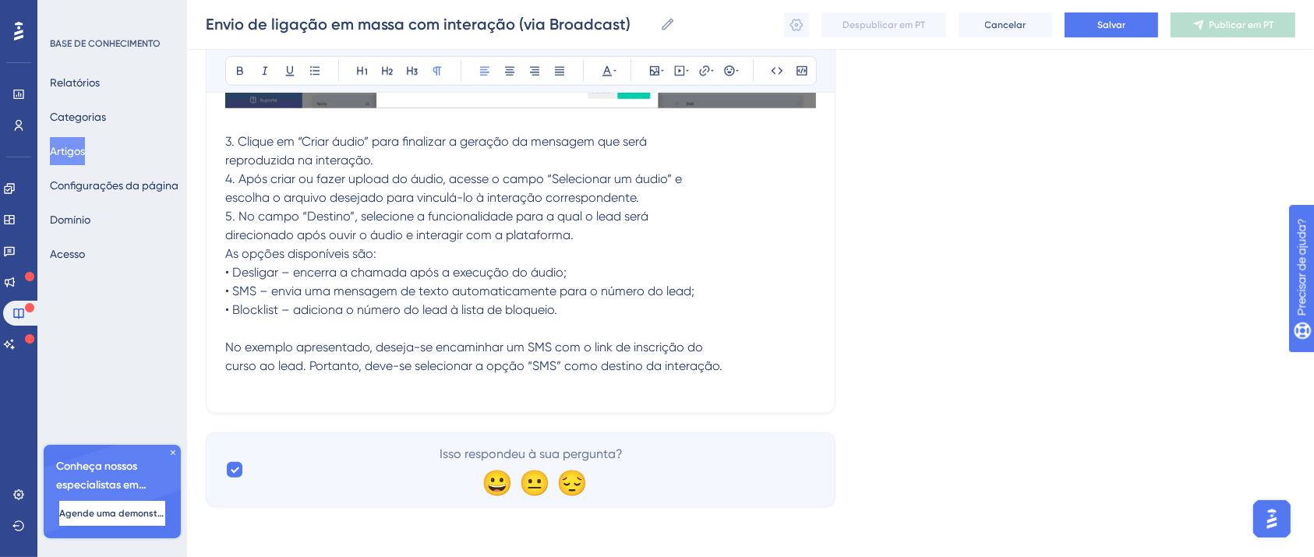
click at [464, 367] on span "curso ao lead. Portanto, deve-se selecionar a opção “SMS” como destino da inter…" at bounding box center [473, 366] width 497 height 15
click at [713, 366] on span "curso ao lead. Portanto, deve-se selecionar a opção “SMS” como destino da inter…" at bounding box center [473, 366] width 497 height 15
click at [730, 362] on p "curso ao lead. Portanto, deve-se selecionar a opção “SMS” como destino da inter…" at bounding box center [520, 366] width 591 height 19
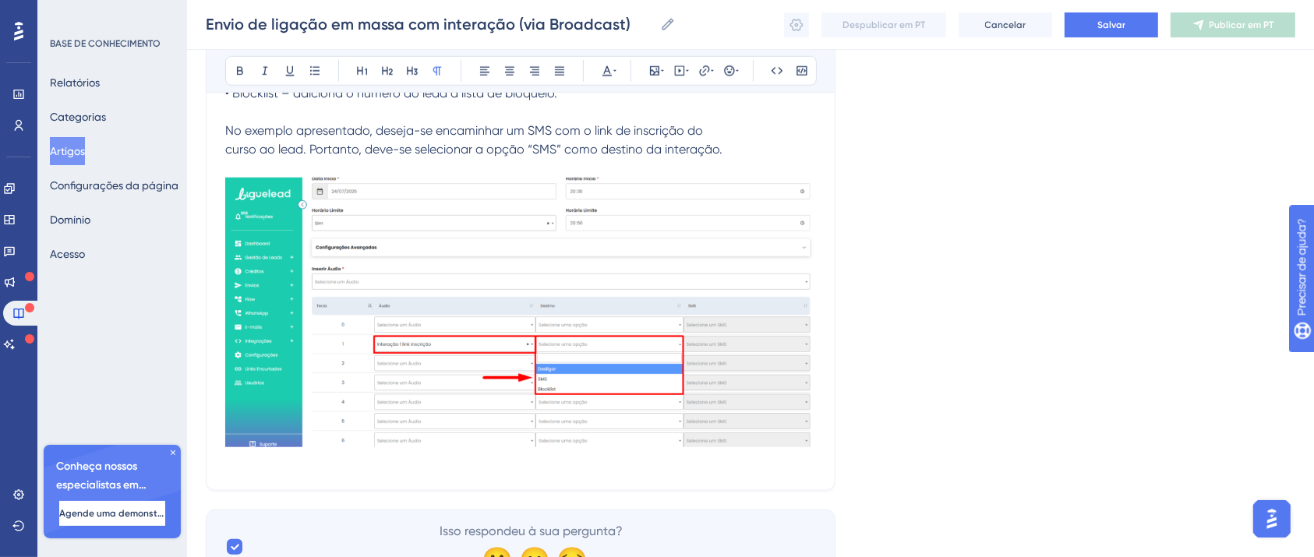
scroll to position [13438, 0]
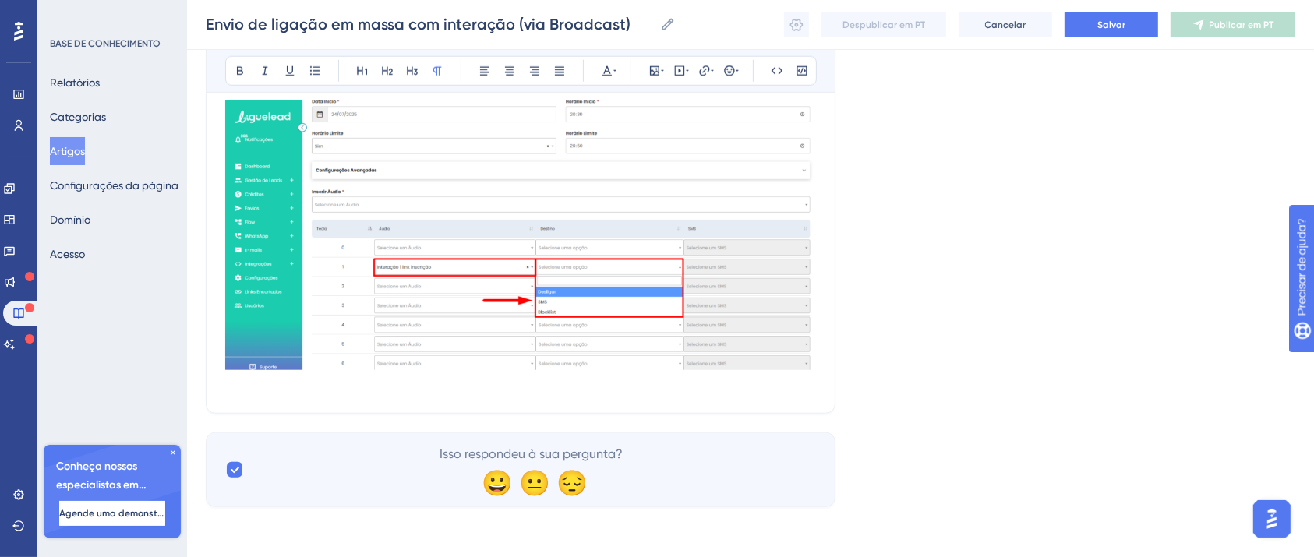
drag, startPoint x: 846, startPoint y: 381, endPoint x: 828, endPoint y: 383, distance: 18.9
click at [751, 390] on p at bounding box center [520, 385] width 591 height 19
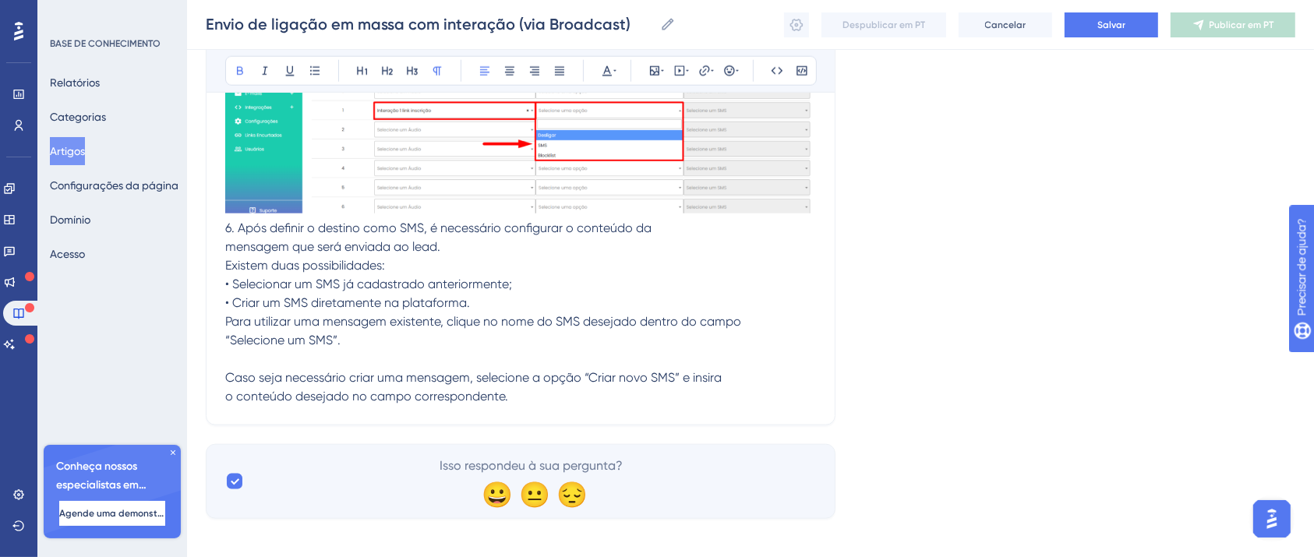
scroll to position [13606, 0]
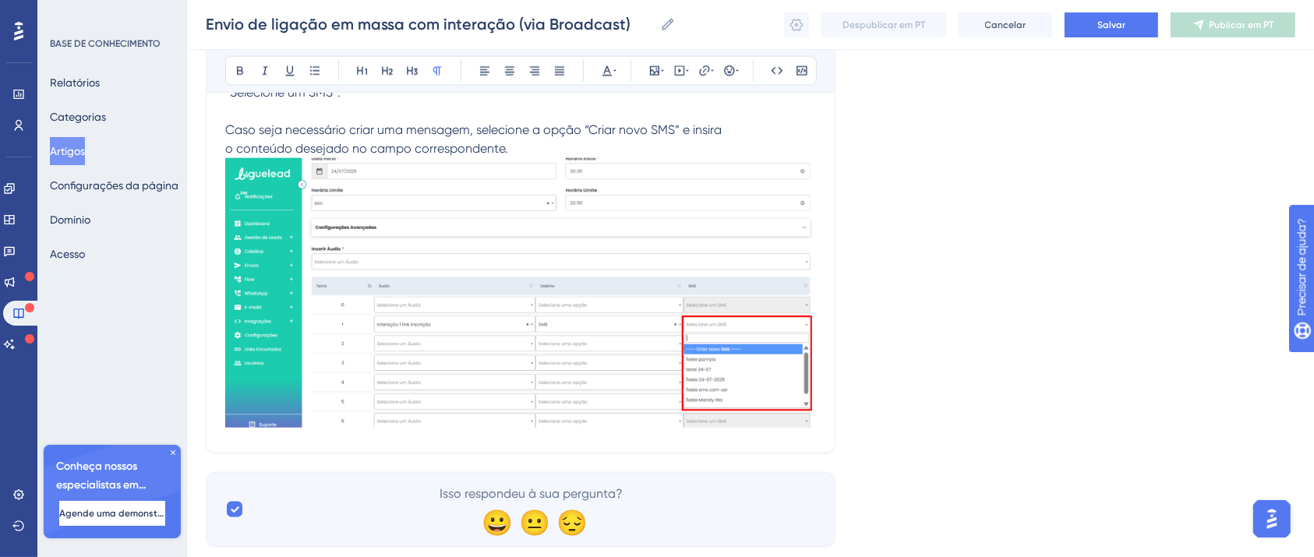
scroll to position [13881, 0]
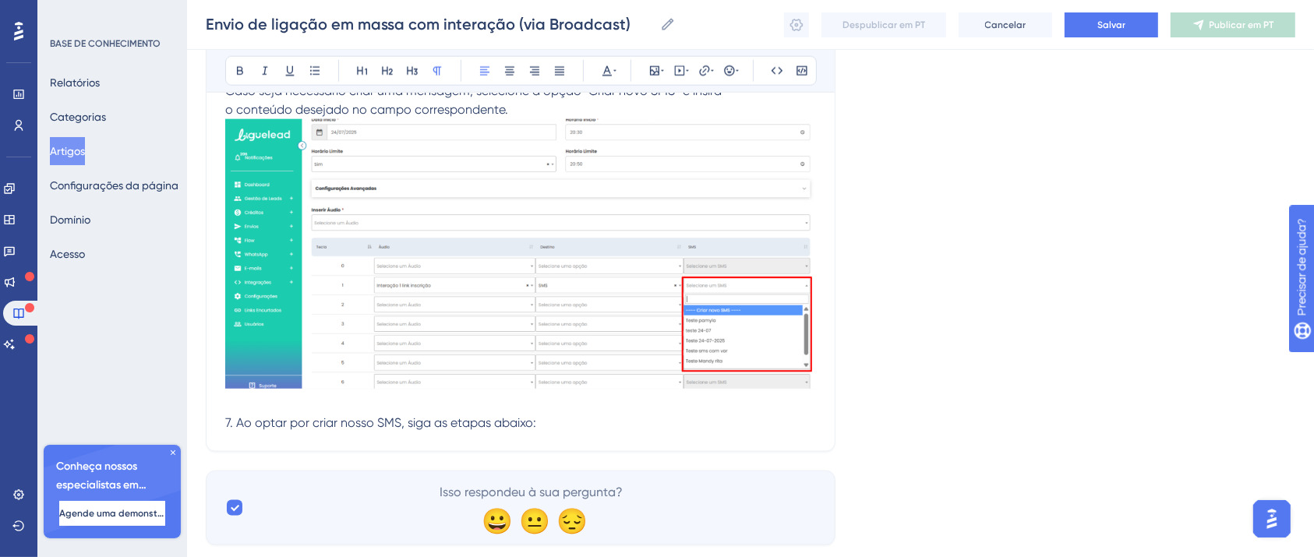
click at [564, 421] on p "7. Ao optar por criar nosso SMS, siga as etapas abaixo:" at bounding box center [520, 423] width 591 height 19
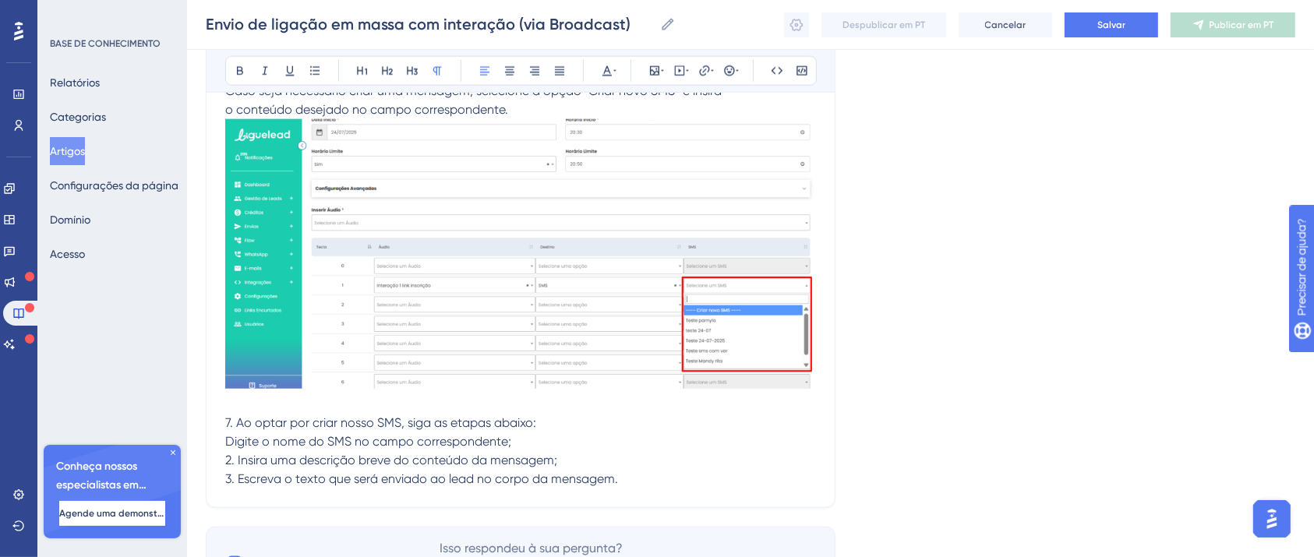
click at [238, 462] on span "2. Insira uma descrição breve do conteúdo da mensagem;" at bounding box center [391, 460] width 332 height 15
click at [237, 479] on span "3. Escreva o texto que será enviado ao lead no corpo da mensagem." at bounding box center [421, 479] width 393 height 15
click at [687, 482] on p "[PERSON_NAME] o texto que será enviado ao lead no corpo da mensagem." at bounding box center [520, 479] width 591 height 19
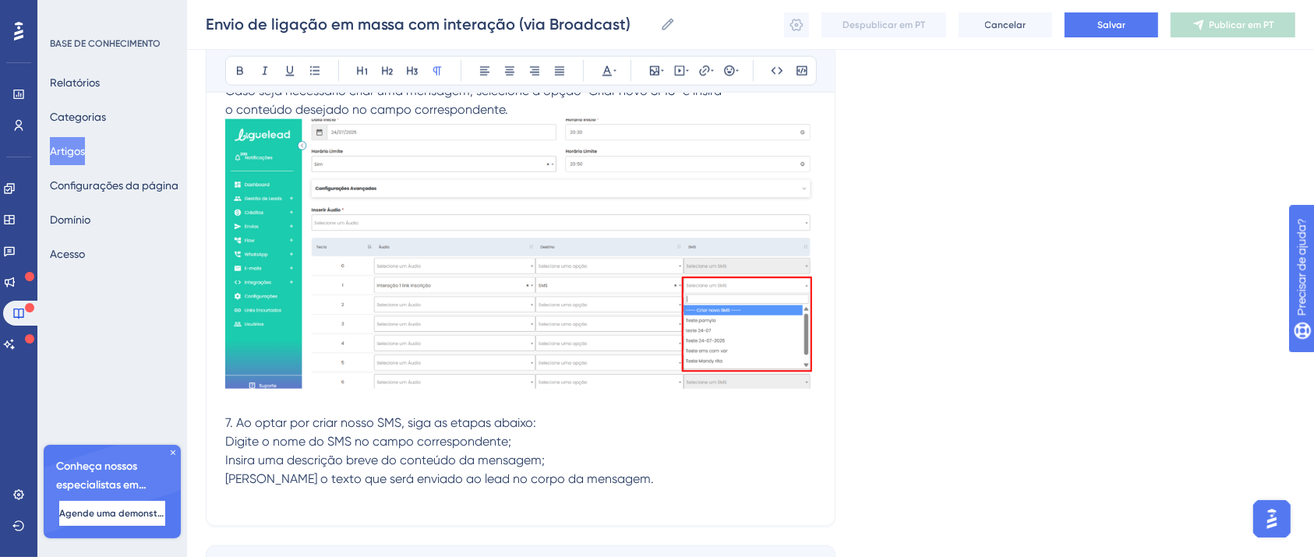
click at [649, 498] on p at bounding box center [520, 498] width 591 height 19
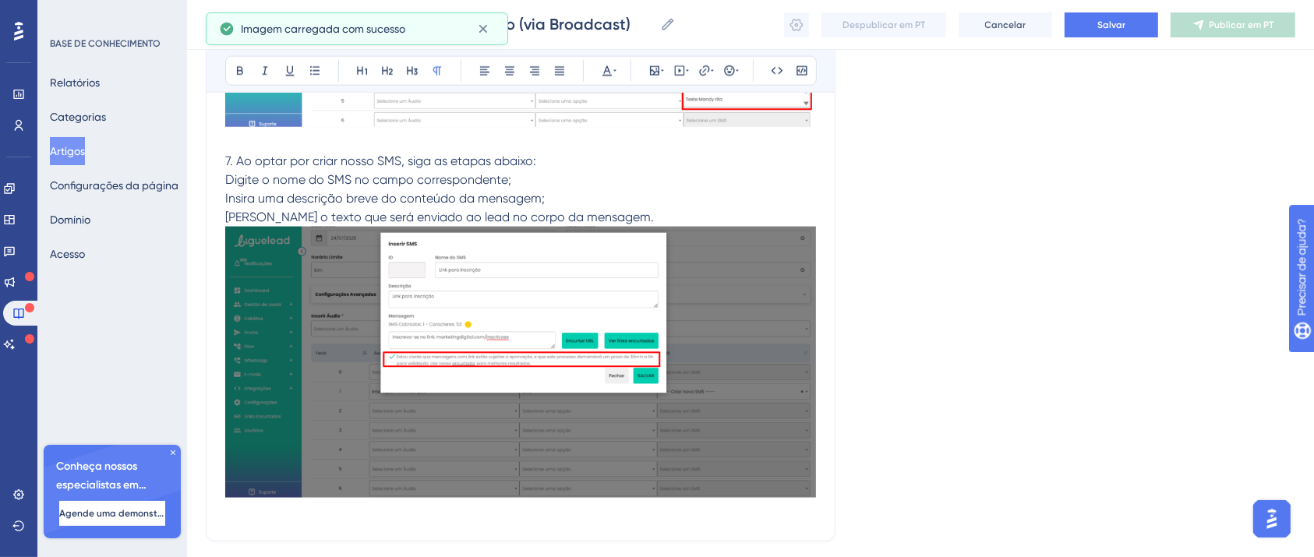
scroll to position [14269, 0]
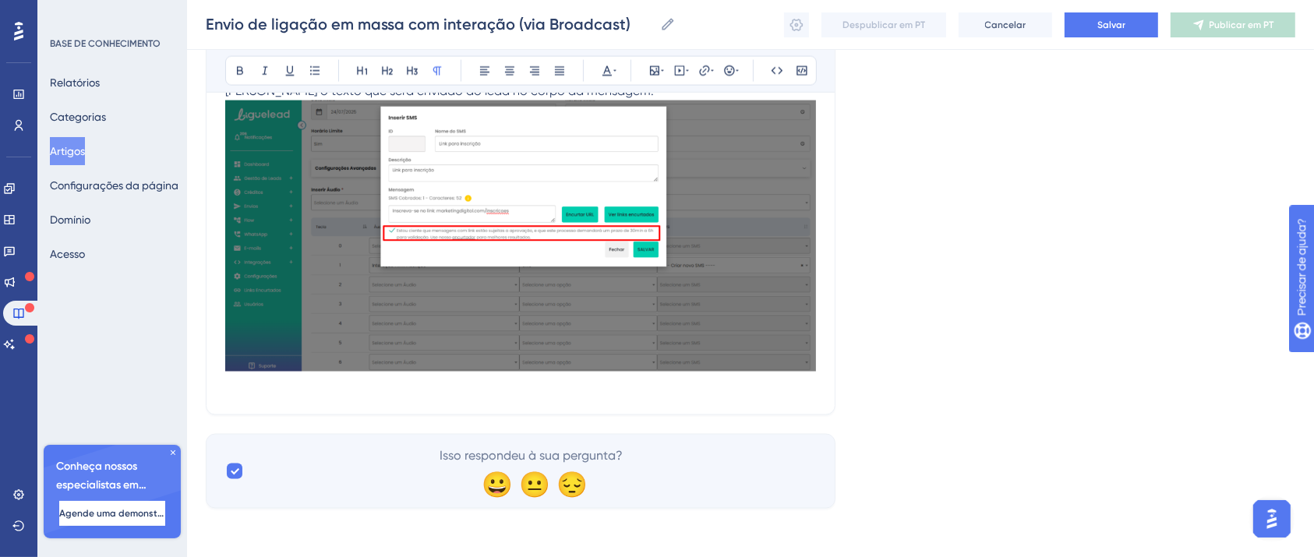
click at [484, 391] on p at bounding box center [520, 248] width 591 height 295
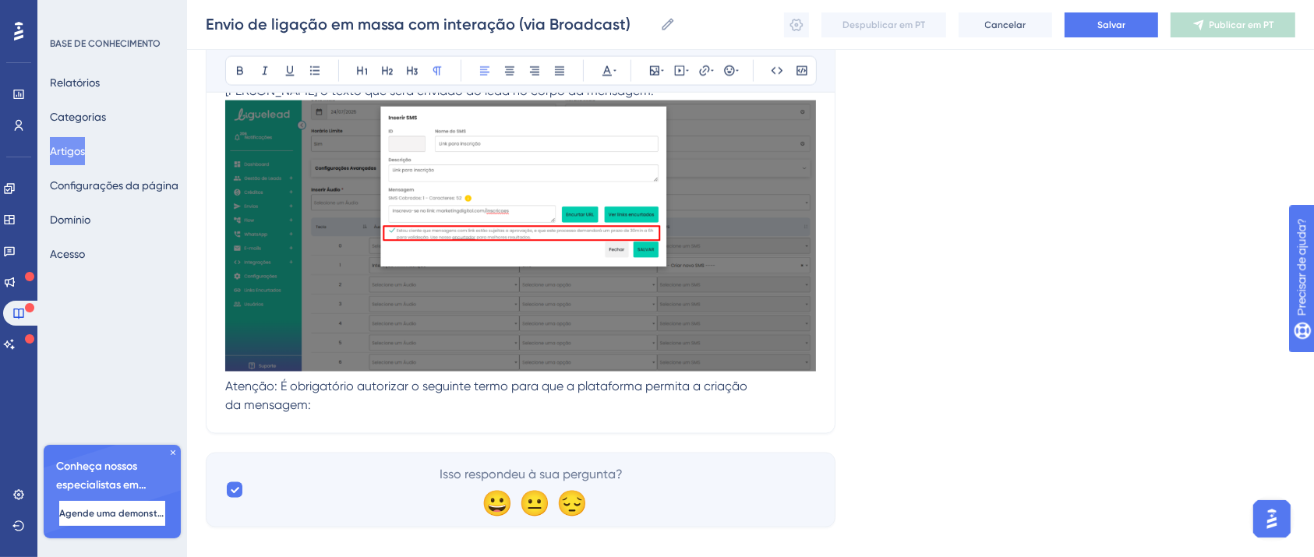
click at [347, 402] on p "da mensagem:" at bounding box center [520, 405] width 591 height 19
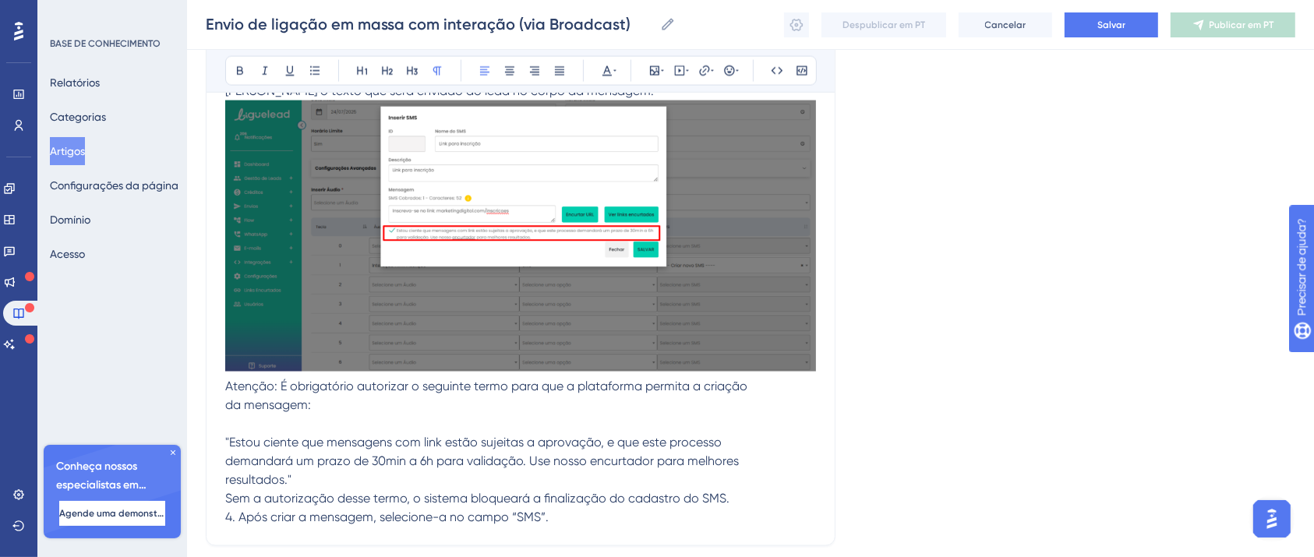
scroll to position [14373, 0]
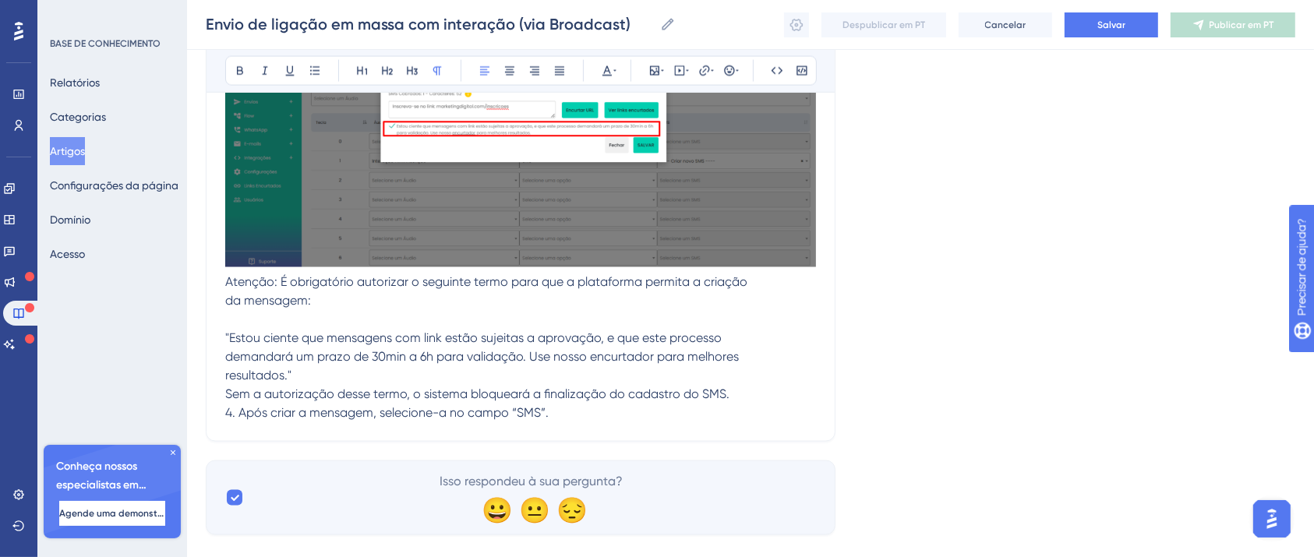
click at [234, 415] on span "4. Após criar a mensagem, selecione-a no campo “SMS”." at bounding box center [386, 412] width 323 height 15
click at [238, 412] on span "4. Após criar a mensagem, selecione-a no campo “SMS”." at bounding box center [386, 412] width 323 height 15
click at [255, 323] on p at bounding box center [520, 319] width 591 height 19
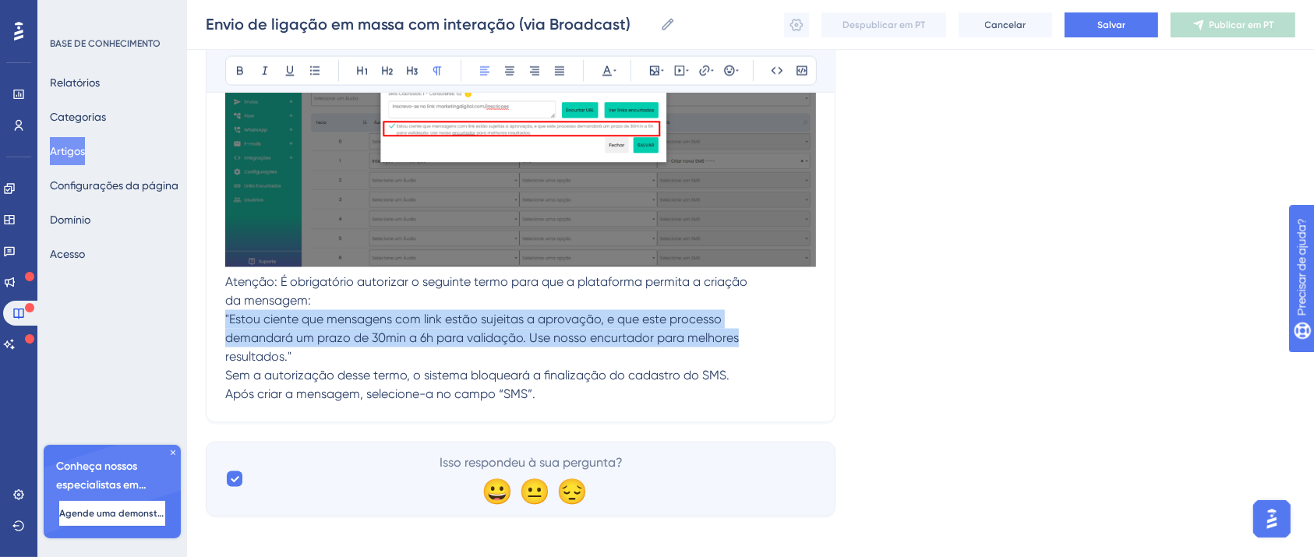
drag, startPoint x: 317, startPoint y: 353, endPoint x: 163, endPoint y: 309, distance: 160.6
click at [260, 71] on icon at bounding box center [265, 71] width 12 height 12
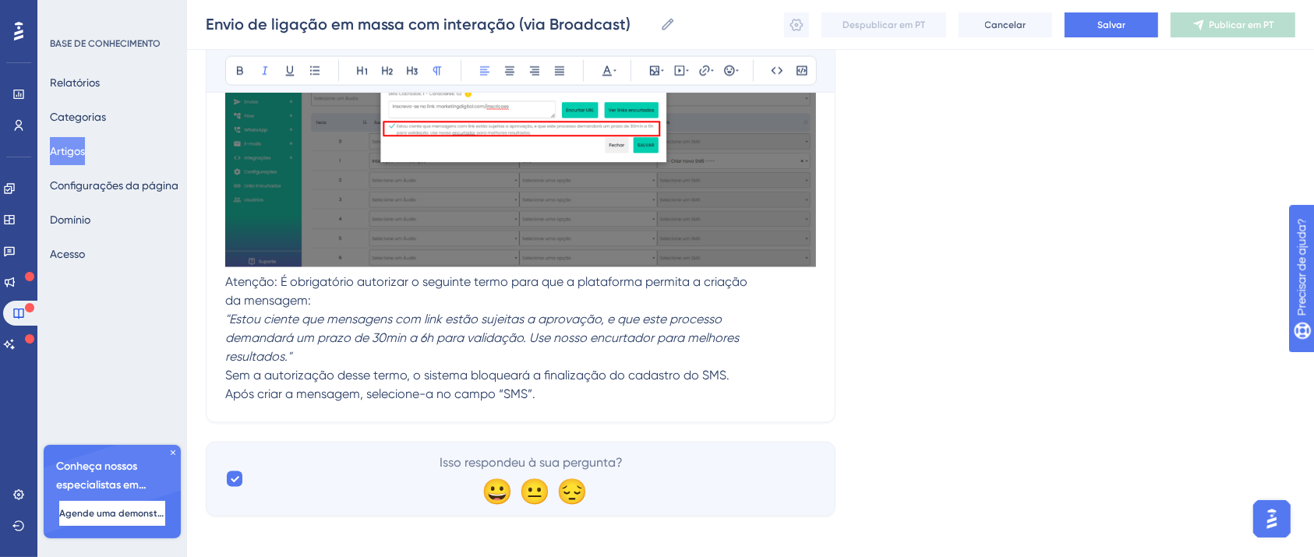
click at [575, 399] on p "Após criar a mensagem, selecione-a no campo “SMS”." at bounding box center [520, 394] width 591 height 19
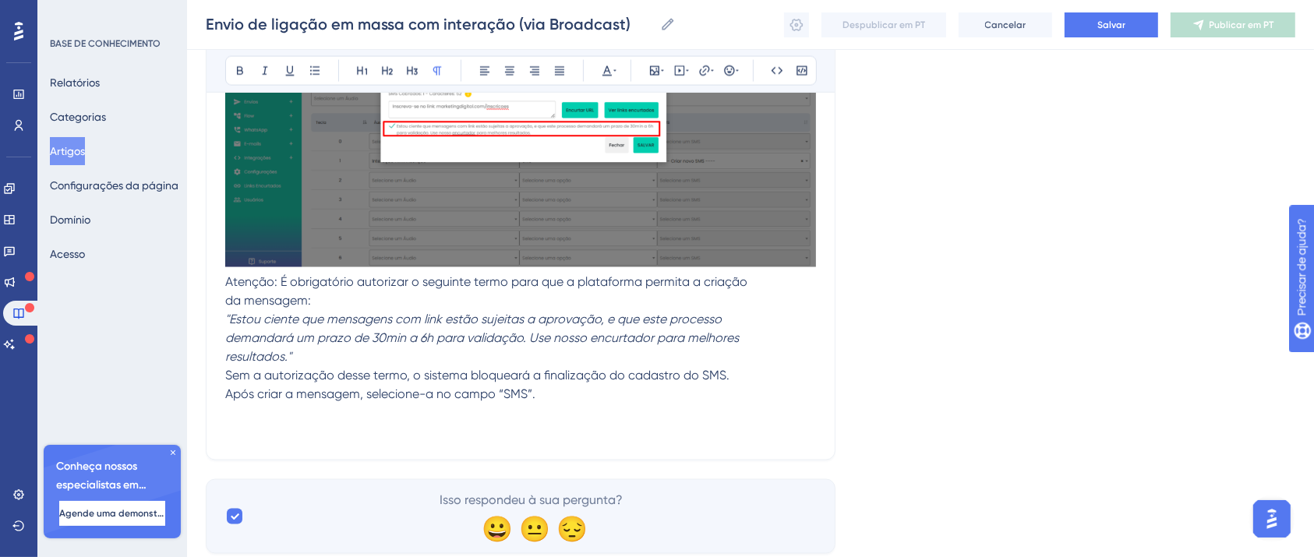
click at [457, 408] on p at bounding box center [520, 413] width 591 height 19
click at [511, 391] on span "Após criar a mensagem, selecione-a no campo “SMS”." at bounding box center [380, 394] width 310 height 15
click at [569, 397] on p "Após criar a mensagem, selecione-a no campo “SMS”." at bounding box center [520, 394] width 591 height 19
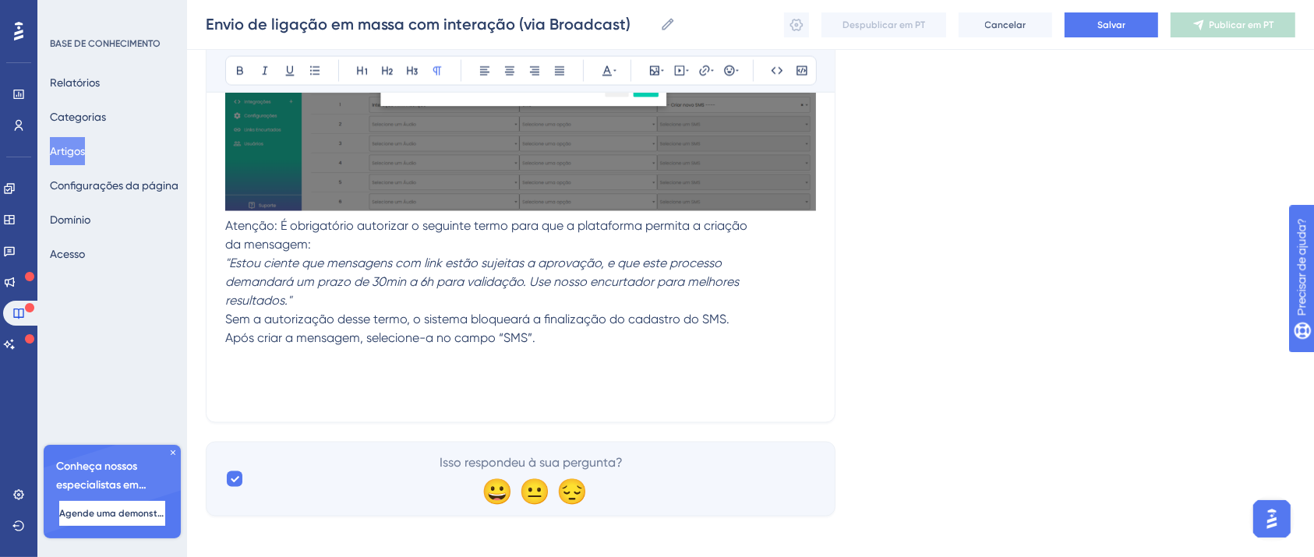
scroll to position [14437, 0]
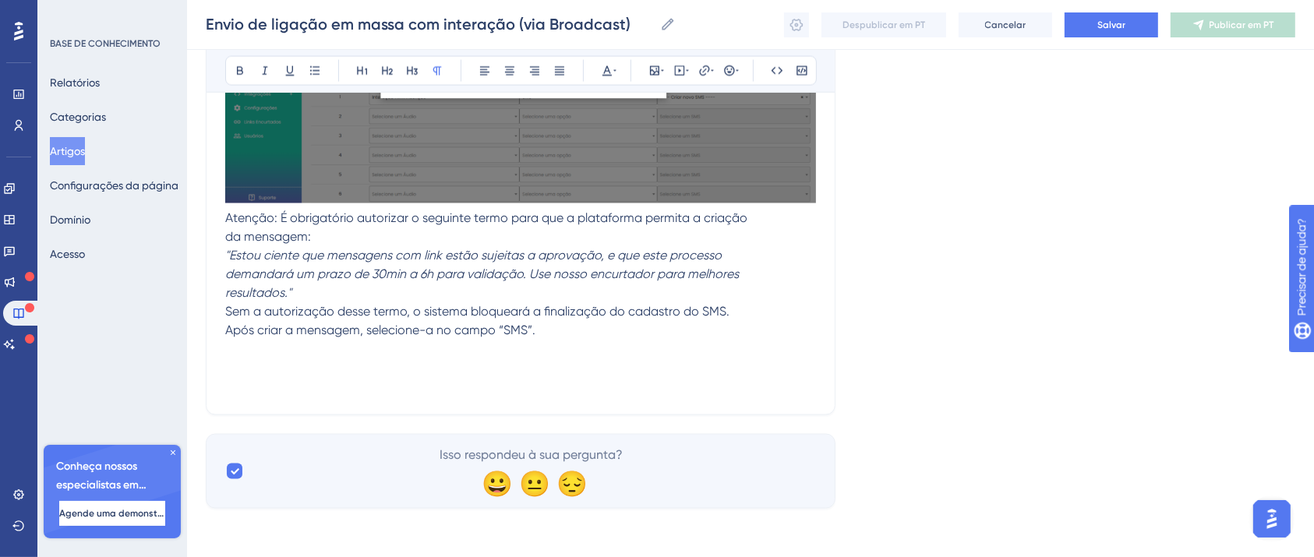
click at [357, 354] on p at bounding box center [520, 349] width 591 height 19
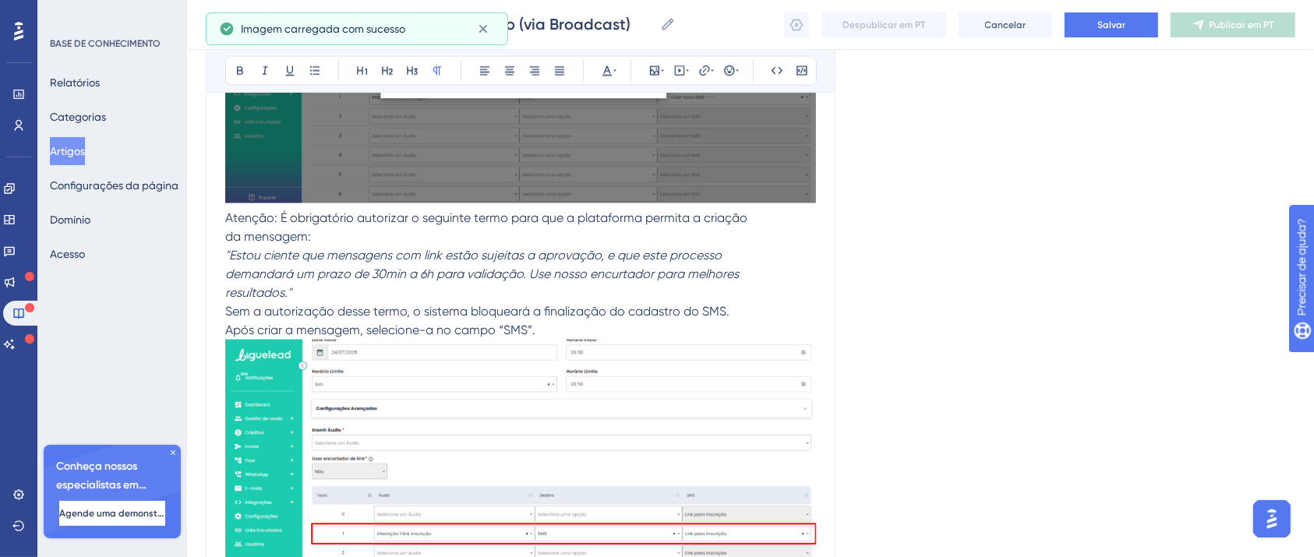
scroll to position [14482, 0]
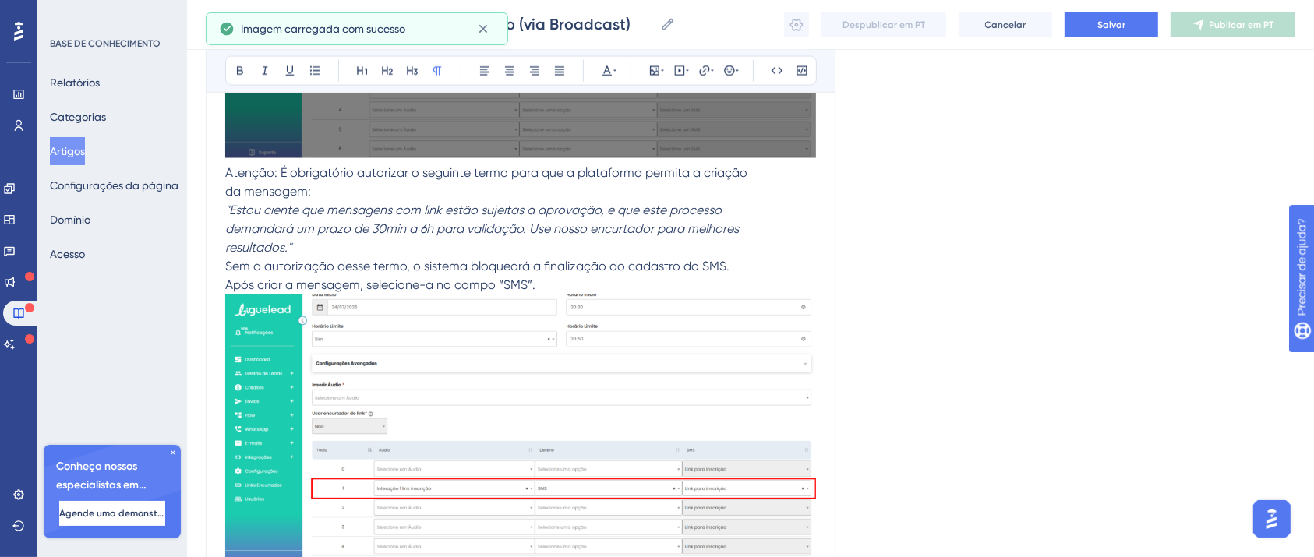
click at [759, 267] on p "Sem a autorização desse termo, o sistema bloqueará a finalização do cadastro do…" at bounding box center [520, 266] width 591 height 19
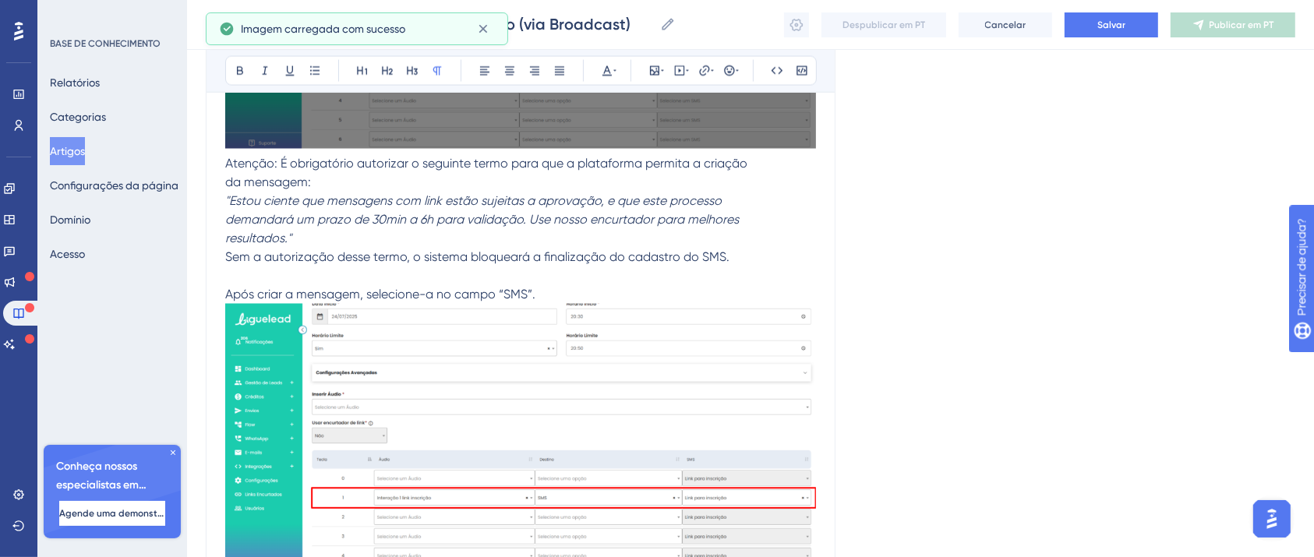
scroll to position [14719, 0]
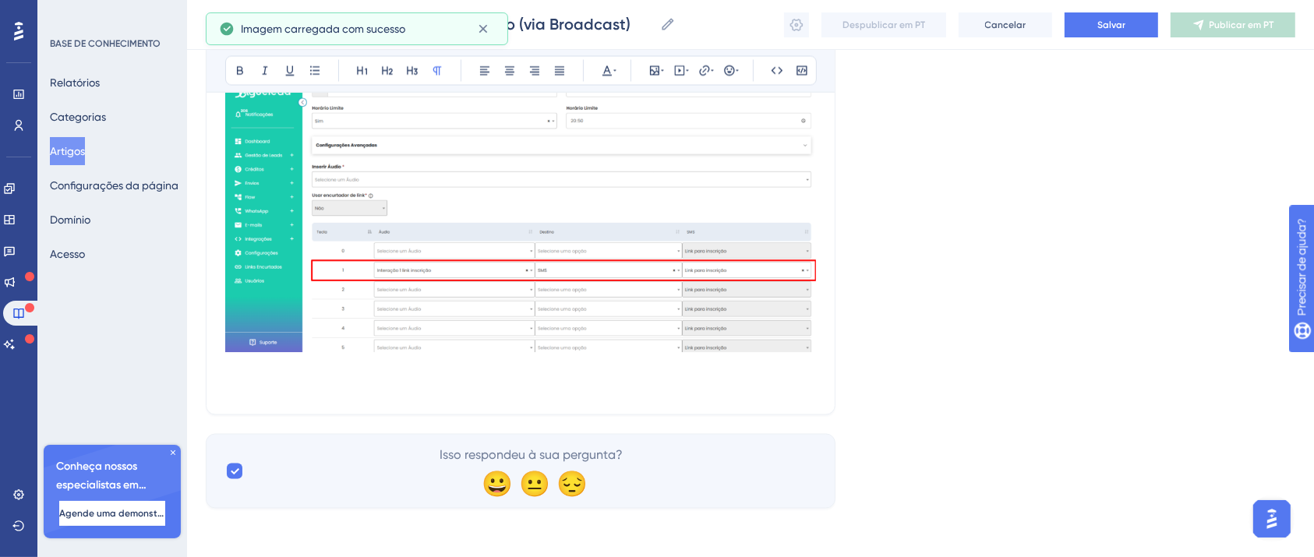
click at [797, 362] on p at bounding box center [520, 368] width 591 height 19
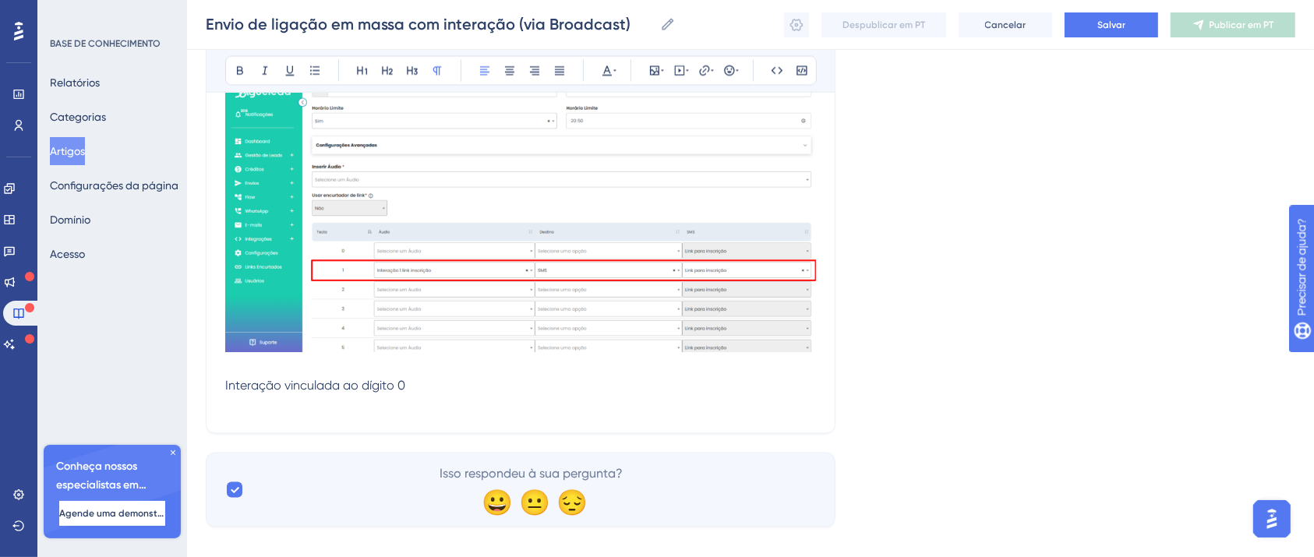
drag, startPoint x: 104, startPoint y: 391, endPoint x: 0, endPoint y: 394, distance: 104.5
click at [249, 65] on button at bounding box center [240, 71] width 22 height 22
click at [468, 383] on p "Interação vinculada ao dígito 0" at bounding box center [520, 386] width 591 height 19
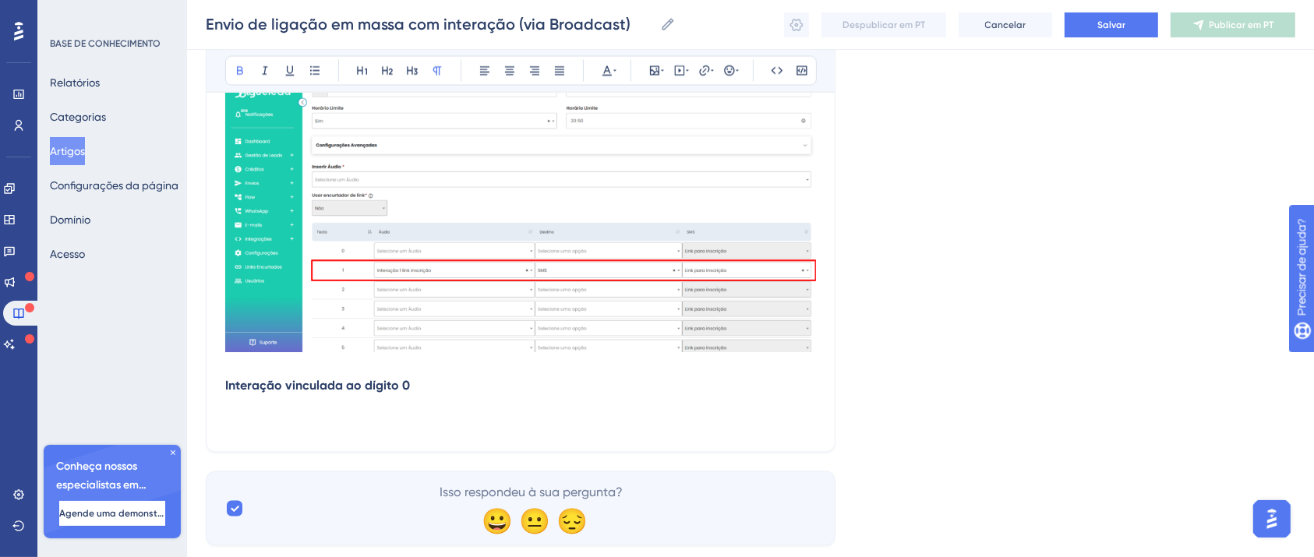
click at [414, 403] on p at bounding box center [520, 405] width 591 height 19
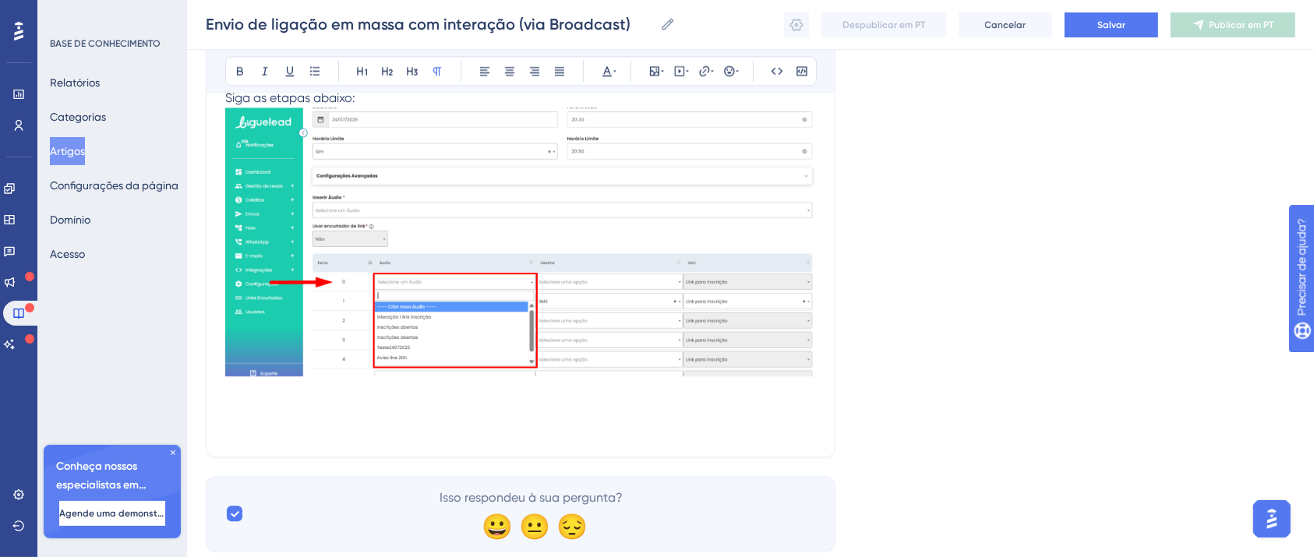
scroll to position [15143, 0]
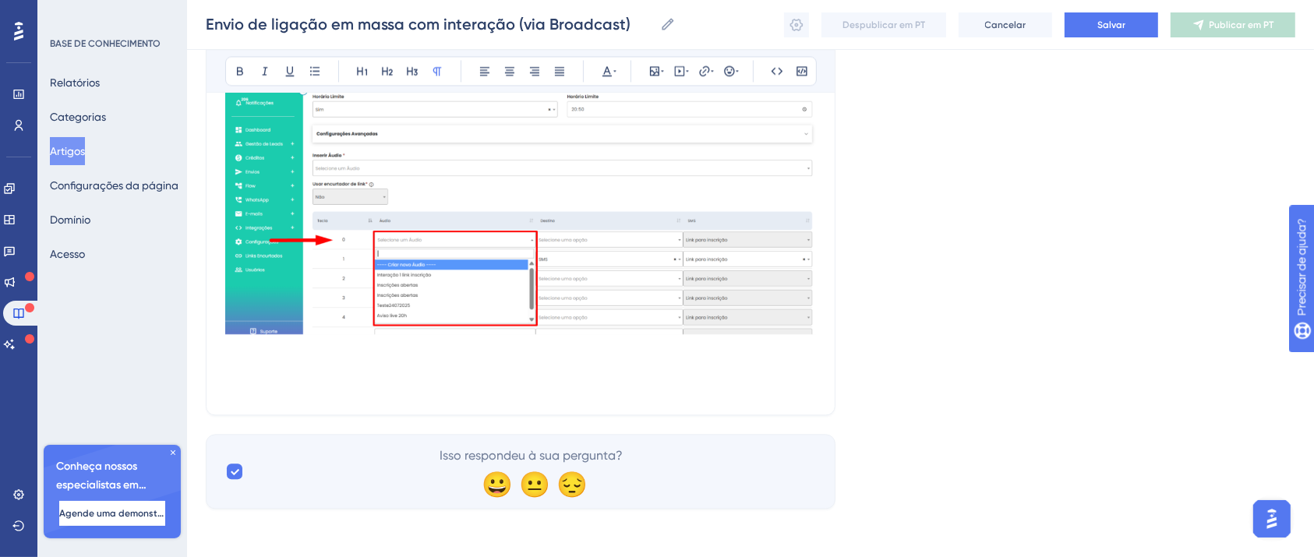
click at [503, 359] on p at bounding box center [520, 368] width 591 height 19
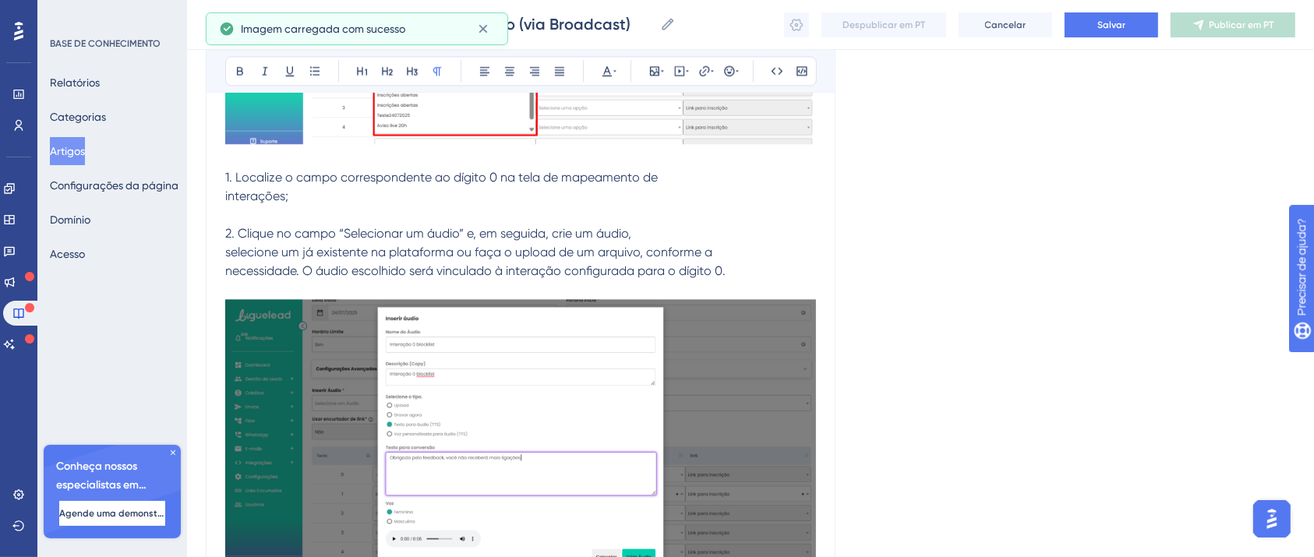
scroll to position [15533, 0]
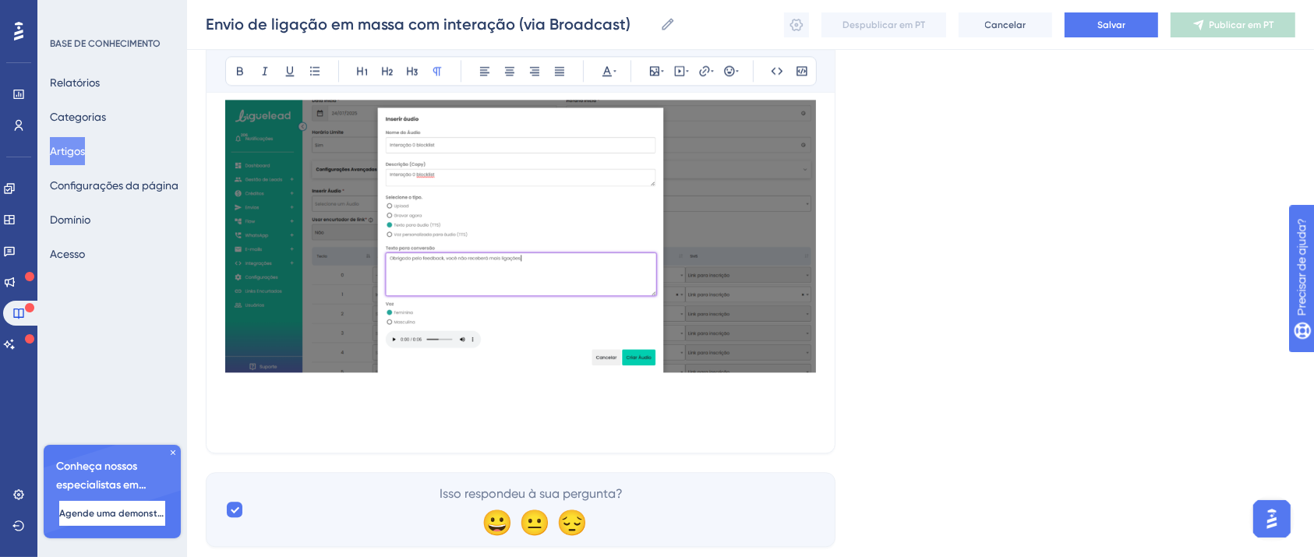
click at [454, 405] on p at bounding box center [520, 406] width 591 height 19
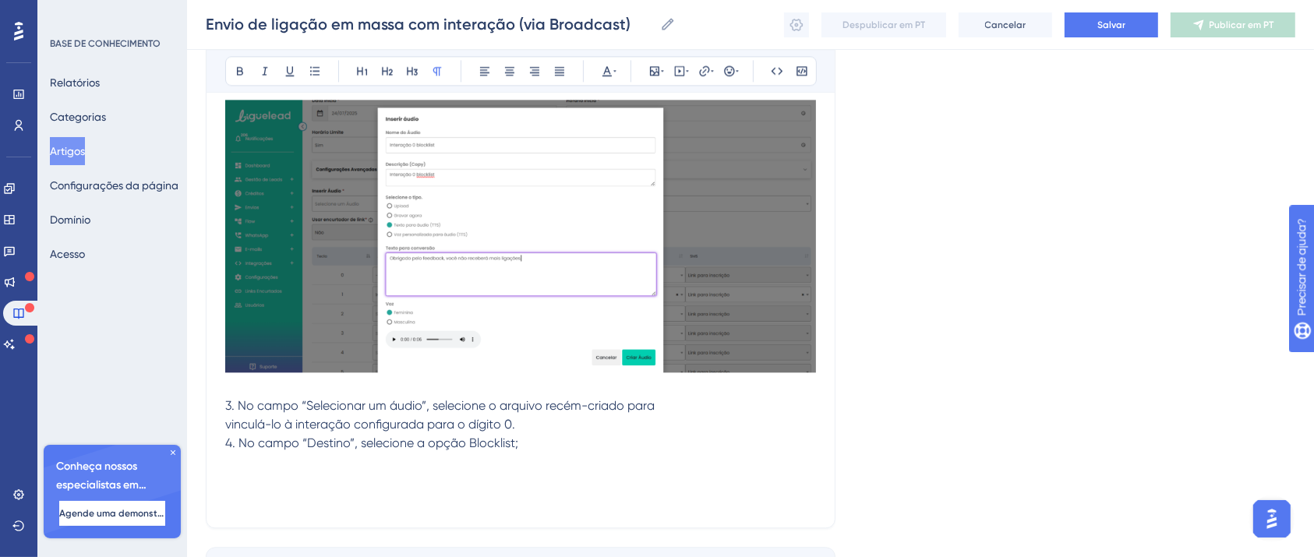
click at [404, 473] on p at bounding box center [520, 481] width 591 height 19
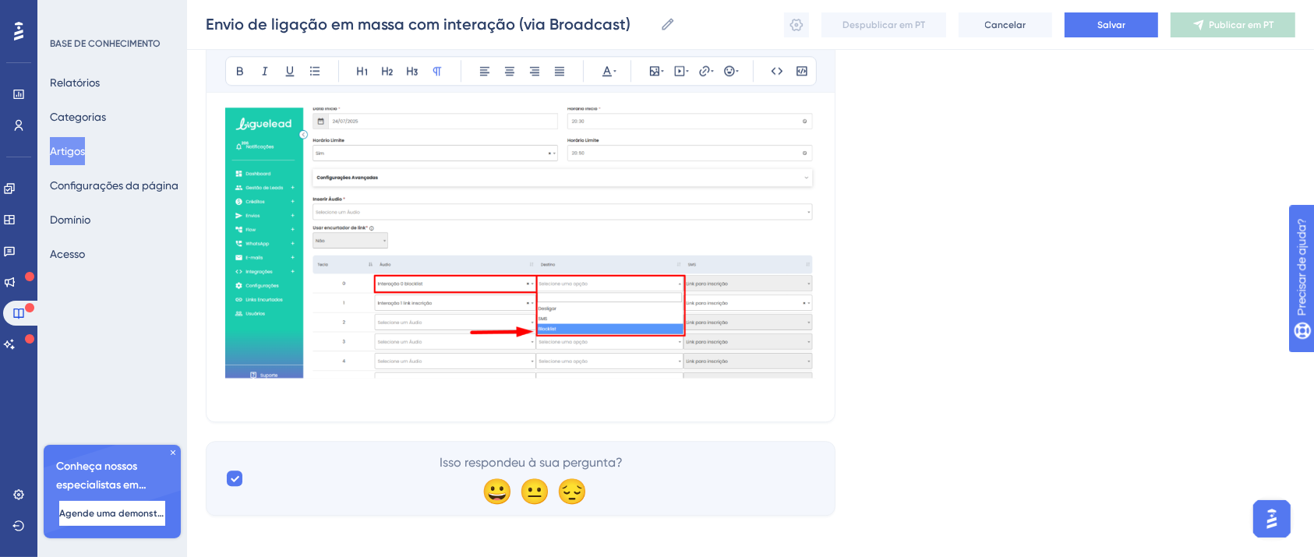
scroll to position [15902, 0]
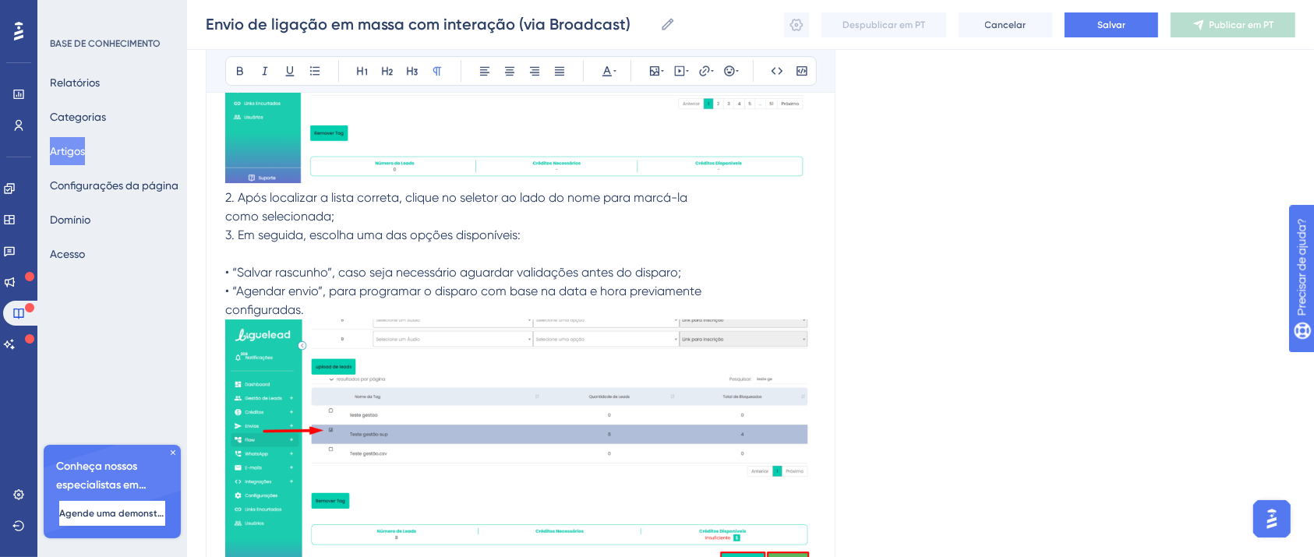
scroll to position [17054, 0]
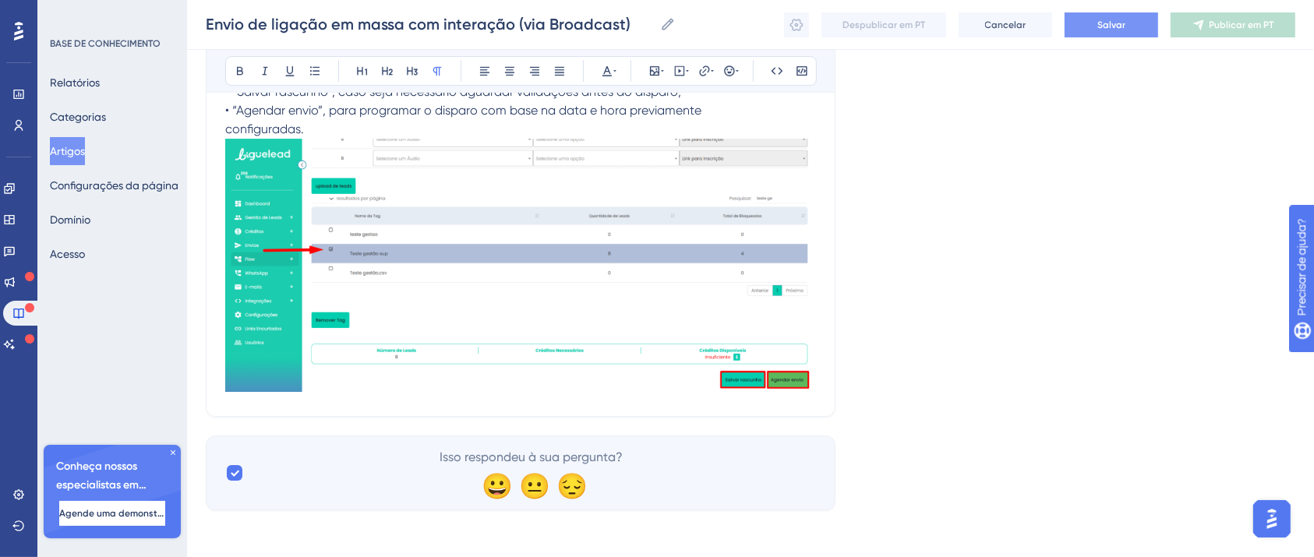
click at [1101, 20] on font "Salvar" at bounding box center [1111, 24] width 28 height 11
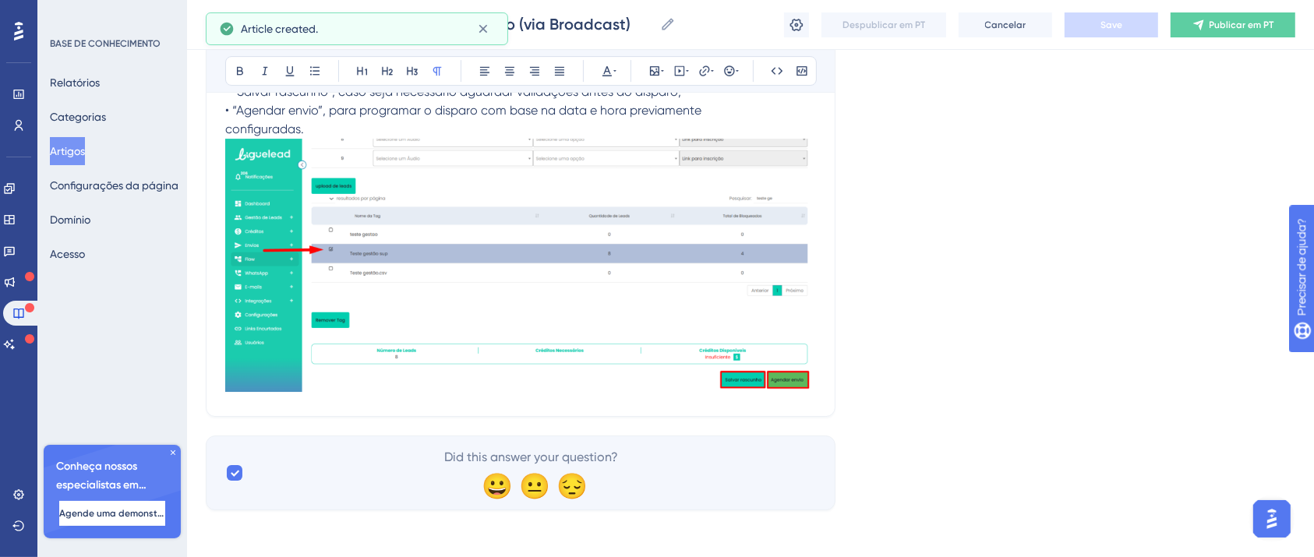
scroll to position [15618, 0]
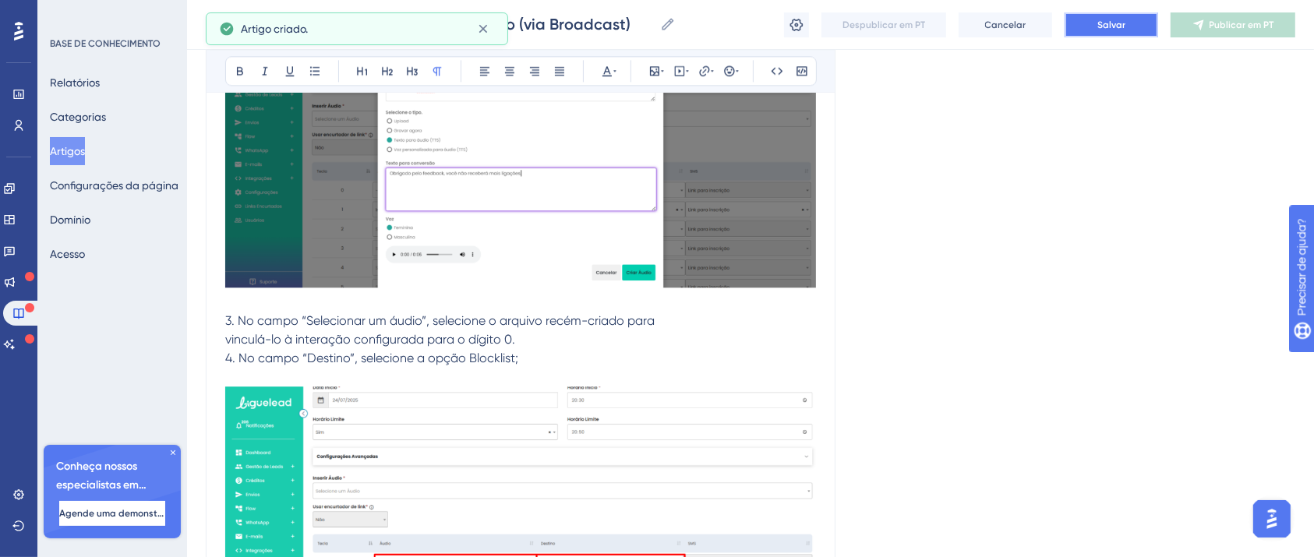
click at [1136, 22] on button "Salvar" at bounding box center [1112, 24] width 94 height 25
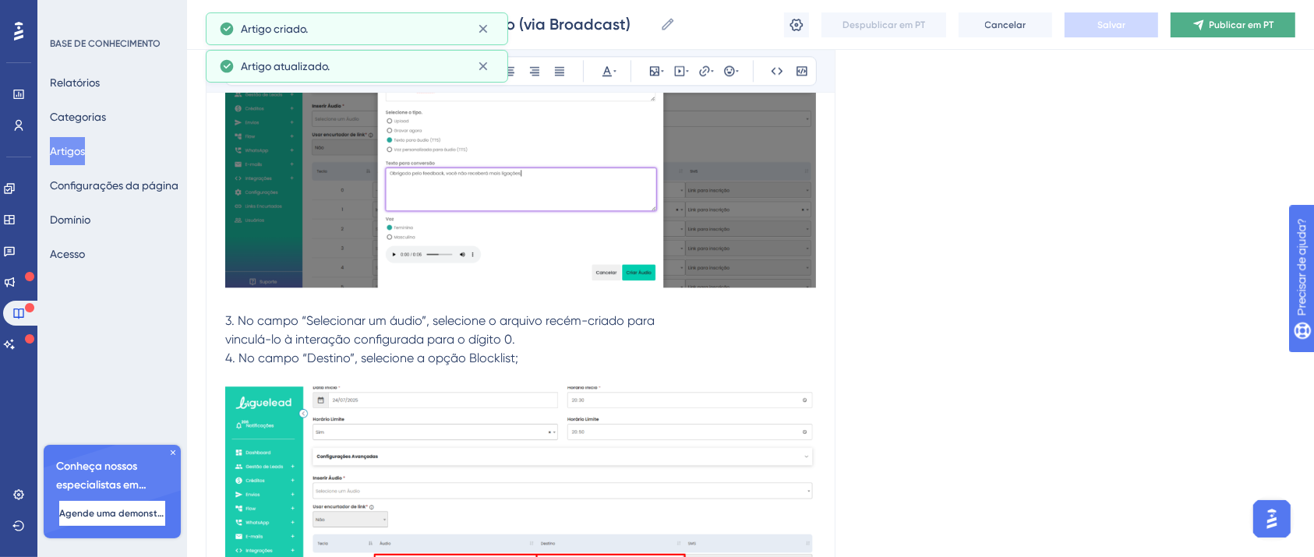
click at [1220, 30] on button "Publicar em PT" at bounding box center [1233, 24] width 125 height 25
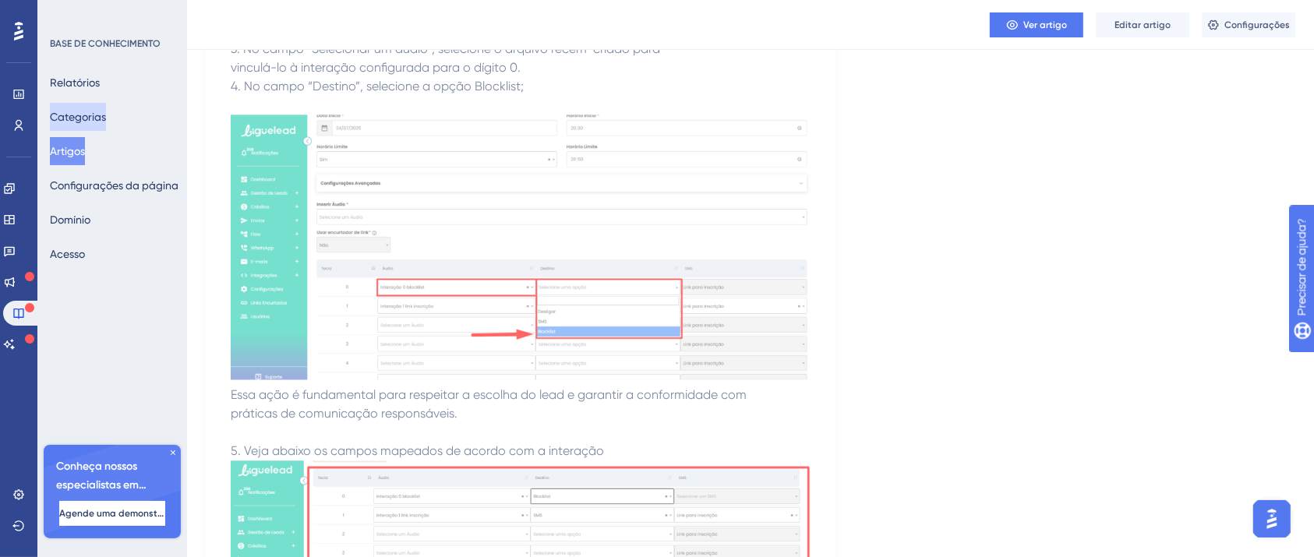
click at [80, 122] on font "Categorias" at bounding box center [78, 117] width 56 height 12
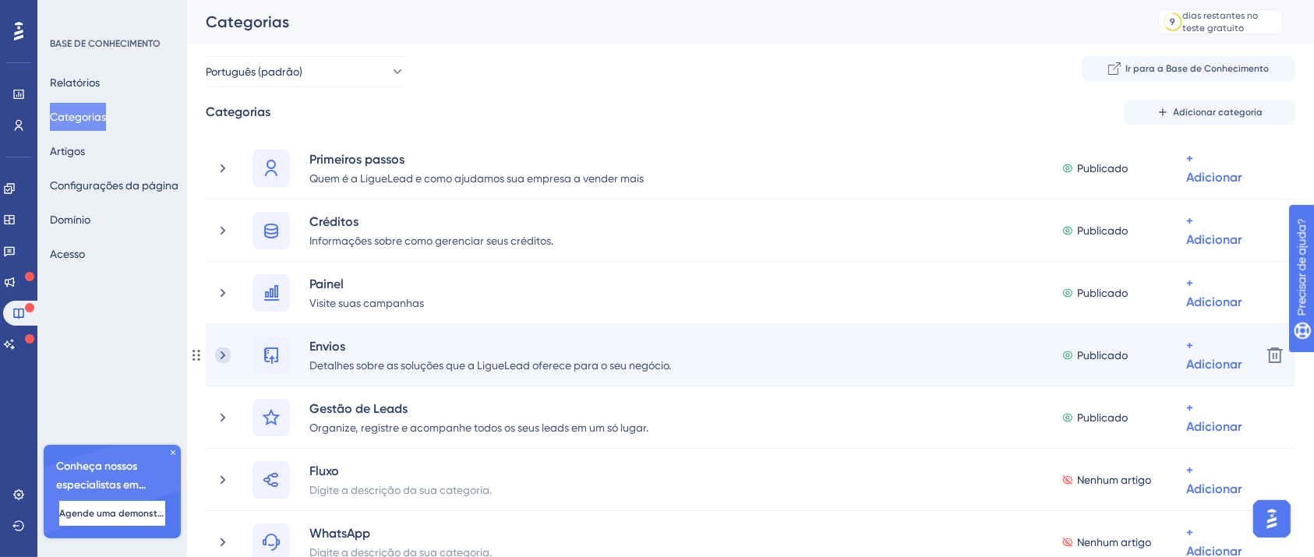
click at [217, 359] on icon at bounding box center [223, 356] width 16 height 16
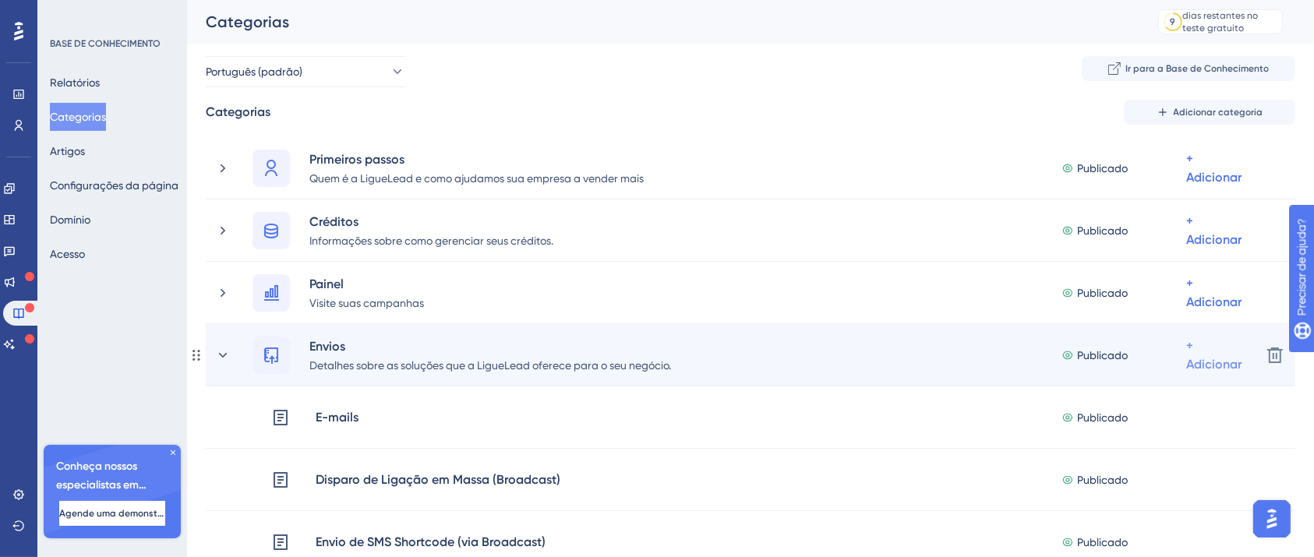
click at [1226, 187] on div "+ Adicionar" at bounding box center [1213, 168] width 55 height 37
click at [1185, 435] on font "Adicionar artigos" at bounding box center [1151, 437] width 86 height 12
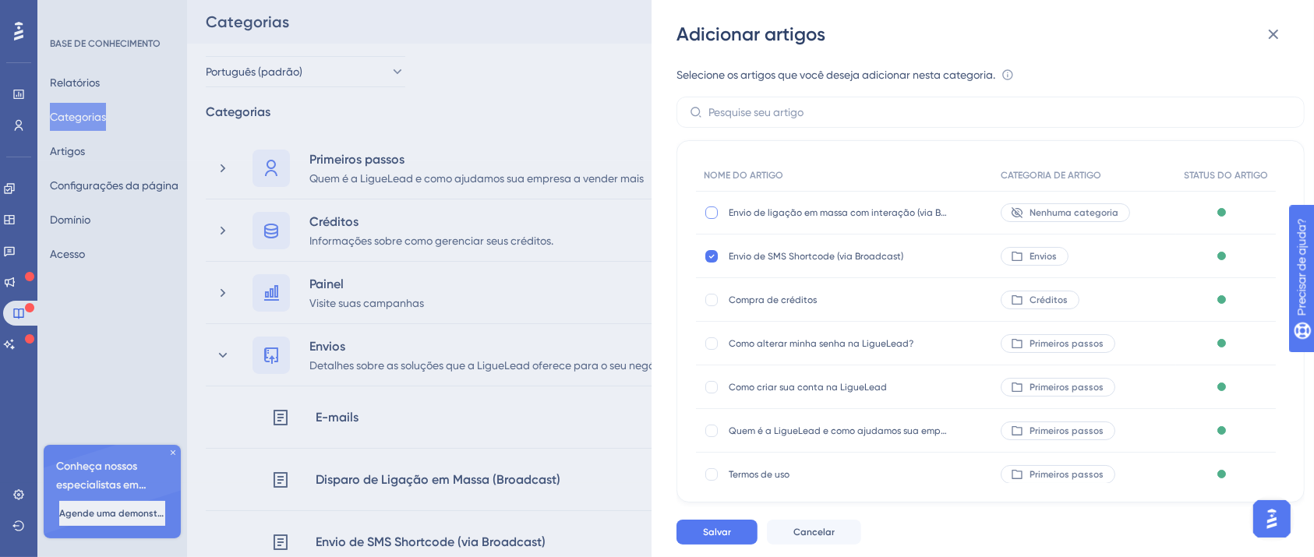
click at [716, 210] on div at bounding box center [711, 213] width 12 height 12
checkbox input "true"
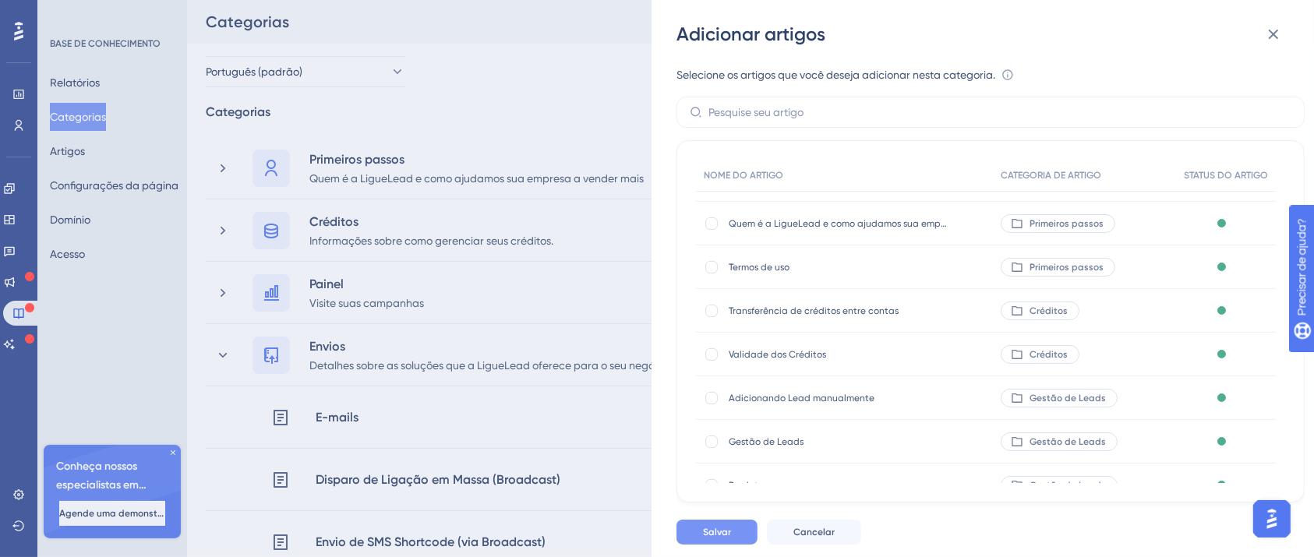
click at [731, 545] on button "Salvar" at bounding box center [717, 532] width 81 height 25
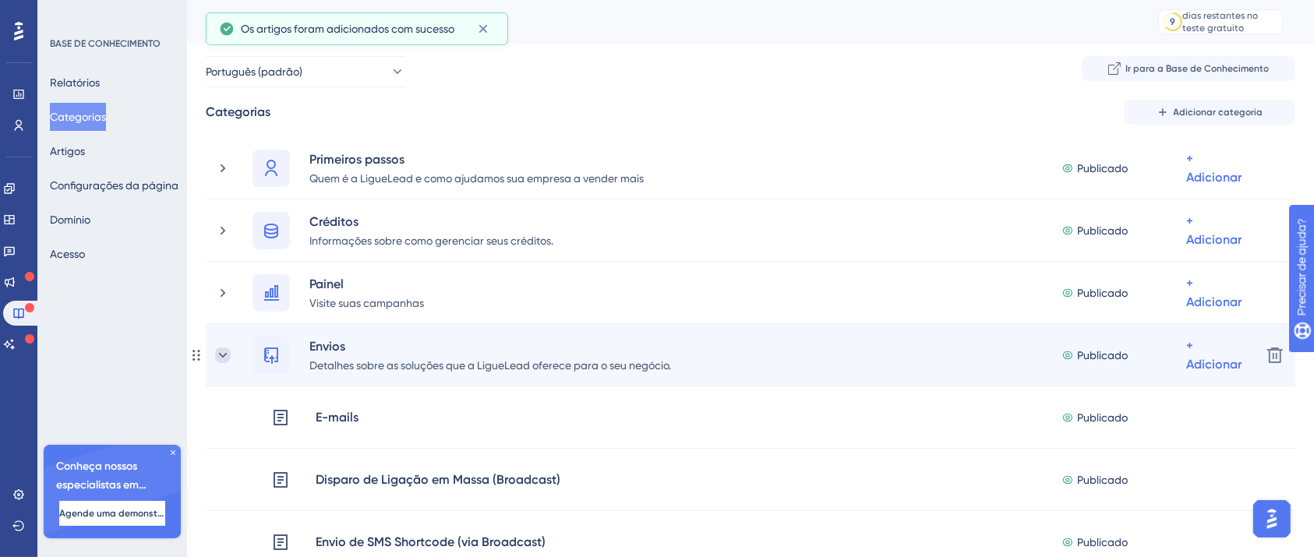
click at [224, 353] on icon at bounding box center [223, 354] width 9 height 5
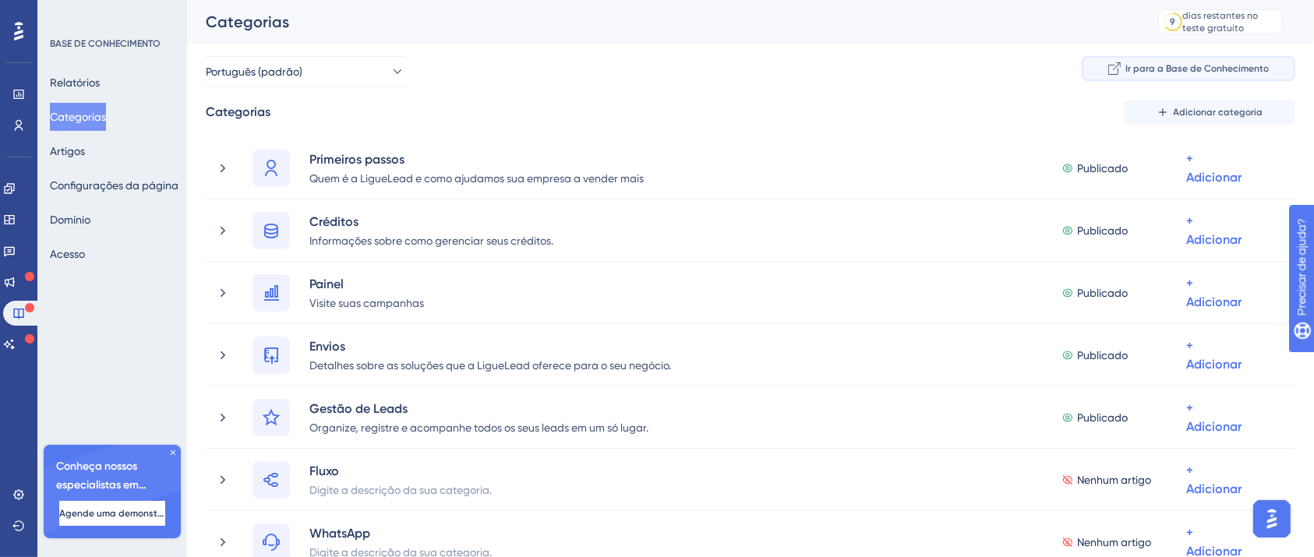
click at [1210, 72] on font "Ir para a Base de Conhecimento" at bounding box center [1197, 68] width 143 height 11
click at [85, 151] on font "Artigos" at bounding box center [67, 151] width 35 height 12
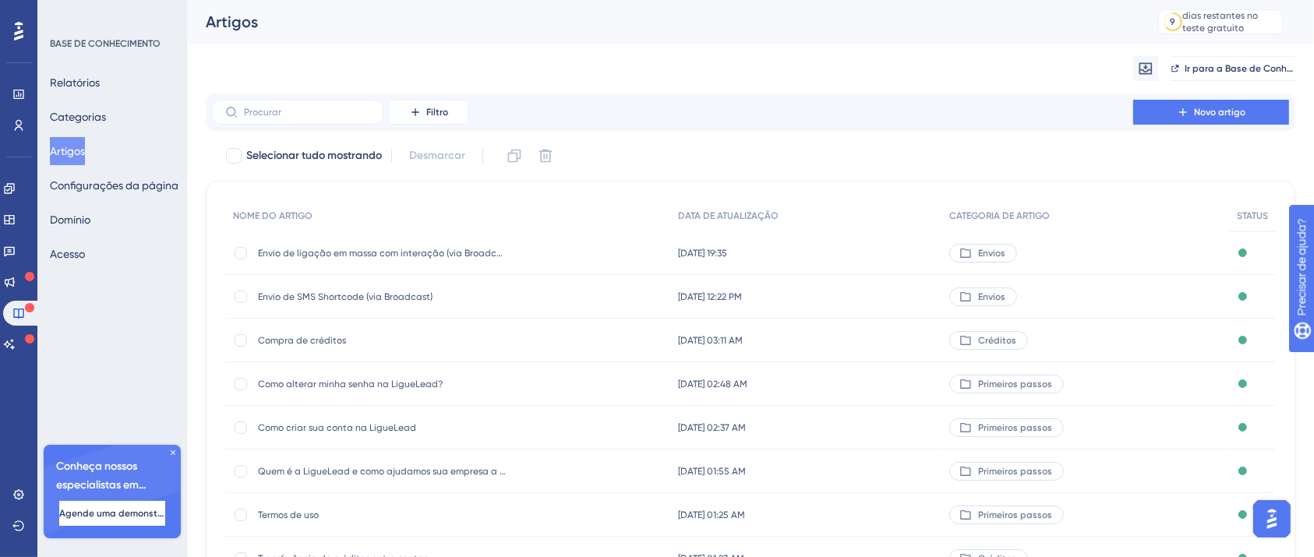
scroll to position [207, 0]
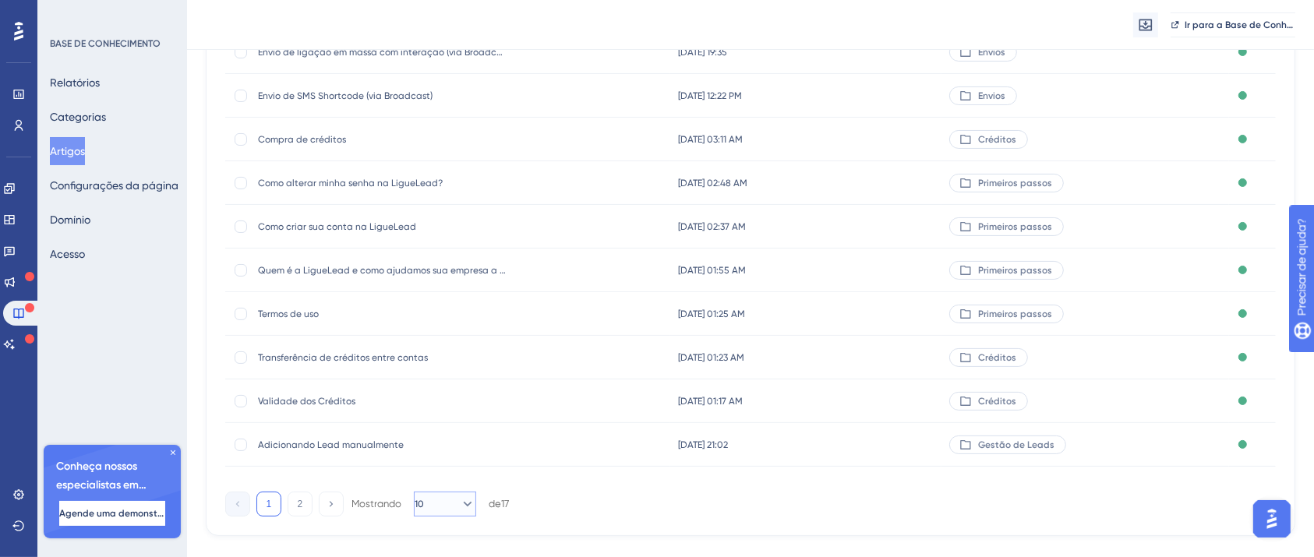
click at [454, 514] on button "10" at bounding box center [445, 504] width 62 height 25
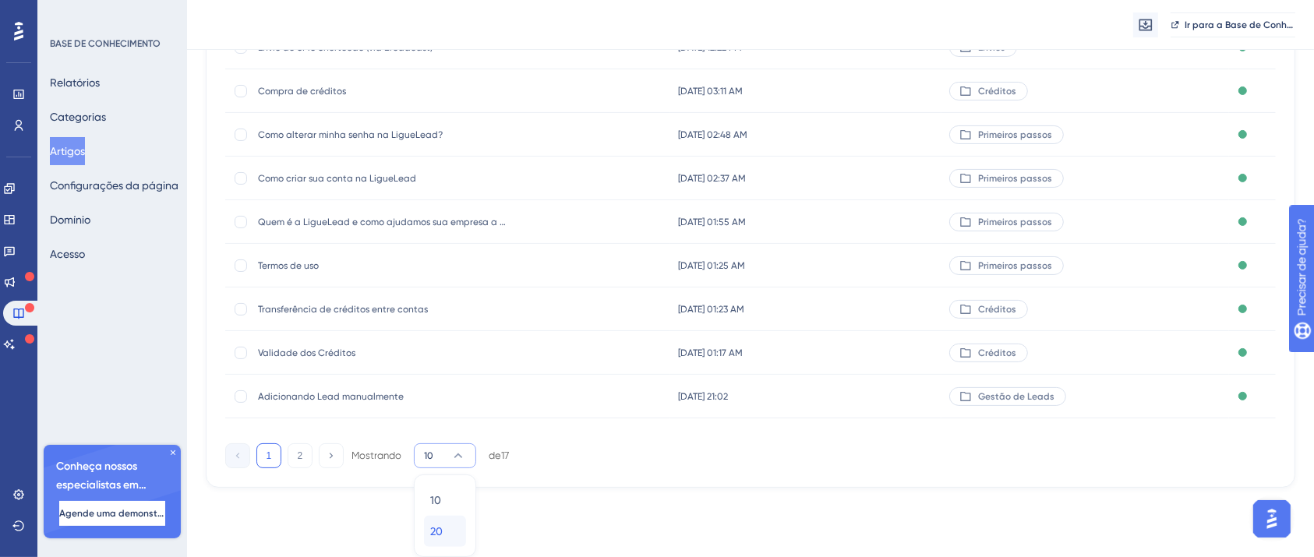
click at [448, 525] on div "20 20" at bounding box center [445, 531] width 30 height 31
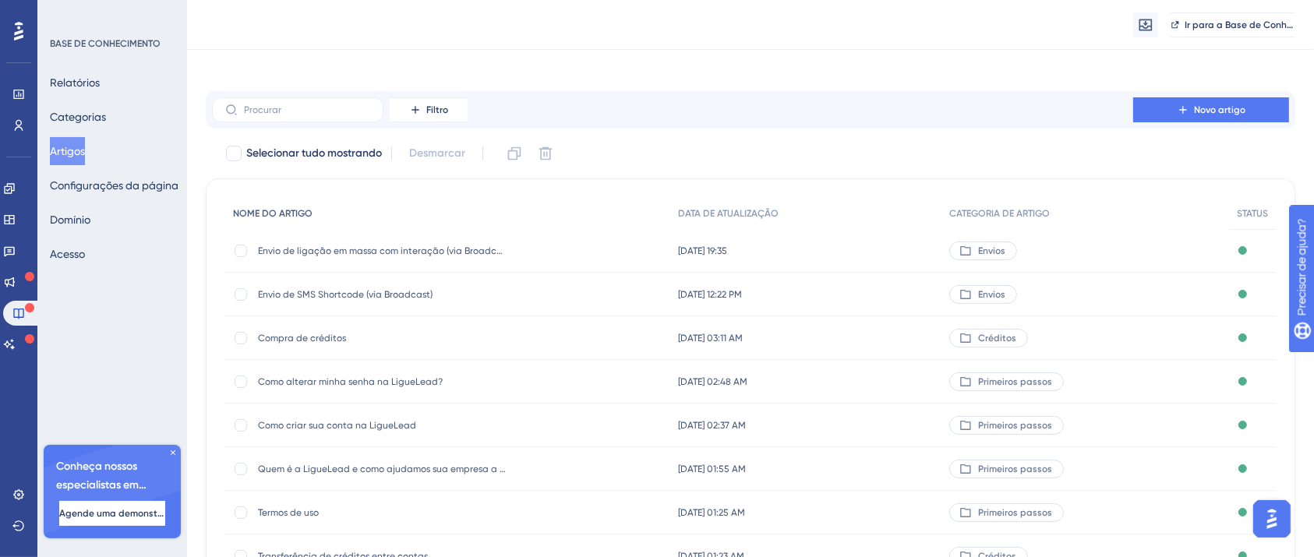
scroll to position [0, 0]
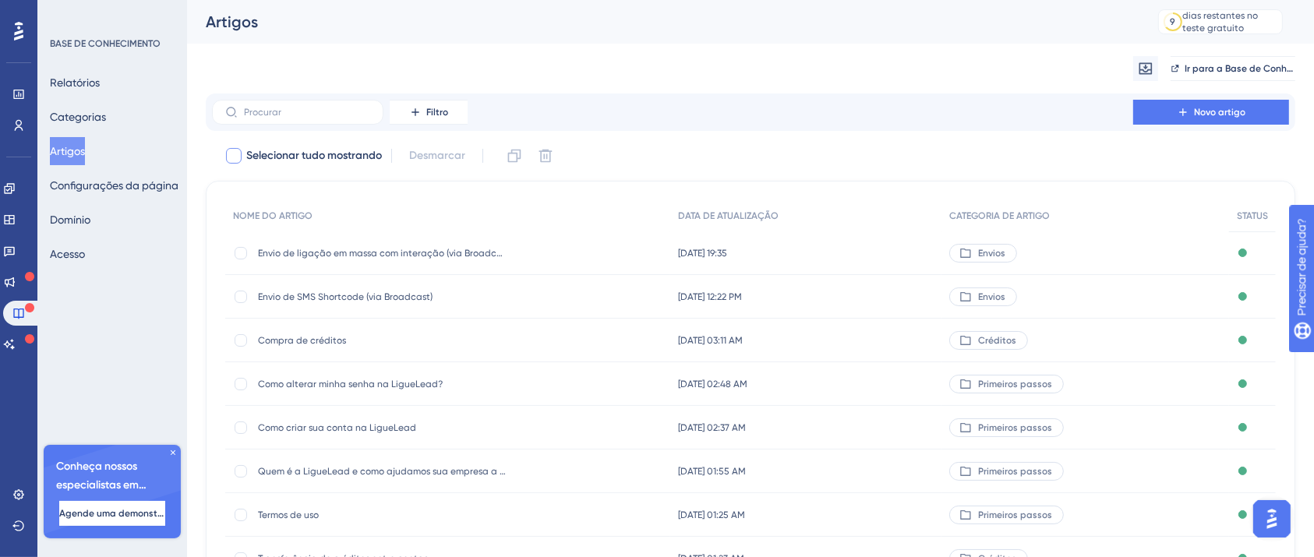
click at [229, 155] on div at bounding box center [234, 156] width 16 height 16
checkbox input "true"
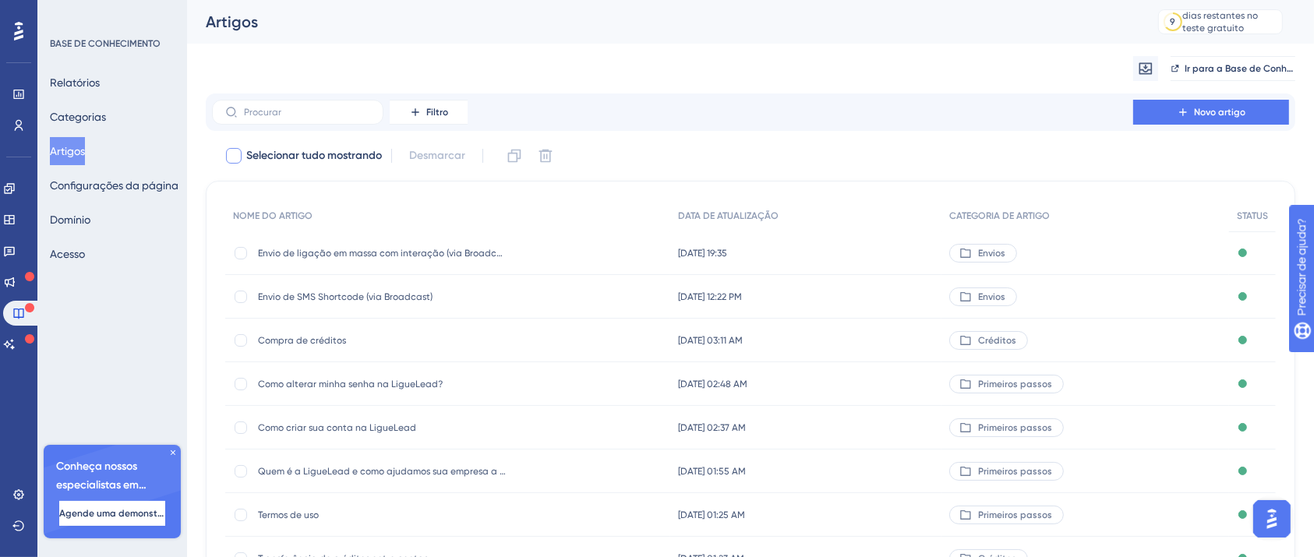
checkbox input "true"
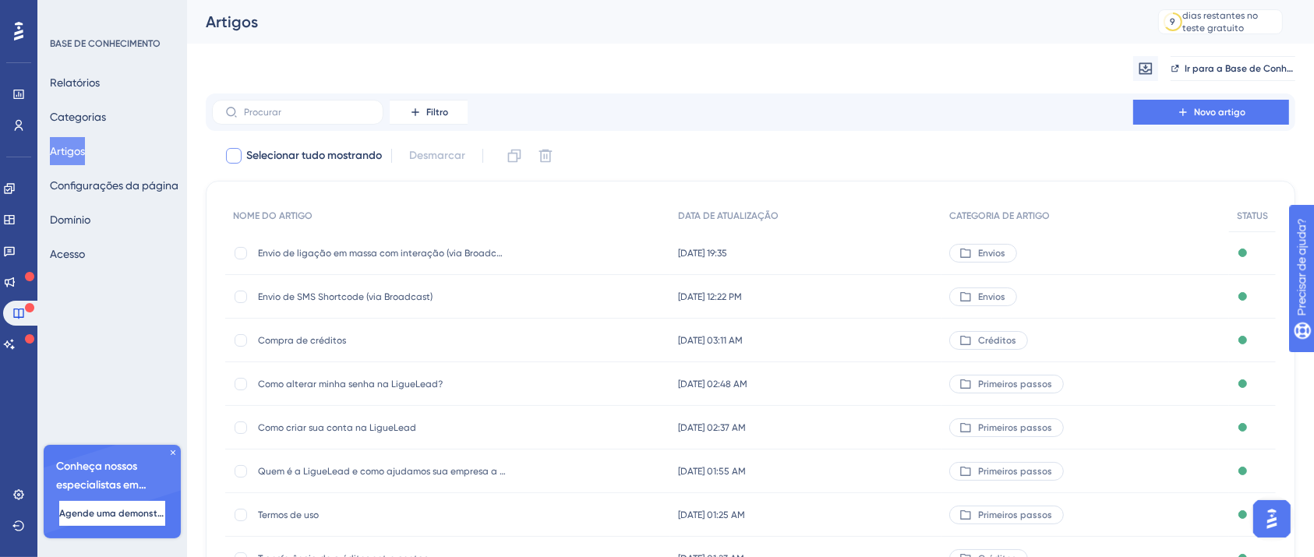
checkbox input "true"
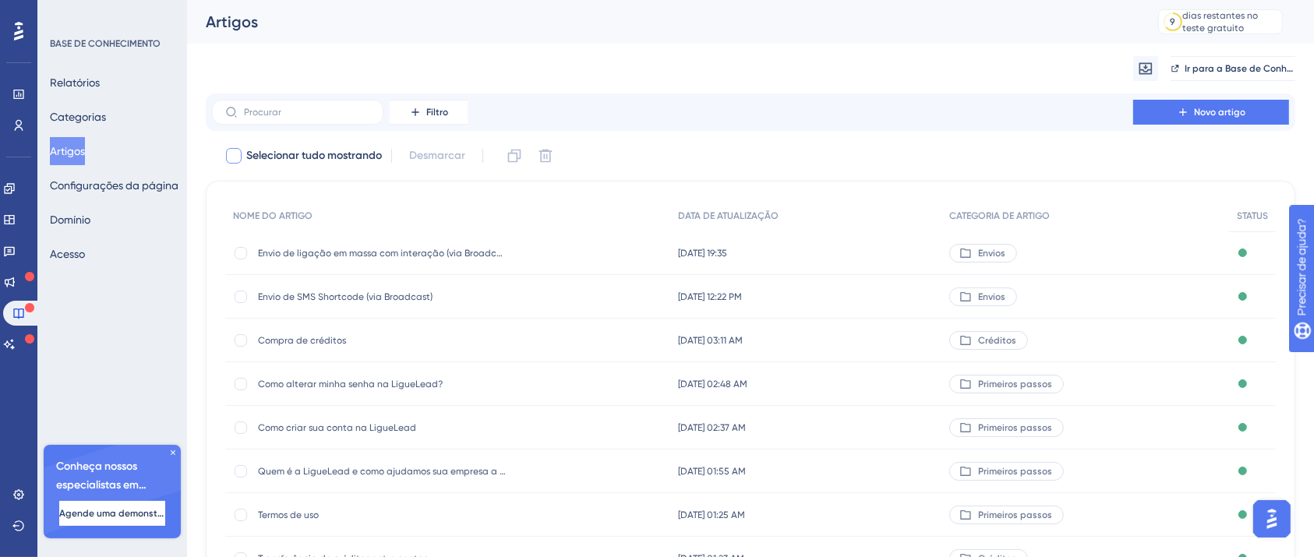
checkbox input "true"
click at [229, 150] on icon at bounding box center [233, 156] width 9 height 12
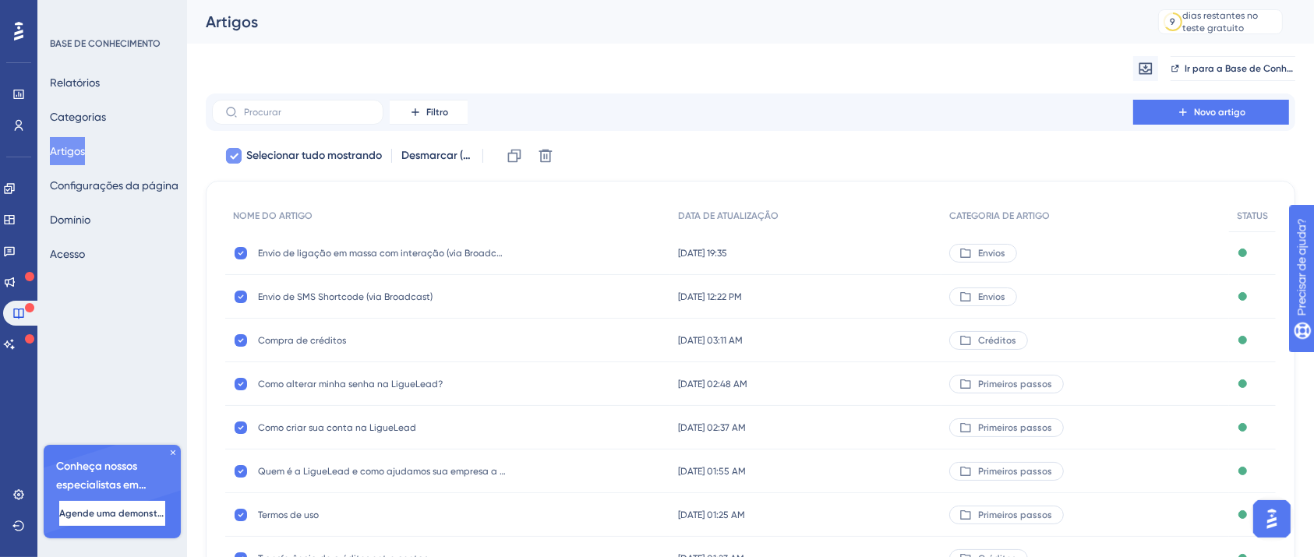
checkbox input "false"
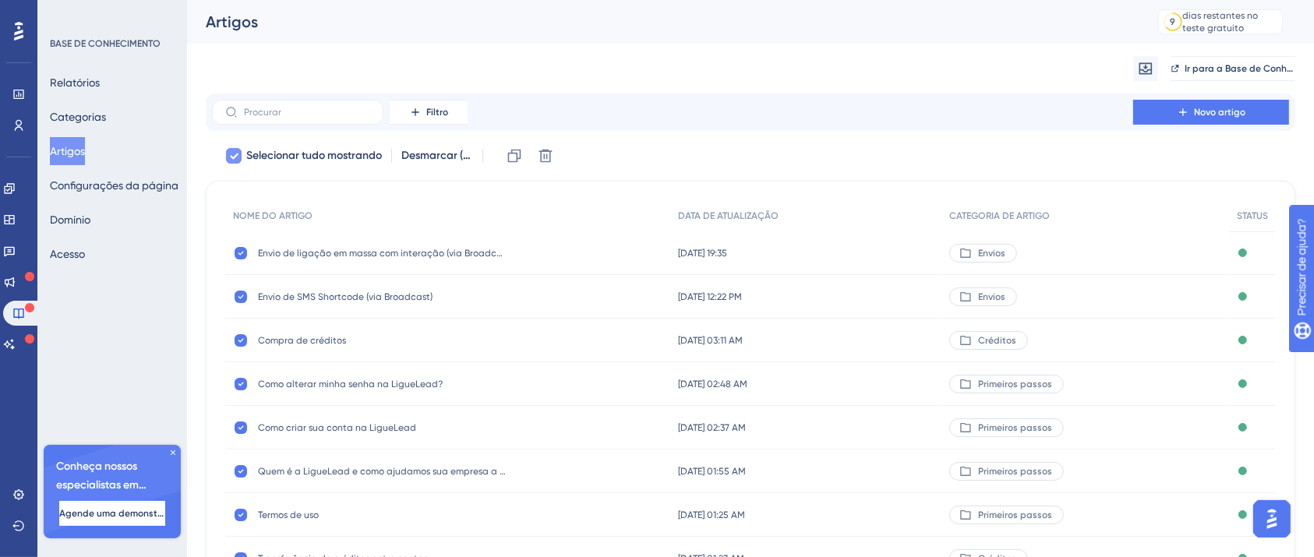
checkbox input "false"
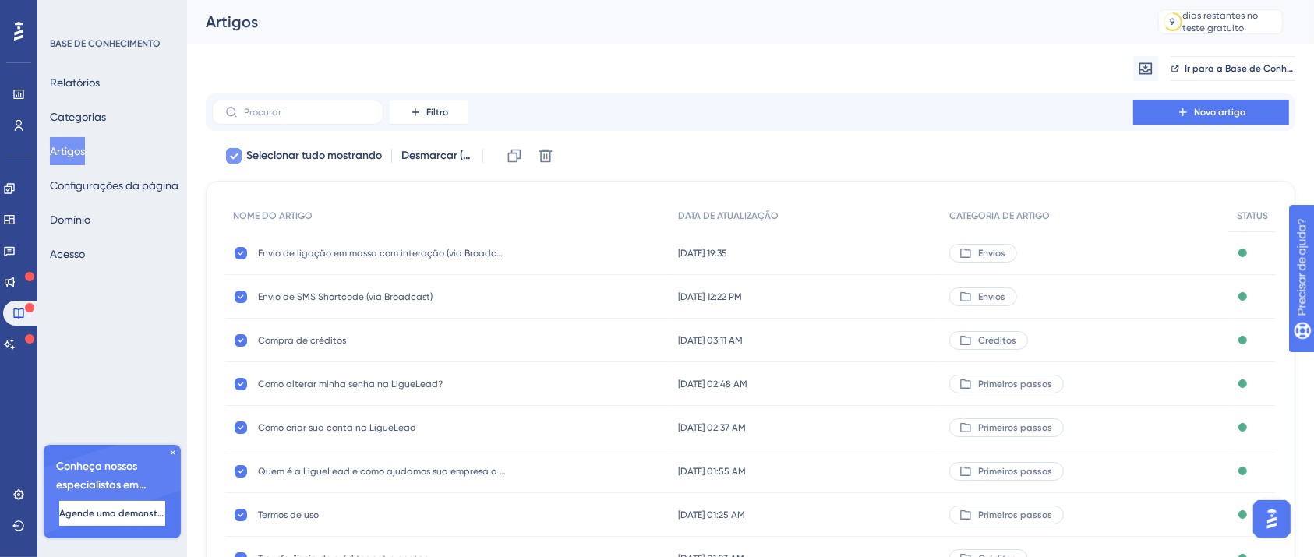
checkbox input "false"
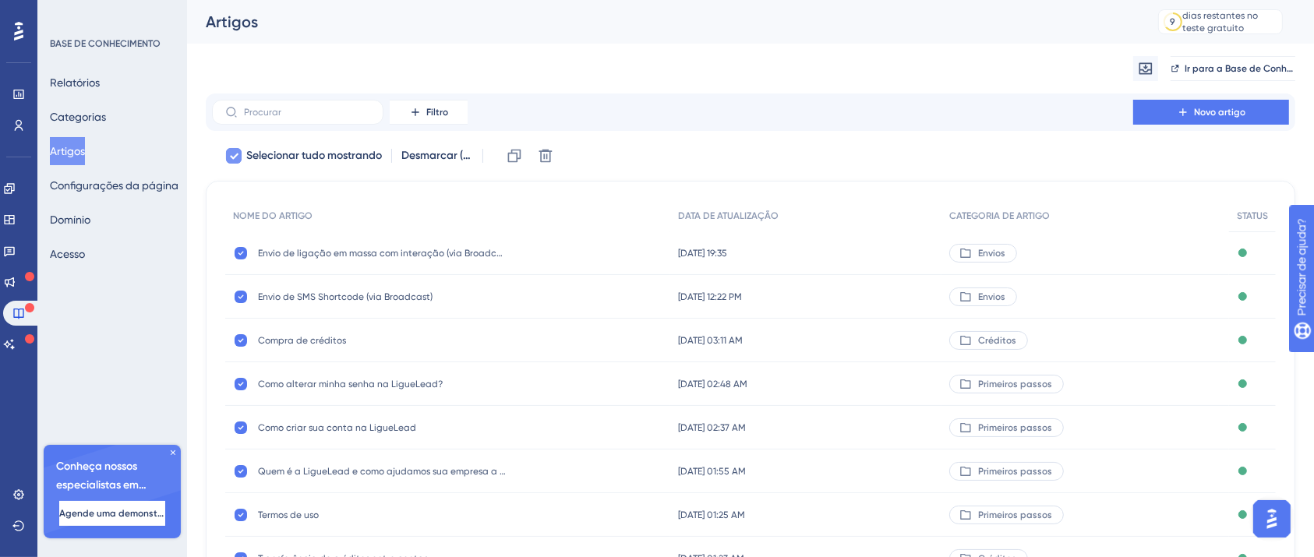
checkbox input "false"
click at [684, 104] on div "Filtro Novo artigo" at bounding box center [750, 112] width 1077 height 25
click at [1234, 120] on button "Novo artigo" at bounding box center [1211, 112] width 156 height 25
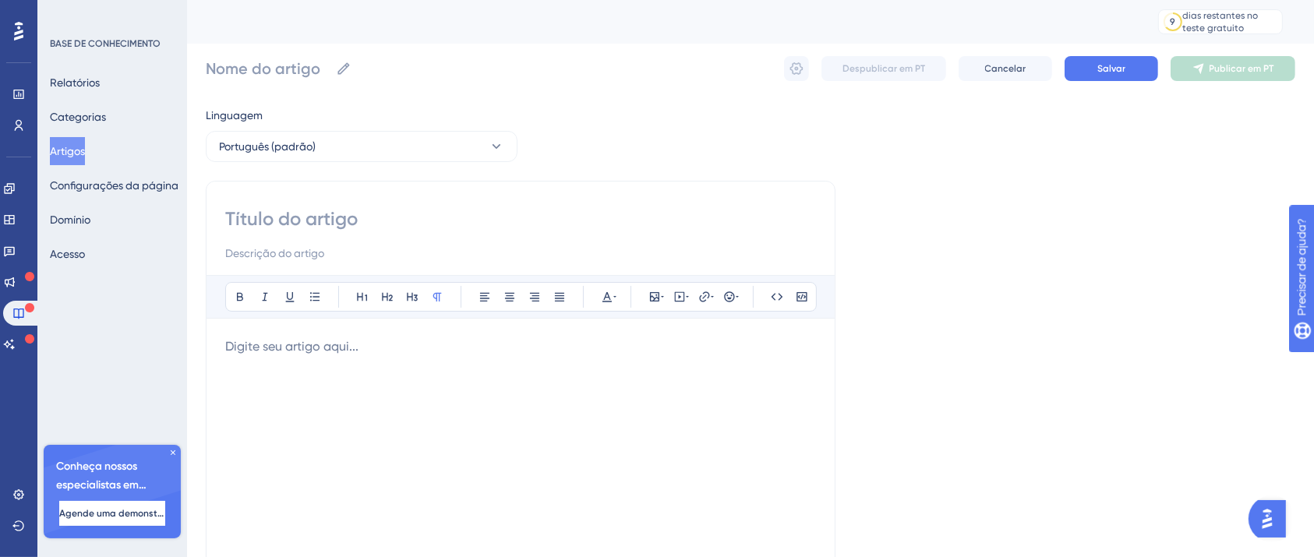
click at [486, 196] on div "Audacioso itálico Sublinhado Ponto de bala Título 1 Título 2 Título 3 Normal Al…" at bounding box center [521, 440] width 630 height 519
click at [492, 199] on div "Audacioso itálico Sublinhado Ponto de bala Título 1 Título 2 Título 3 Normal Al…" at bounding box center [521, 440] width 630 height 519
click at [499, 207] on input at bounding box center [520, 219] width 591 height 25
type input "Envio"
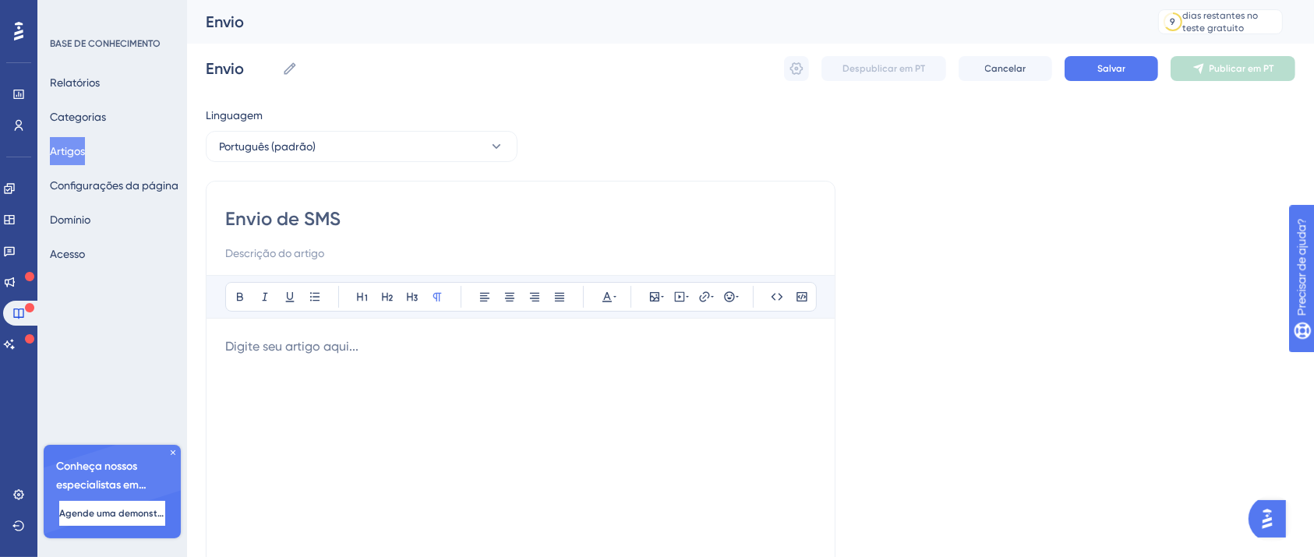
type input "Envio de SMS"
type input "Envio de SMS Flash ("
type input "Envio de SMS Flash (via Broadc"
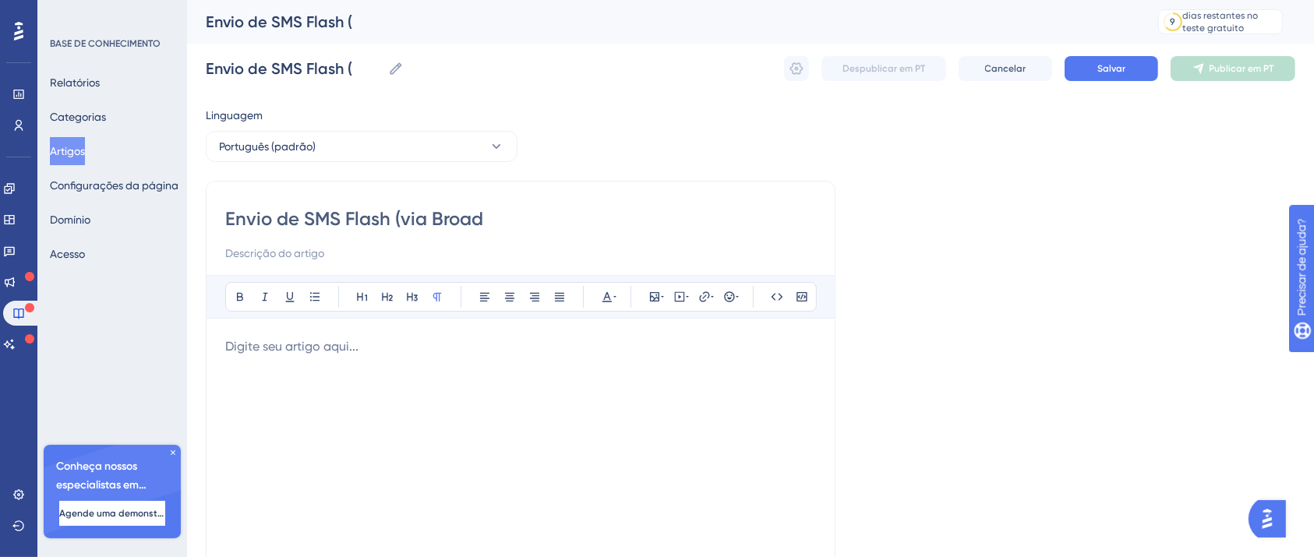
type input "Envio de SMS Flash (via Broad"
type input "Envio de SMS Flash (via Broadcast)"
click at [615, 210] on input "Envio de SMS Flash (via Broadcast)" at bounding box center [520, 219] width 591 height 25
type input "Envio de SMS Flash (via Broadcast)"
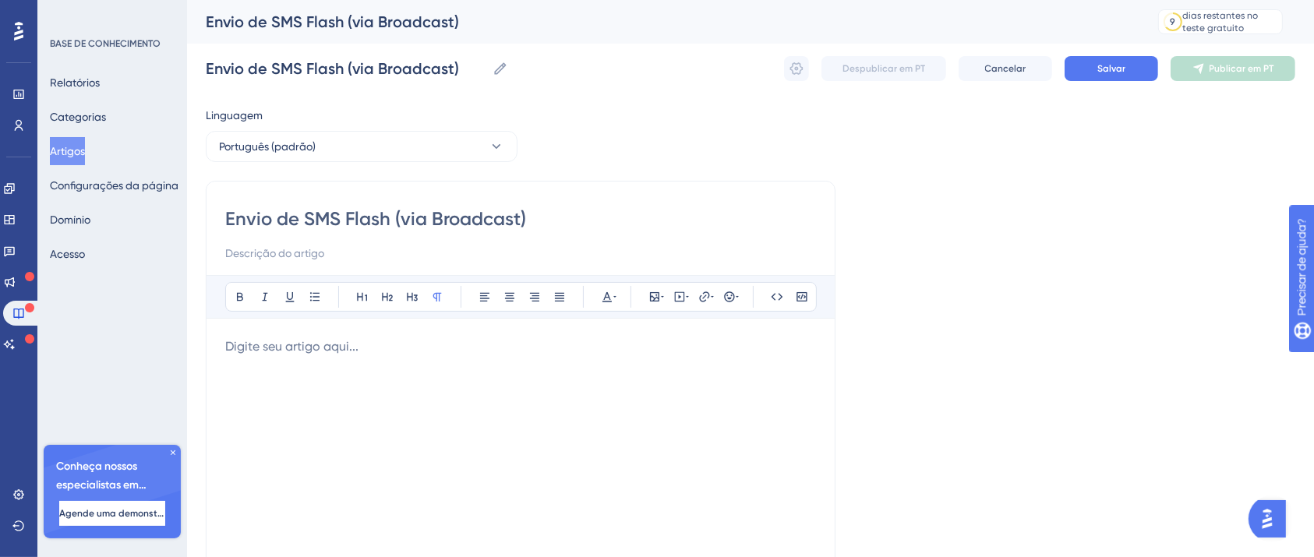
click at [458, 363] on div at bounding box center [520, 509] width 591 height 343
click at [493, 356] on div at bounding box center [520, 509] width 591 height 343
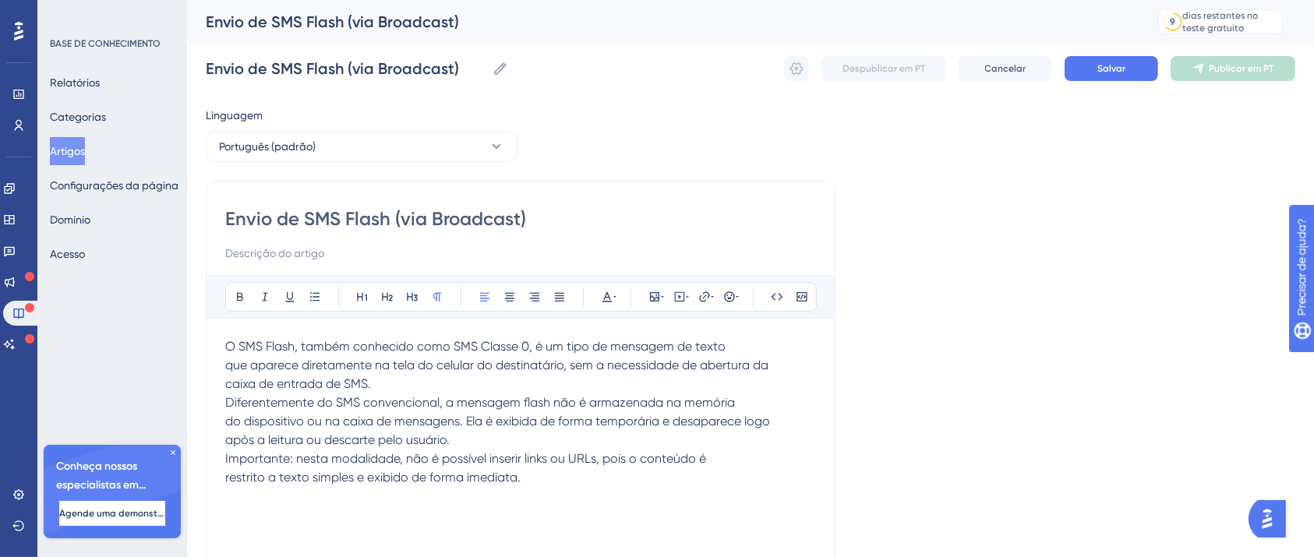
click at [444, 385] on p "caixa de entrada de SMS." at bounding box center [520, 384] width 591 height 19
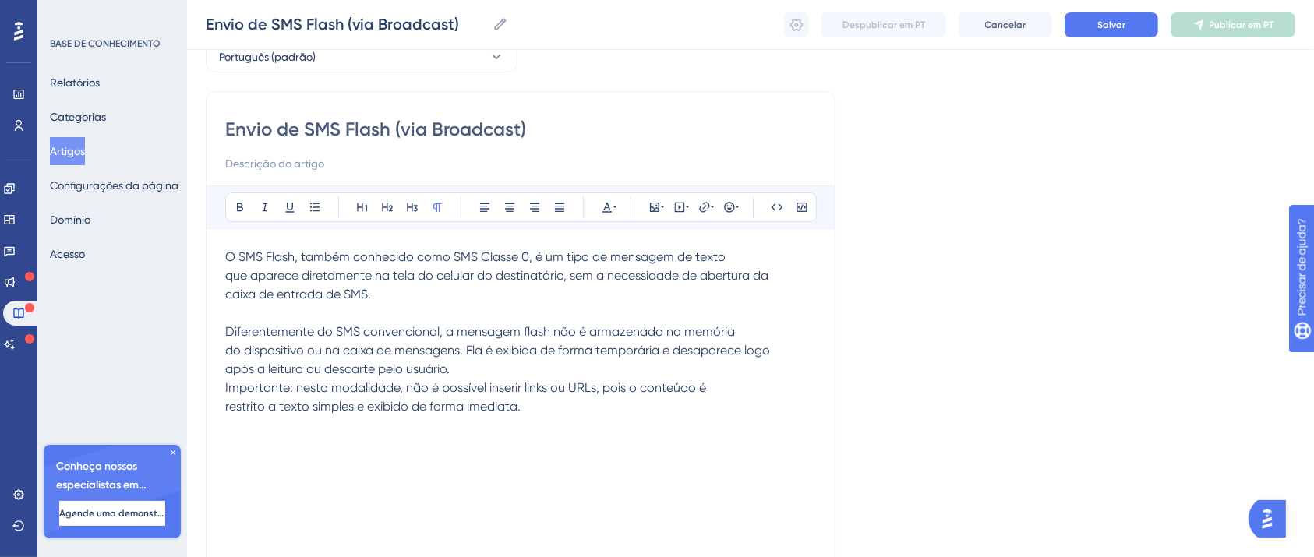
scroll to position [104, 0]
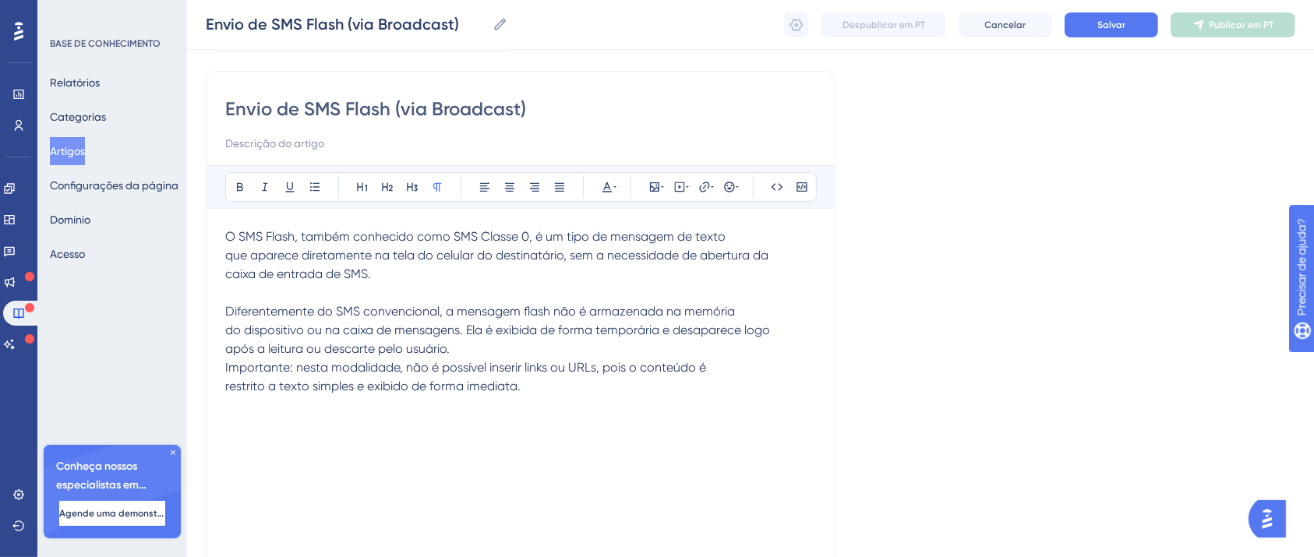
click at [555, 387] on p "restrito a texto simples e exibido de forma imediata." at bounding box center [520, 386] width 591 height 19
click at [676, 372] on span "Importante: nesta modalidade, não é possível inserir links ou URLs, pois o cont…" at bounding box center [465, 367] width 481 height 15
drag, startPoint x: 292, startPoint y: 369, endPoint x: 86, endPoint y: 369, distance: 206.6
click at [187, 369] on div "Desempenho Usuários Noivado Widgets Opinião Atualizações de produtos Base de co…" at bounding box center [750, 302] width 1127 height 812
click at [313, 411] on div "O SMS Flash, também conhecido como SMS Classe 0, é um tipo de mensagem de texto…" at bounding box center [520, 399] width 591 height 343
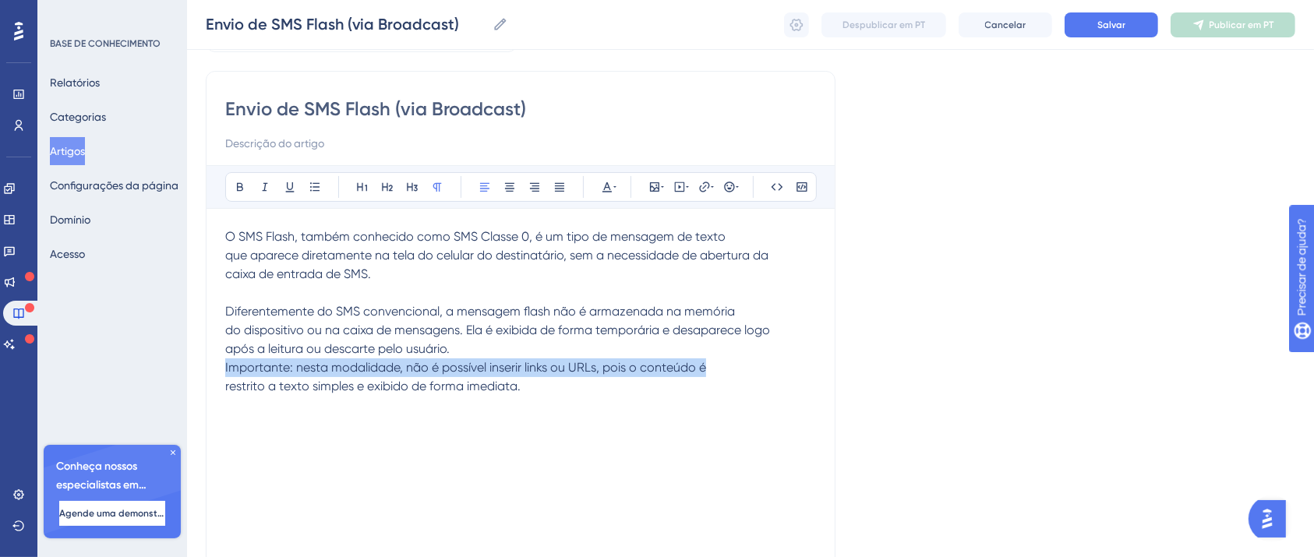
drag, startPoint x: 224, startPoint y: 367, endPoint x: 539, endPoint y: 391, distance: 315.0
click at [539, 391] on div "Envio de SMS Flash (via Broadcast) Audacioso itálico Sublinhado Ponto de bala T…" at bounding box center [521, 330] width 630 height 519
click at [330, 379] on span "restrito a texto simples e exibido de forma imediata." at bounding box center [372, 386] width 295 height 15
click at [482, 395] on div "O SMS Flash, também conhecido como SMS Classe 0, é um tipo de mensagem de texto…" at bounding box center [520, 399] width 591 height 343
click at [532, 397] on div "O SMS Flash, também conhecido como SMS Classe 0, é um tipo de mensagem de texto…" at bounding box center [520, 399] width 591 height 343
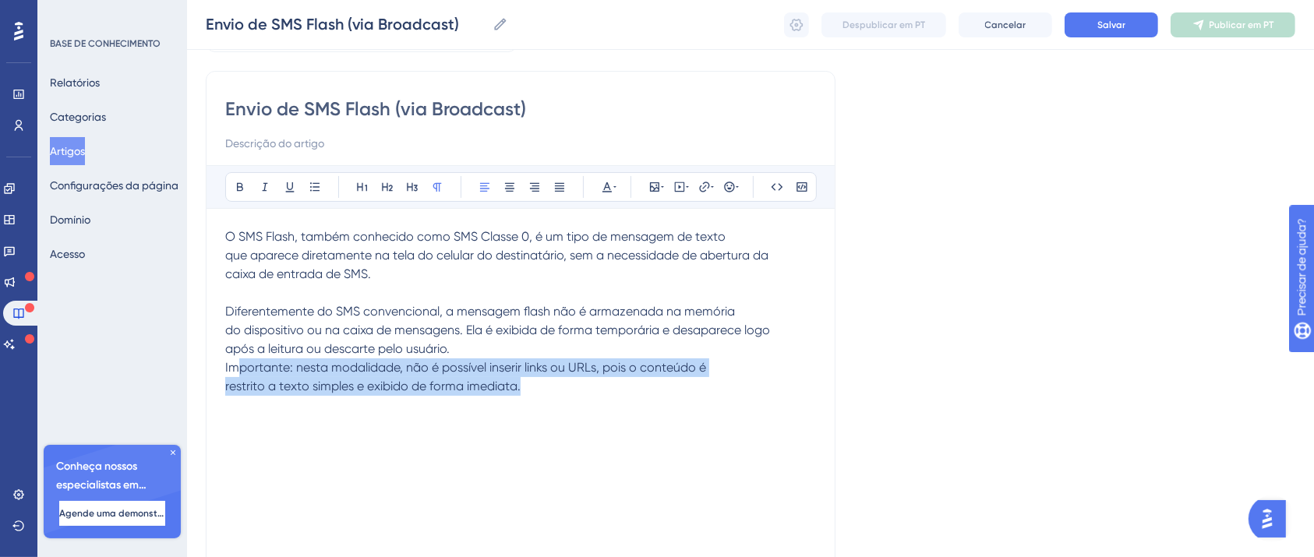
click at [532, 387] on p "restrito a texto simples e exibido de forma imediata." at bounding box center [520, 386] width 591 height 19
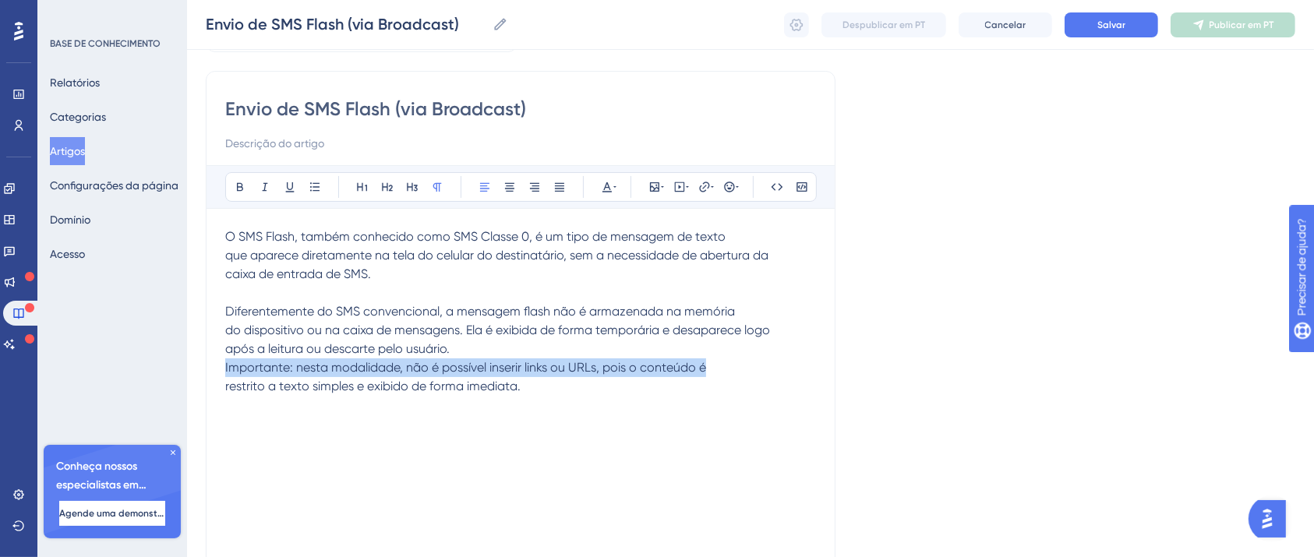
click at [464, 380] on span "restrito a texto simples e exibido de forma imediata." at bounding box center [372, 386] width 295 height 15
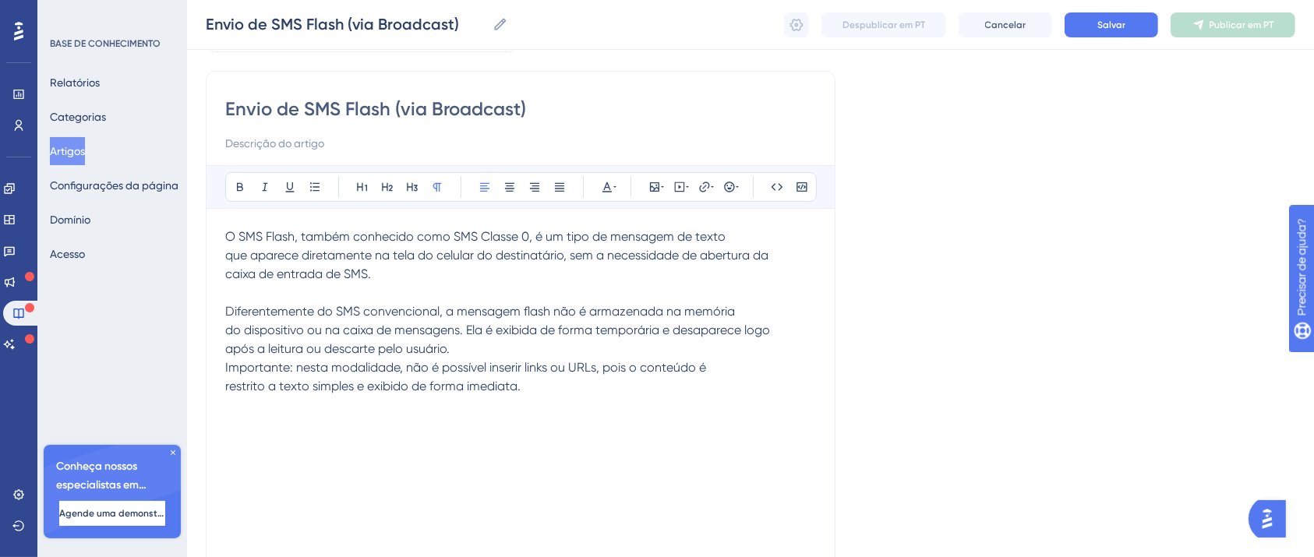
click at [472, 320] on p "Diferentemente do SMS convencional, a mensagem flash não é armazenada na memória" at bounding box center [520, 311] width 591 height 19
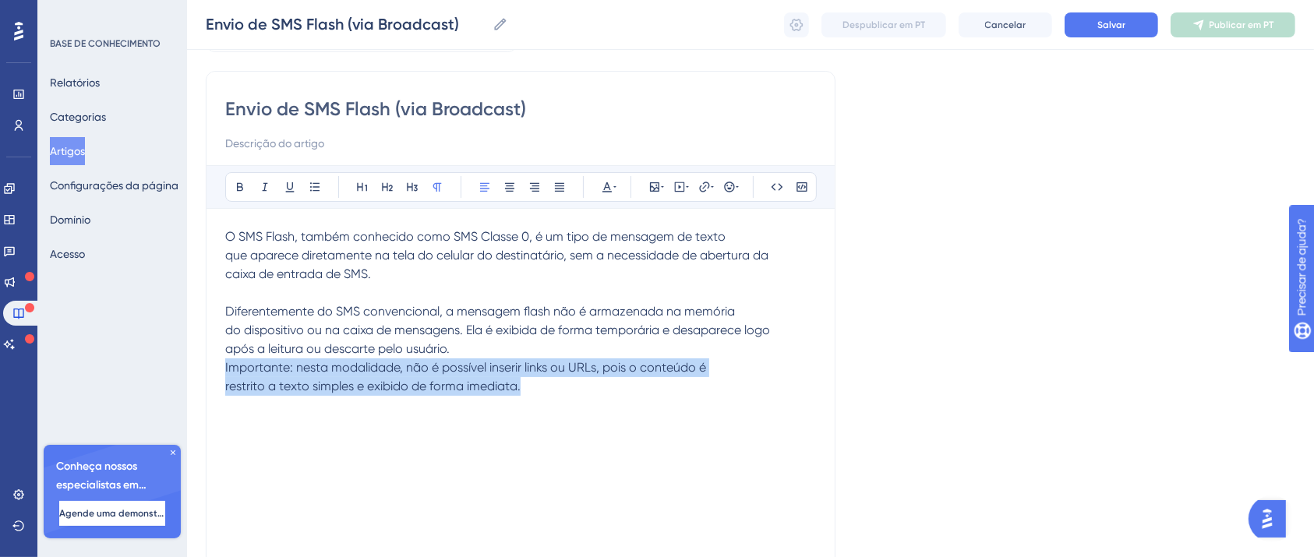
drag, startPoint x: 224, startPoint y: 367, endPoint x: 576, endPoint y: 392, distance: 352.4
click at [576, 392] on div "O SMS Flash, também conhecido como SMS Classe 0, é um tipo de mensagem de texto…" at bounding box center [520, 399] width 591 height 343
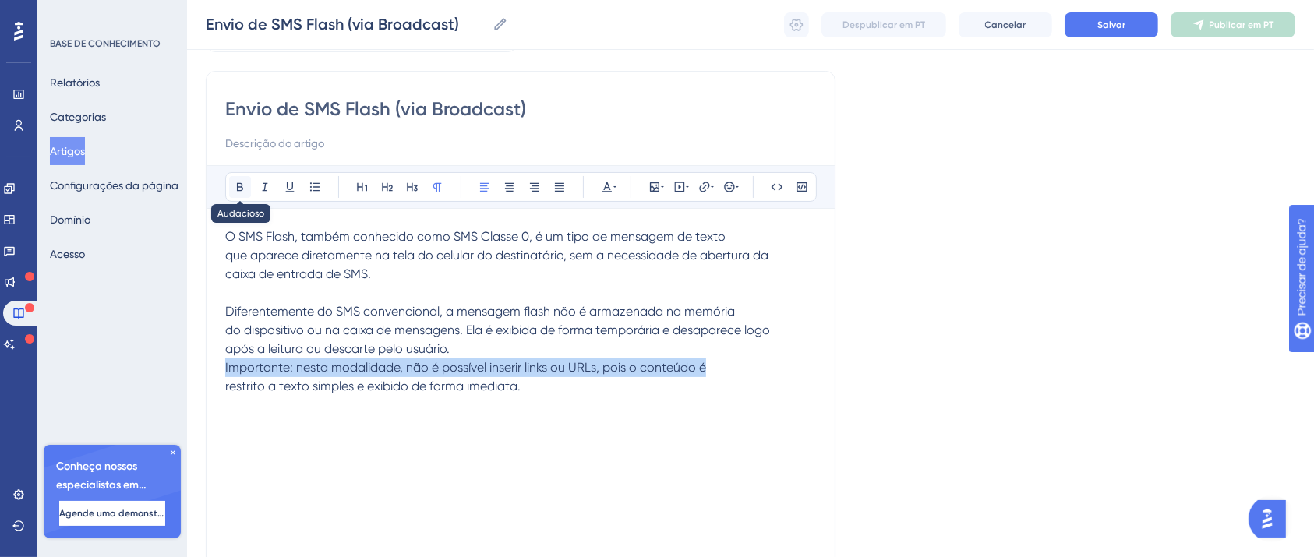
click at [237, 193] on button at bounding box center [240, 187] width 22 height 22
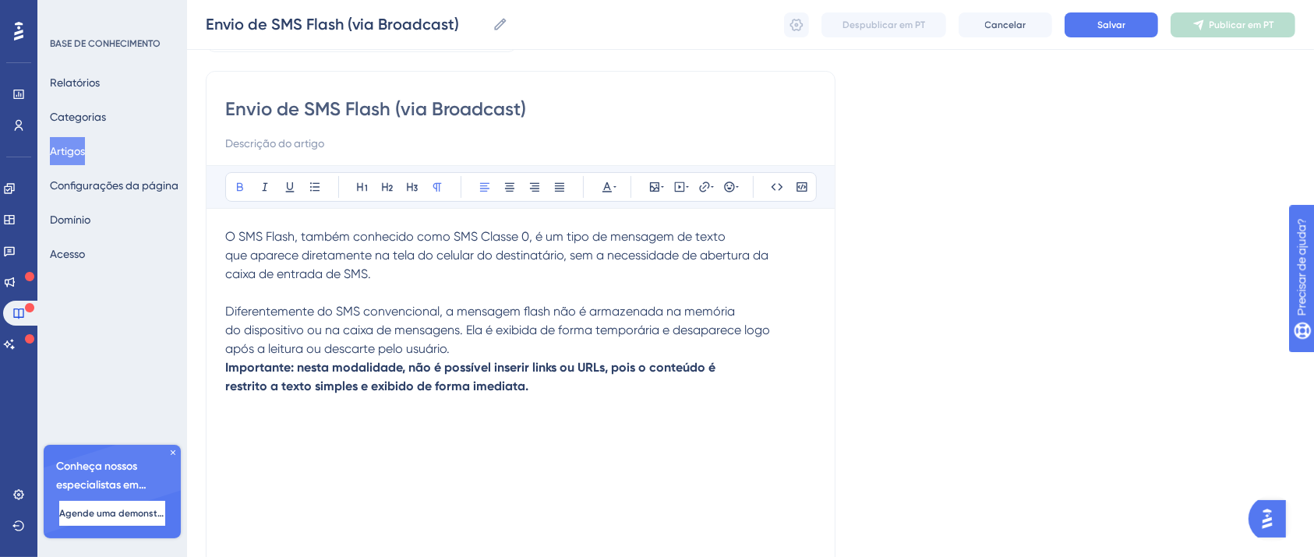
click at [461, 355] on p "após a leitura ou descarte pelo usuário." at bounding box center [520, 349] width 591 height 19
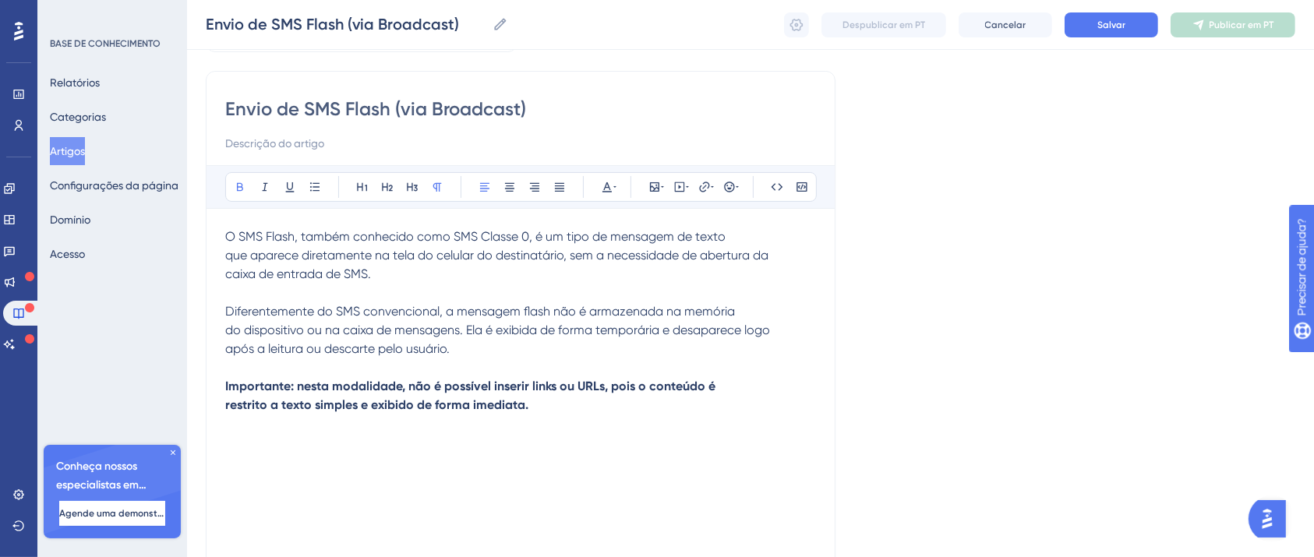
drag, startPoint x: 293, startPoint y: 384, endPoint x: 224, endPoint y: 389, distance: 69.5
click at [224, 389] on div "Envio de SMS Flash (via Broadcast) Audacioso itálico Sublinhado Ponto de bala T…" at bounding box center [521, 330] width 630 height 519
click at [284, 192] on icon at bounding box center [290, 187] width 12 height 12
click at [521, 396] on p "restrito a texto simples e exibido de forma imediata." at bounding box center [520, 405] width 591 height 19
click at [552, 418] on div "O SMS Flash, também conhecido como SMS Classe 0, é um tipo de mensagem de texto…" at bounding box center [520, 399] width 591 height 343
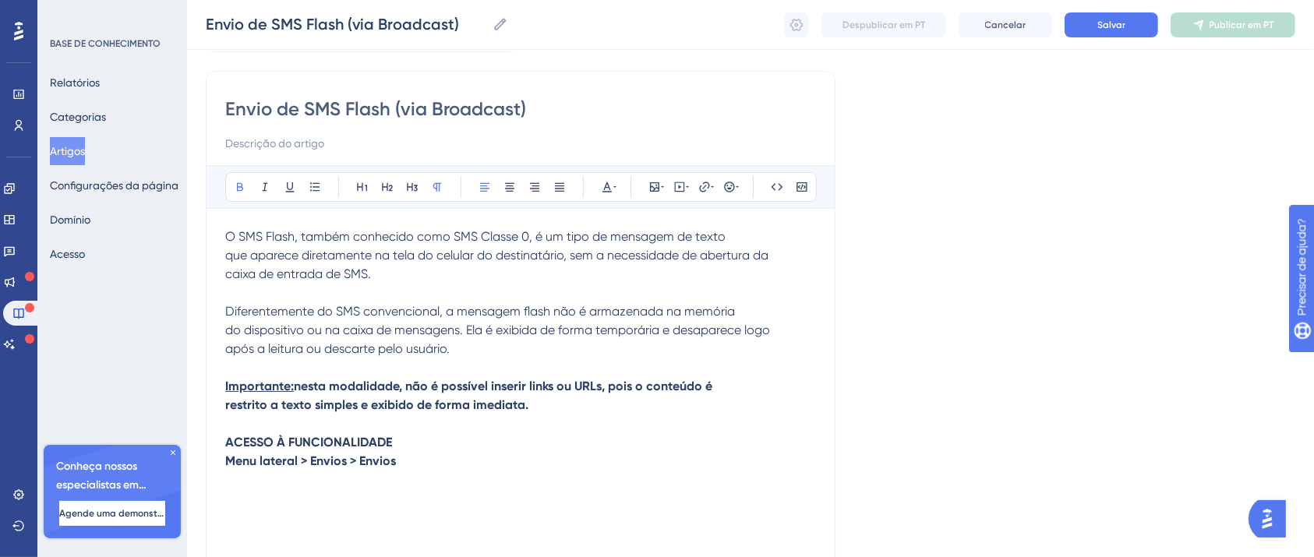
drag, startPoint x: 405, startPoint y: 465, endPoint x: 190, endPoint y: 470, distance: 215.2
click at [195, 475] on div "Desempenho Usuários Noivado Widgets Opinião Atualizações de produtos Base de co…" at bounding box center [750, 302] width 1127 height 812
click at [235, 195] on button at bounding box center [240, 187] width 22 height 22
click at [455, 463] on p "Menu lateral > Envios > Envios" at bounding box center [520, 461] width 591 height 19
click at [312, 494] on div "O SMS Flash, também conhecido como SMS Classe 0, é um tipo de mensagem de texto…" at bounding box center [520, 399] width 591 height 343
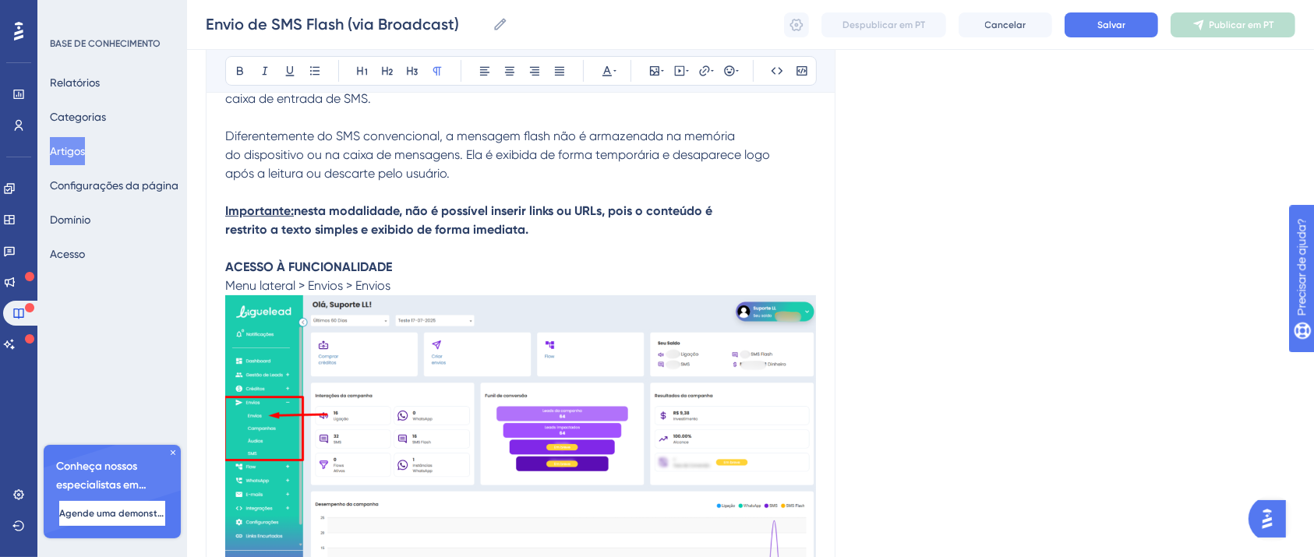
scroll to position [459, 0]
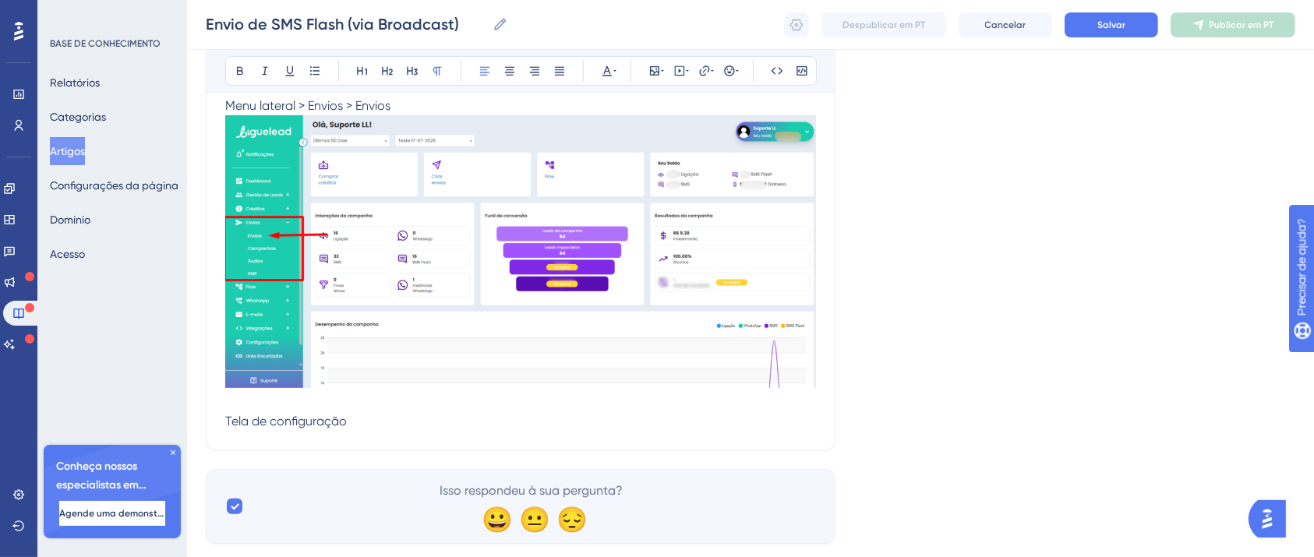
drag, startPoint x: 355, startPoint y: 427, endPoint x: 133, endPoint y: 429, distance: 222.1
click at [187, 429] on div "Desempenho Usuários Noivado Widgets Opinião Atualizações de produtos Base de co…" at bounding box center [750, 55] width 1127 height 1028
click at [243, 69] on icon at bounding box center [240, 71] width 12 height 12
click at [404, 427] on p "Tela de configuração" at bounding box center [520, 273] width 591 height 316
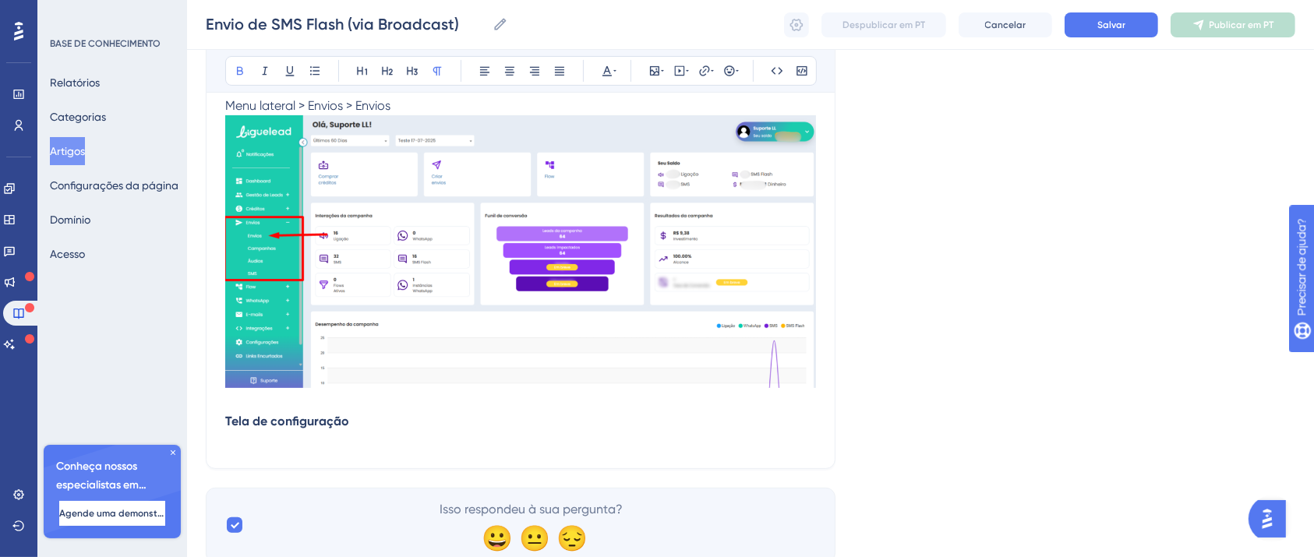
click at [299, 448] on p at bounding box center [520, 440] width 591 height 19
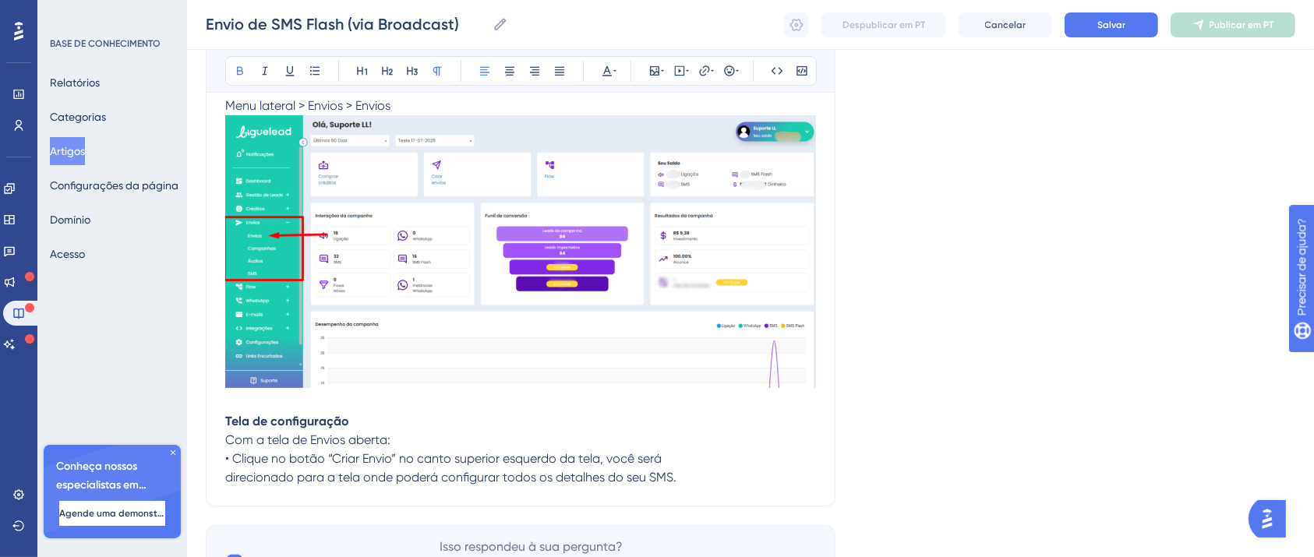
click at [756, 482] on p "direcionado para a tela onde poderá configurar todos os detalhes do seu SMS." at bounding box center [520, 477] width 591 height 19
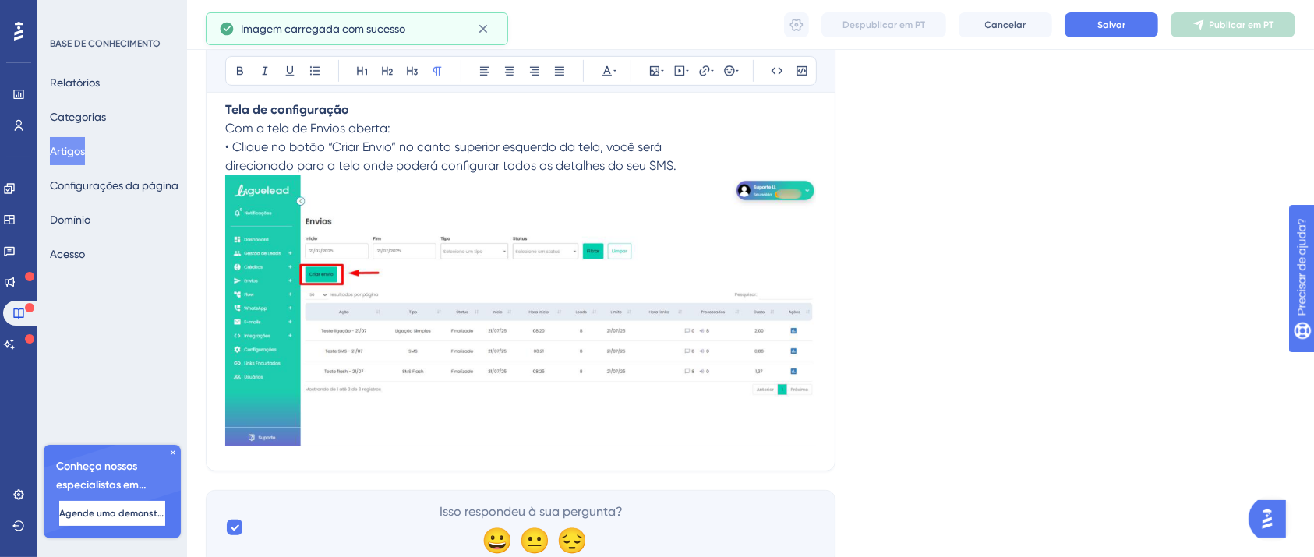
scroll to position [829, 0]
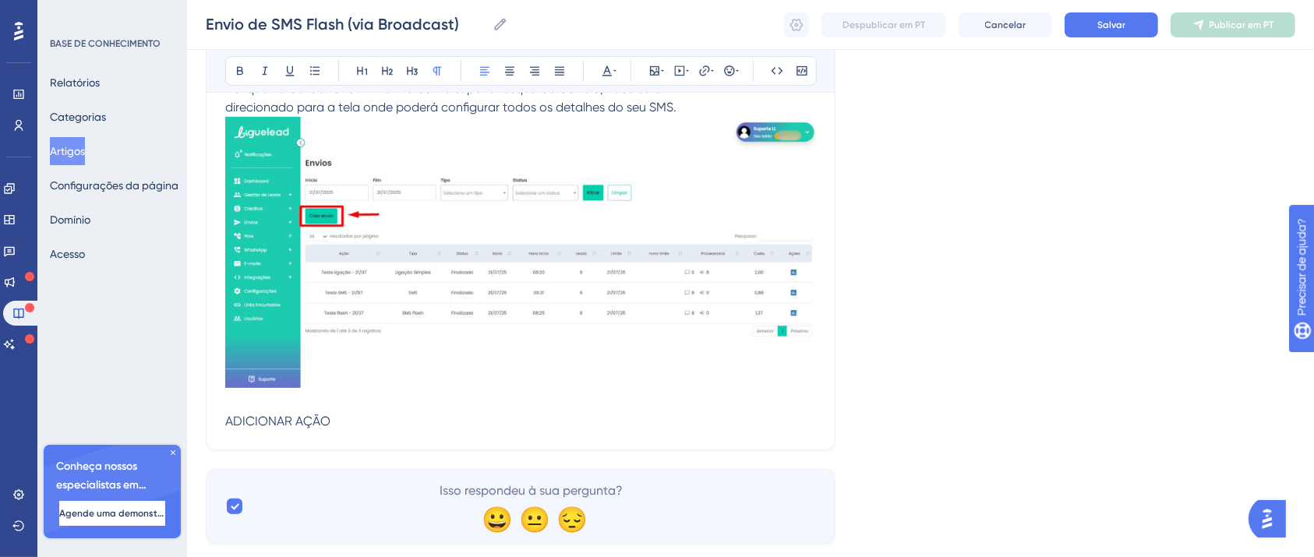
drag, startPoint x: 330, startPoint y: 425, endPoint x: 163, endPoint y: 425, distance: 167.6
click at [243, 75] on icon at bounding box center [240, 71] width 12 height 12
click at [379, 429] on p "ADICIONAR AÇÃO" at bounding box center [520, 421] width 591 height 19
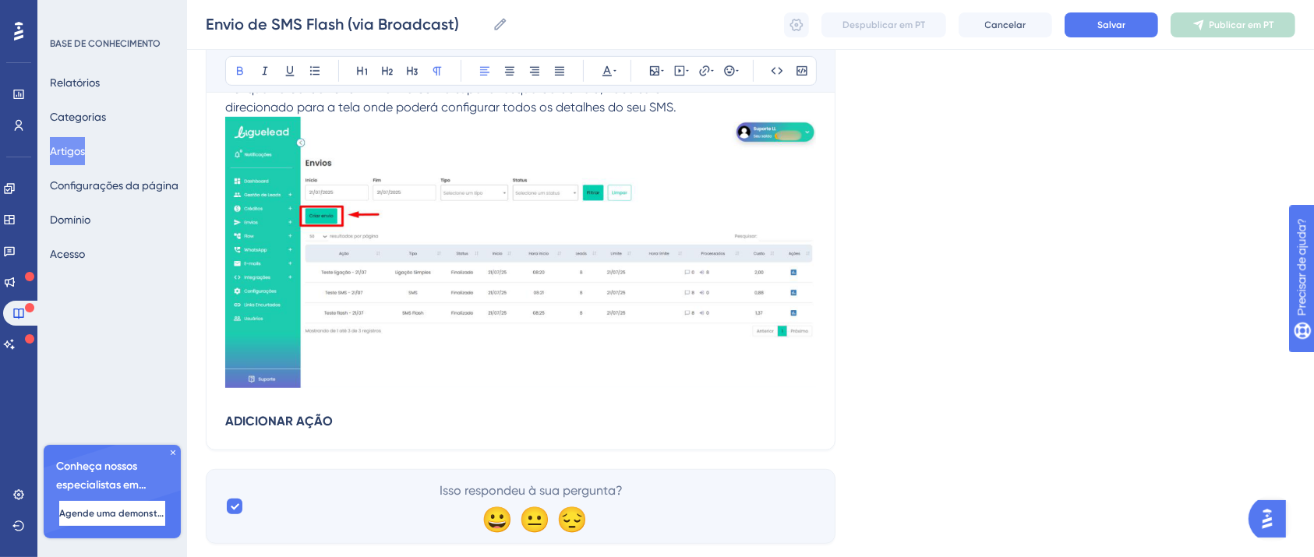
click at [376, 425] on p "ADICIONAR AÇÃO" at bounding box center [520, 421] width 591 height 19
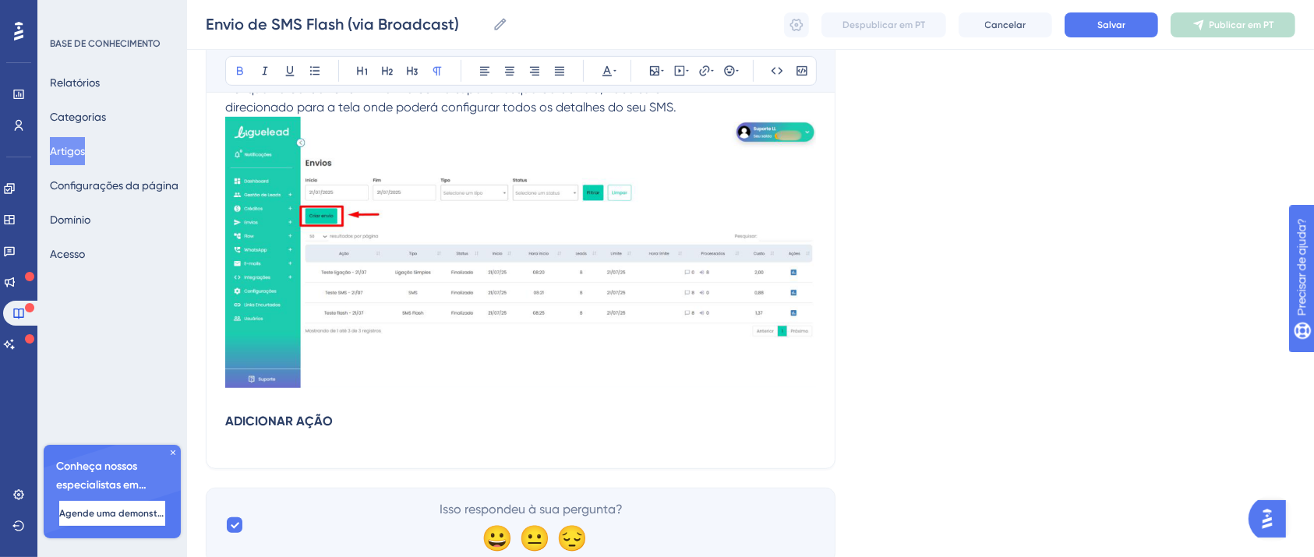
click at [431, 433] on p at bounding box center [520, 440] width 591 height 19
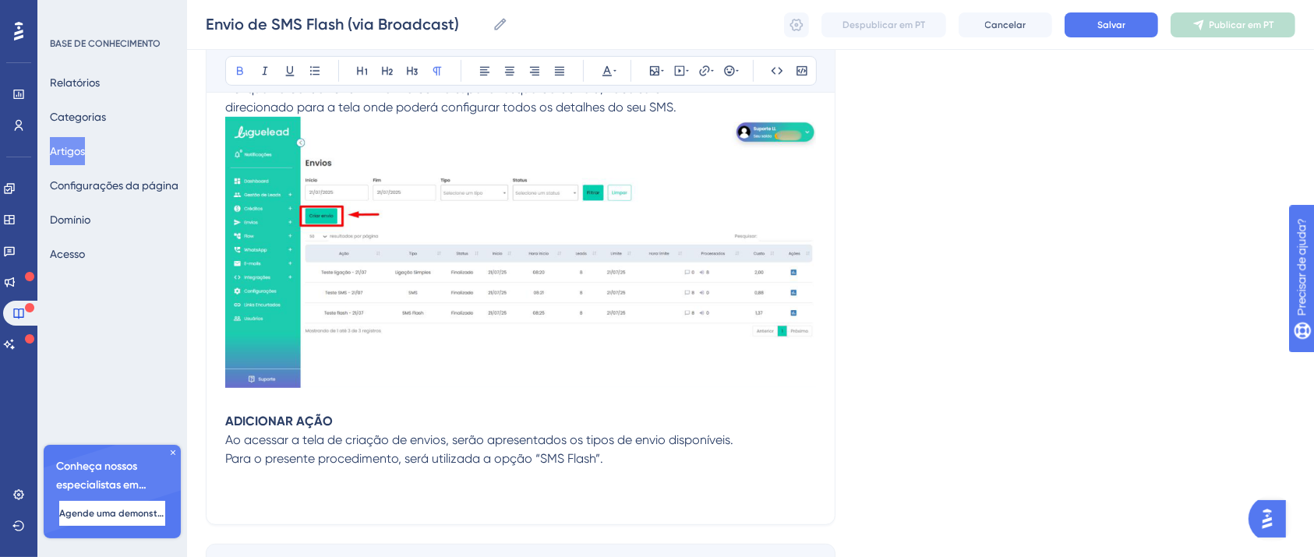
click at [345, 491] on p at bounding box center [520, 496] width 591 height 19
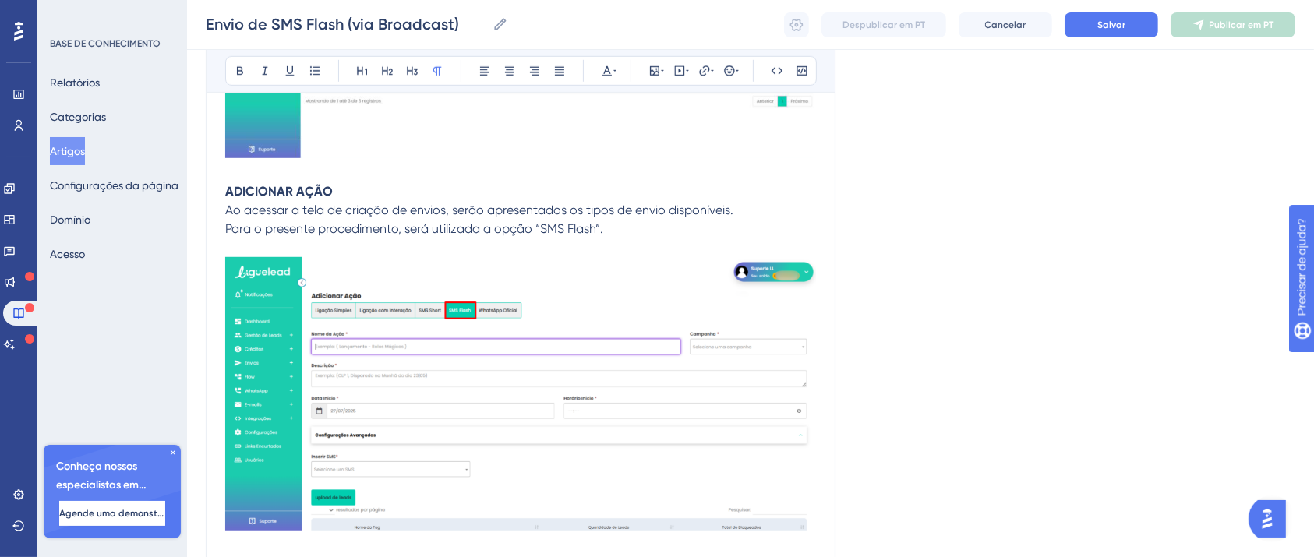
scroll to position [1240, 0]
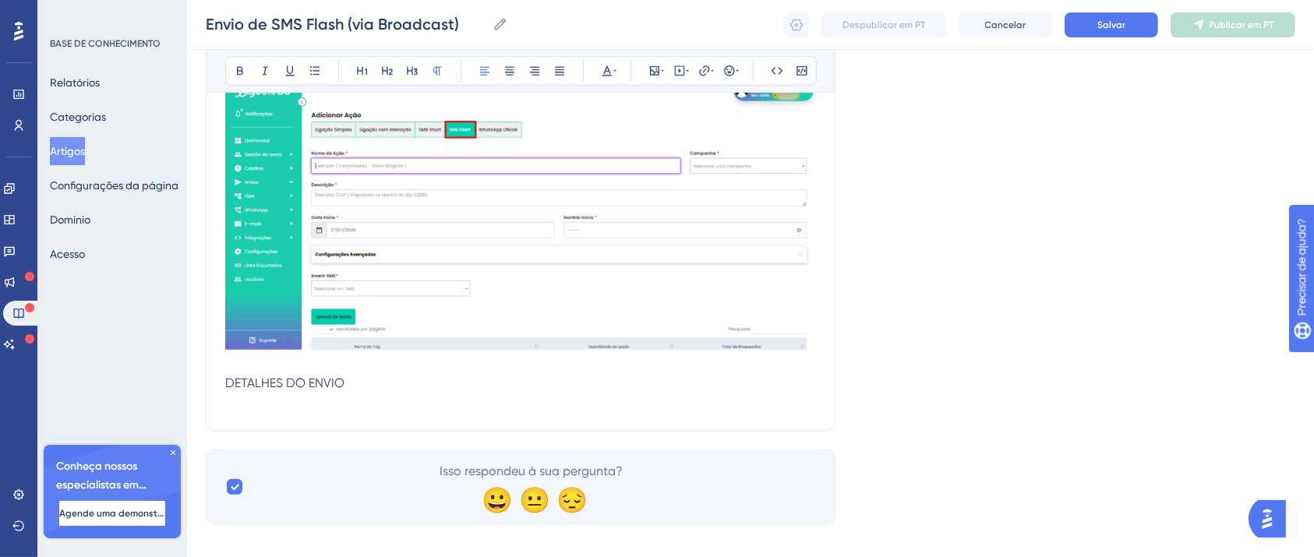
drag, startPoint x: 345, startPoint y: 383, endPoint x: 147, endPoint y: 390, distance: 198.1
click at [235, 71] on icon at bounding box center [240, 71] width 12 height 12
click at [265, 412] on p at bounding box center [520, 402] width 591 height 19
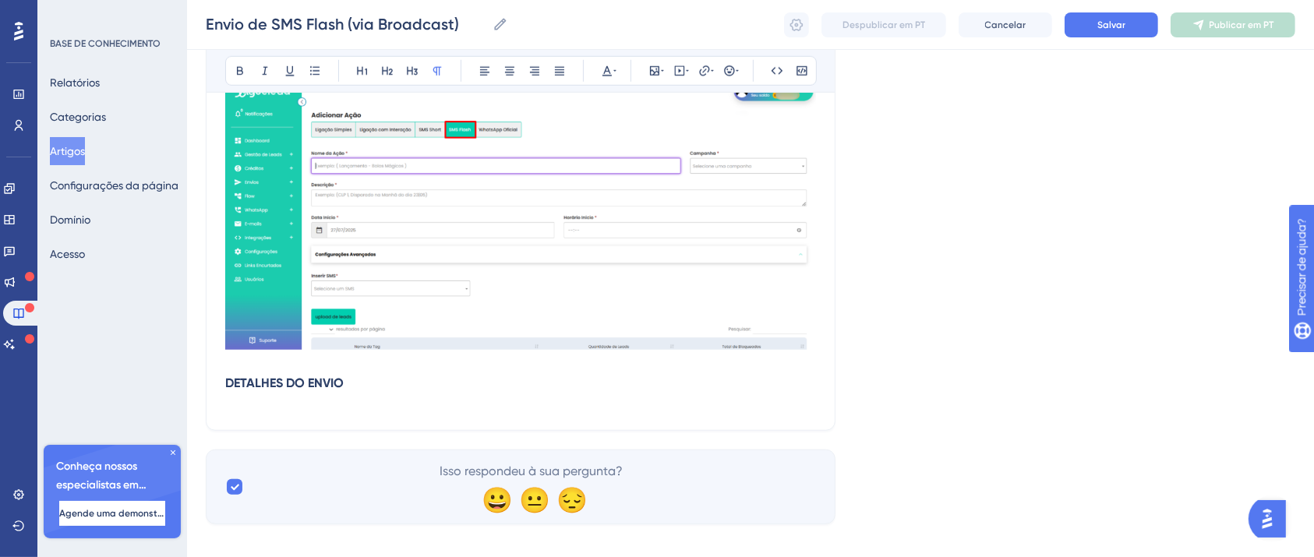
click at [250, 408] on p at bounding box center [520, 402] width 591 height 19
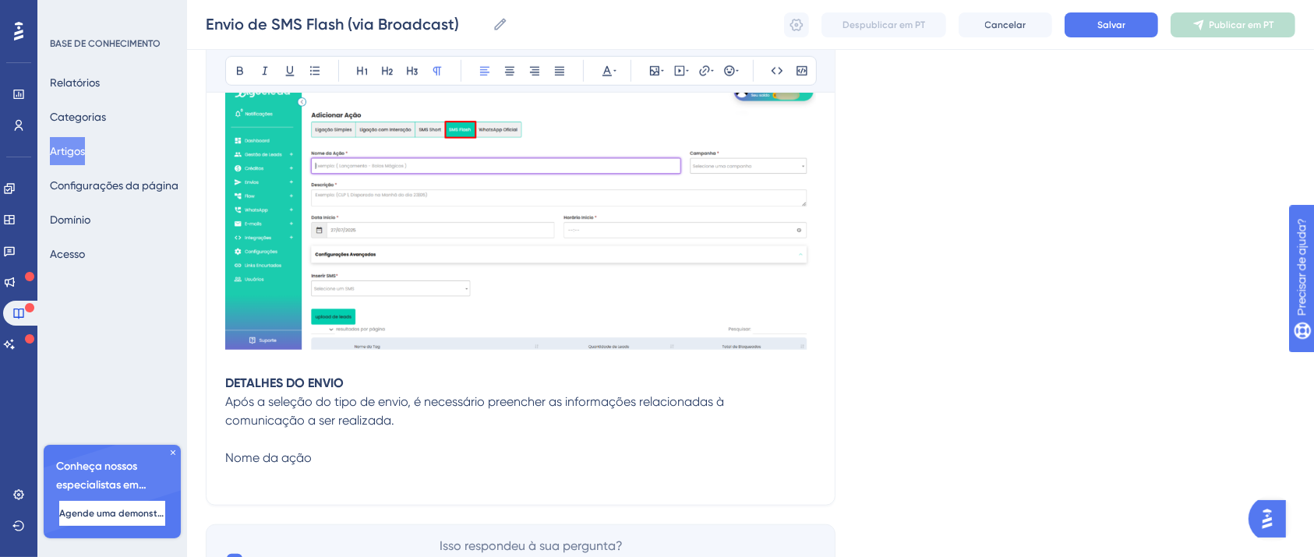
drag, startPoint x: 328, startPoint y: 463, endPoint x: 220, endPoint y: 458, distance: 108.4
click at [239, 65] on icon at bounding box center [240, 71] width 12 height 12
click at [314, 486] on p at bounding box center [520, 477] width 591 height 19
click at [284, 475] on p at bounding box center [520, 477] width 591 height 19
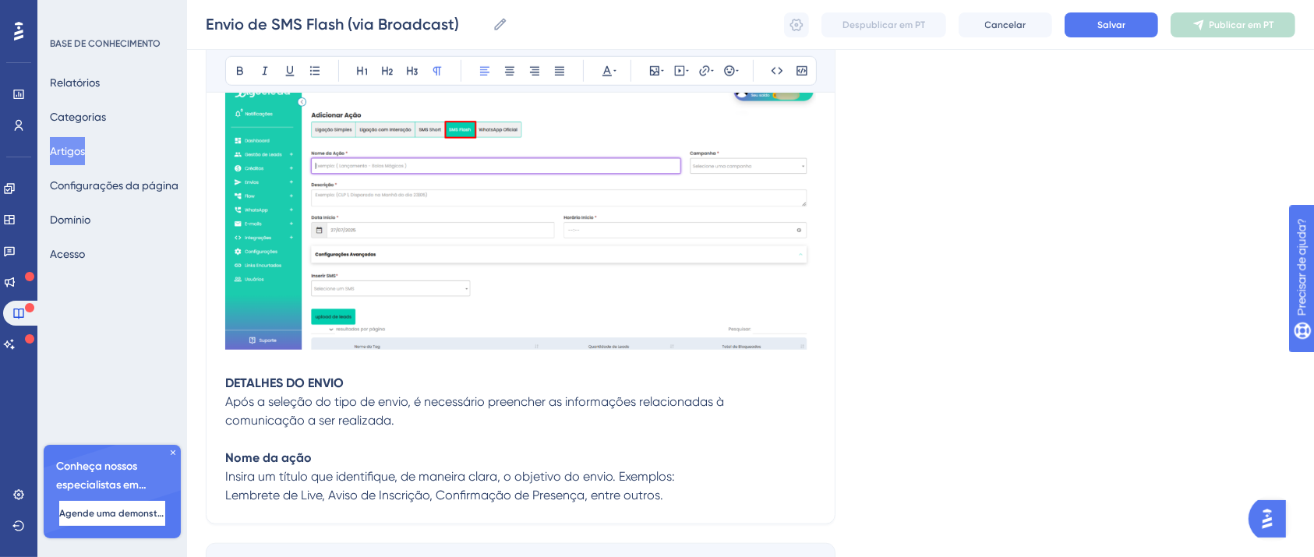
click at [712, 501] on p "Lembrete de Live, Aviso de Inscrição, Confirmação de Presença, entre outros." at bounding box center [520, 495] width 591 height 19
click at [620, 486] on p "Insira um título que identifique, de maneira clara, o objetivo do envio. Exempl…" at bounding box center [520, 477] width 591 height 19
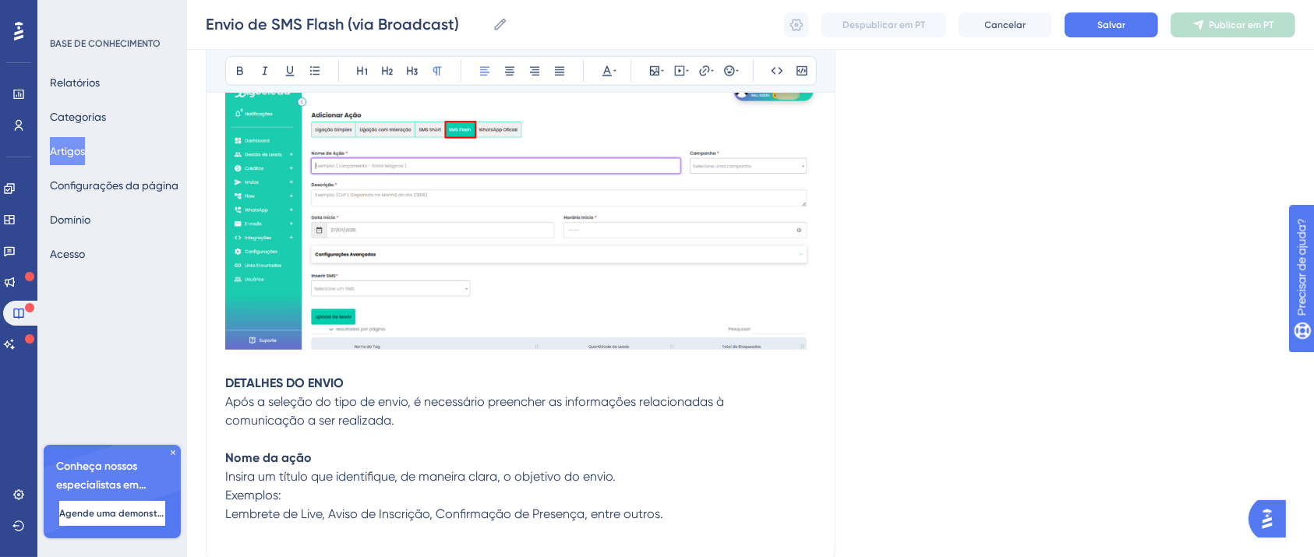
click at [675, 517] on p "Lembrete de Live, Aviso de Inscrição, Confirmação de Presença, entre outros." at bounding box center [520, 523] width 591 height 37
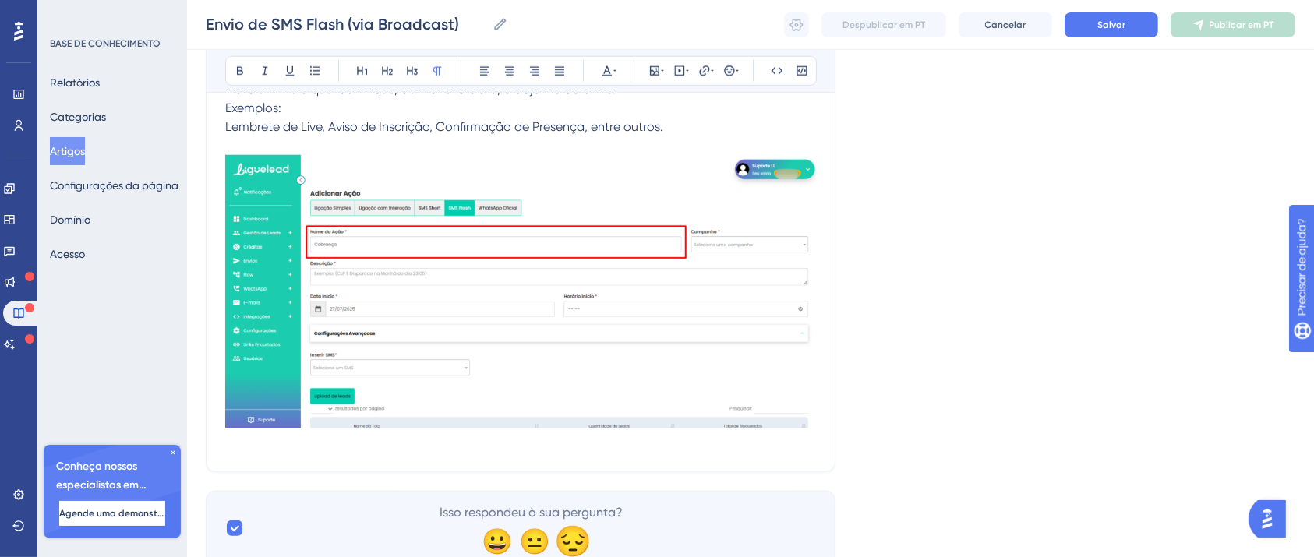
scroll to position [1688, 0]
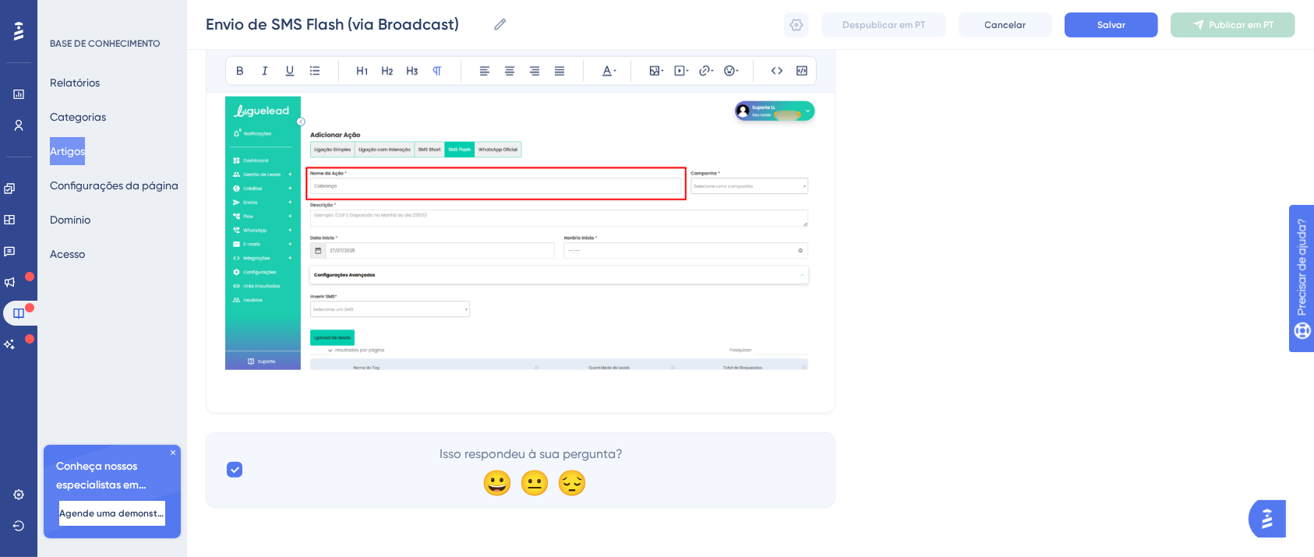
click at [789, 384] on p "Lembrete de Live, Aviso de Inscrição, Confirmação de Presença, entre outros." at bounding box center [520, 226] width 591 height 335
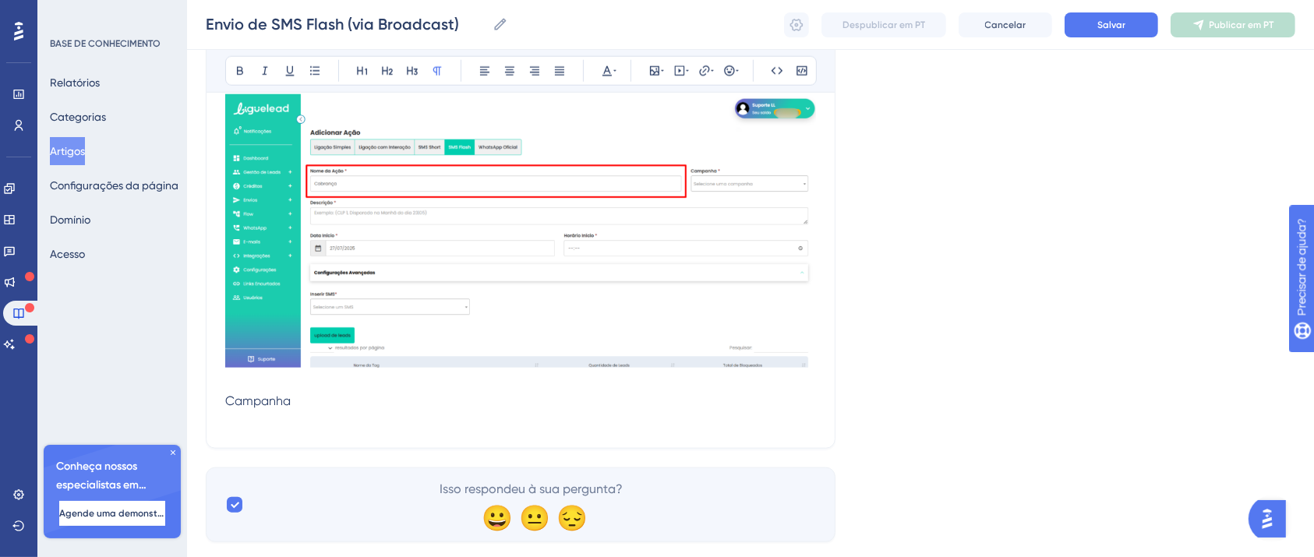
click at [256, 406] on span "Campanha" at bounding box center [257, 401] width 65 height 15
click at [235, 75] on icon at bounding box center [240, 71] width 12 height 12
click at [288, 423] on p at bounding box center [520, 420] width 591 height 19
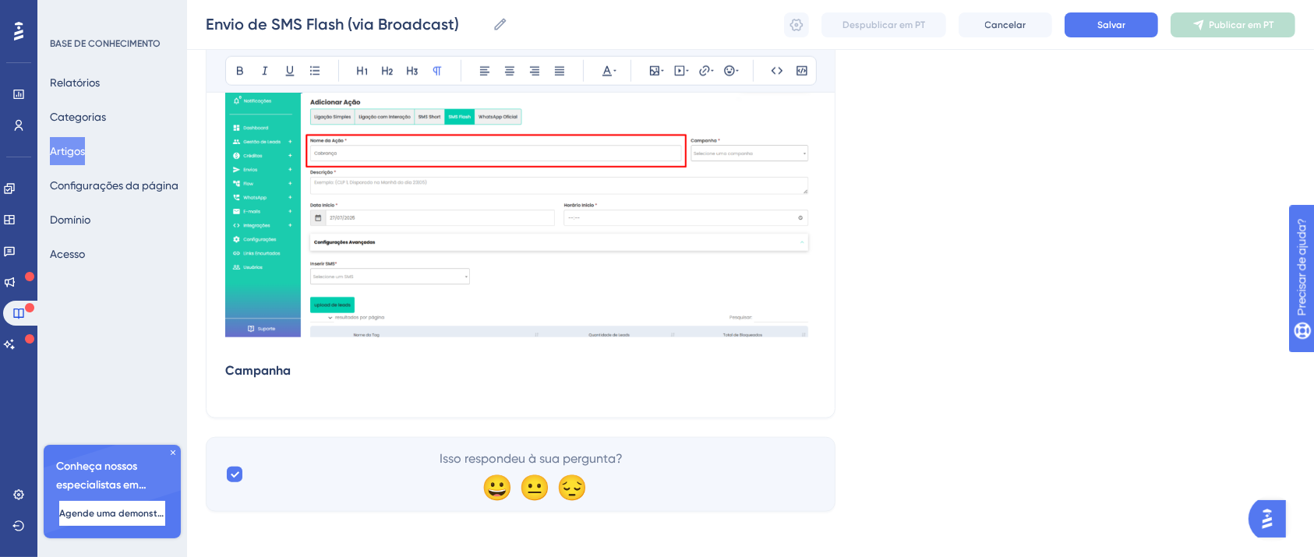
scroll to position [1726, 0]
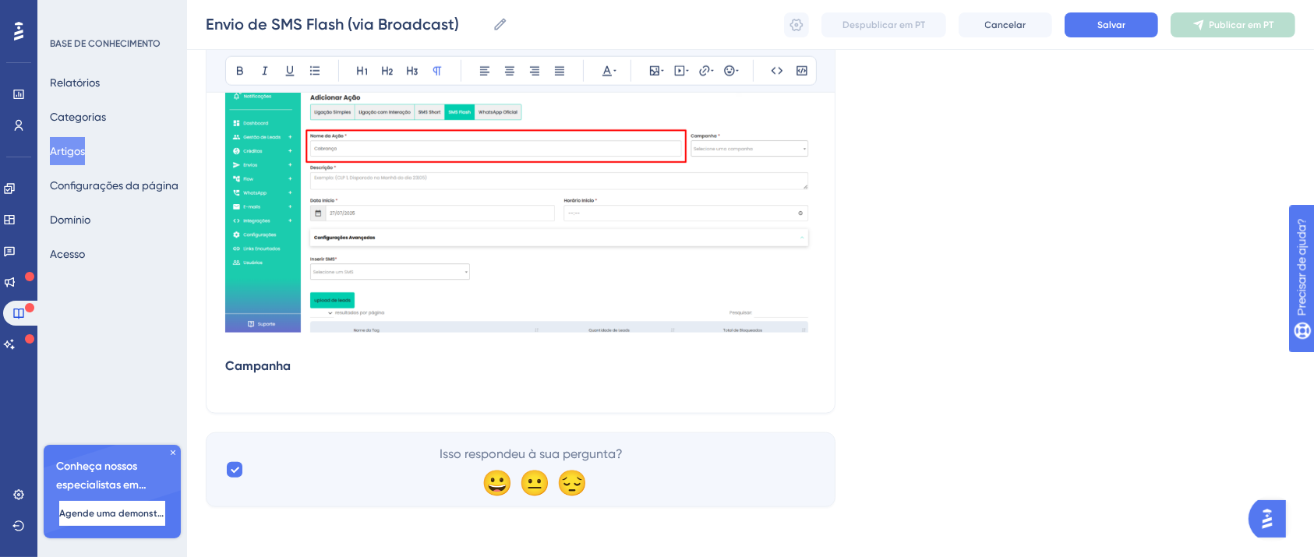
click at [309, 389] on p at bounding box center [520, 385] width 591 height 19
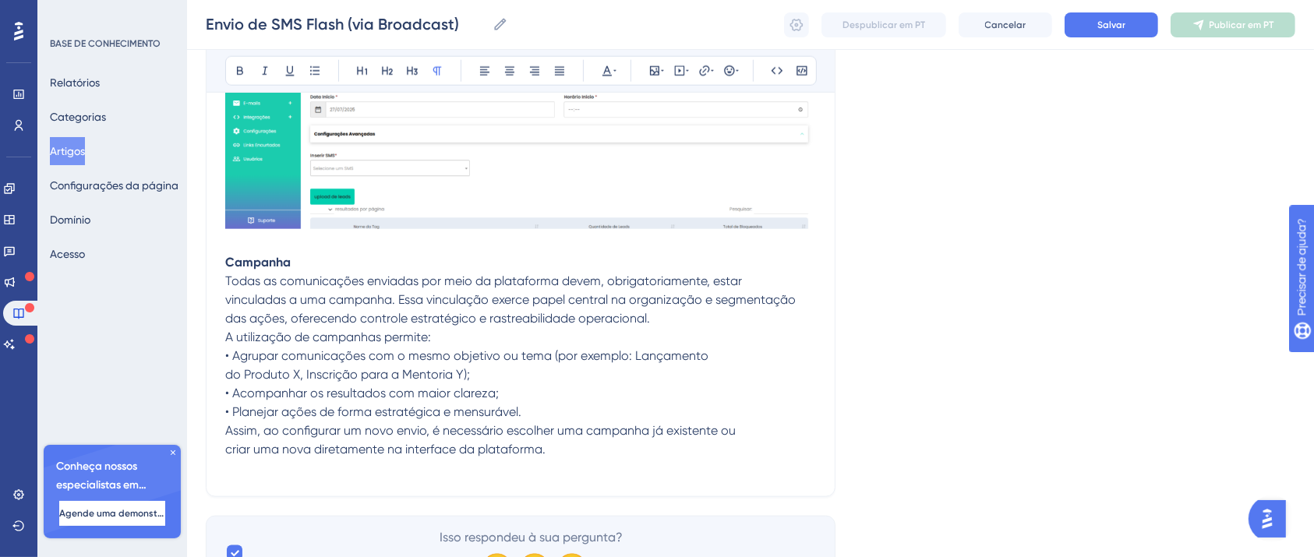
scroll to position [1914, 0]
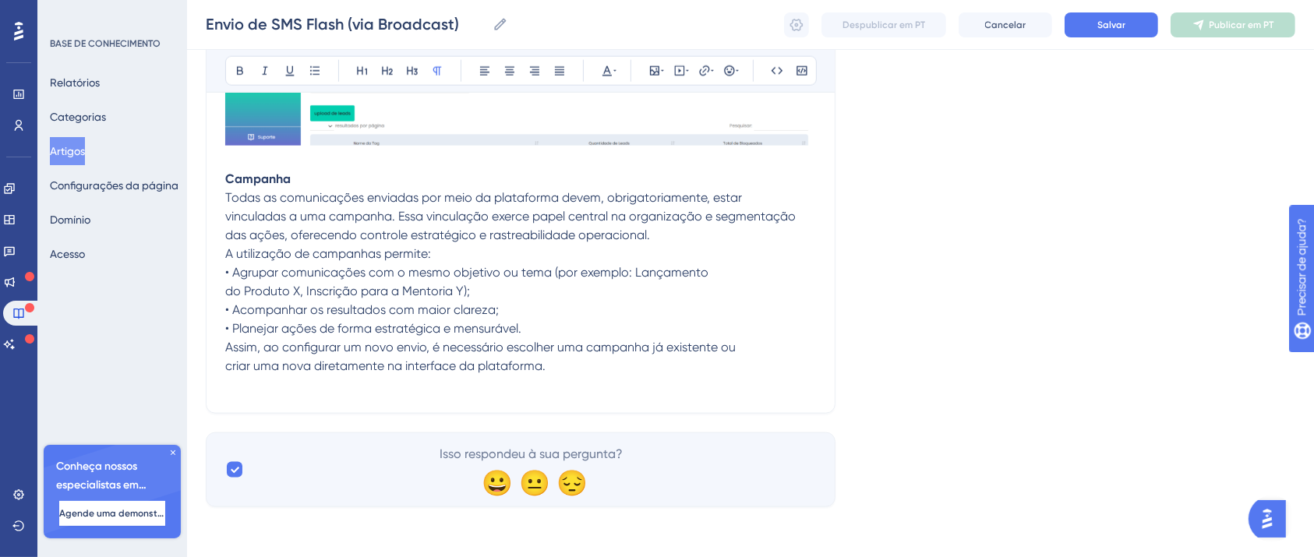
click at [692, 234] on p "das ações, oferecendo controle estratégico e rastreabilidade operacional." at bounding box center [520, 235] width 591 height 19
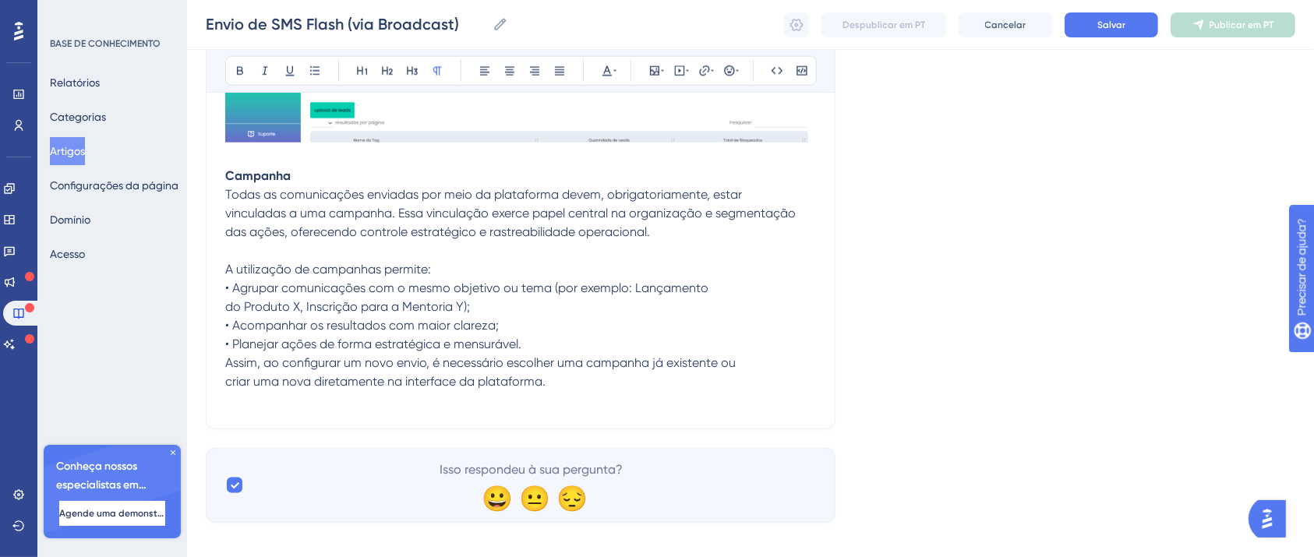
click at [574, 382] on p "criar uma nova diretamente na interface da plataforma." at bounding box center [520, 382] width 591 height 19
click at [605, 348] on p "• Planejar ações de forma estratégica e mensurável." at bounding box center [520, 344] width 591 height 19
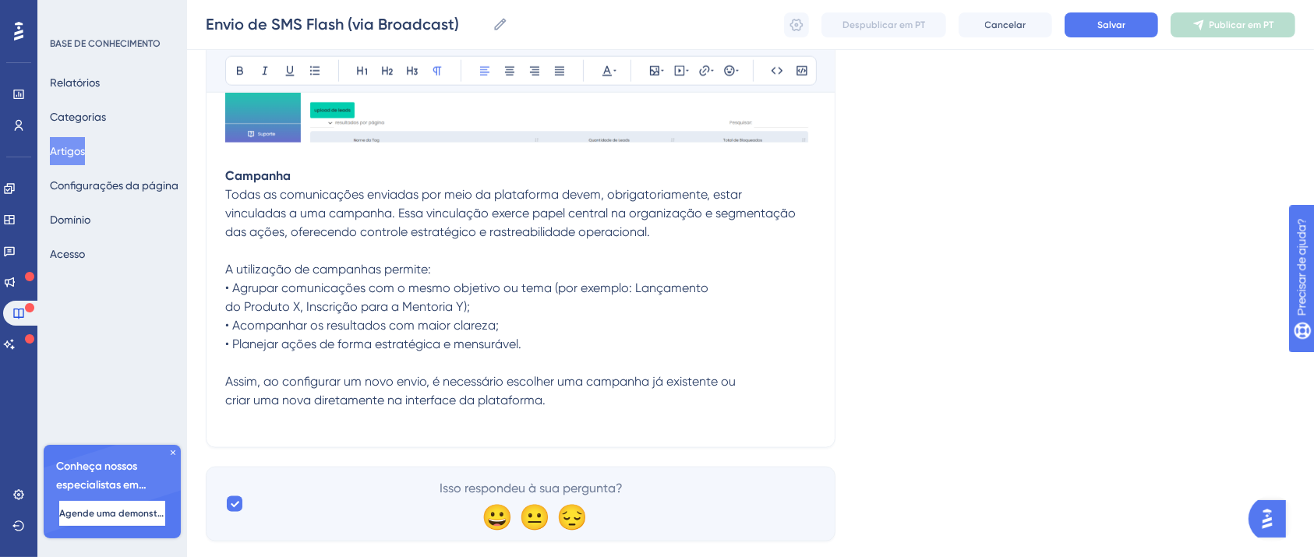
click at [588, 407] on p "criar uma nova diretamente na interface da plataforma." at bounding box center [520, 400] width 591 height 19
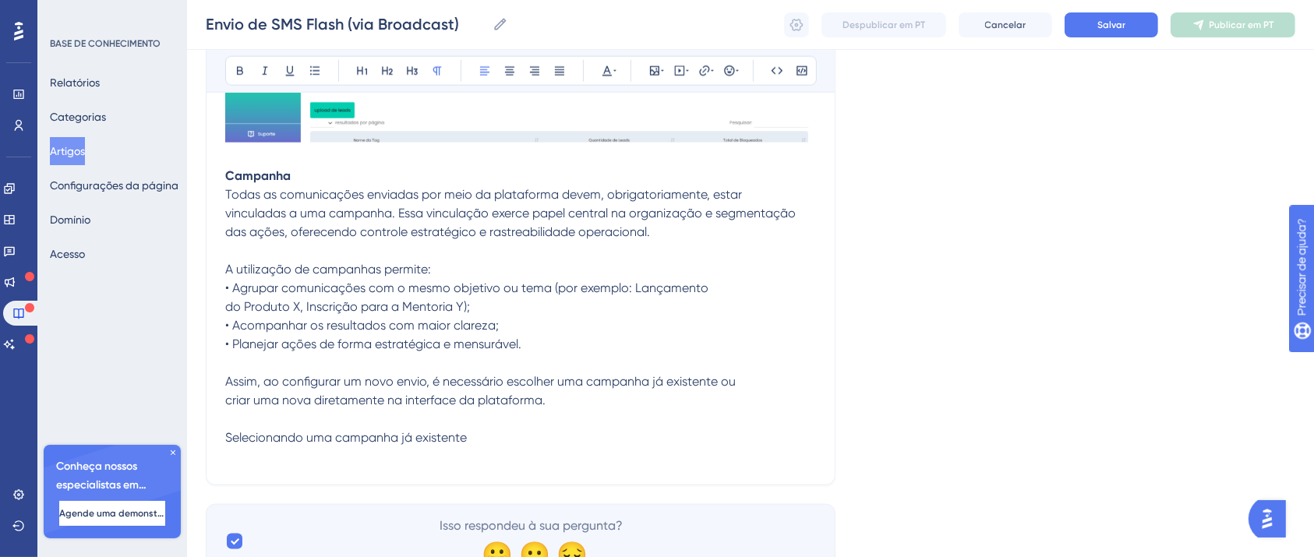
drag, startPoint x: 477, startPoint y: 446, endPoint x: 216, endPoint y: 256, distance: 323.0
click at [229, 72] on button at bounding box center [240, 71] width 22 height 22
click at [493, 436] on p "Selecionando uma campanha já existente" at bounding box center [520, 438] width 591 height 19
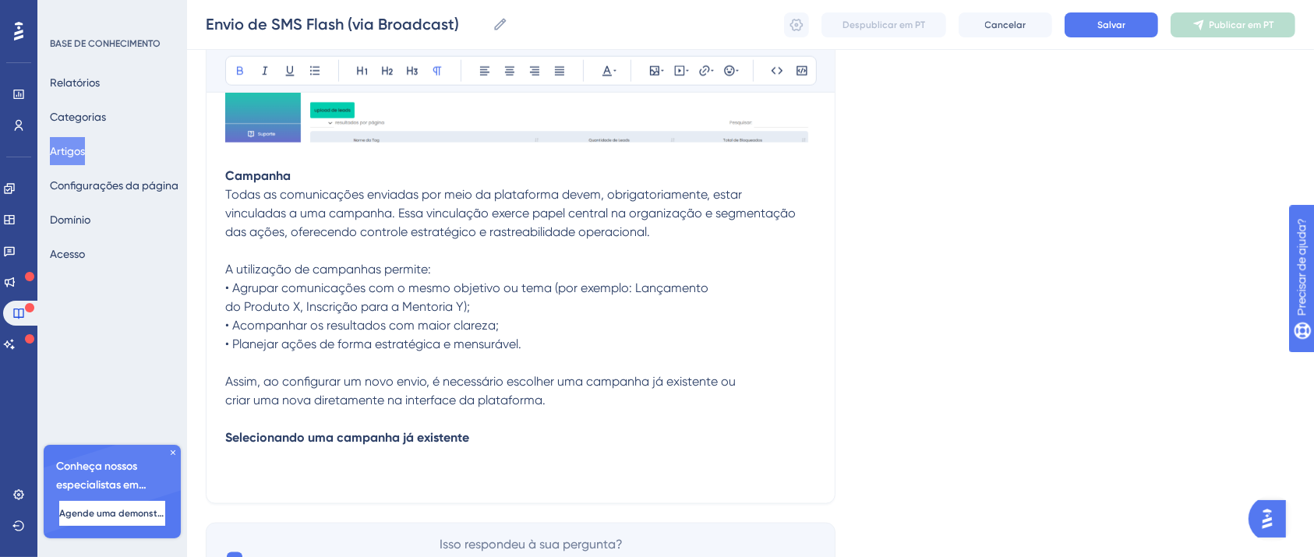
click at [362, 452] on p at bounding box center [520, 456] width 591 height 19
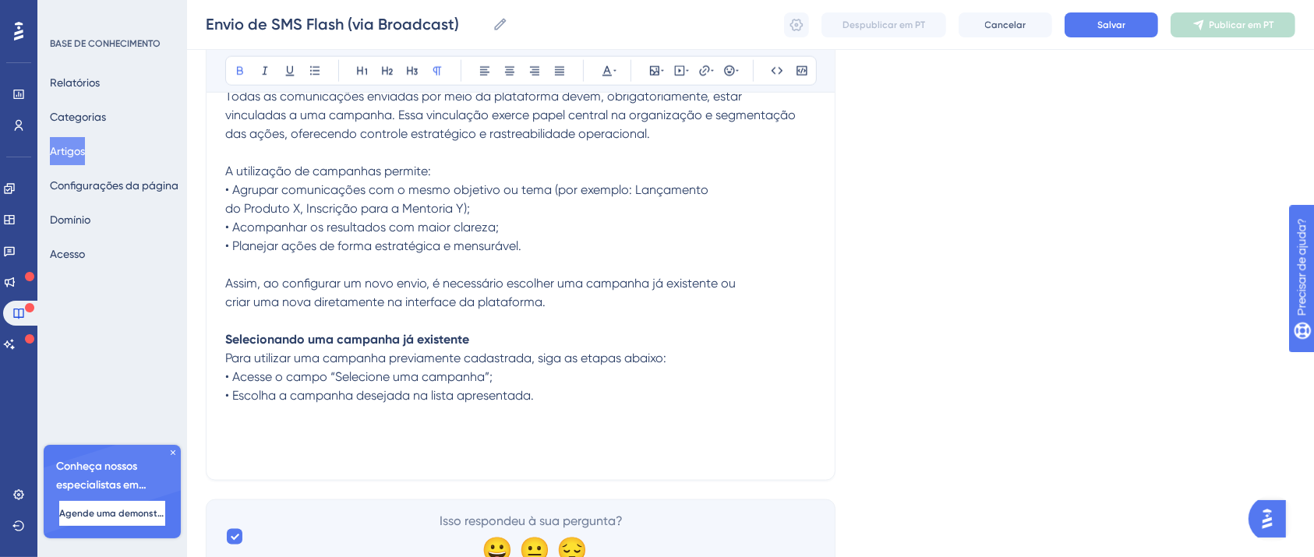
scroll to position [2083, 0]
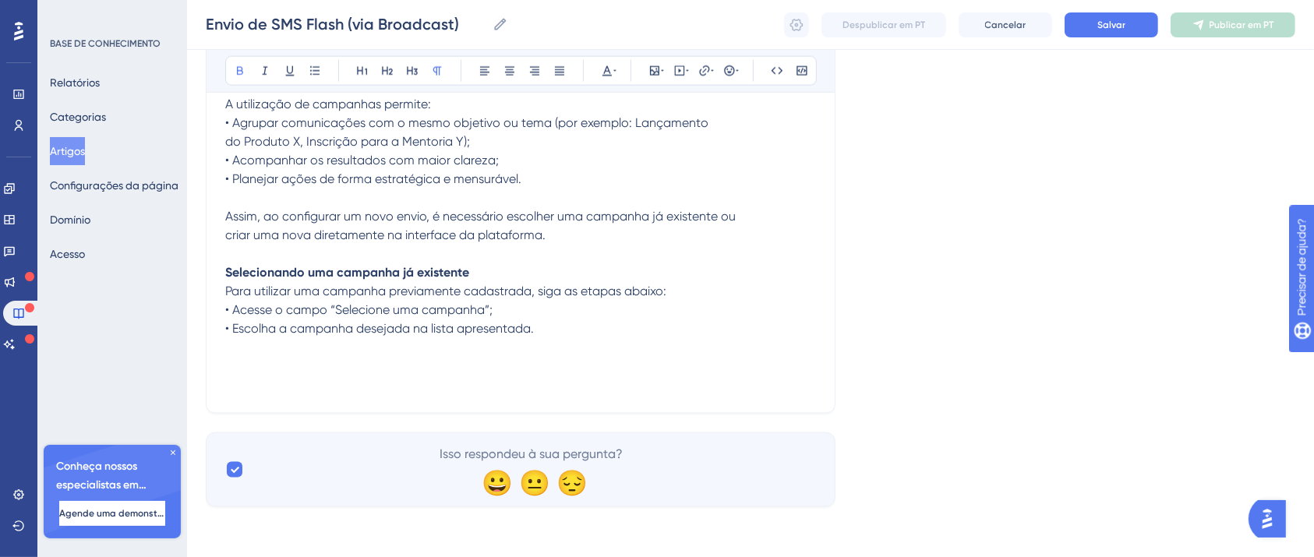
click at [256, 370] on p at bounding box center [520, 366] width 591 height 19
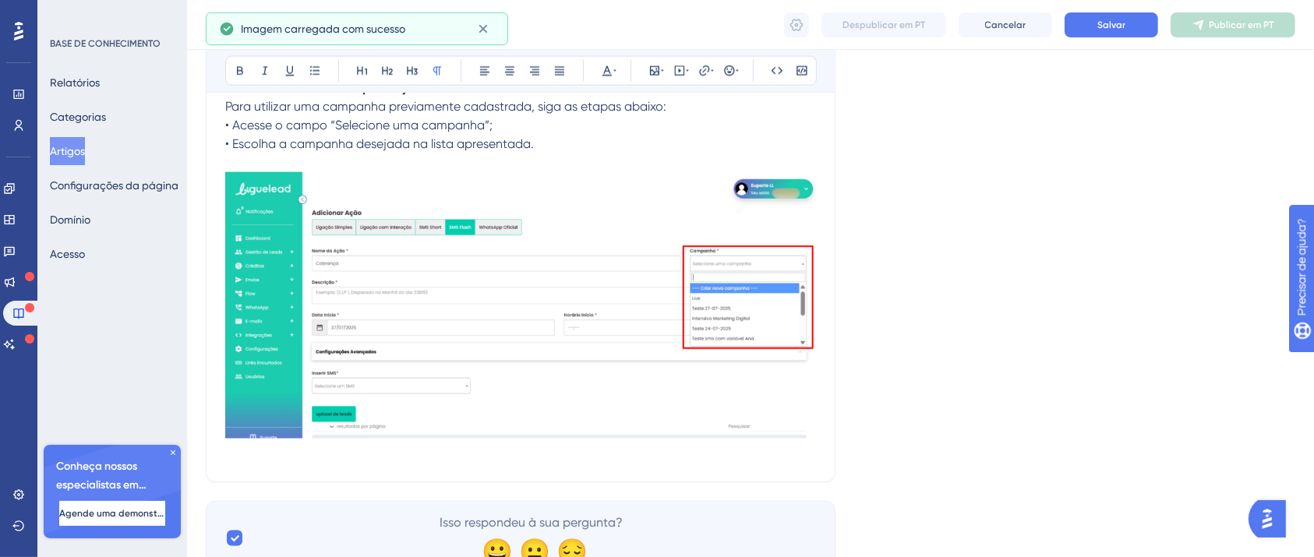
scroll to position [2335, 0]
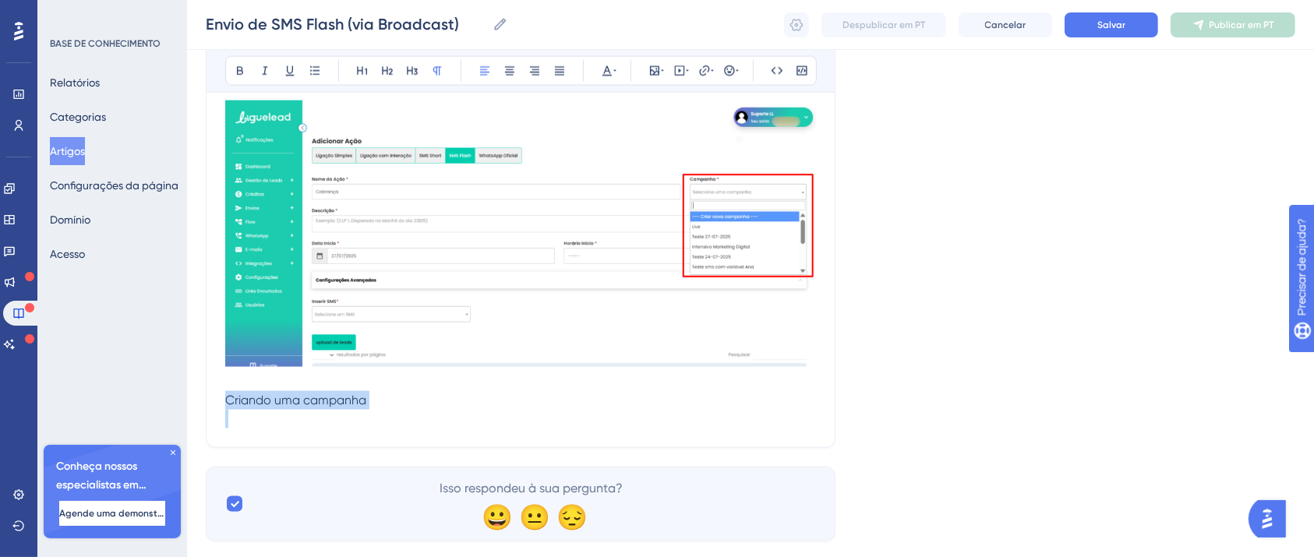
drag, startPoint x: 368, startPoint y: 402, endPoint x: 182, endPoint y: 415, distance: 186.0
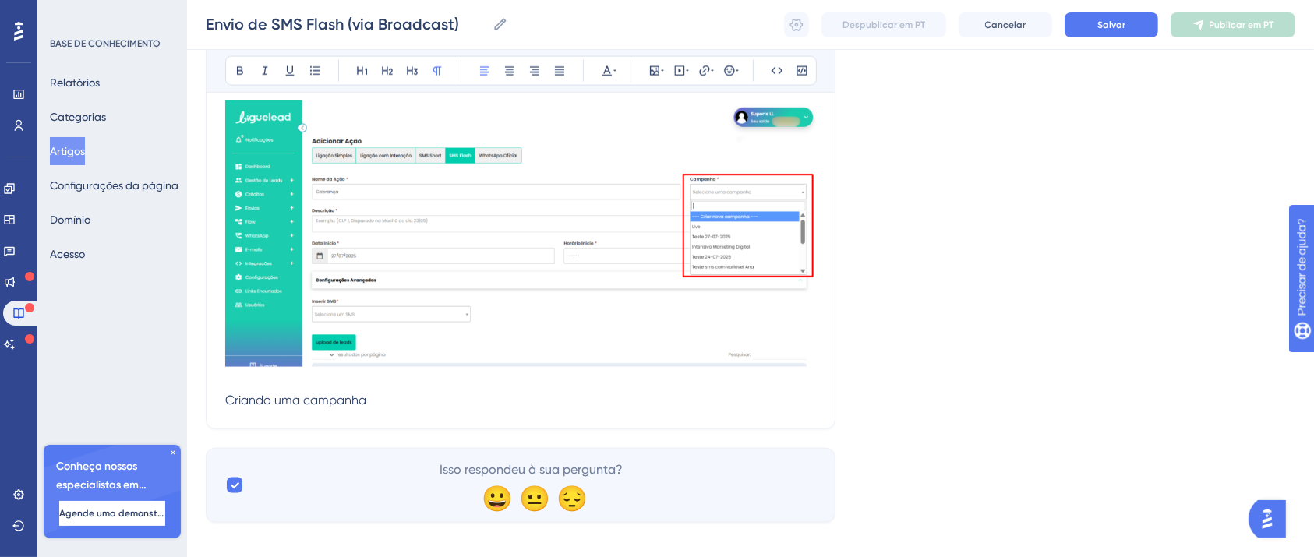
click at [361, 400] on span "Criando uma campanha" at bounding box center [295, 400] width 141 height 15
click at [361, 401] on span "Criando uma campanha" at bounding box center [295, 400] width 141 height 15
click at [229, 72] on button at bounding box center [240, 71] width 22 height 22
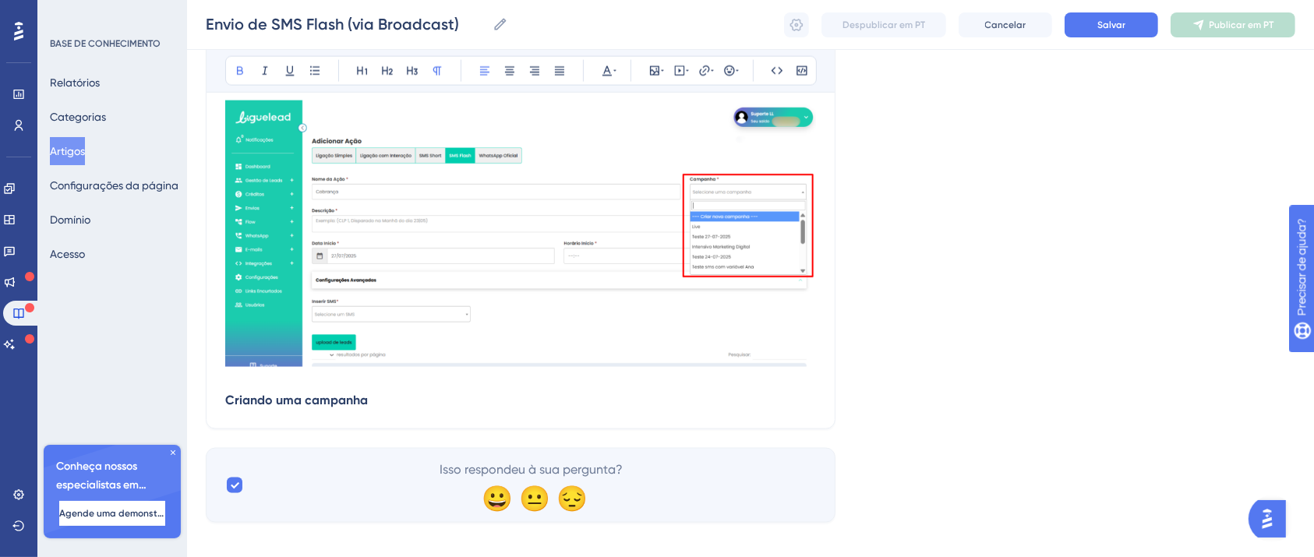
click at [392, 397] on p "Criando uma campanha" at bounding box center [520, 400] width 591 height 19
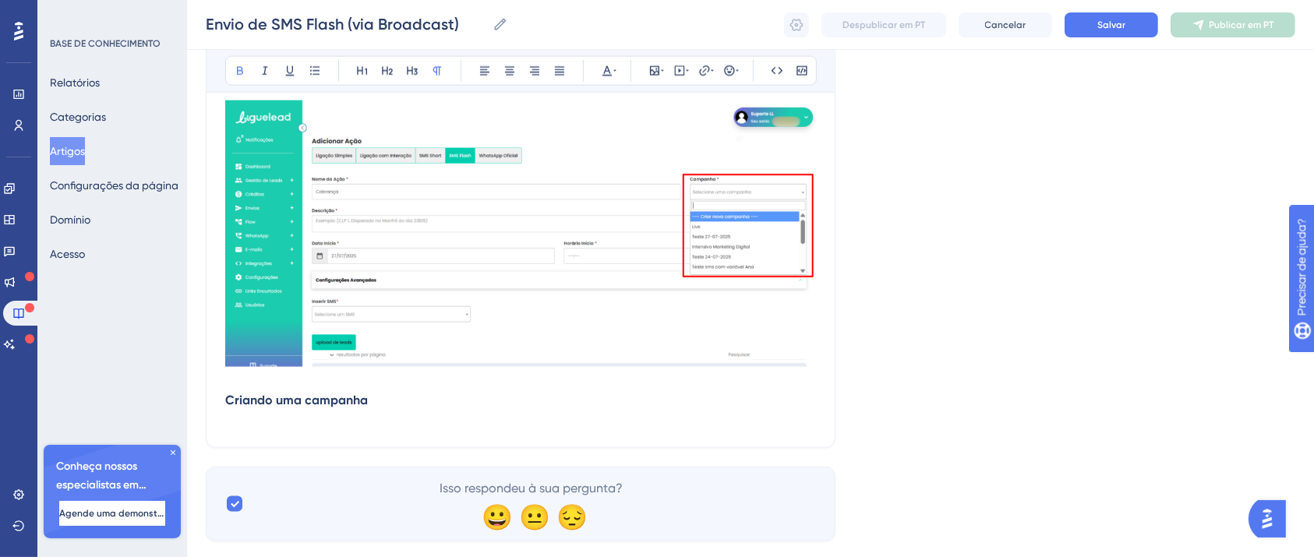
click at [381, 413] on p at bounding box center [520, 419] width 591 height 19
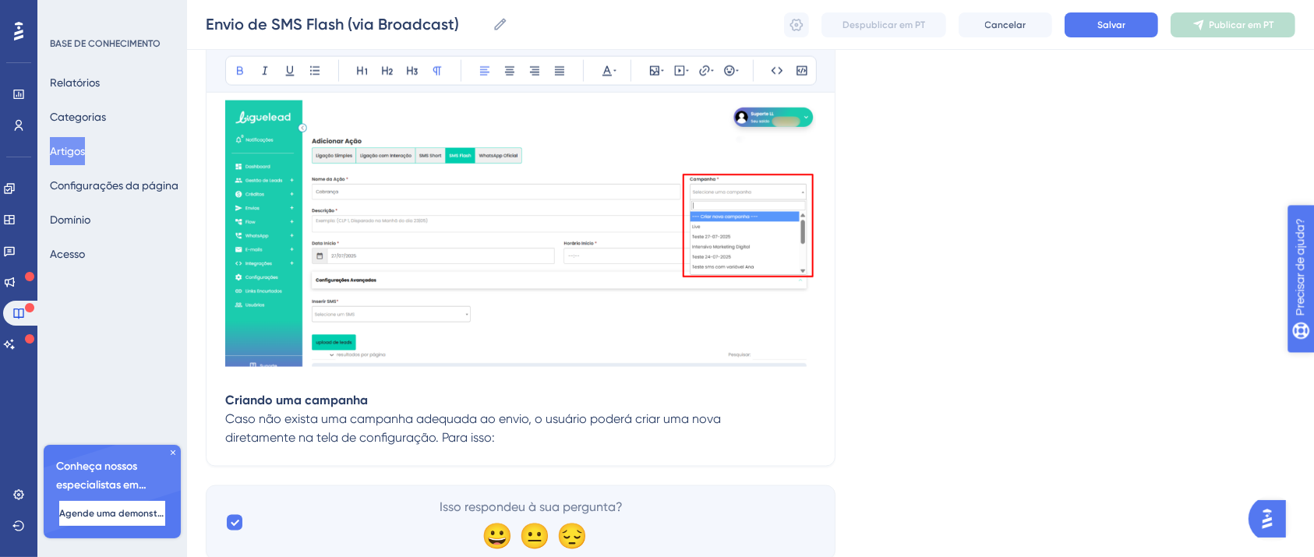
scroll to position [2392, 0]
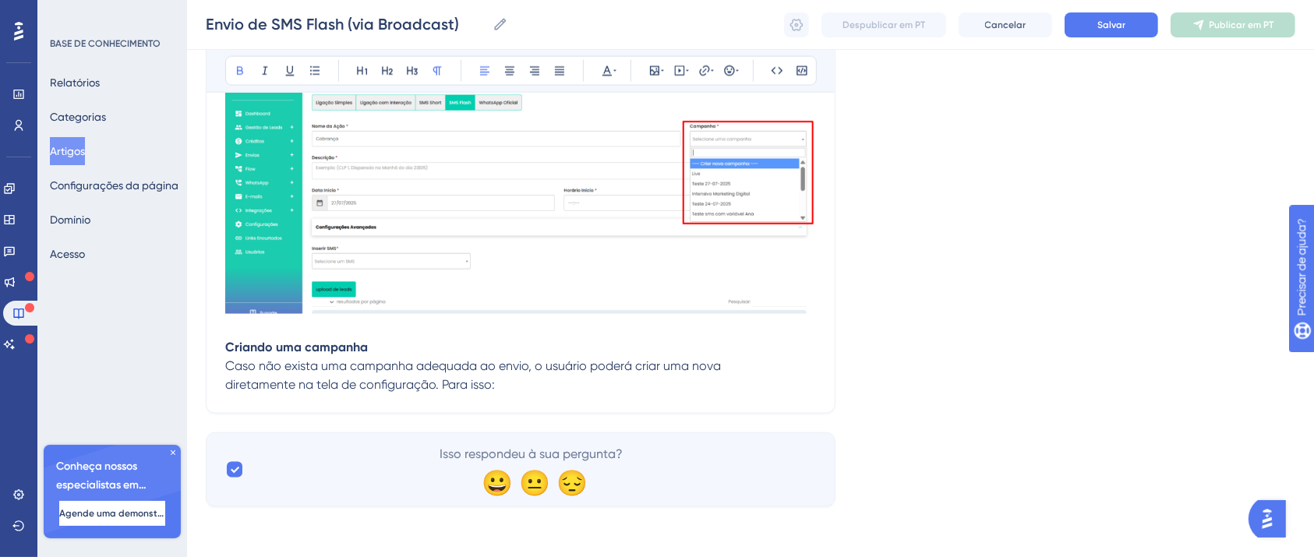
click at [518, 383] on p "diretamente na tela de configuração. Para isso:" at bounding box center [520, 385] width 591 height 19
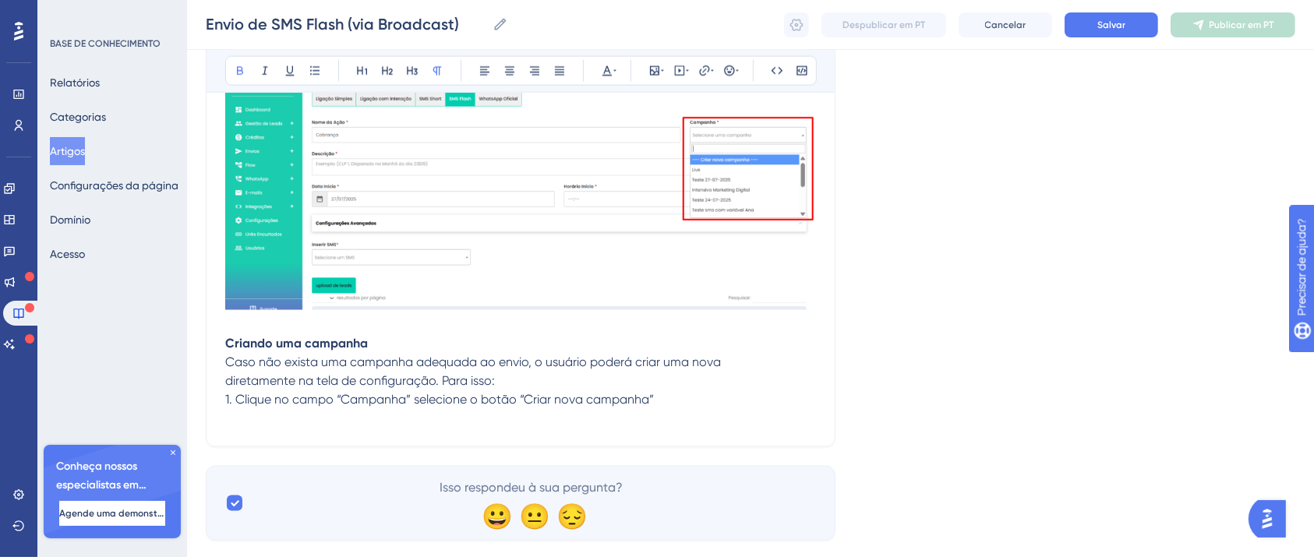
click at [330, 422] on p at bounding box center [520, 418] width 591 height 19
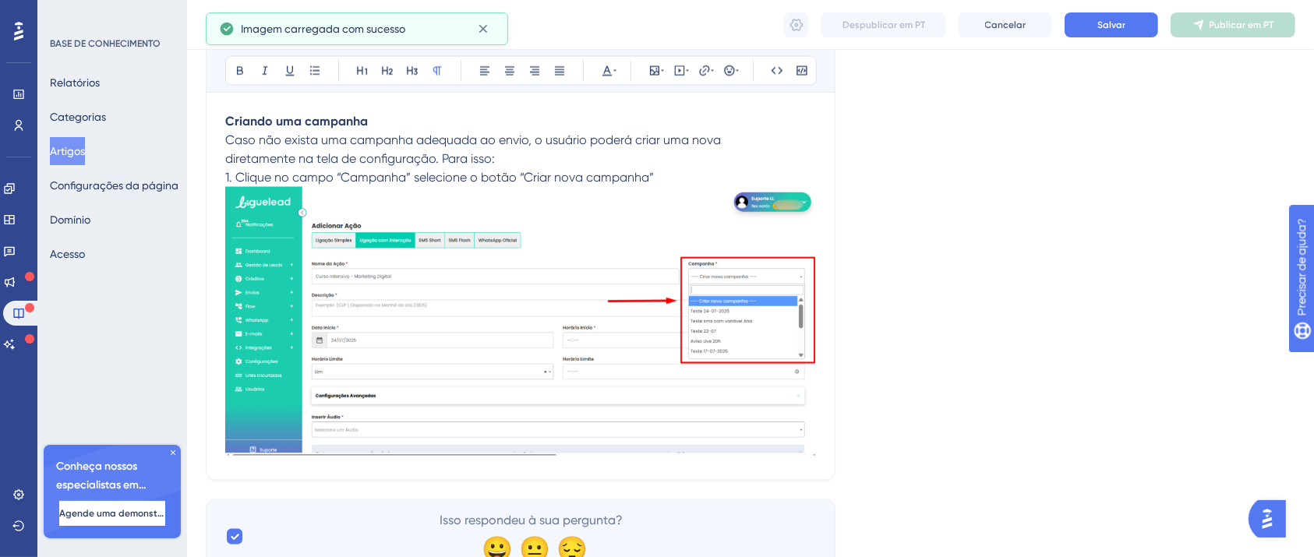
scroll to position [2684, 0]
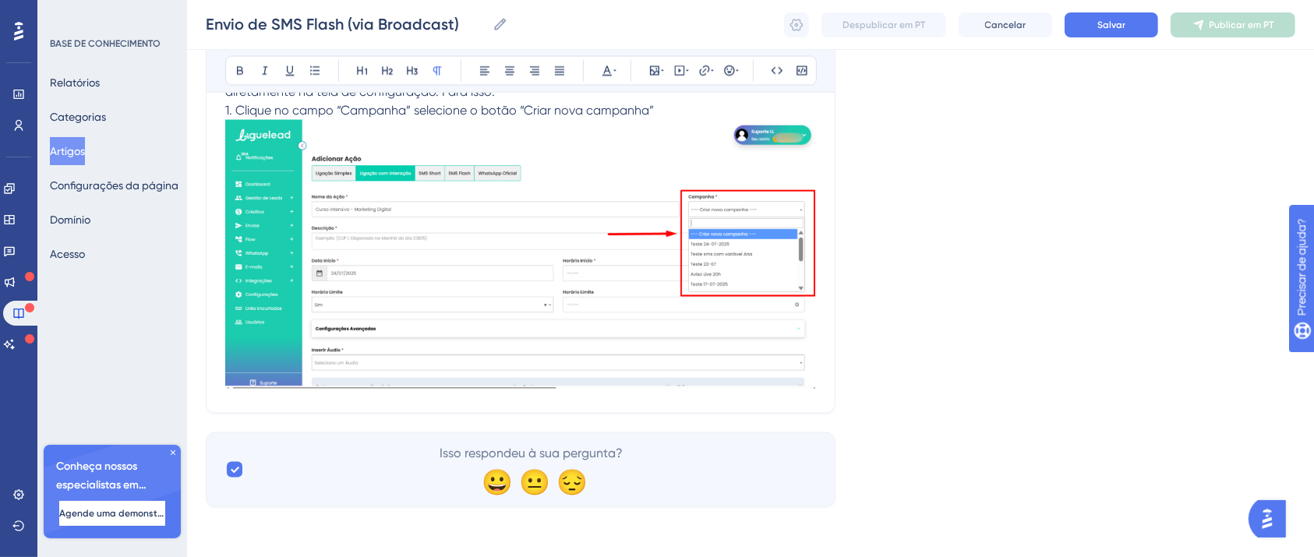
click at [755, 333] on img at bounding box center [520, 254] width 591 height 269
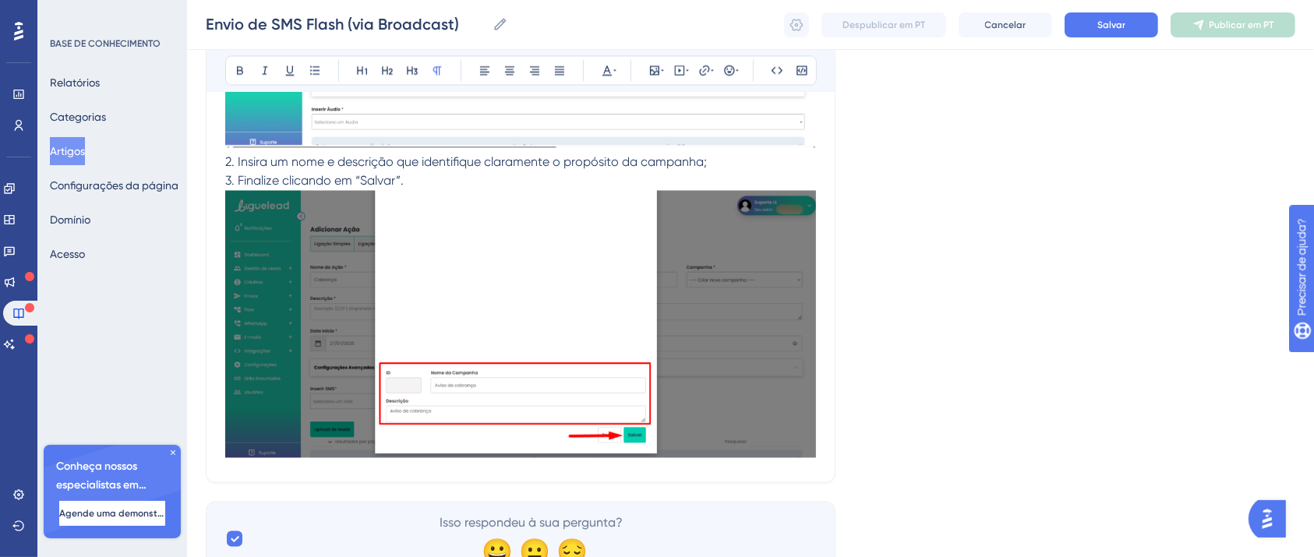
scroll to position [2995, 0]
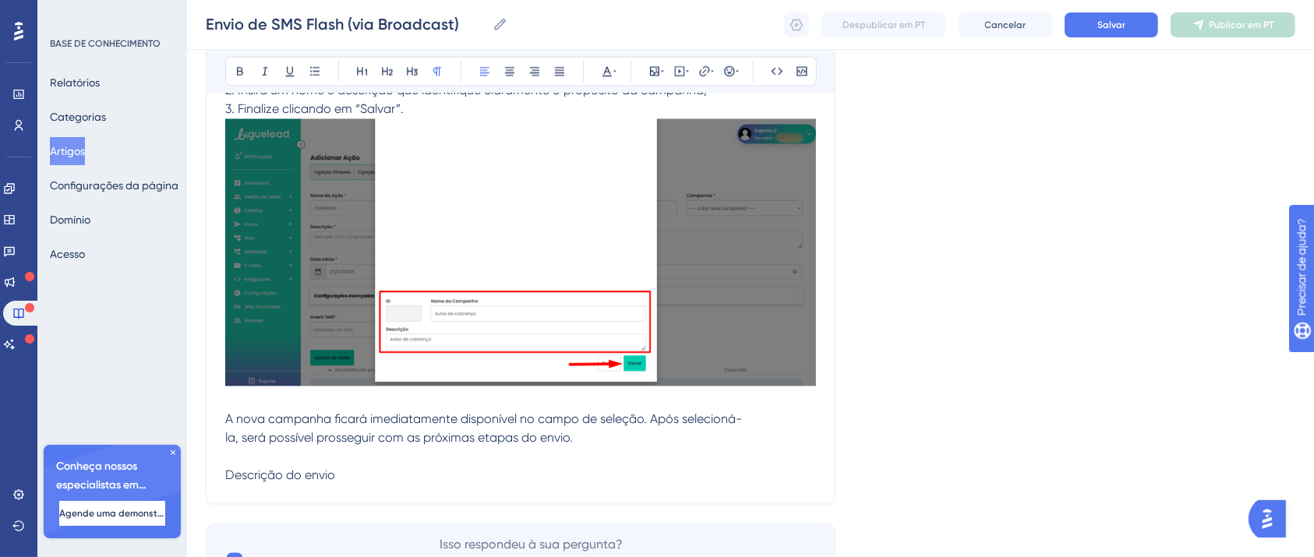
drag, startPoint x: 338, startPoint y: 477, endPoint x: 214, endPoint y: 483, distance: 124.9
click at [235, 78] on button at bounding box center [240, 71] width 22 height 22
click at [378, 483] on p "Descrição do envio" at bounding box center [520, 475] width 591 height 19
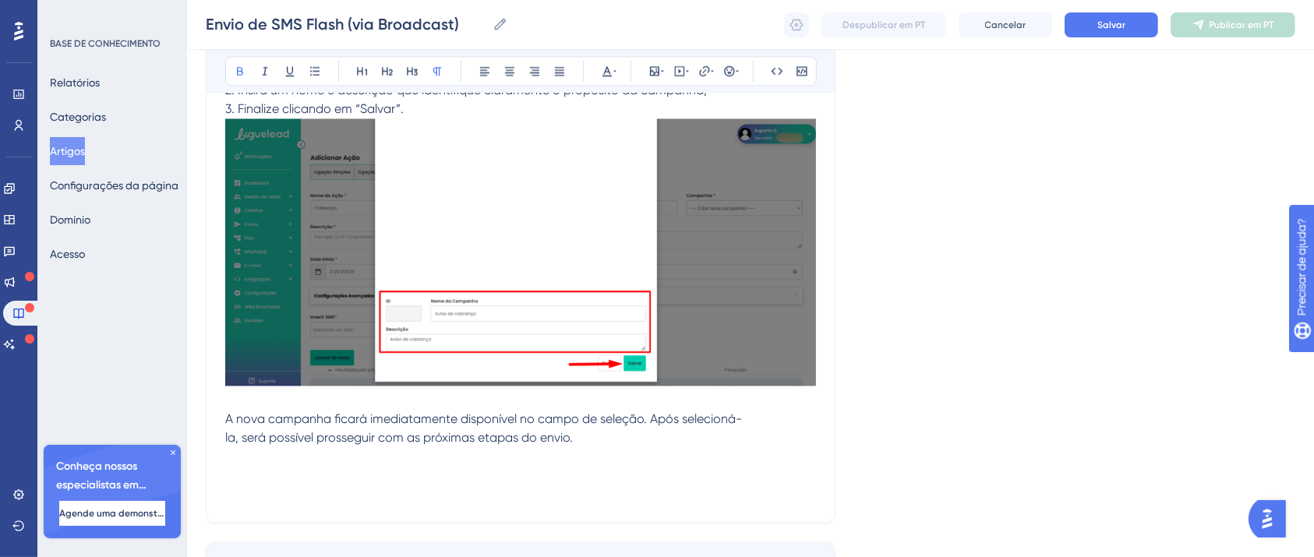
click at [366, 474] on p at bounding box center [520, 475] width 591 height 19
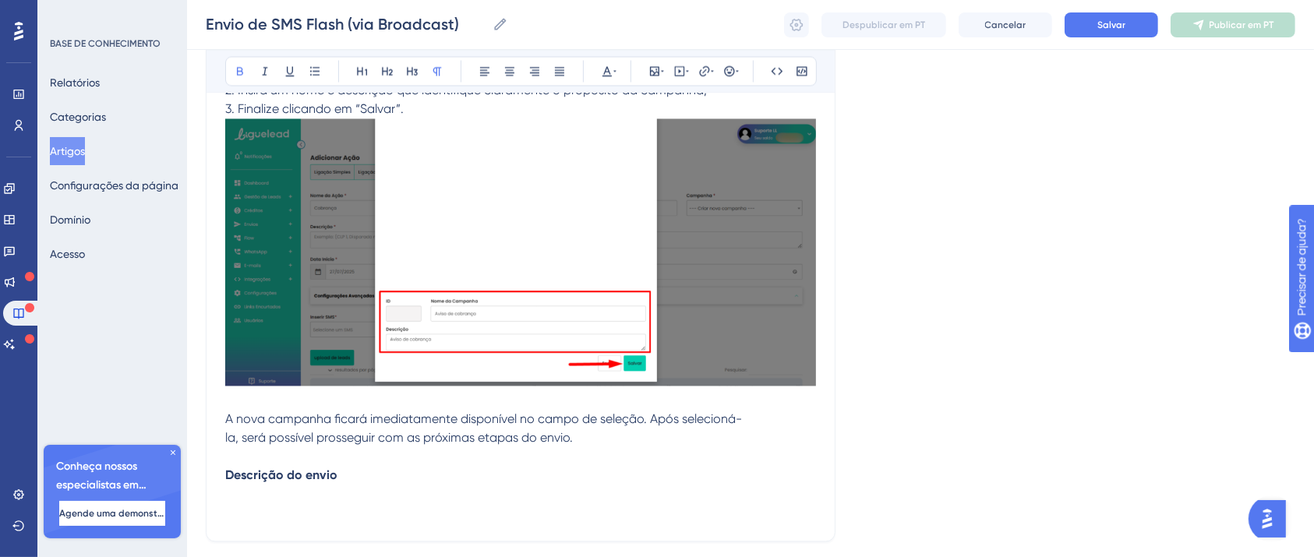
click at [286, 504] on p at bounding box center [520, 494] width 591 height 19
click at [328, 513] on p at bounding box center [520, 513] width 591 height 19
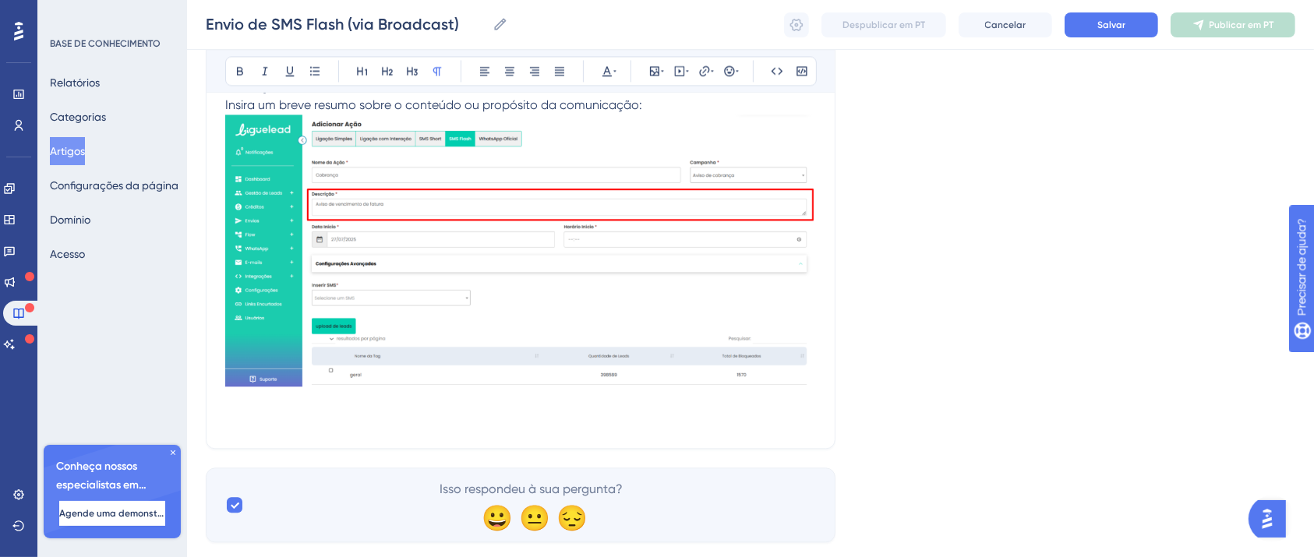
scroll to position [3421, 0]
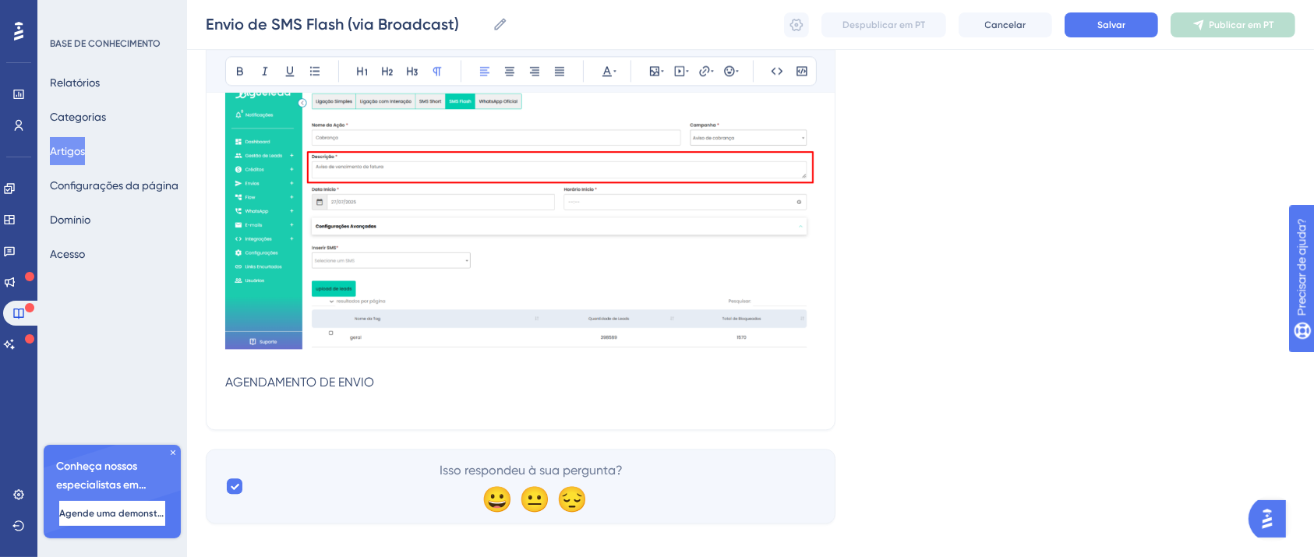
drag, startPoint x: 381, startPoint y: 392, endPoint x: 187, endPoint y: 292, distance: 218.6
click at [241, 72] on icon at bounding box center [240, 71] width 12 height 12
click at [302, 408] on p at bounding box center [520, 401] width 591 height 19
click at [422, 400] on p at bounding box center [520, 401] width 591 height 19
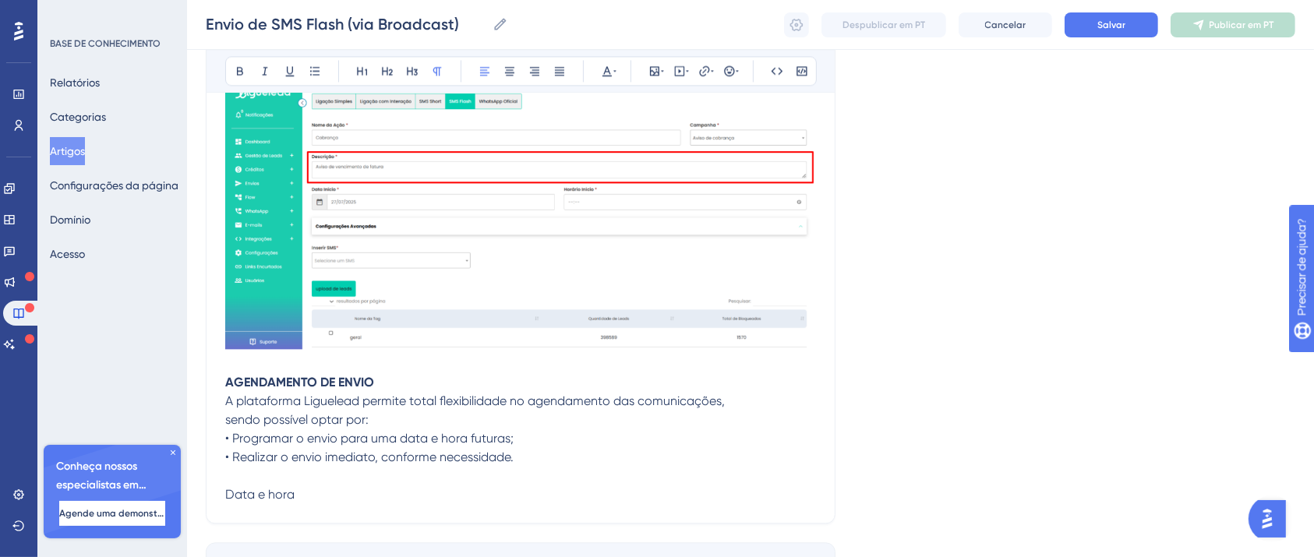
drag, startPoint x: 297, startPoint y: 497, endPoint x: 201, endPoint y: 489, distance: 96.1
click at [239, 69] on icon at bounding box center [240, 71] width 12 height 12
click at [342, 501] on p "Data e hora" at bounding box center [520, 495] width 591 height 19
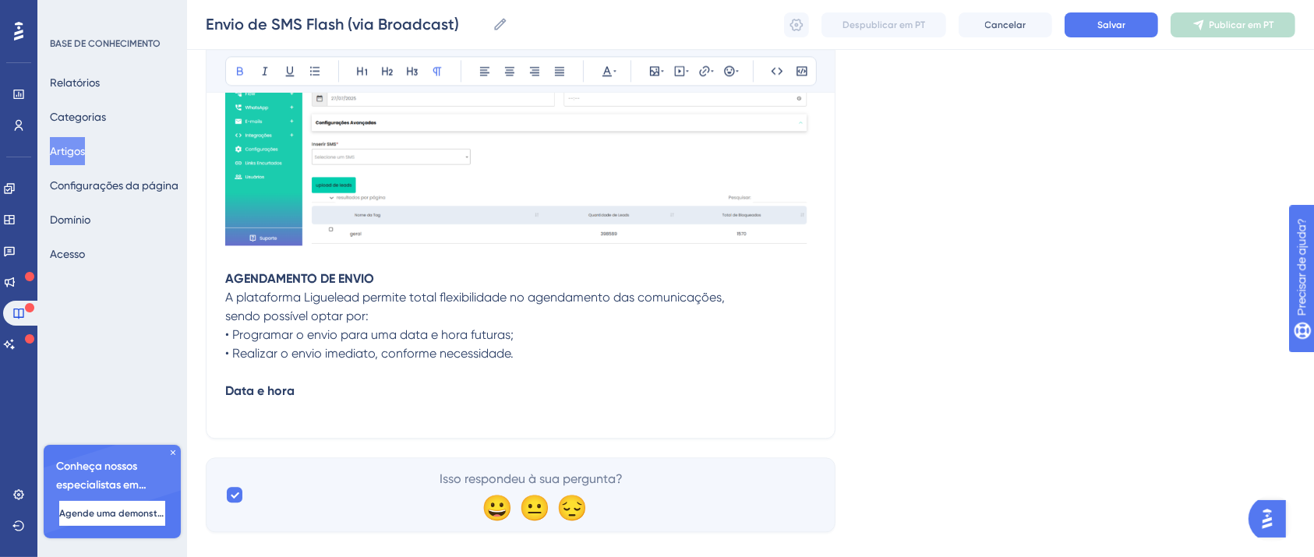
drag, startPoint x: 244, startPoint y: 427, endPoint x: 244, endPoint y: 415, distance: 12.5
click at [245, 408] on p at bounding box center [520, 410] width 591 height 19
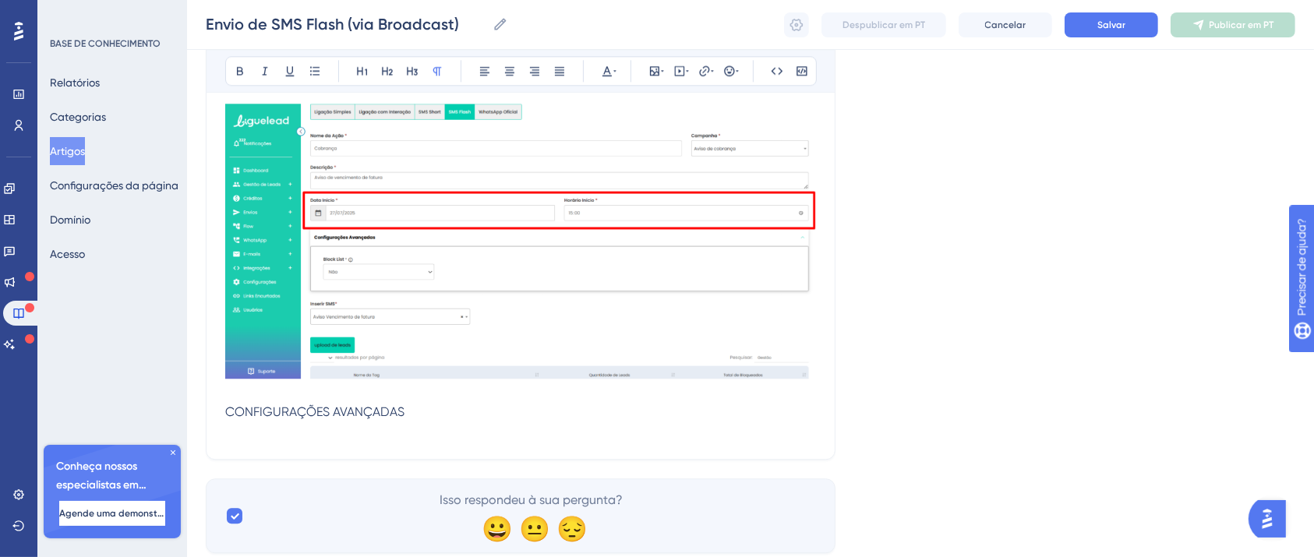
scroll to position [3984, 0]
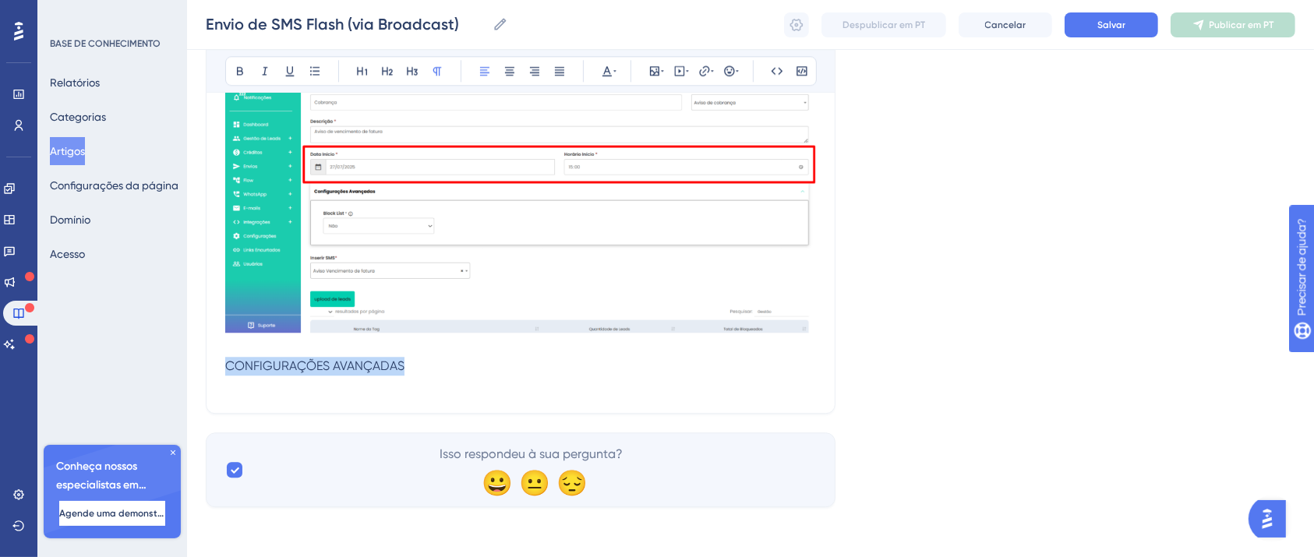
drag, startPoint x: 415, startPoint y: 373, endPoint x: 208, endPoint y: 373, distance: 206.6
click at [229, 69] on button at bounding box center [240, 71] width 22 height 22
click at [298, 387] on p at bounding box center [520, 385] width 591 height 19
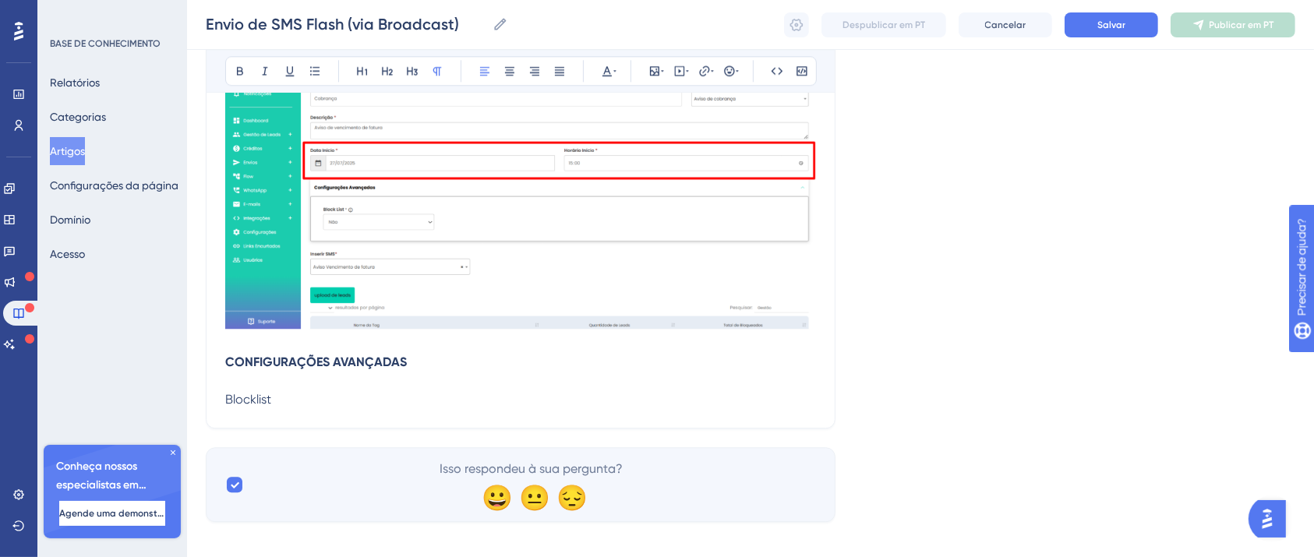
click at [248, 404] on span "Blocklist" at bounding box center [248, 399] width 46 height 15
click at [242, 65] on icon at bounding box center [240, 71] width 12 height 12
click at [306, 408] on p "Blocklist" at bounding box center [520, 400] width 591 height 19
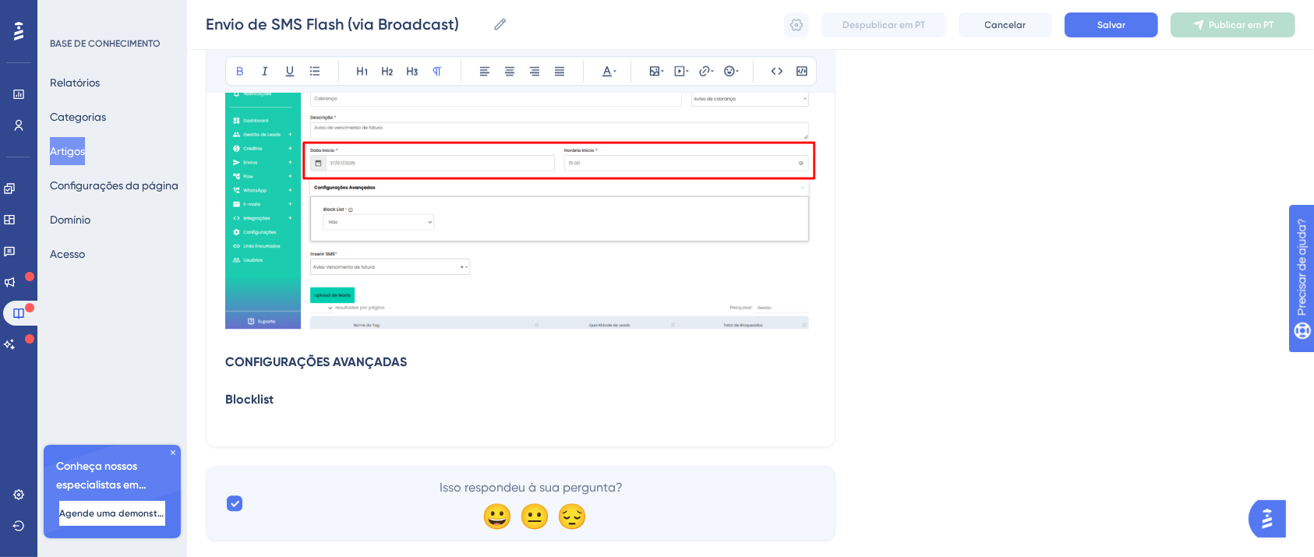
click at [267, 423] on p at bounding box center [520, 418] width 591 height 19
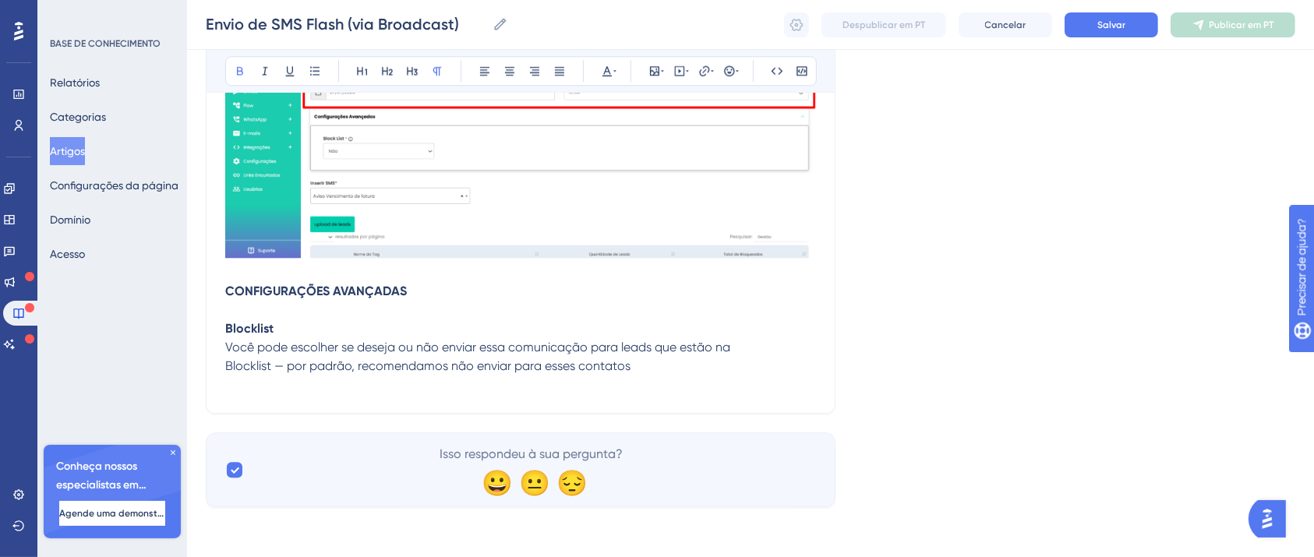
scroll to position [4059, 0]
click at [357, 378] on p at bounding box center [520, 385] width 591 height 19
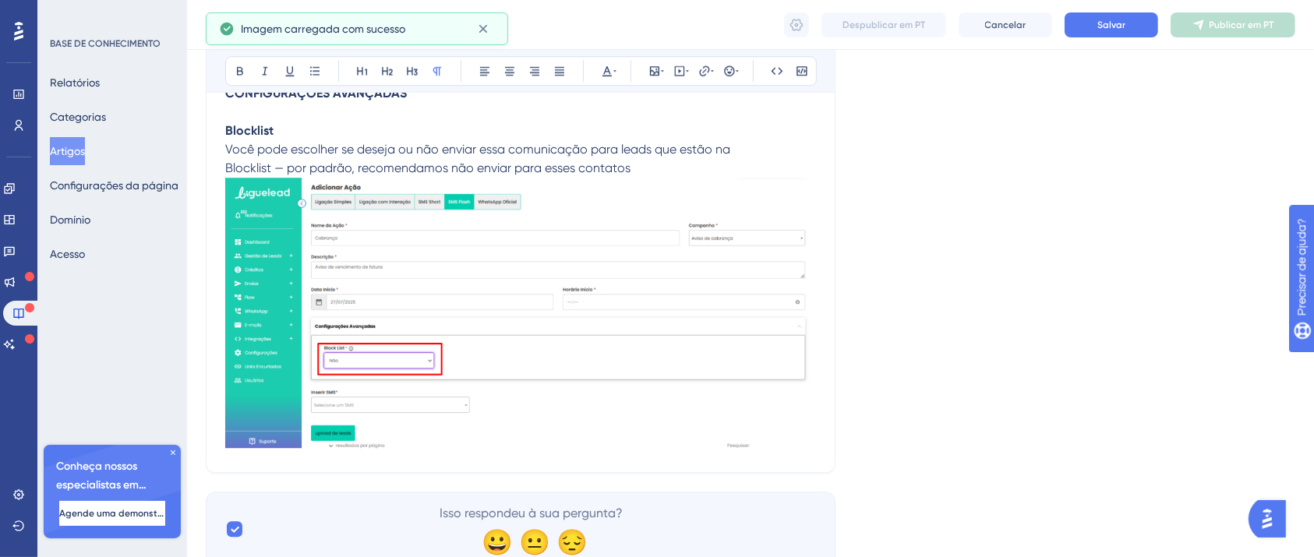
scroll to position [4316, 0]
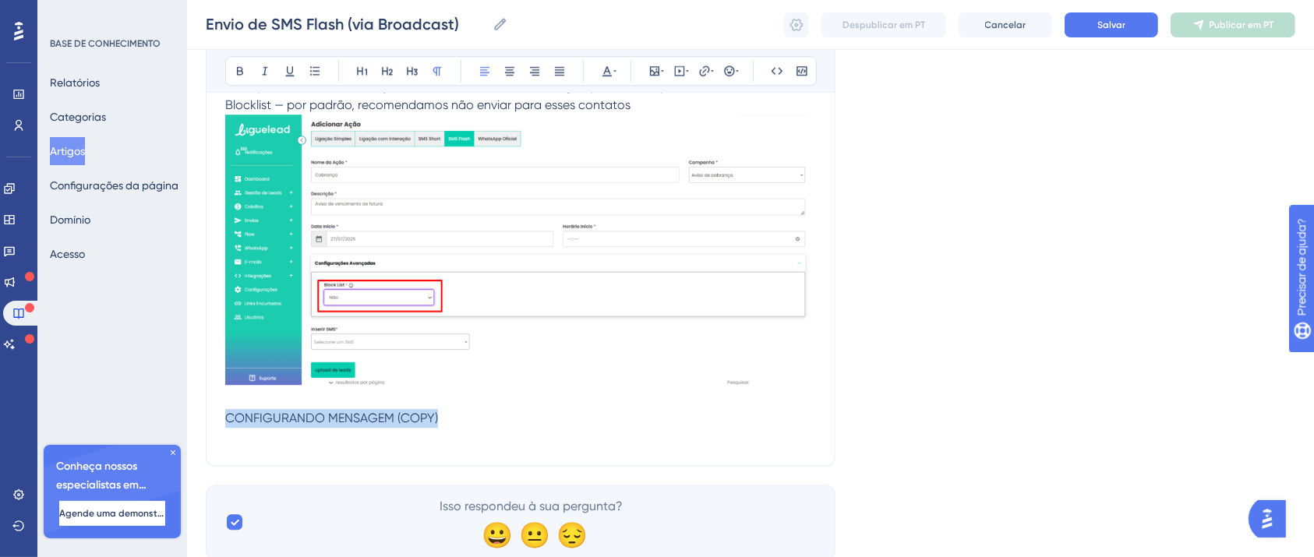
drag, startPoint x: 457, startPoint y: 429, endPoint x: 215, endPoint y: 432, distance: 241.6
click at [235, 73] on icon at bounding box center [240, 71] width 12 height 12
click at [330, 434] on p at bounding box center [520, 437] width 591 height 19
click at [324, 422] on strong "CONFIGURANDO MENSAGEM (COPY)" at bounding box center [332, 418] width 214 height 15
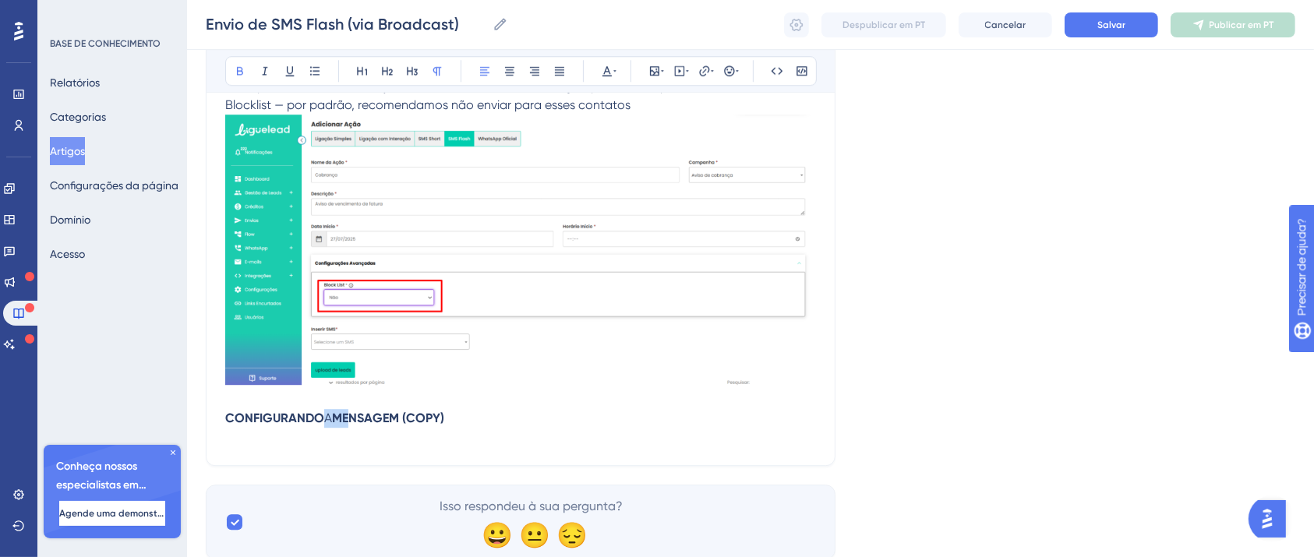
drag, startPoint x: 347, startPoint y: 415, endPoint x: 318, endPoint y: 422, distance: 29.7
click at [318, 422] on p "CONFIGURANDO A MENSAGEM (COPY)" at bounding box center [520, 418] width 591 height 19
click at [243, 72] on icon at bounding box center [240, 71] width 12 height 12
click at [247, 62] on button at bounding box center [240, 71] width 22 height 22
click at [455, 405] on p at bounding box center [520, 400] width 591 height 19
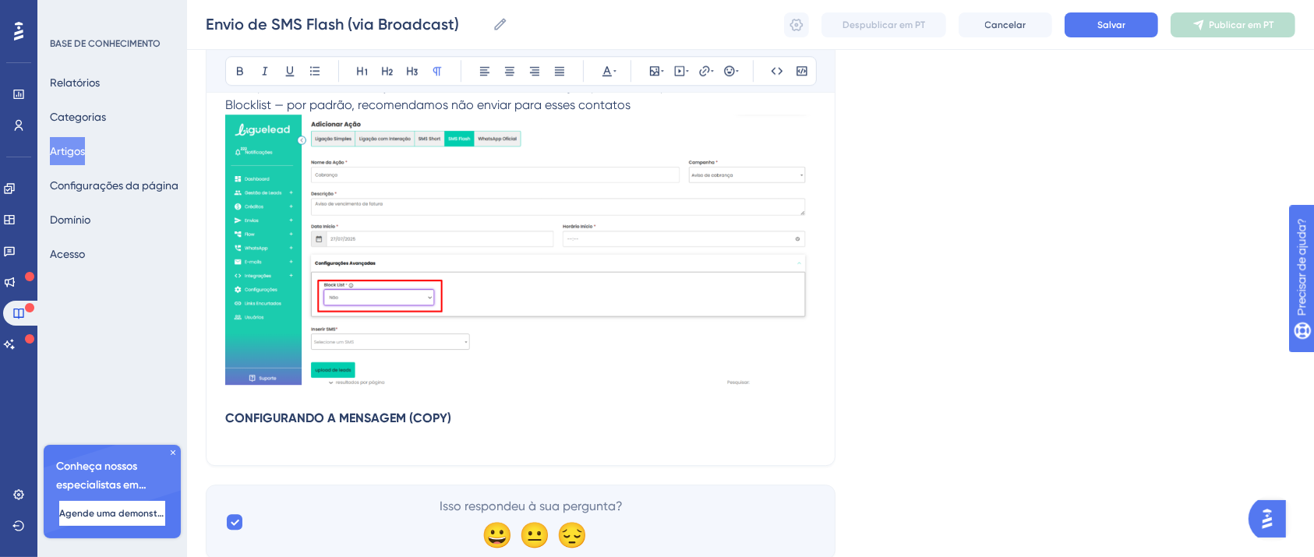
click at [468, 416] on p "CONFIGURANDO A MENSAGEM (COPY)" at bounding box center [520, 418] width 591 height 19
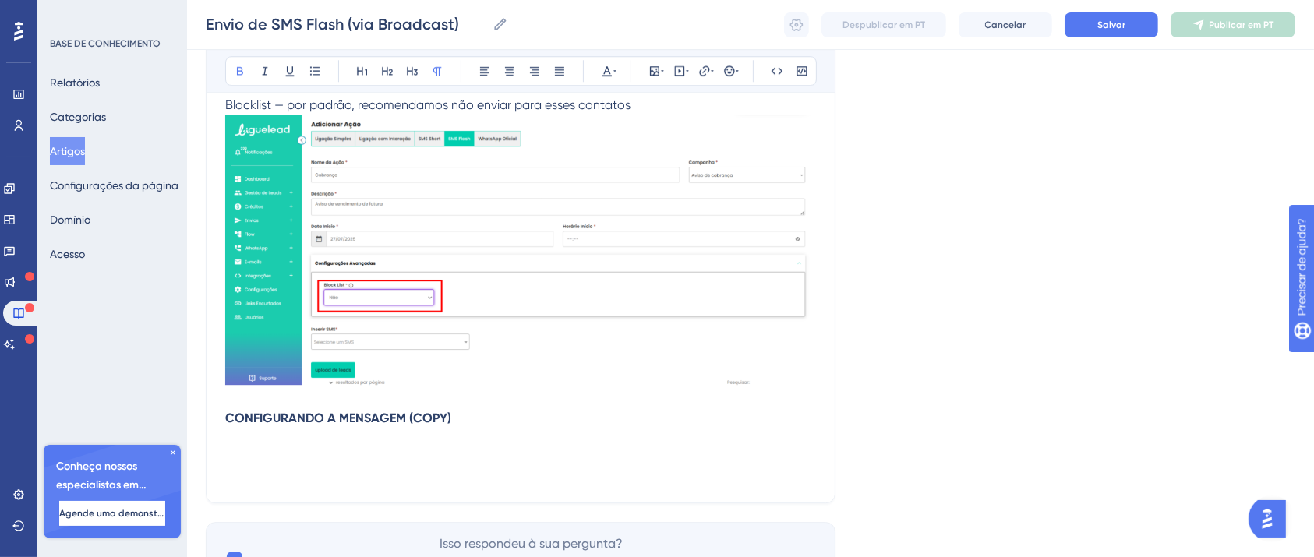
click at [405, 456] on p at bounding box center [520, 456] width 591 height 19
click at [333, 426] on strong "CONFIGURANDO A MENSAGEM (COPY)" at bounding box center [338, 418] width 226 height 15
click at [339, 447] on p at bounding box center [520, 437] width 591 height 19
click at [348, 471] on p at bounding box center [520, 474] width 591 height 19
click at [341, 457] on p at bounding box center [520, 456] width 591 height 19
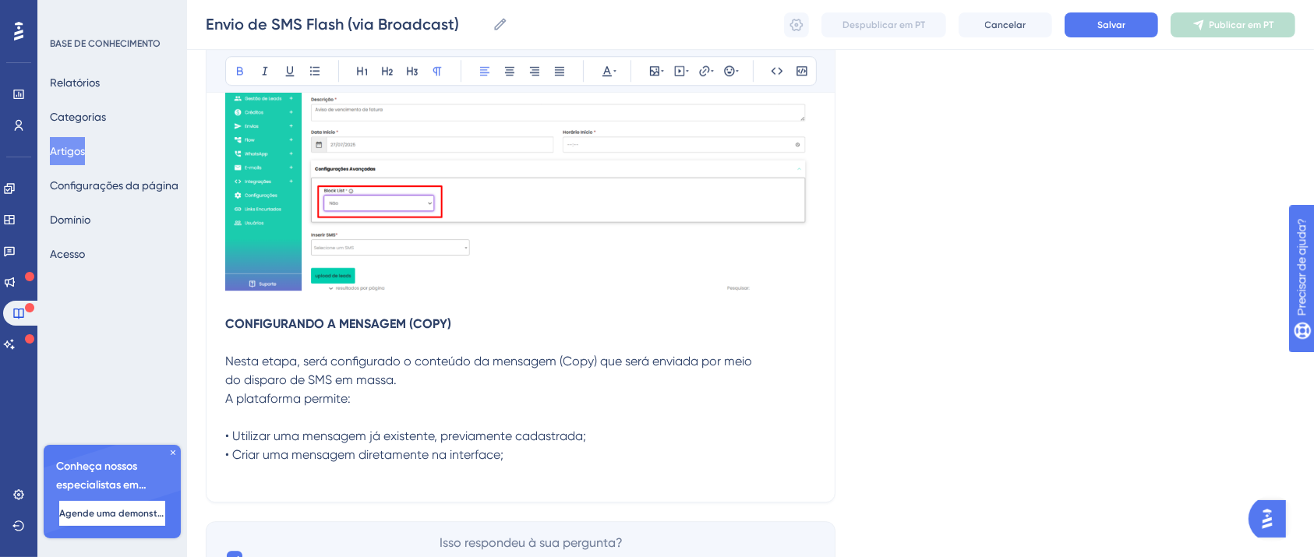
scroll to position [4504, 0]
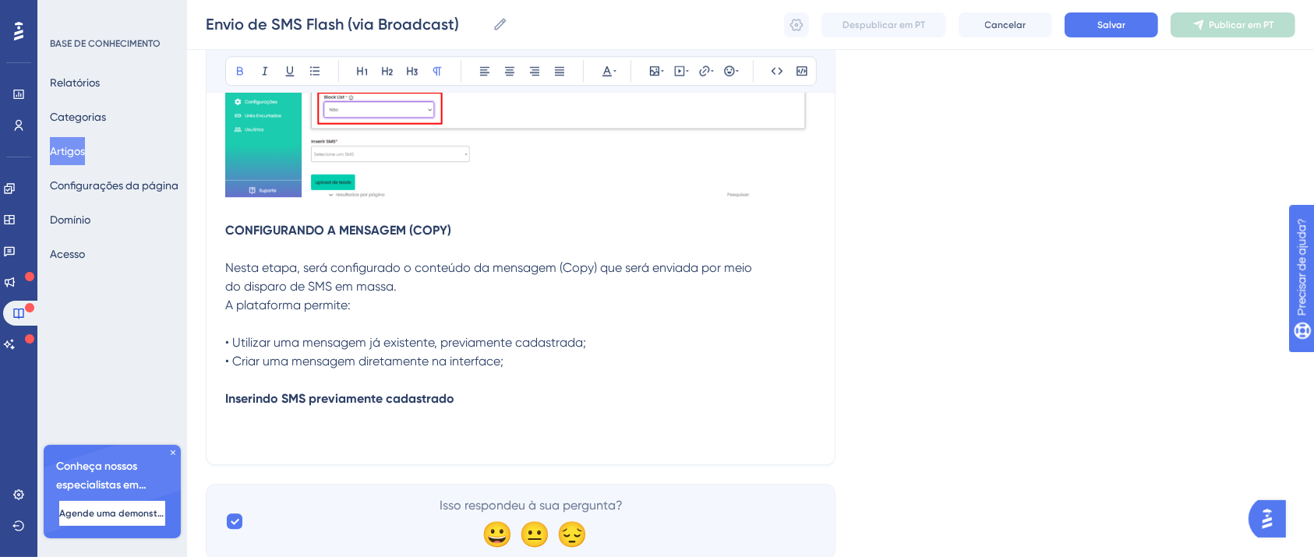
click at [307, 427] on p at bounding box center [520, 417] width 591 height 19
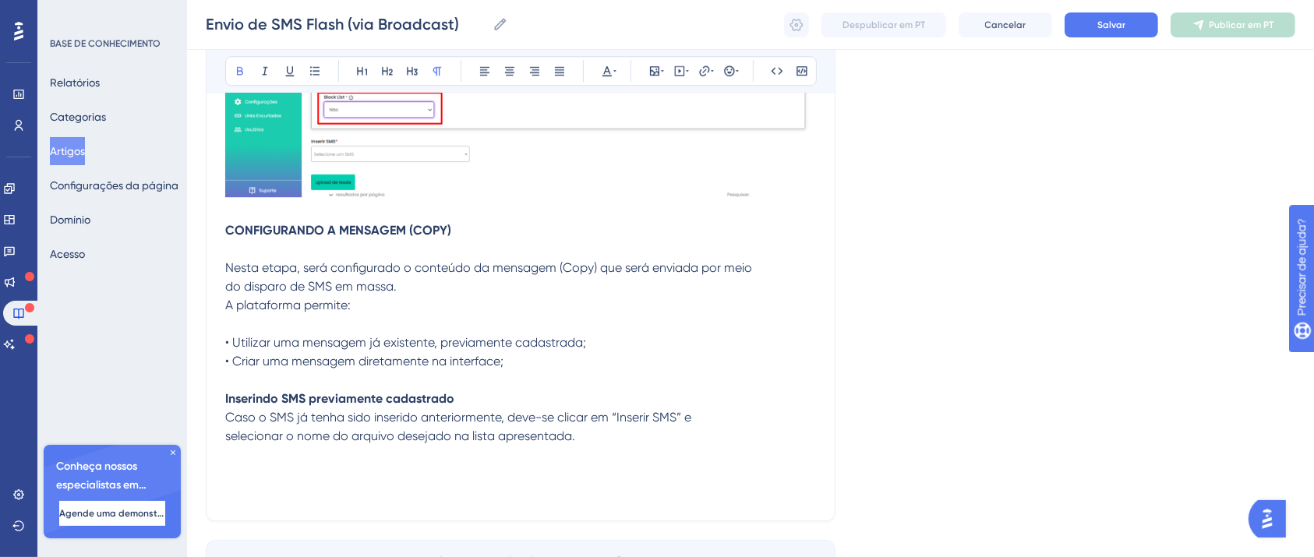
scroll to position [4608, 0]
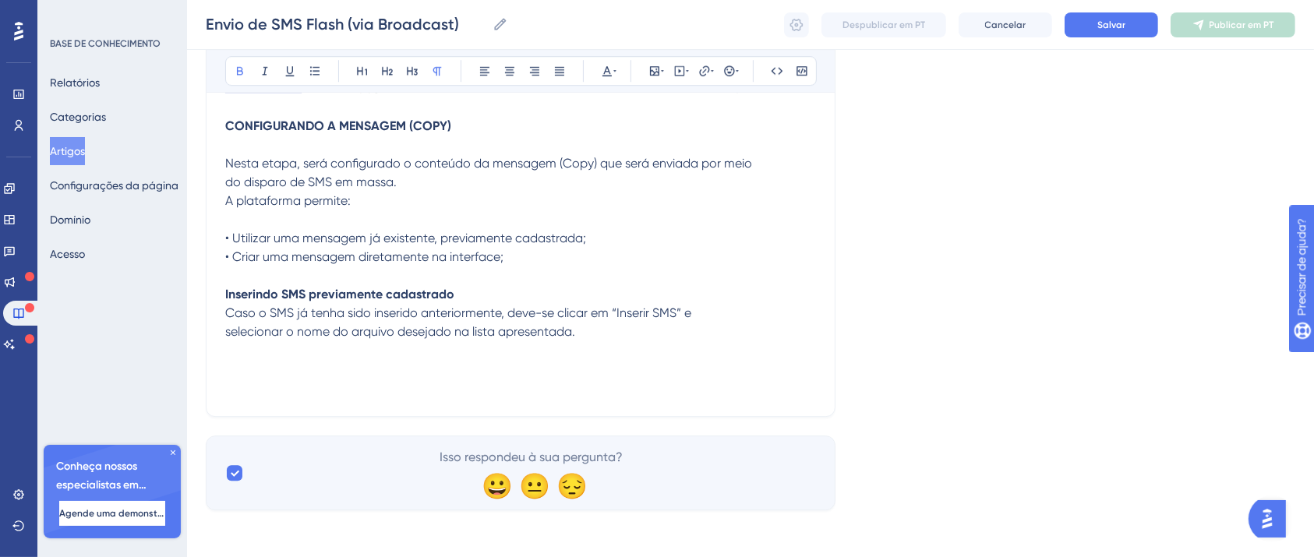
click at [249, 369] on p at bounding box center [520, 369] width 591 height 19
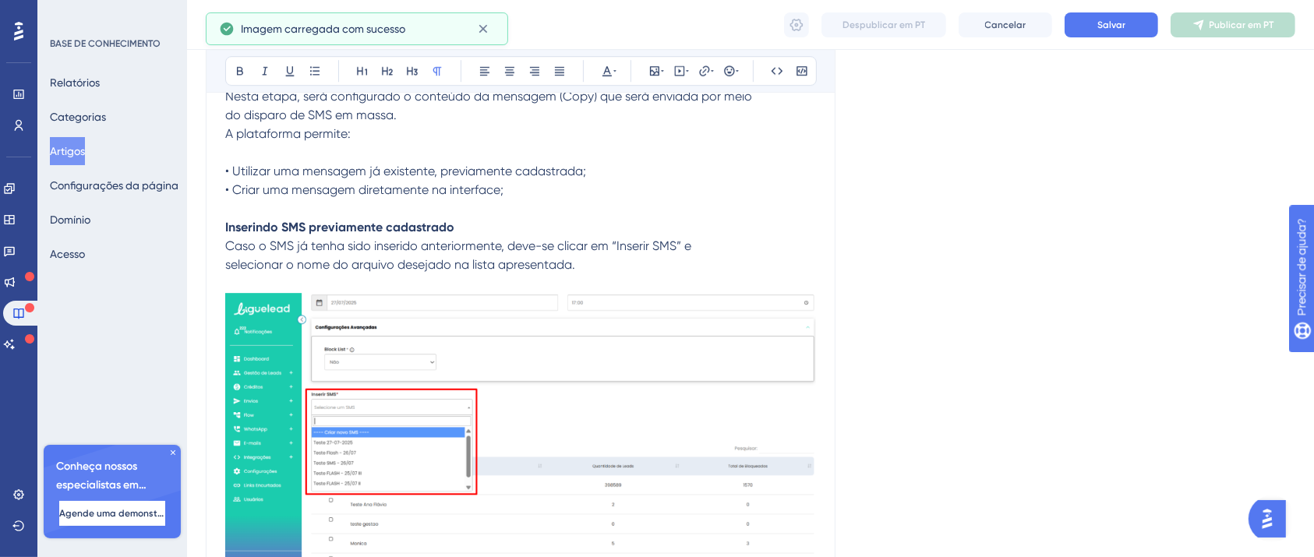
scroll to position [4875, 0]
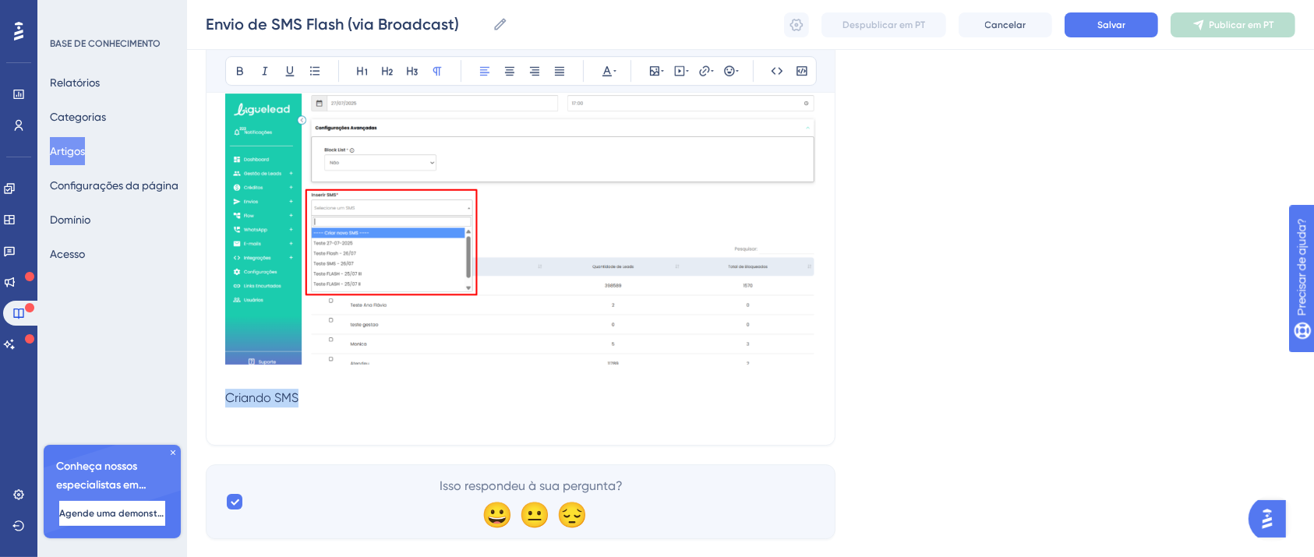
drag, startPoint x: 312, startPoint y: 405, endPoint x: 137, endPoint y: 408, distance: 174.6
click at [229, 70] on button at bounding box center [240, 71] width 22 height 22
click at [324, 405] on p "Criando SMS" at bounding box center [520, 388] width 591 height 37
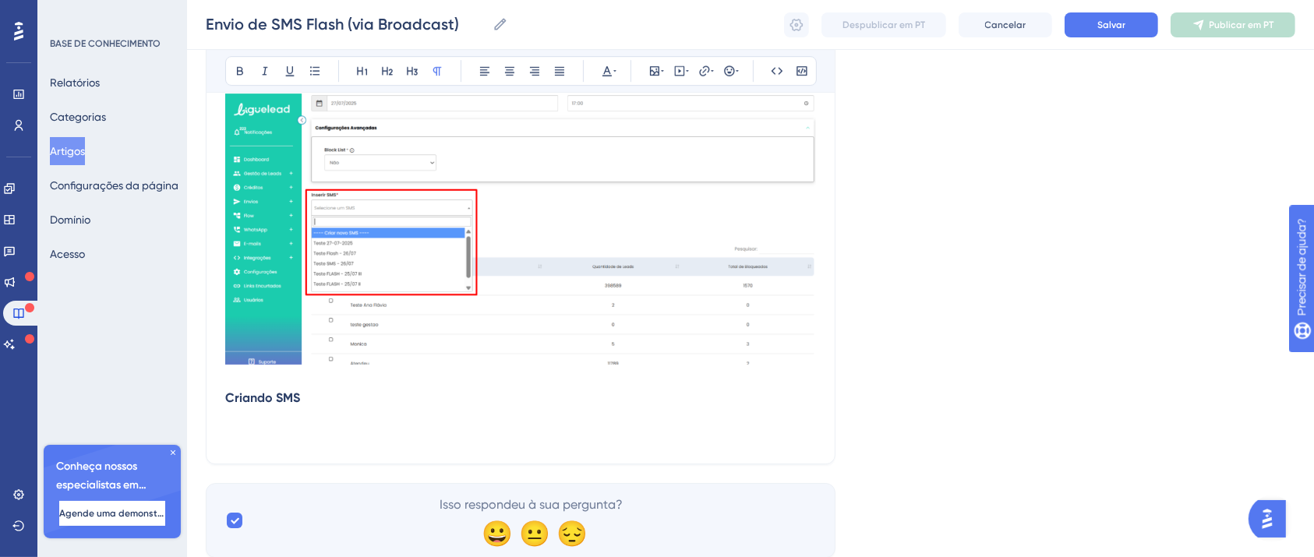
click at [326, 438] on p at bounding box center [520, 435] width 591 height 19
click at [320, 425] on p at bounding box center [520, 417] width 591 height 19
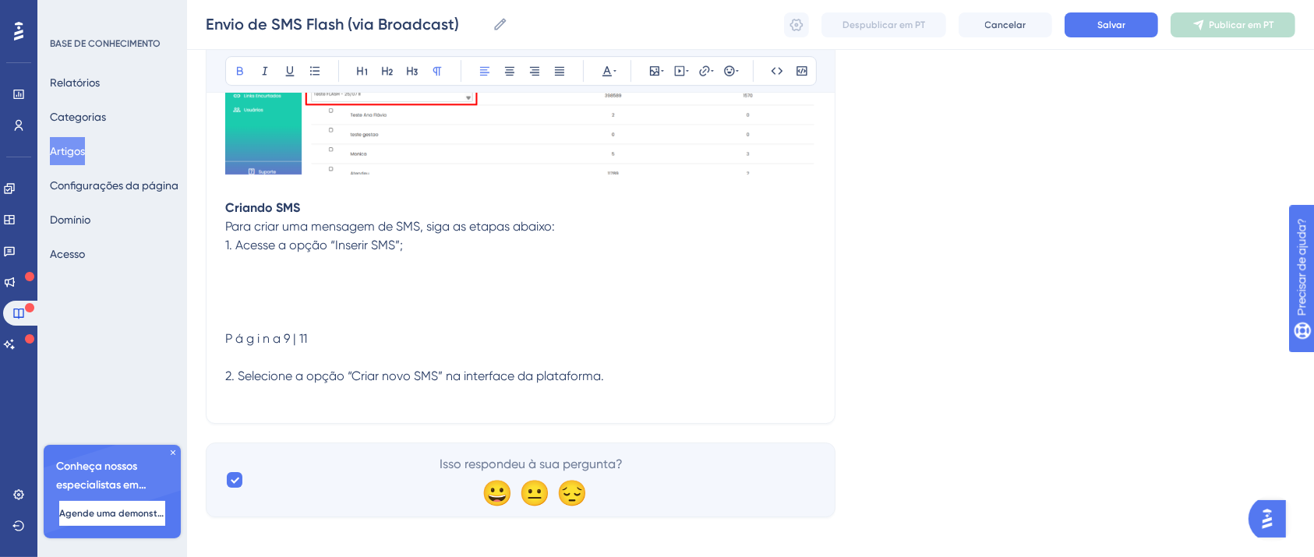
scroll to position [5081, 0]
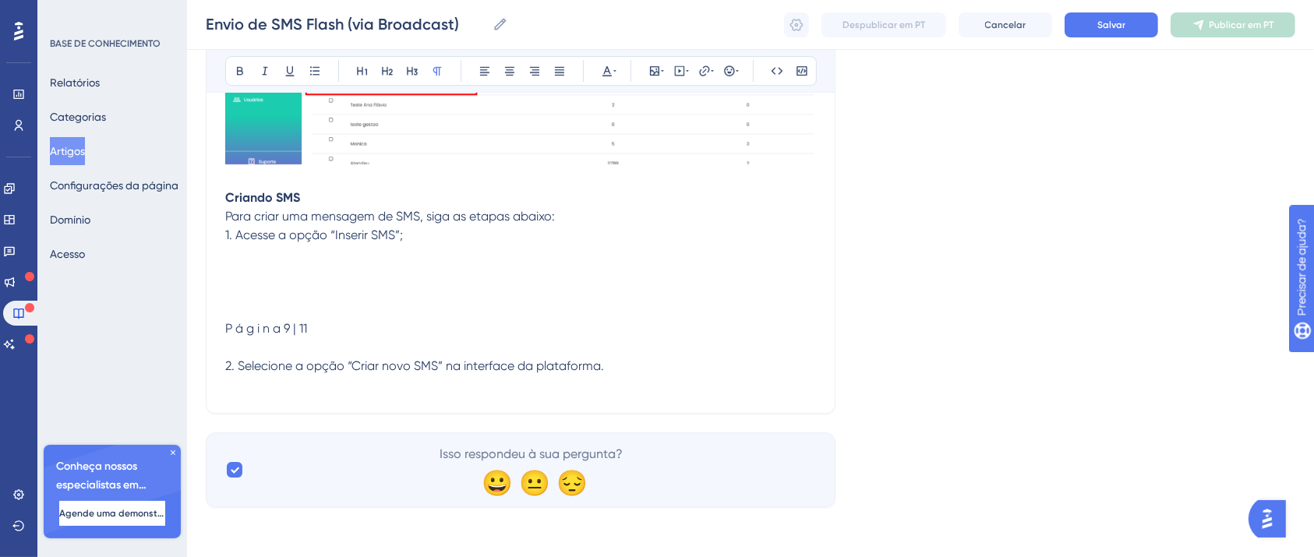
click at [327, 317] on p at bounding box center [520, 310] width 591 height 19
drag, startPoint x: 328, startPoint y: 329, endPoint x: 235, endPoint y: 256, distance: 117.7
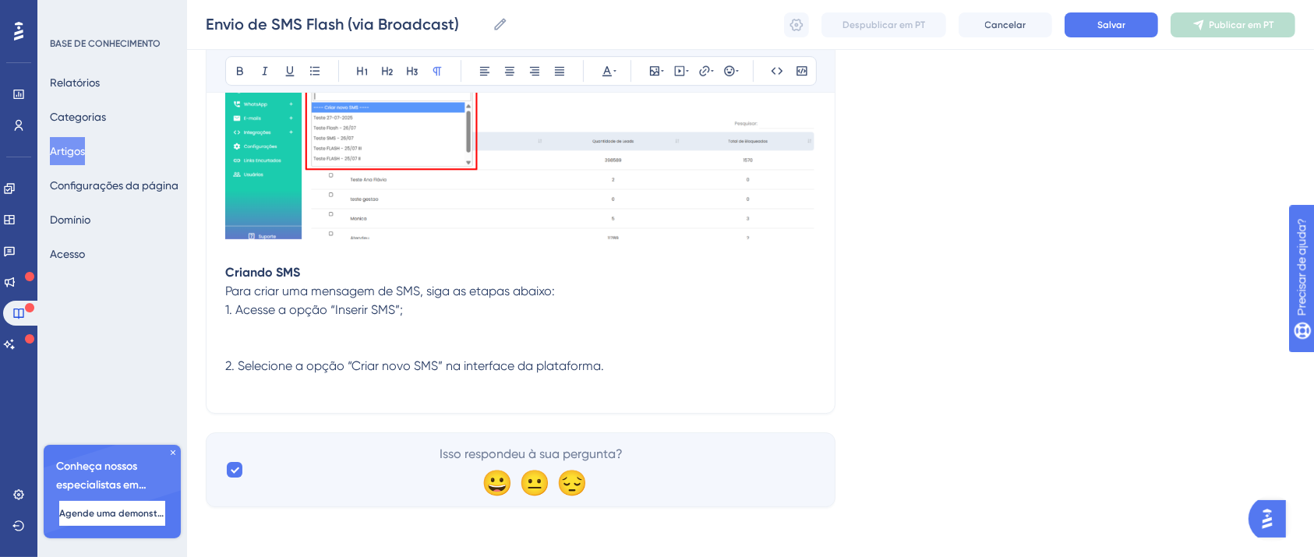
click at [242, 329] on p at bounding box center [520, 329] width 591 height 19
click at [246, 351] on p at bounding box center [520, 347] width 591 height 19
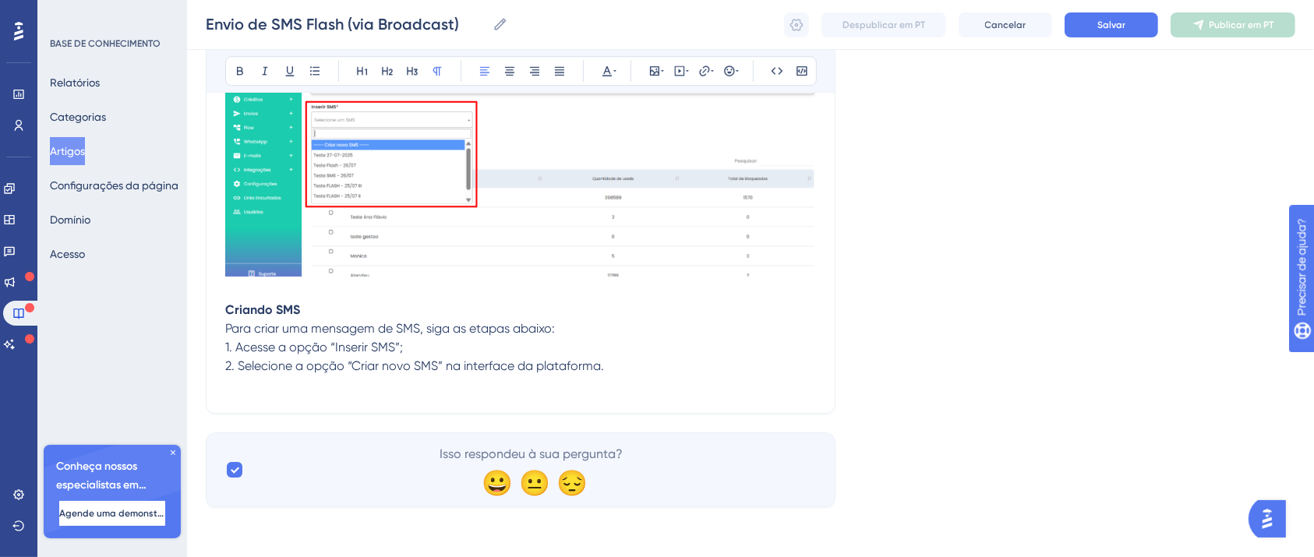
scroll to position [4969, 0]
click at [599, 321] on p "Para criar uma mensagem de SMS, siga as etapas abaixo:" at bounding box center [520, 329] width 591 height 19
click at [609, 307] on p "Criando SMS" at bounding box center [520, 300] width 591 height 37
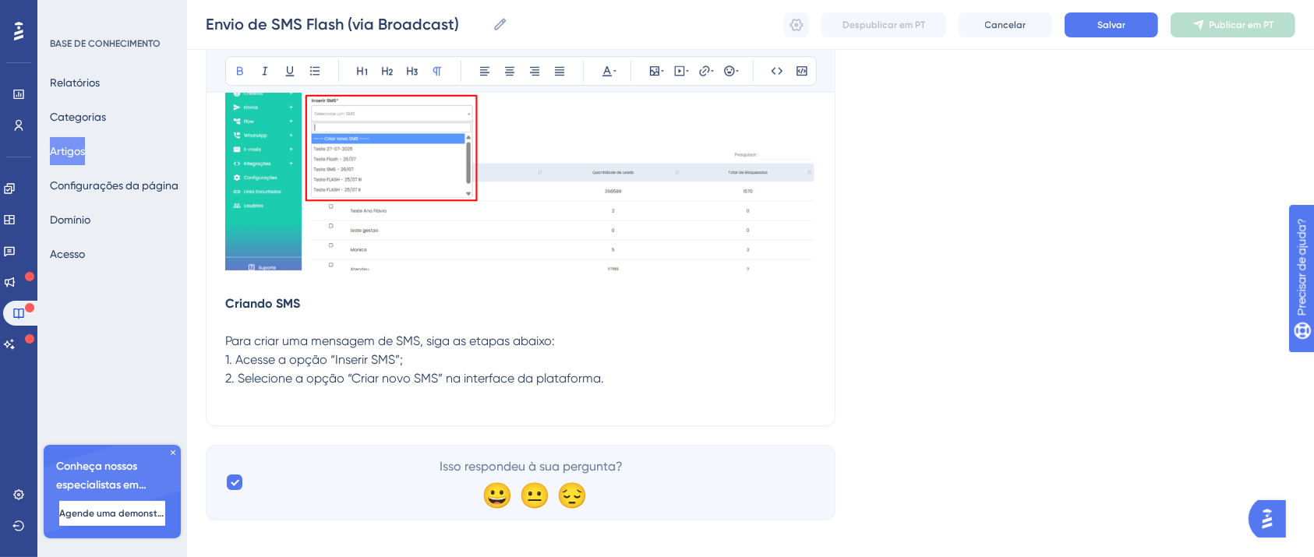
scroll to position [4988, 0]
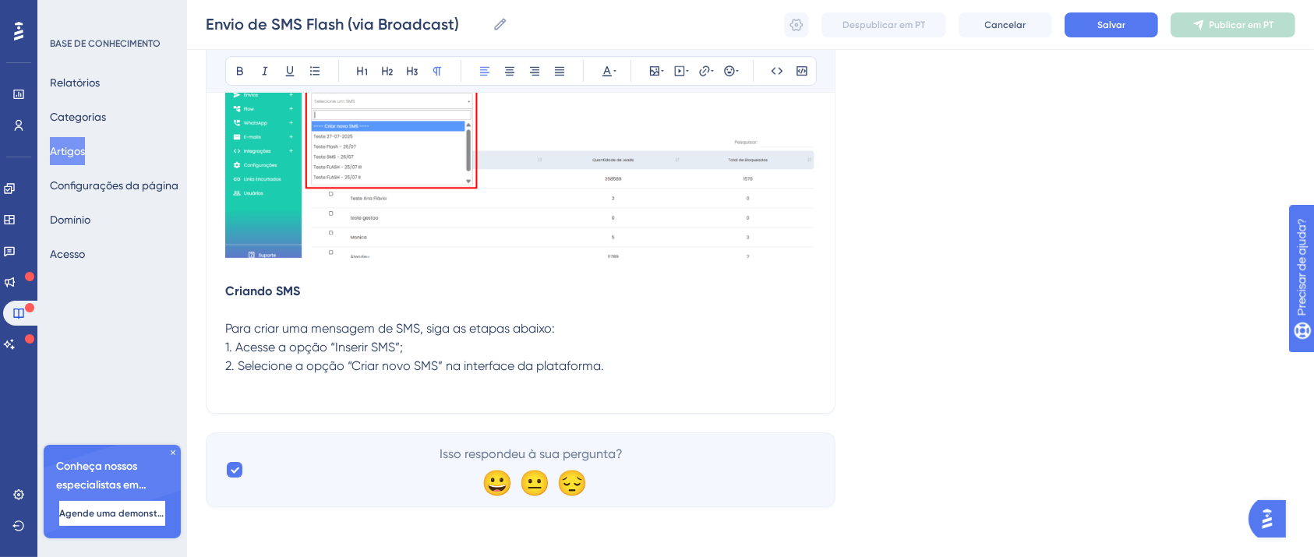
click at [684, 371] on p "2. Selecione a opção “Criar novo SMS” na interface da plataforma." at bounding box center [520, 366] width 591 height 19
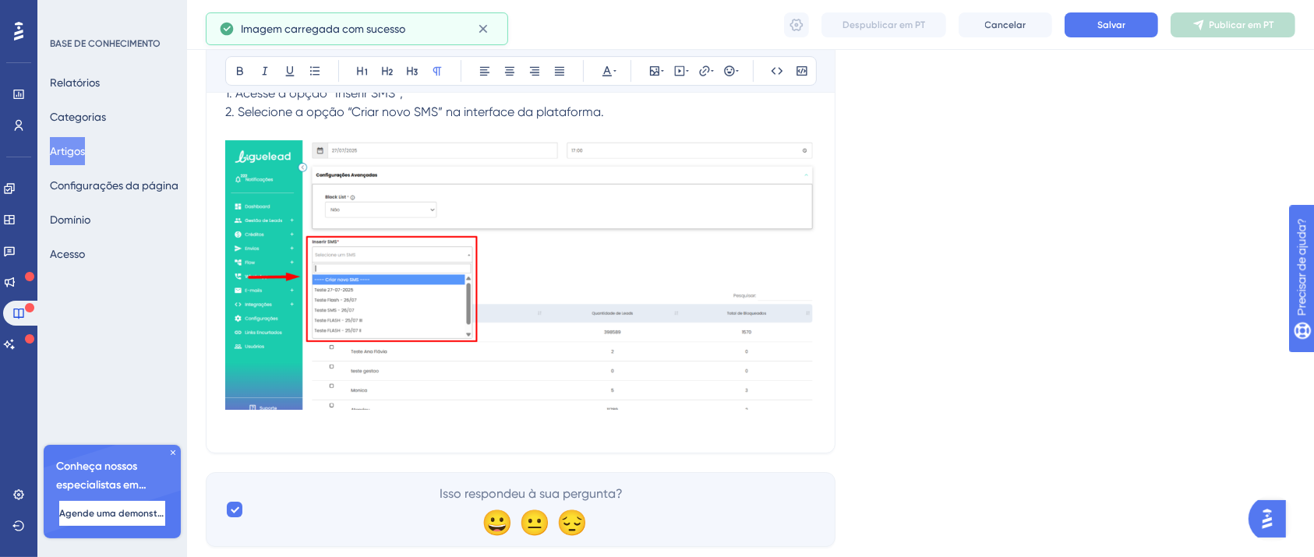
scroll to position [5282, 0]
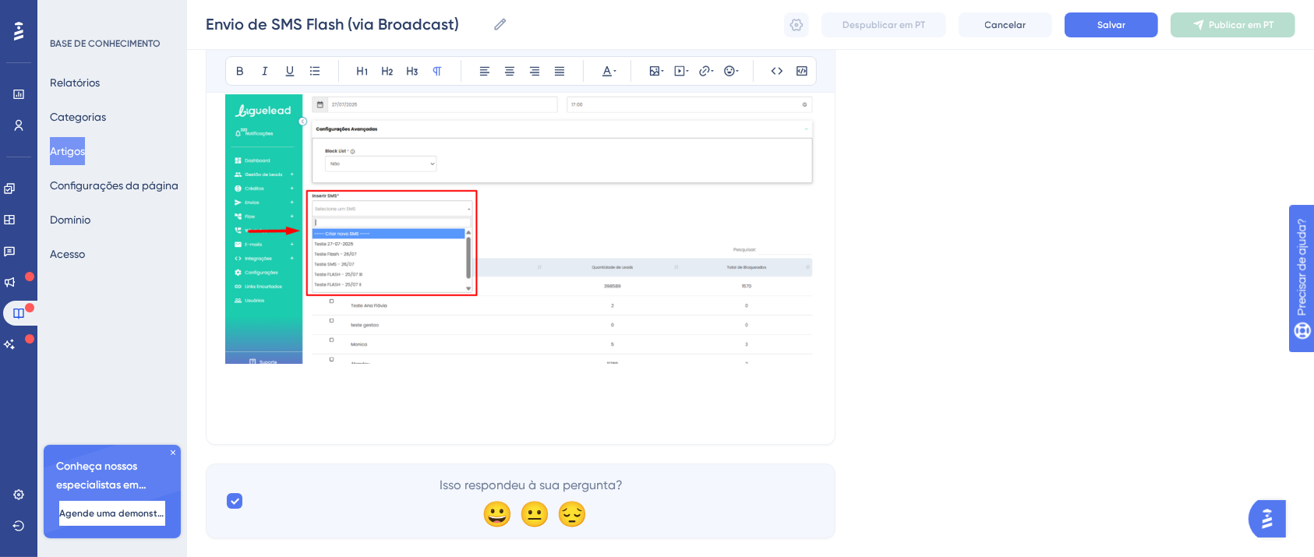
click at [383, 407] on p at bounding box center [520, 397] width 591 height 19
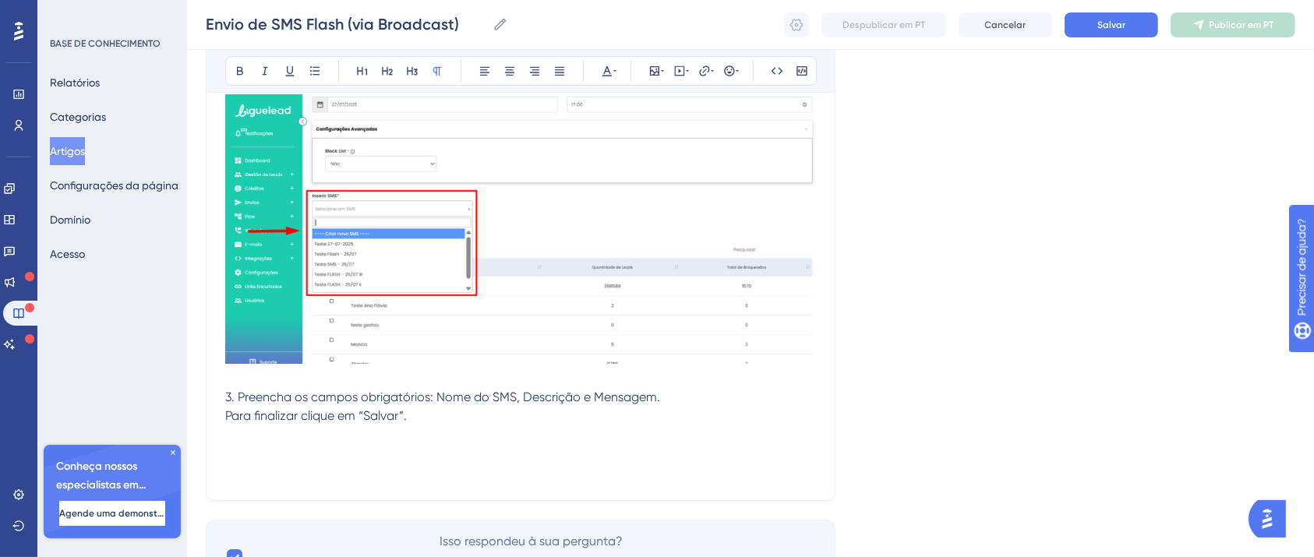
click at [520, 444] on p at bounding box center [520, 435] width 591 height 19
click at [526, 456] on p at bounding box center [520, 453] width 591 height 19
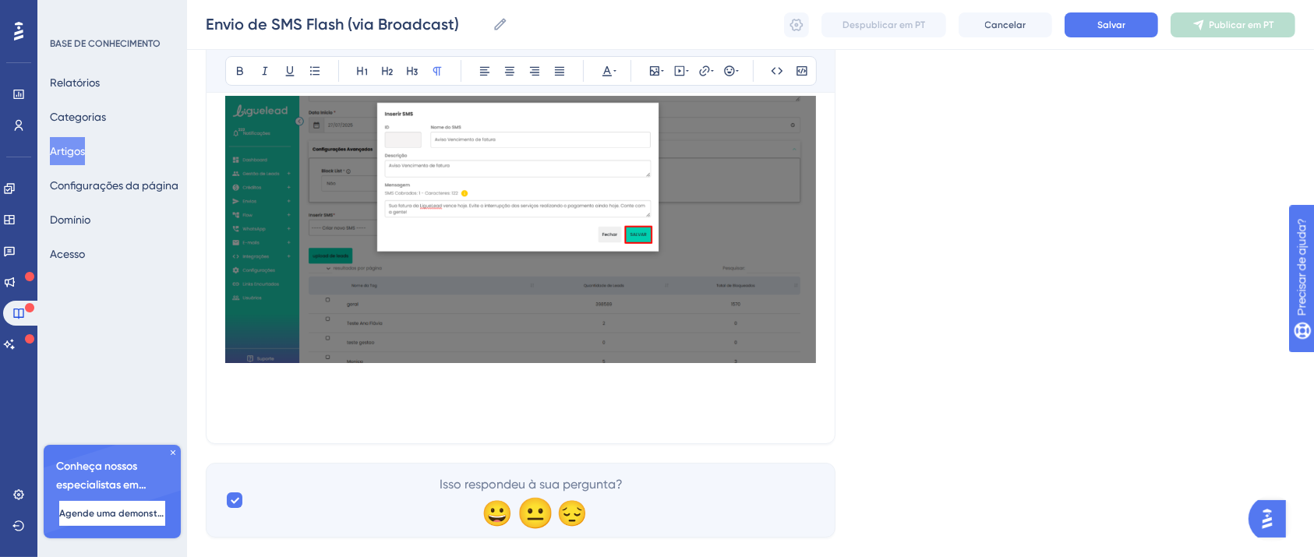
scroll to position [5665, 0]
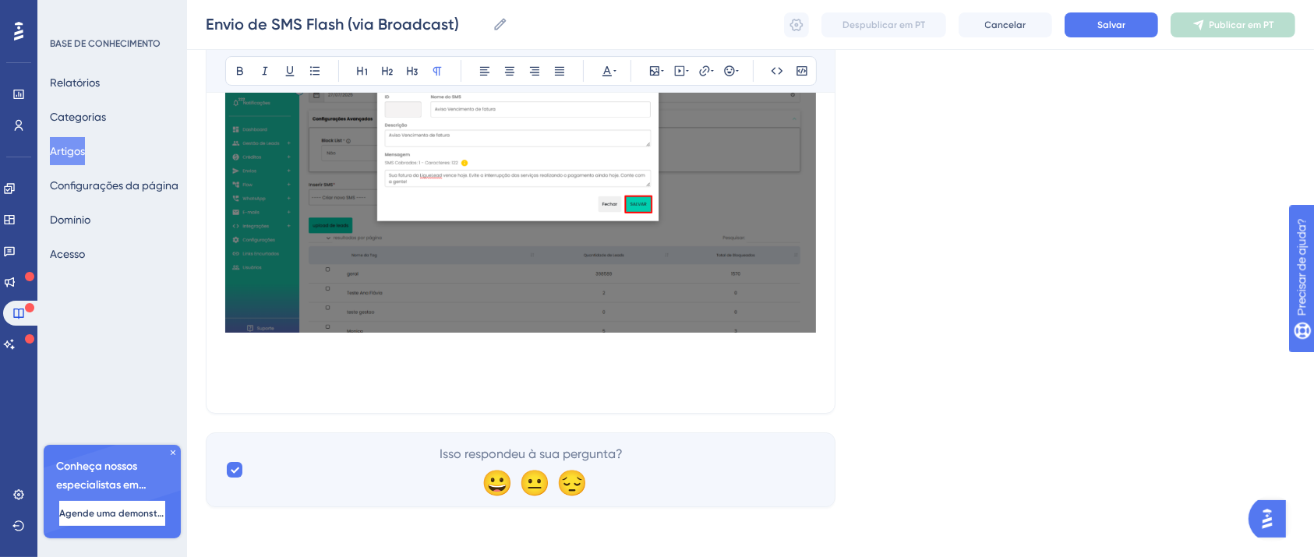
click at [460, 369] on p at bounding box center [520, 366] width 591 height 19
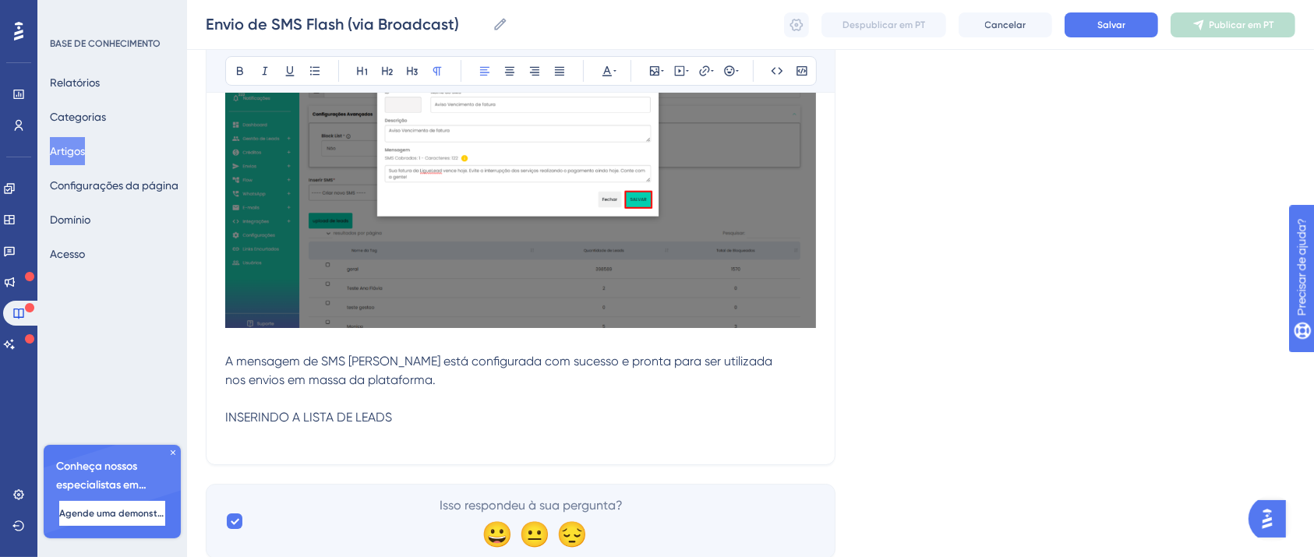
drag, startPoint x: 406, startPoint y: 422, endPoint x: 221, endPoint y: 423, distance: 184.7
click at [229, 71] on button at bounding box center [240, 71] width 22 height 22
click at [455, 422] on p "INSERINDO A LISTA DE LEADS" at bounding box center [520, 408] width 591 height 37
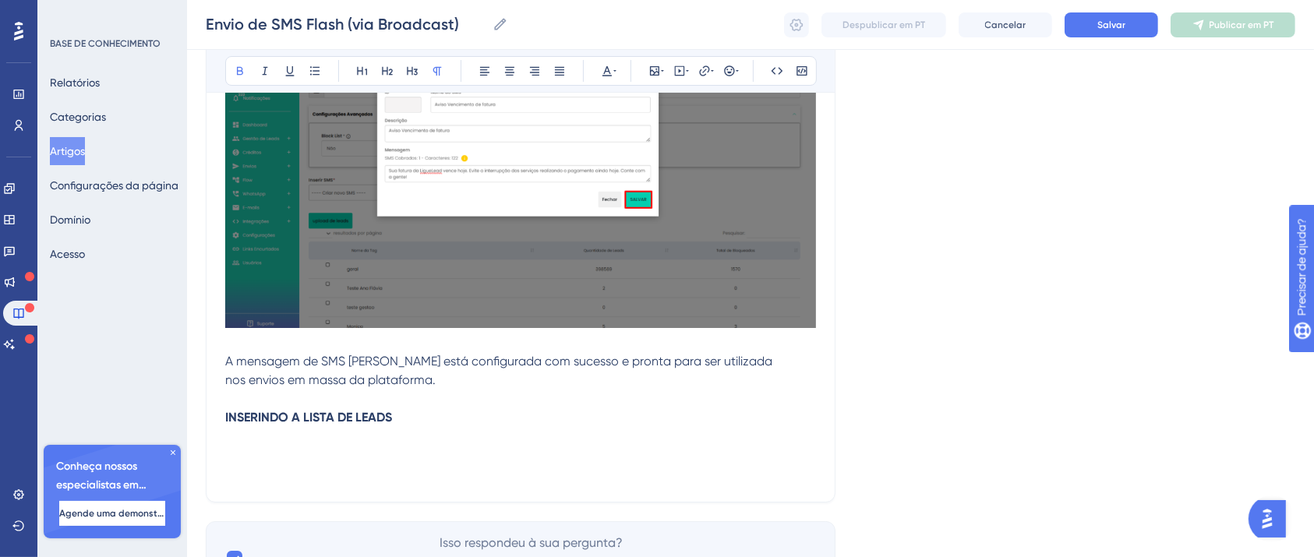
click at [412, 440] on p at bounding box center [520, 436] width 591 height 19
click at [414, 456] on p at bounding box center [520, 455] width 591 height 19
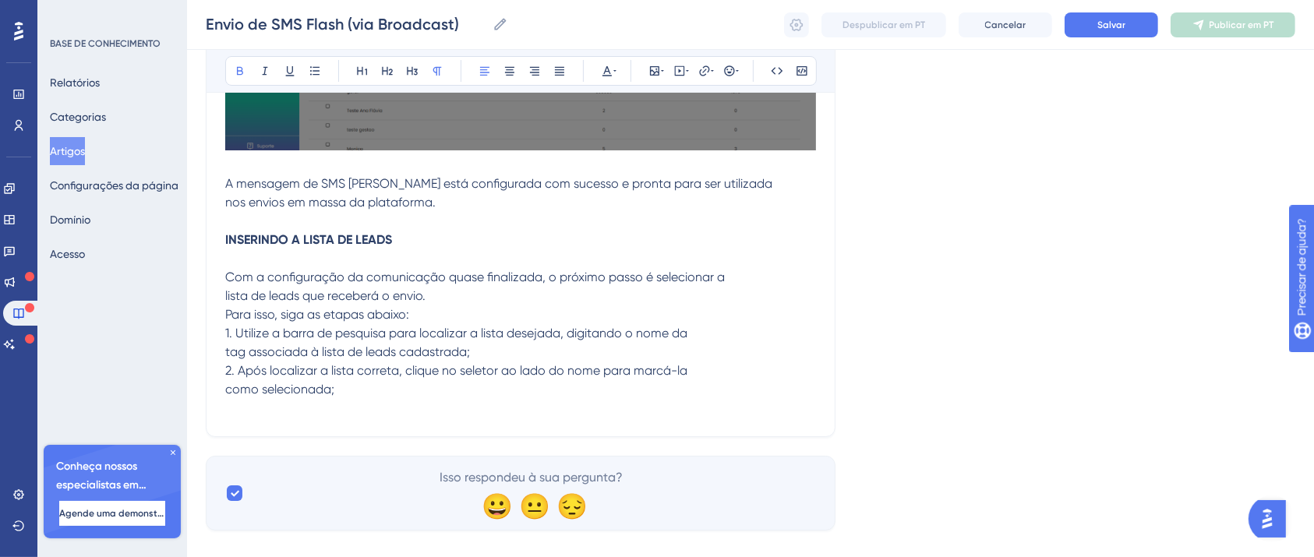
scroll to position [5872, 0]
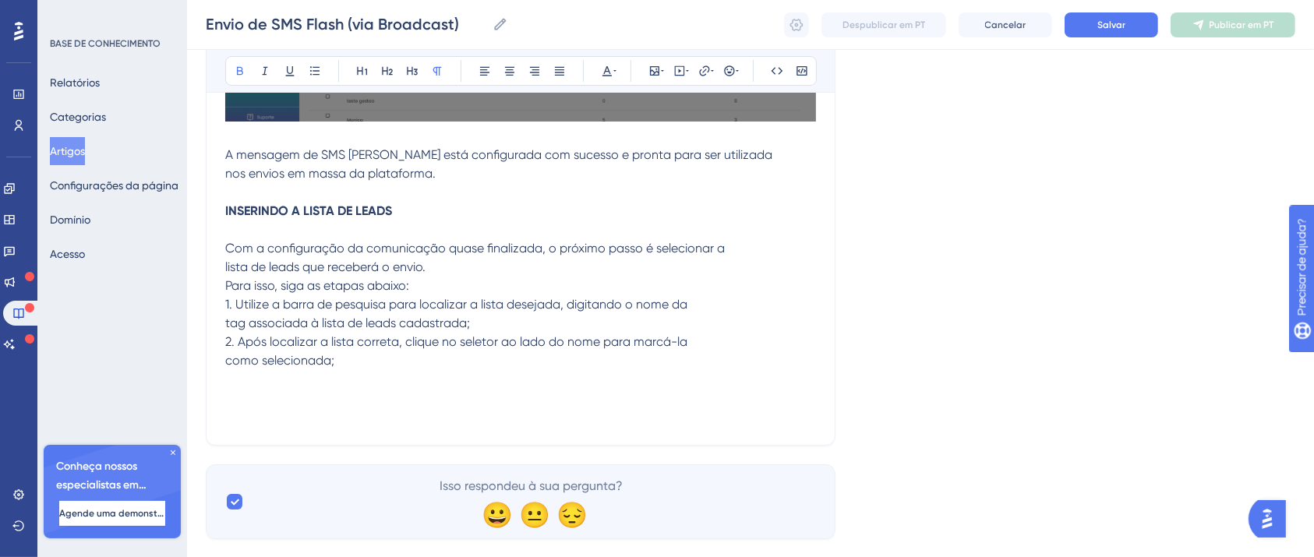
click at [268, 387] on p at bounding box center [520, 379] width 591 height 19
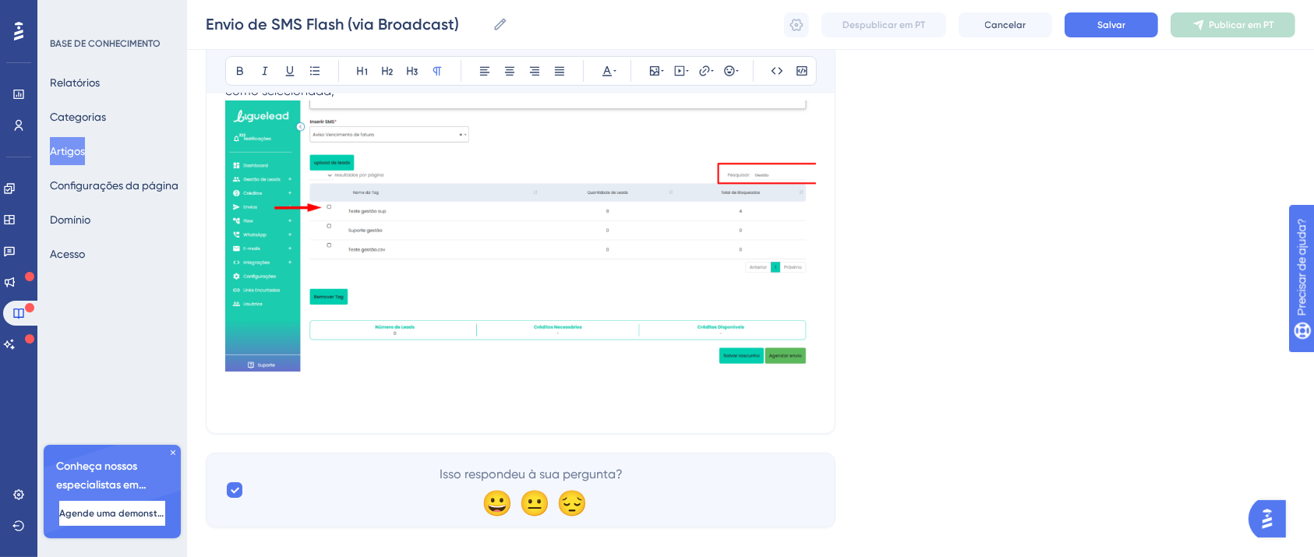
scroll to position [6167, 0]
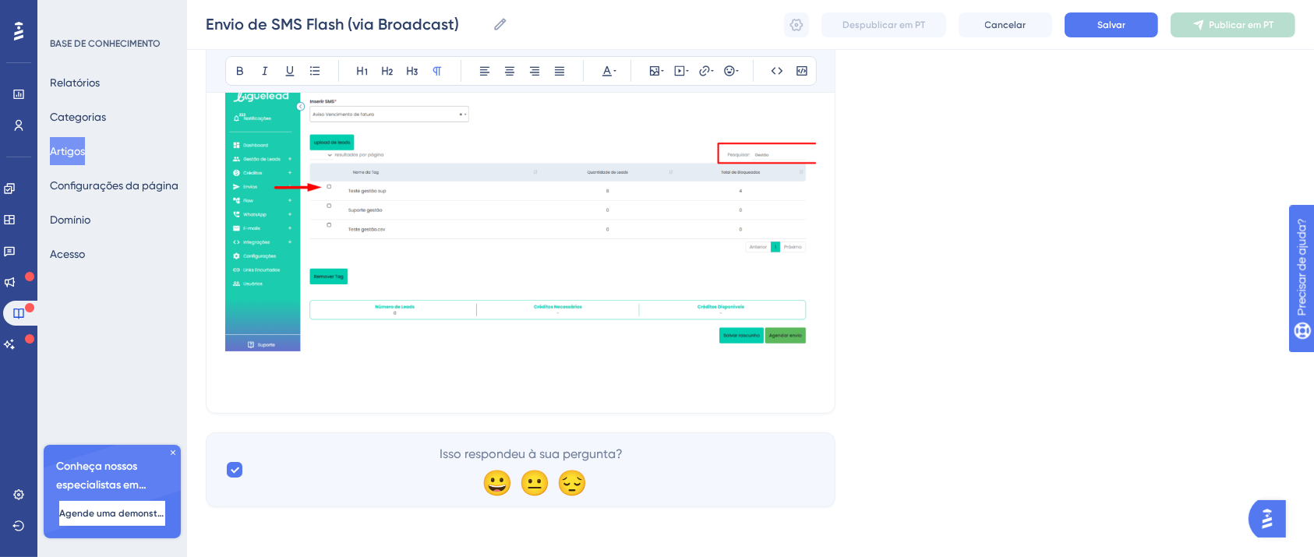
click at [313, 377] on p at bounding box center [520, 385] width 591 height 19
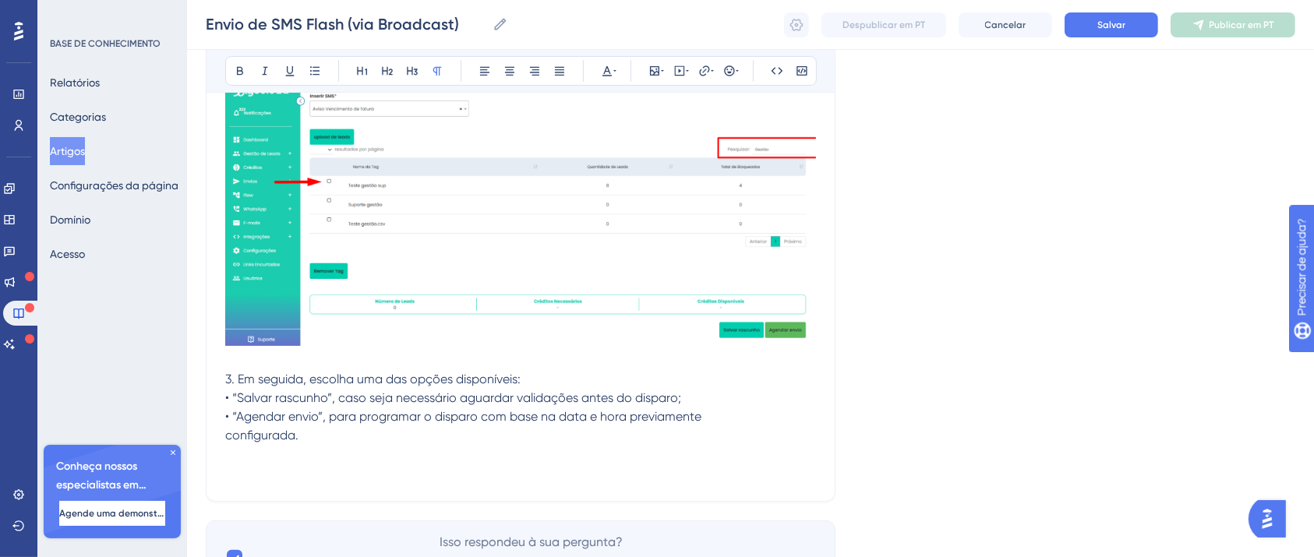
click at [280, 479] on p at bounding box center [520, 473] width 591 height 19
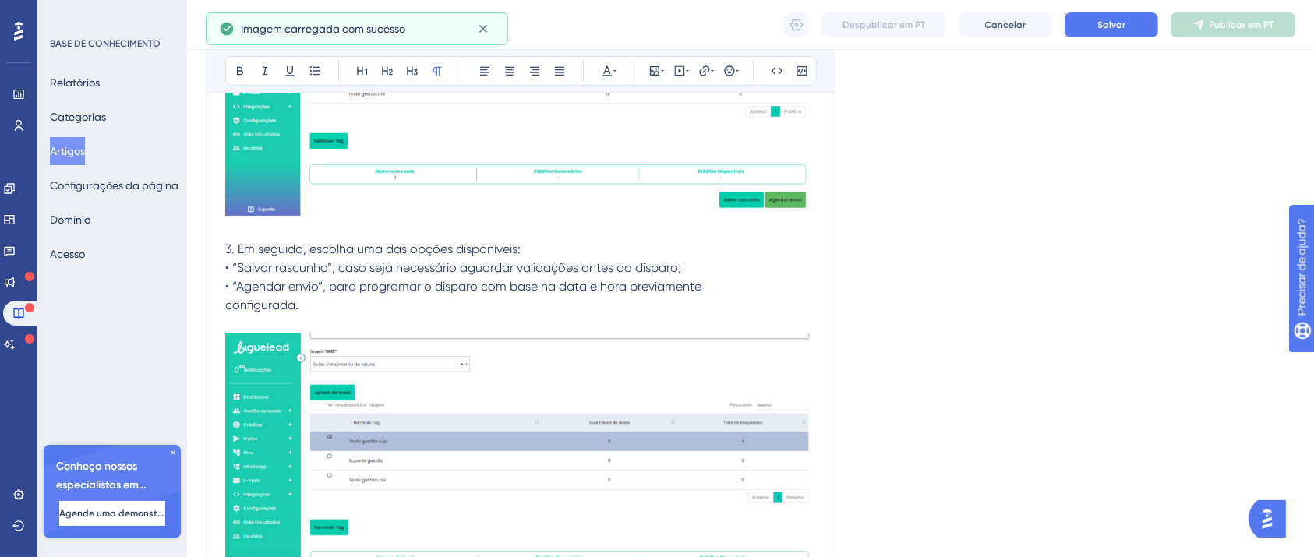
scroll to position [6337, 0]
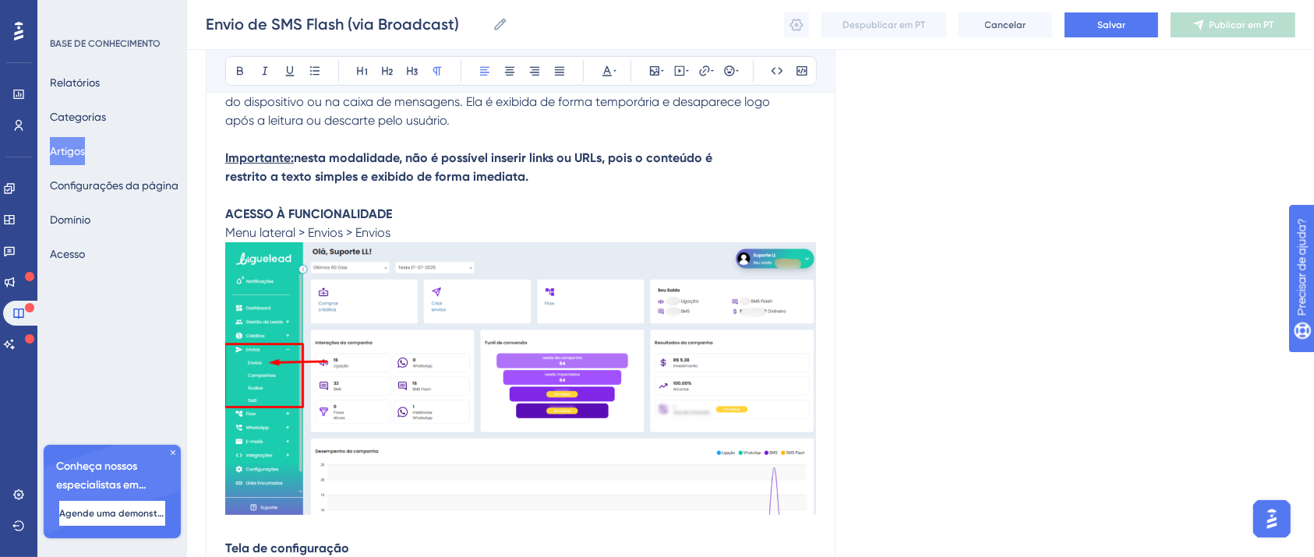
scroll to position [20, 0]
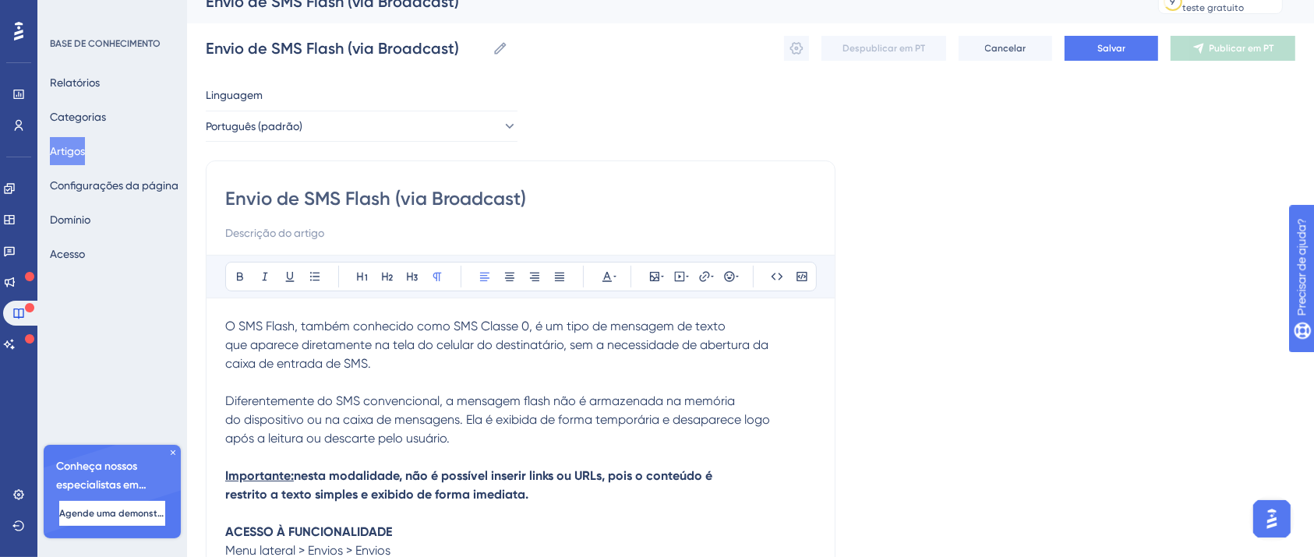
click at [411, 390] on p at bounding box center [520, 382] width 591 height 19
click at [1076, 46] on button "Salvar" at bounding box center [1112, 48] width 94 height 25
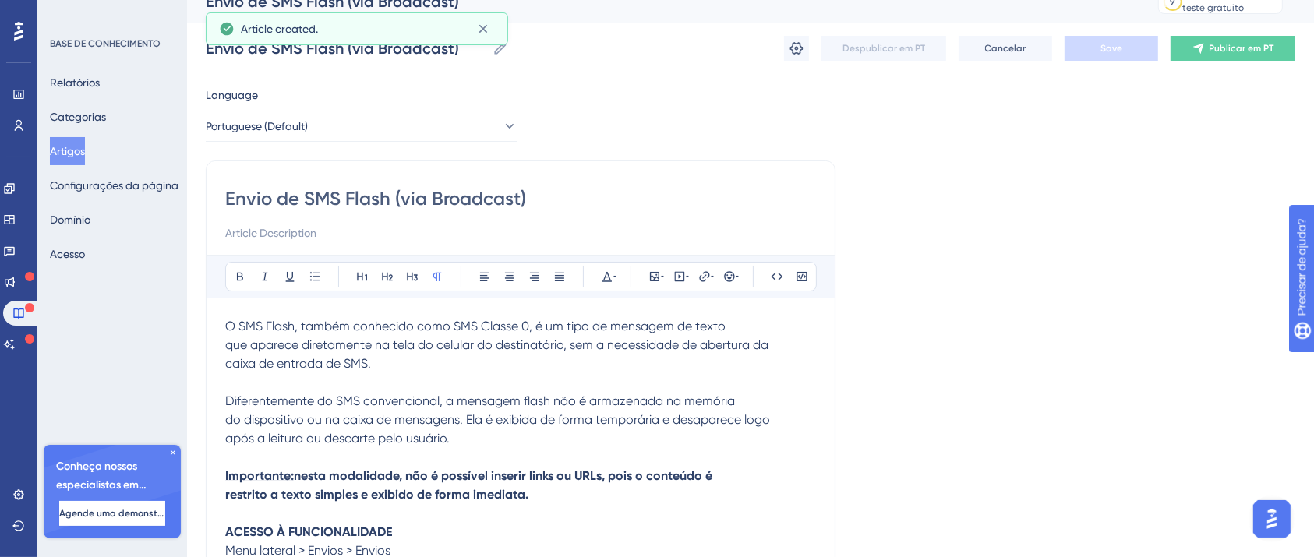
scroll to position [5319, 0]
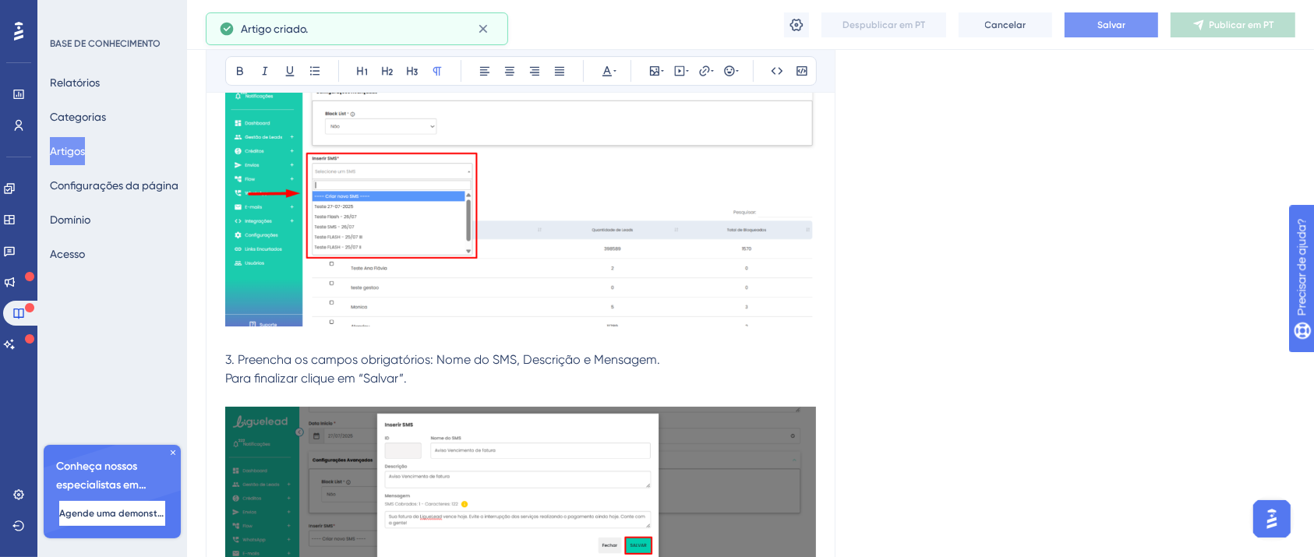
click at [1137, 28] on button "Salvar" at bounding box center [1112, 24] width 94 height 25
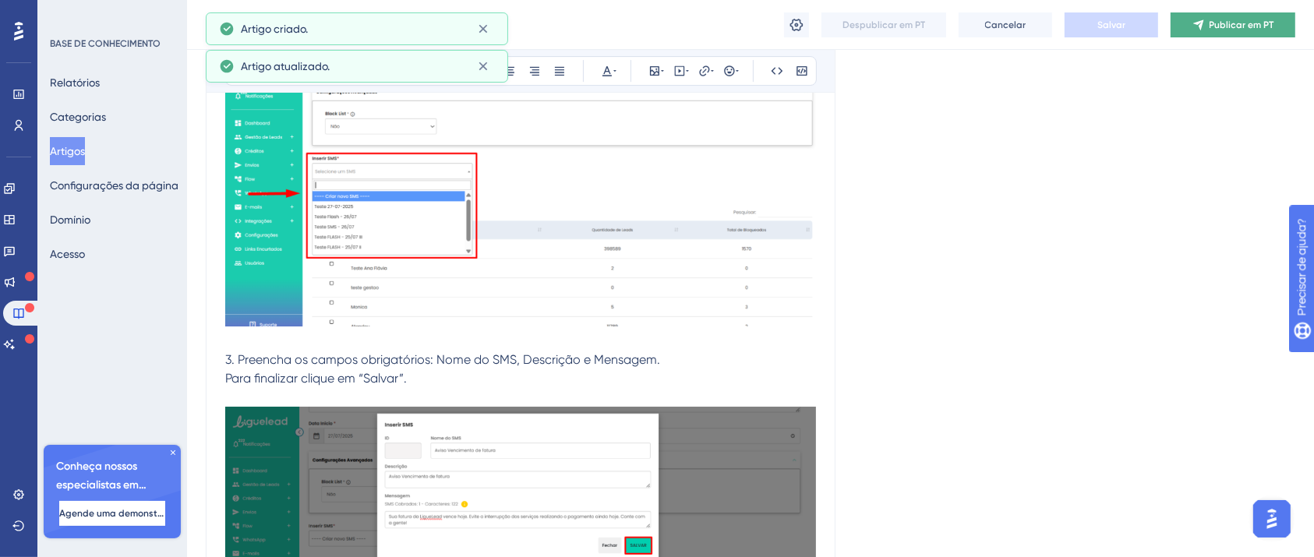
click at [1228, 34] on button "Publicar em PT" at bounding box center [1233, 24] width 125 height 25
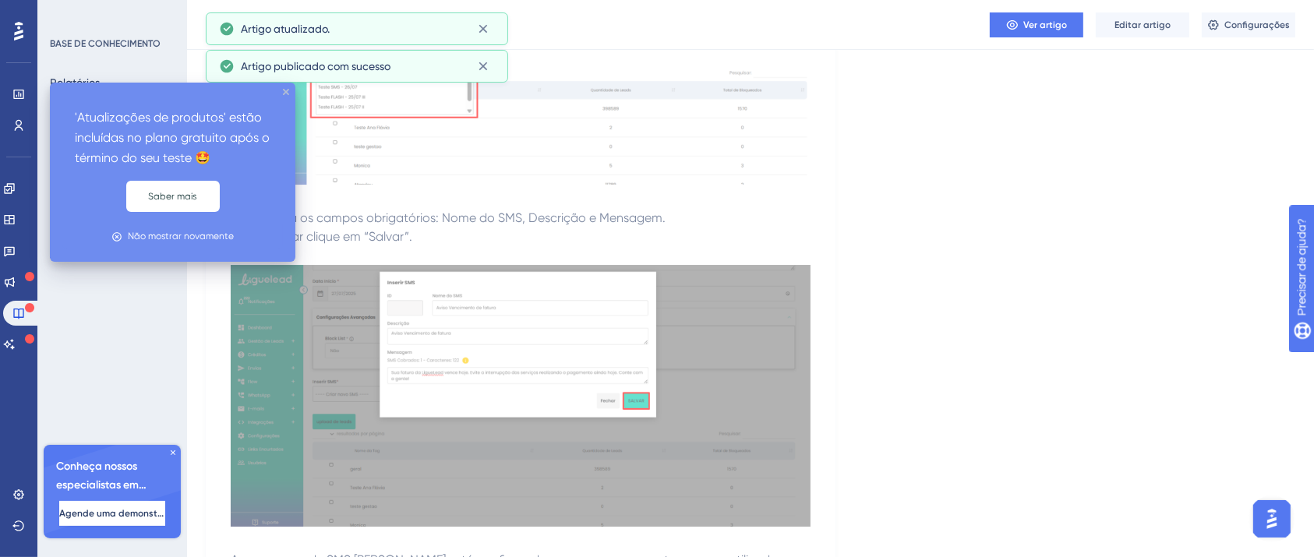
click at [287, 95] on icon "fechar dica de ferramenta" at bounding box center [286, 92] width 6 height 6
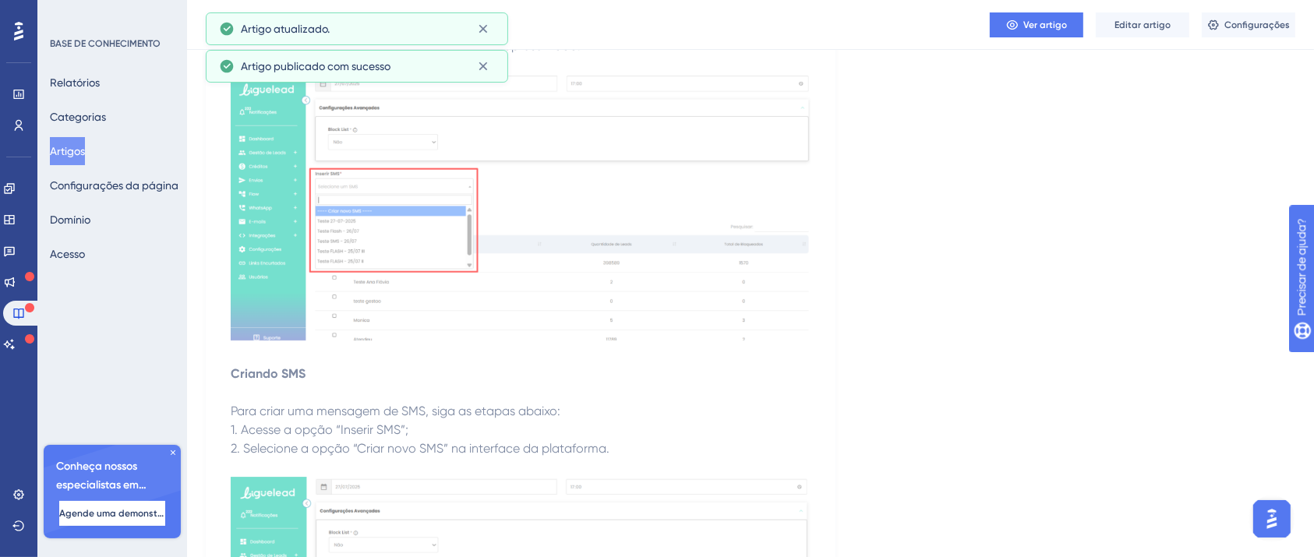
scroll to position [4695, 0]
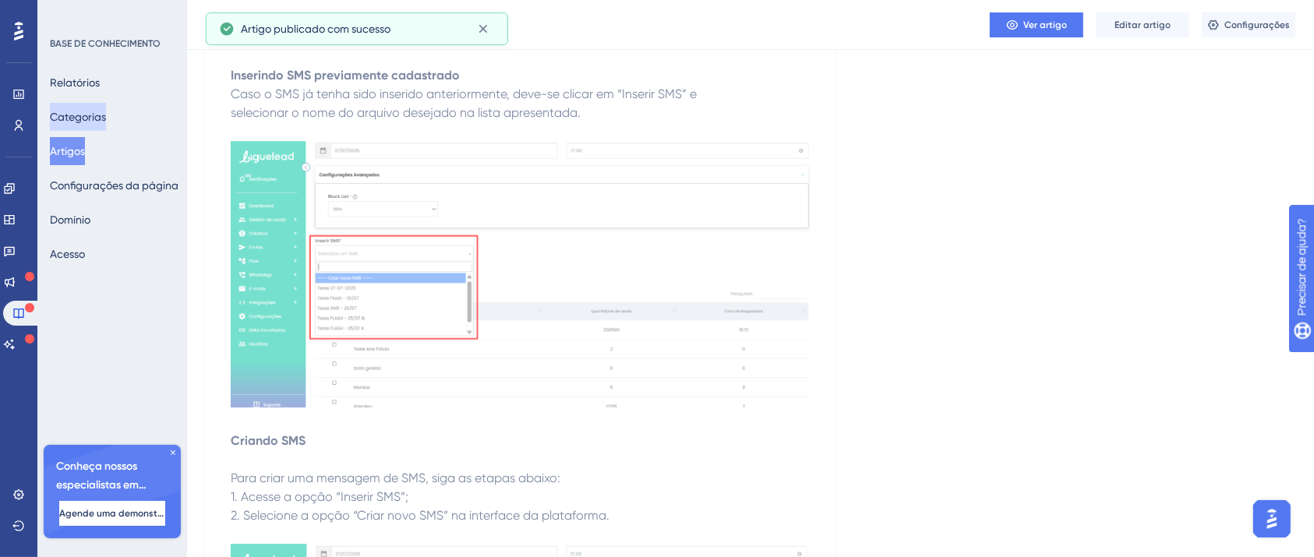
click at [101, 120] on font "Categorias" at bounding box center [78, 117] width 56 height 12
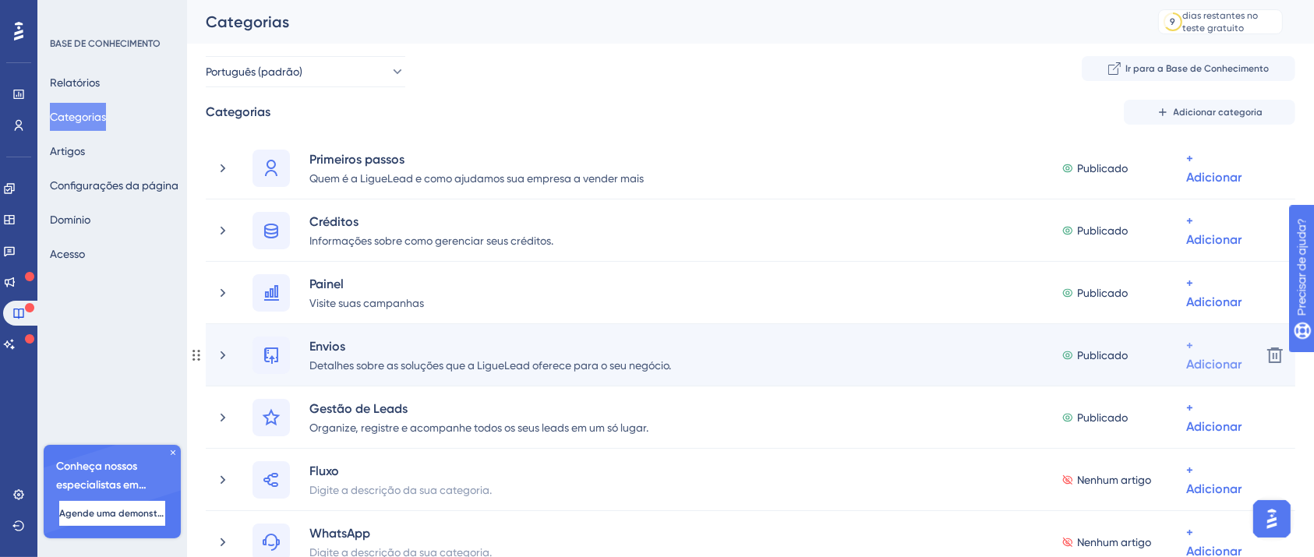
click at [1215, 185] on font "+ Adicionar" at bounding box center [1213, 168] width 55 height 34
click at [1152, 435] on font "Adicionar artigos" at bounding box center [1151, 437] width 86 height 12
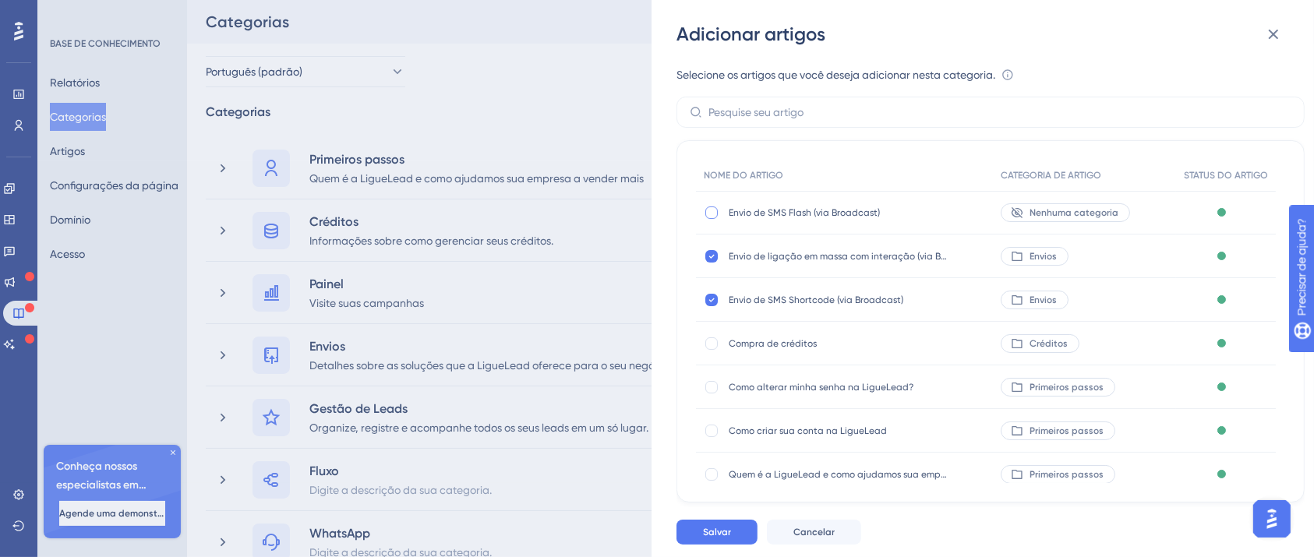
click at [711, 210] on div at bounding box center [711, 213] width 12 height 12
checkbox input "true"
click at [714, 538] on font "Salvar" at bounding box center [717, 532] width 28 height 11
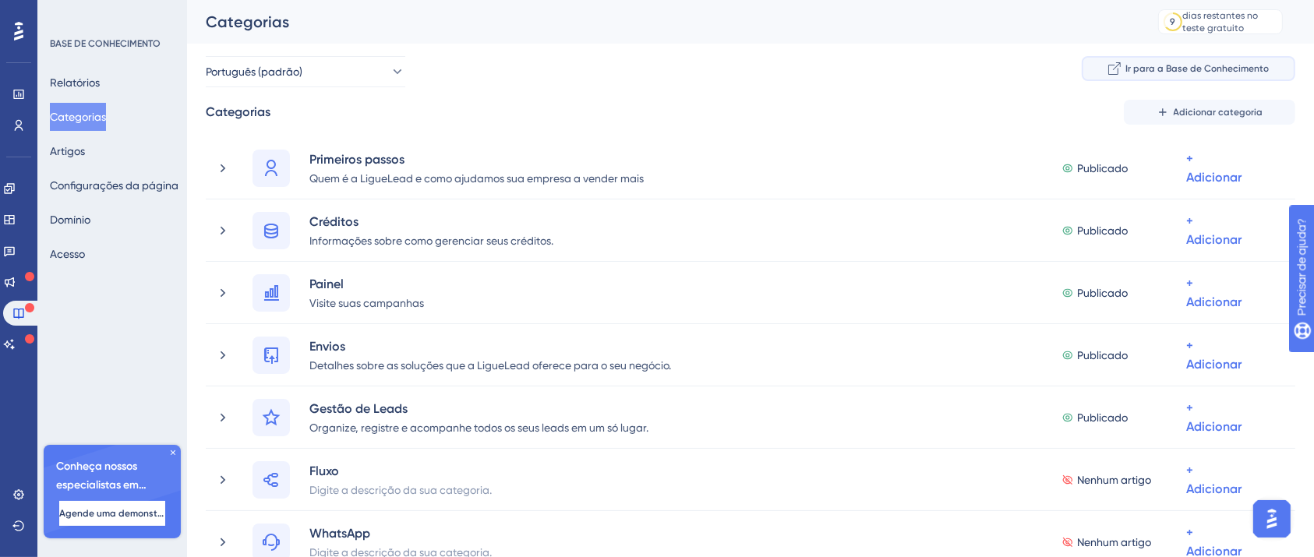
click at [1215, 72] on font "Ir para a Base de Conhecimento" at bounding box center [1197, 68] width 143 height 11
